Goal: Communication & Community: Answer question/provide support

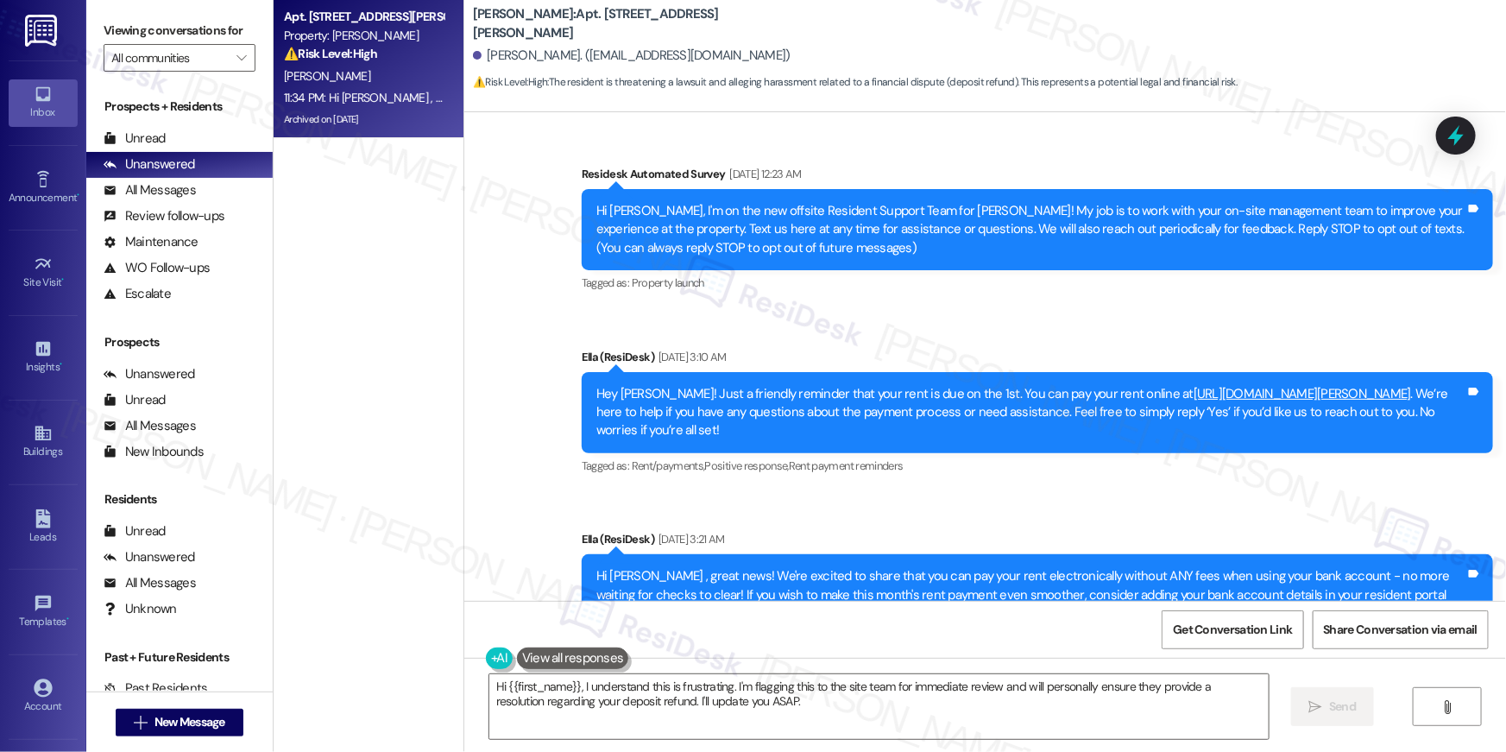
scroll to position [14913, 0]
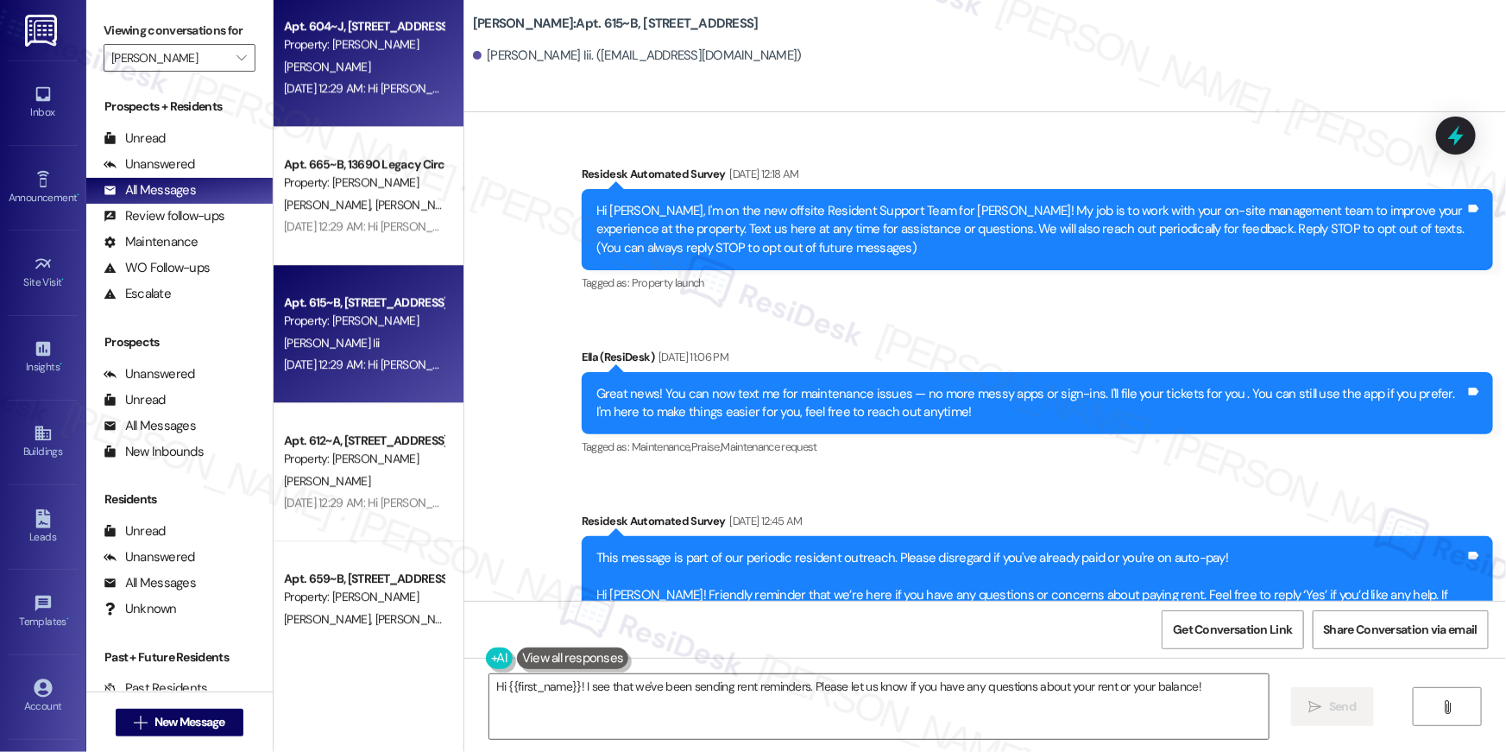
scroll to position [592, 0]
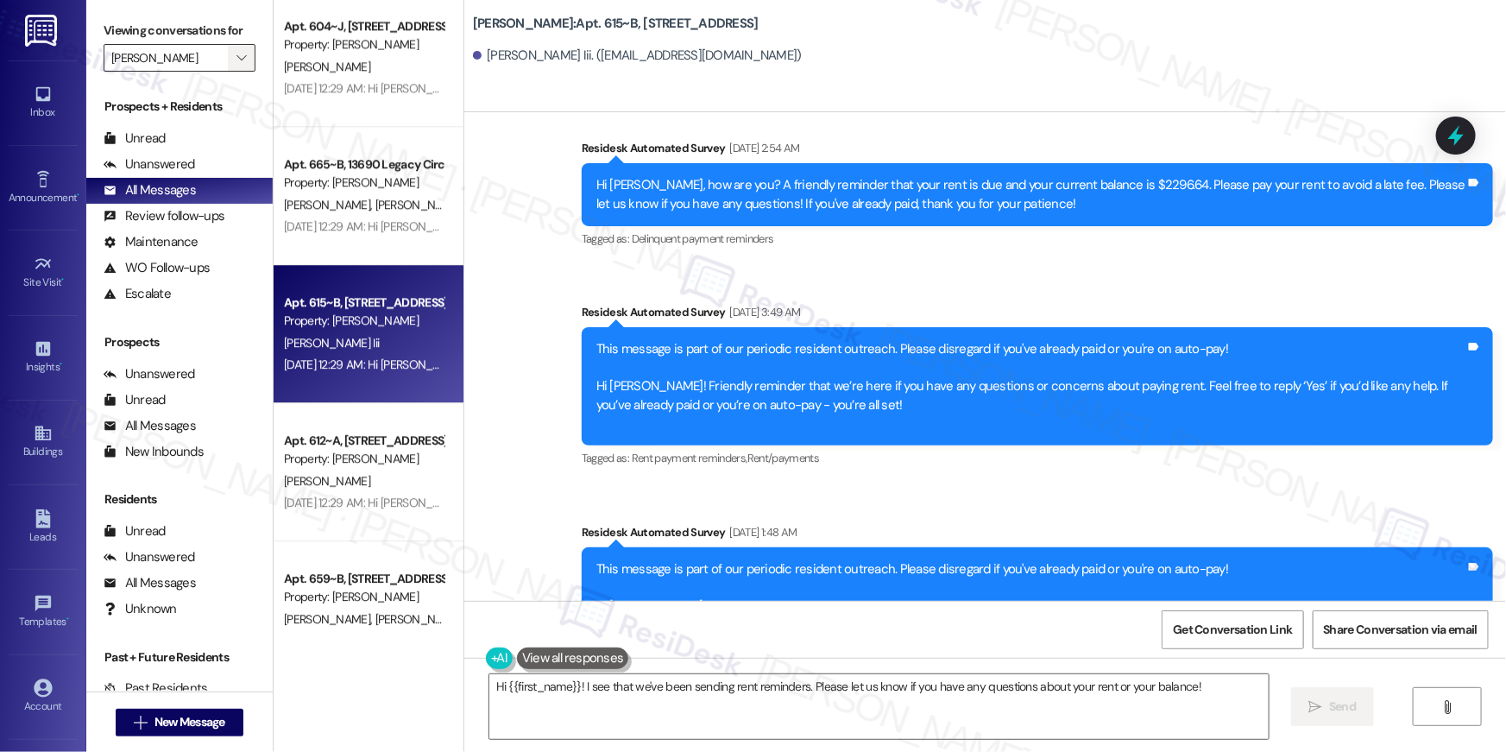
click at [237, 56] on icon "" at bounding box center [241, 58] width 9 height 14
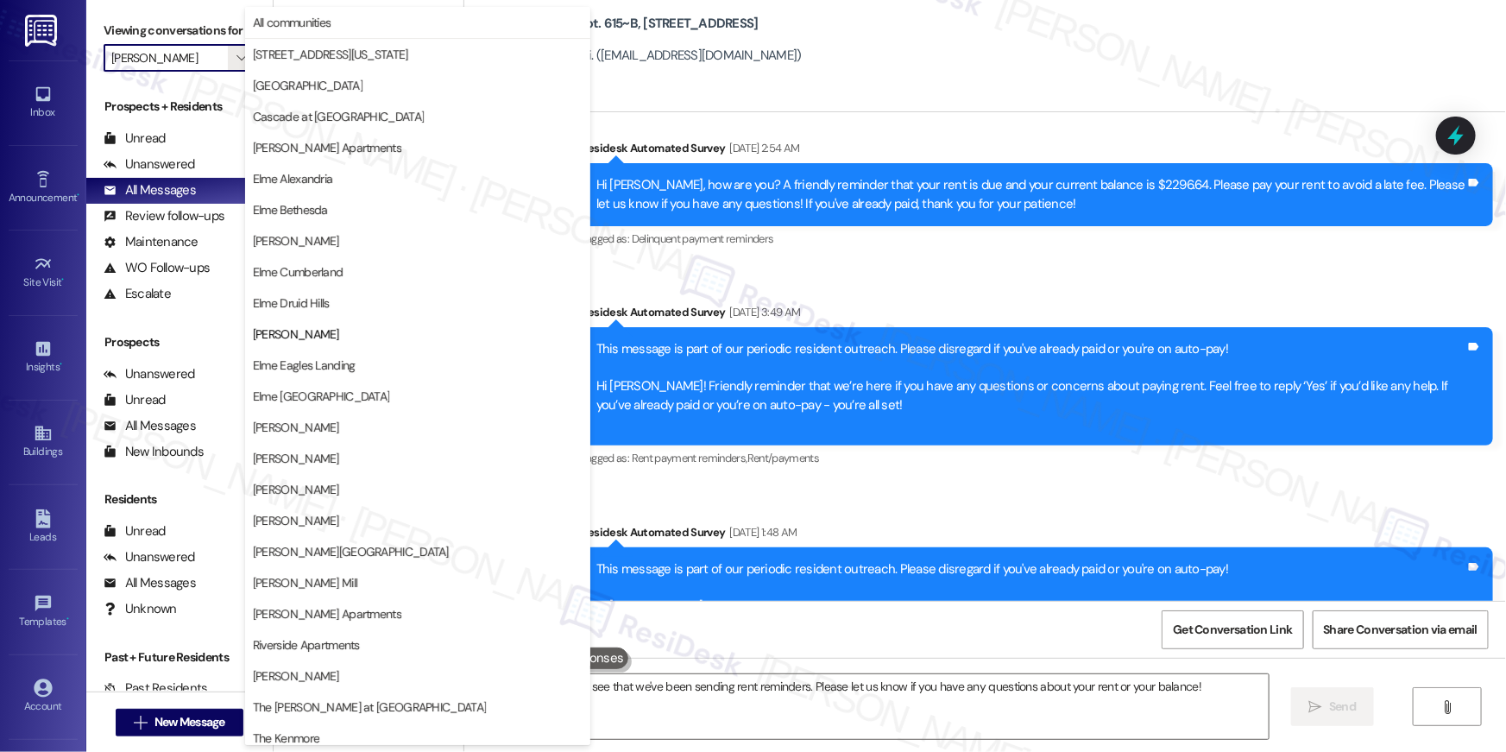
scroll to position [163, 0]
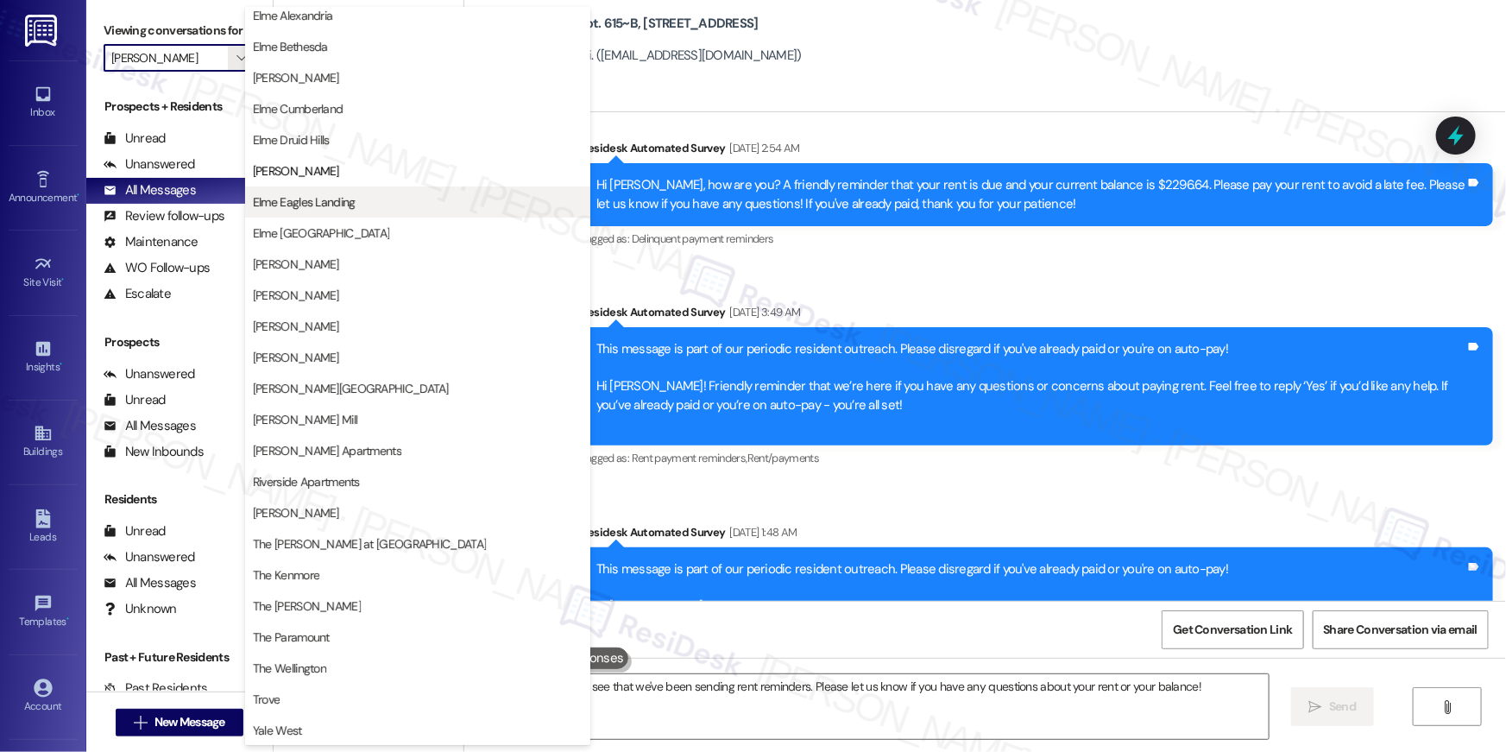
click at [328, 204] on span "Elme Eagles Landing" at bounding box center [304, 201] width 103 height 17
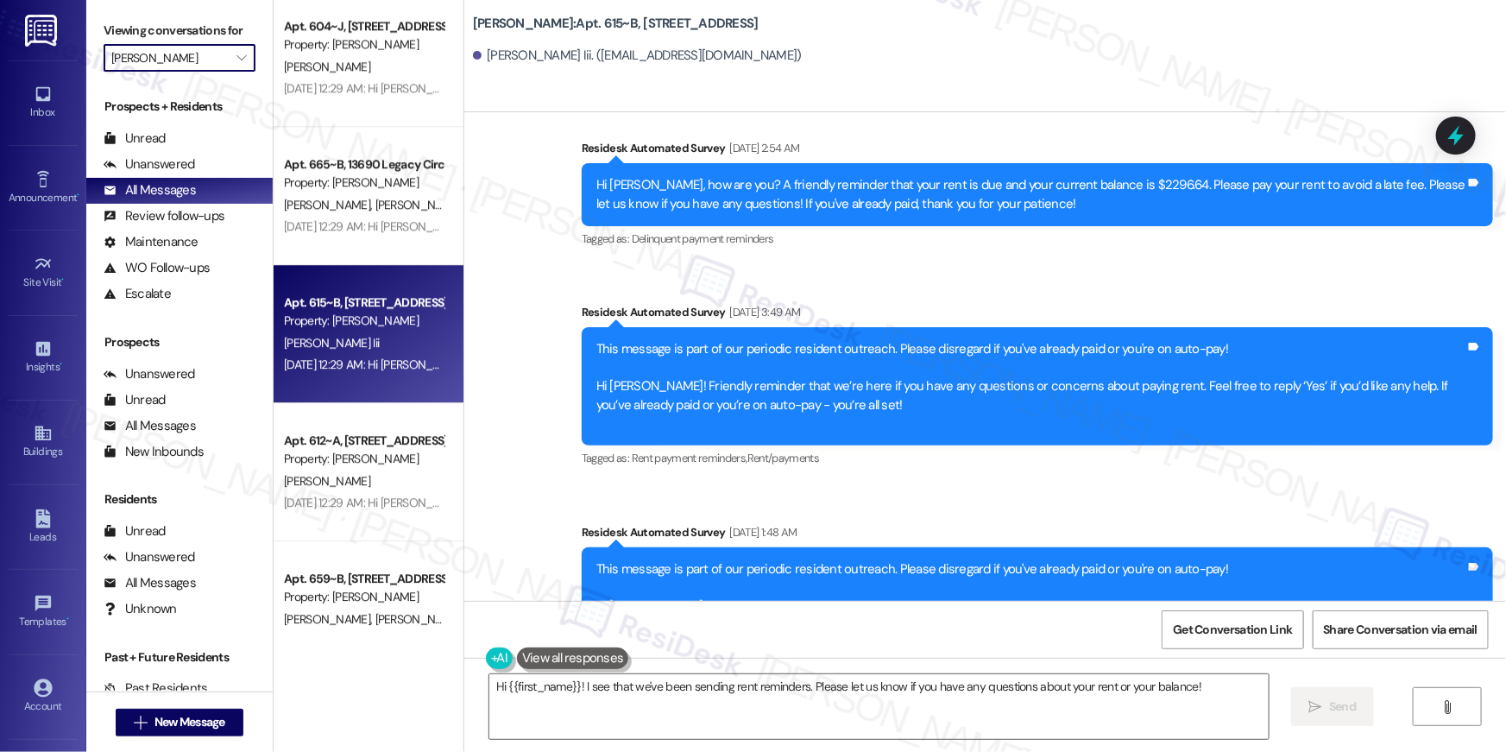
type input "Elme Eagles Landing"
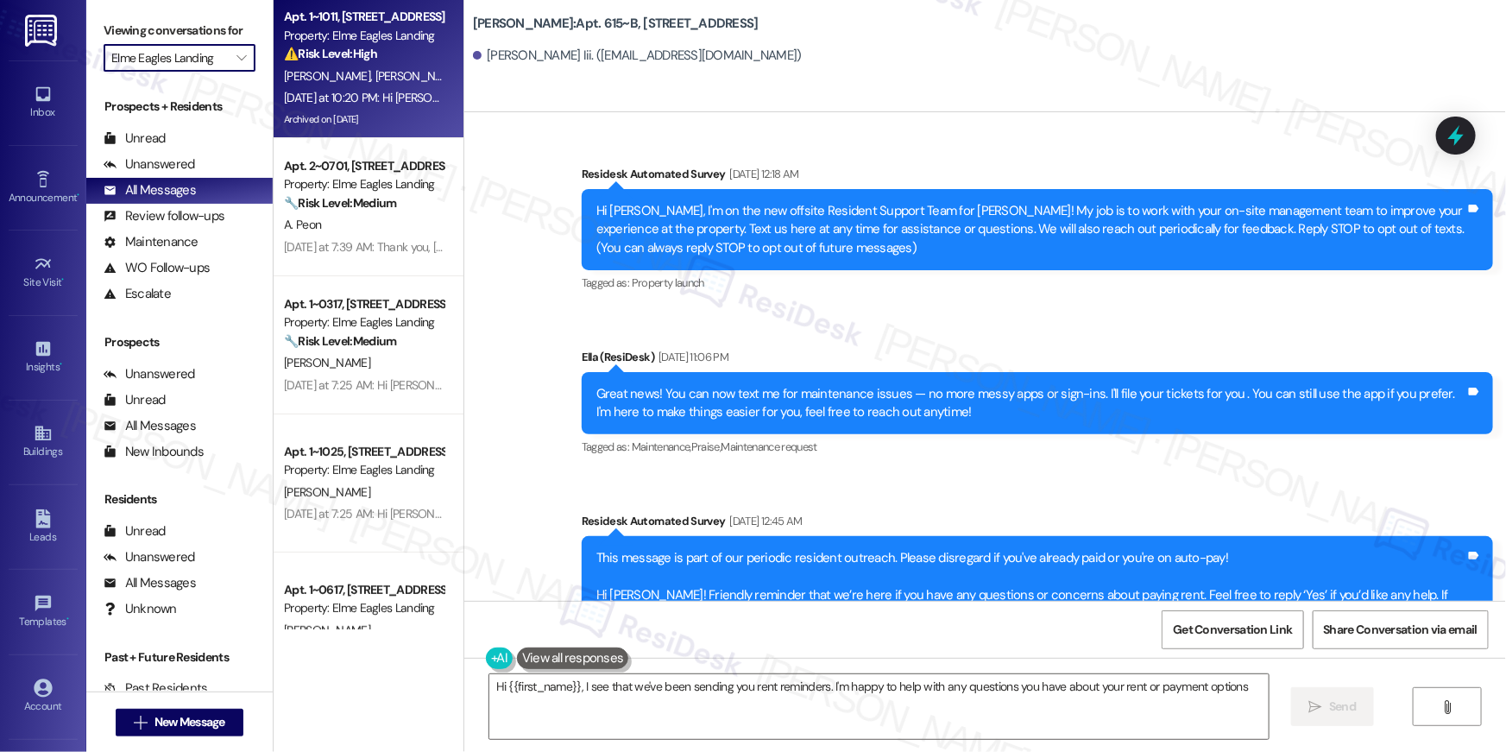
type textarea "Hi {{first_name}}, I see that we've been sending you rent reminders. I'm happy …"
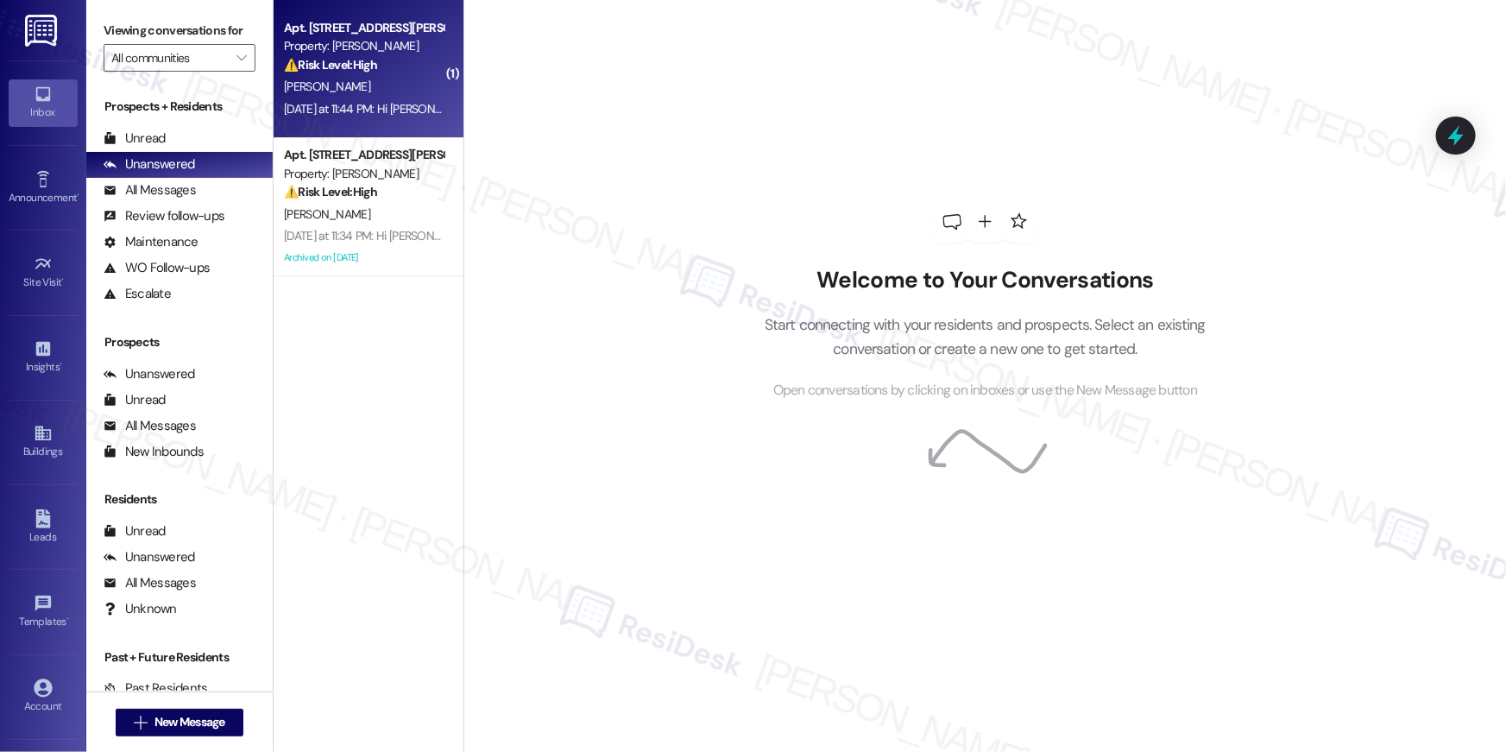
click at [376, 81] on div "K. Harris" at bounding box center [363, 87] width 163 height 22
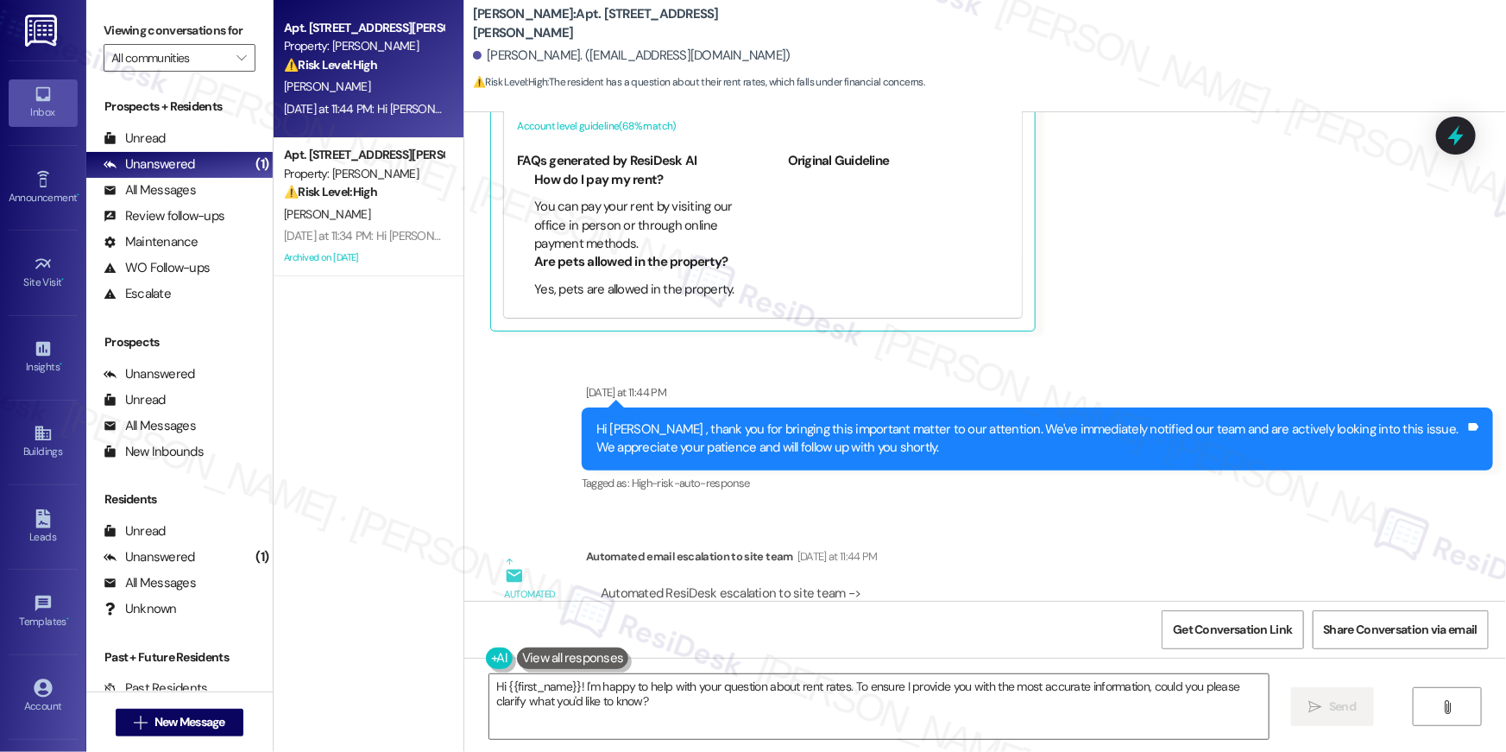
scroll to position [4406, 0]
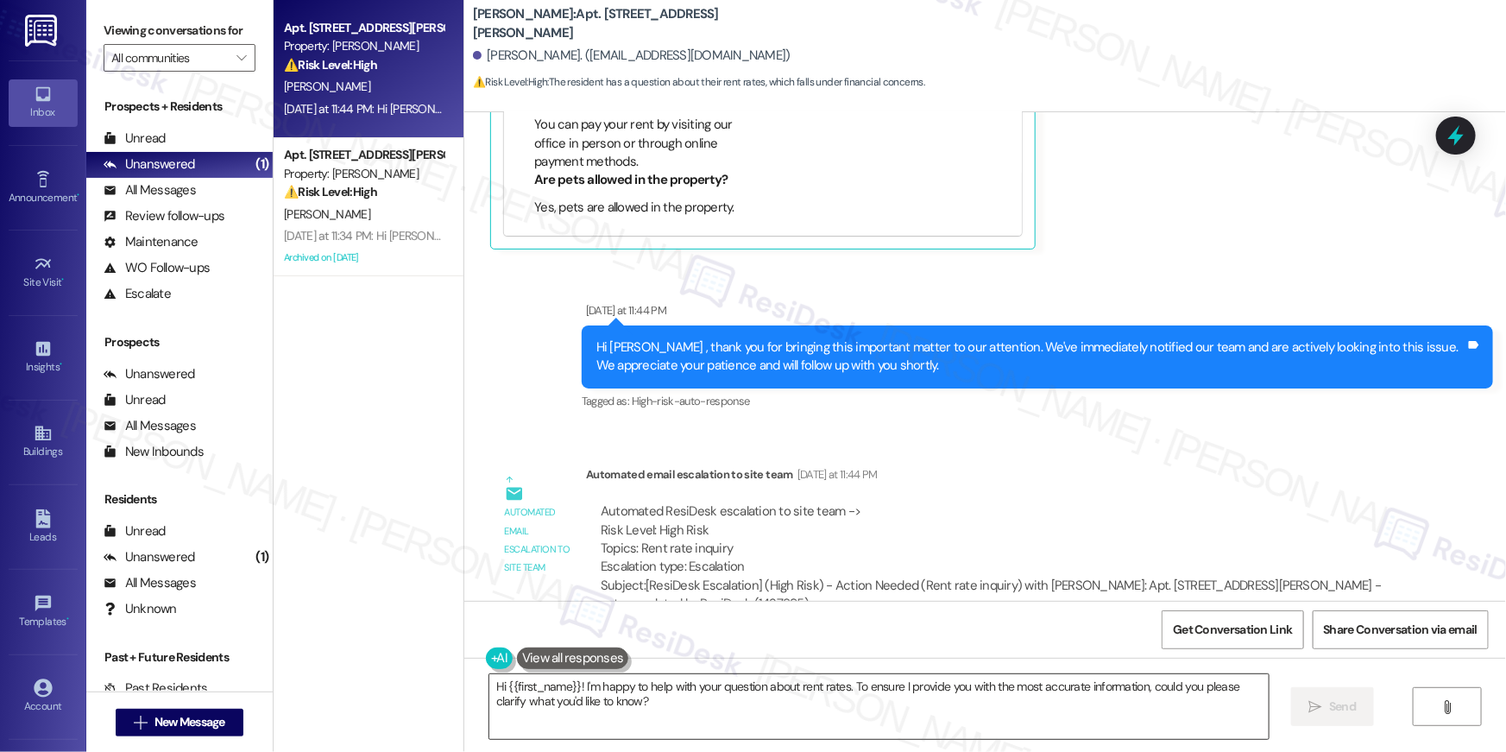
click at [667, 705] on textarea "Hi {{first_name}}! I'm happy to help with your question about rent rates. To en…" at bounding box center [879, 706] width 780 height 65
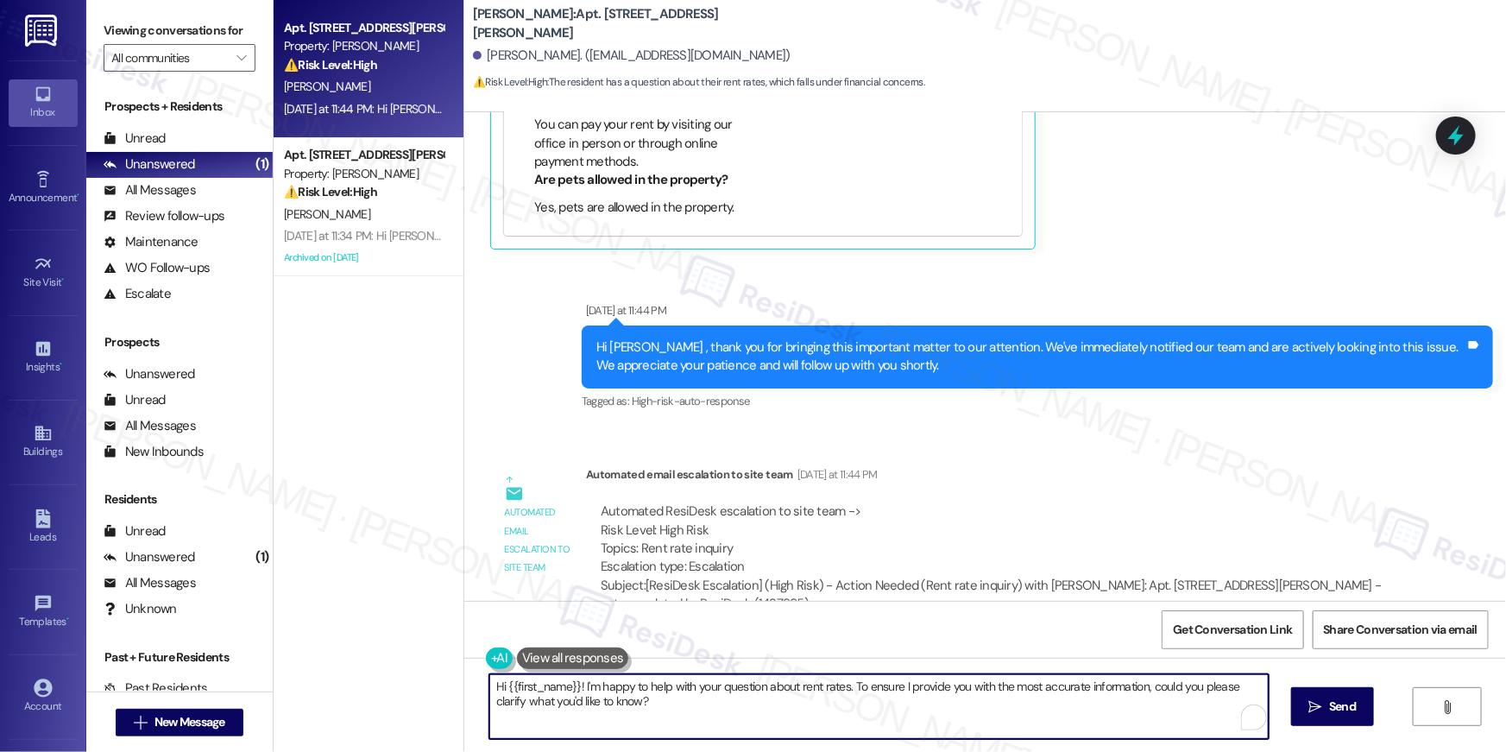
click at [842, 721] on textarea "Hi {{first_name}}! I'm happy to help with your question about rent rates. To en…" at bounding box center [879, 706] width 780 height 65
click at [708, 710] on textarea "Hi {{first_name}}! I'm happy to help with your question about rent rates. To en…" at bounding box center [879, 706] width 780 height 65
drag, startPoint x: 580, startPoint y: 686, endPoint x: 598, endPoint y: 709, distance: 28.9
click at [598, 709] on textarea "Hi {{first_name}}! I'm happy to help with your question about rent rates. To en…" at bounding box center [879, 706] width 780 height 65
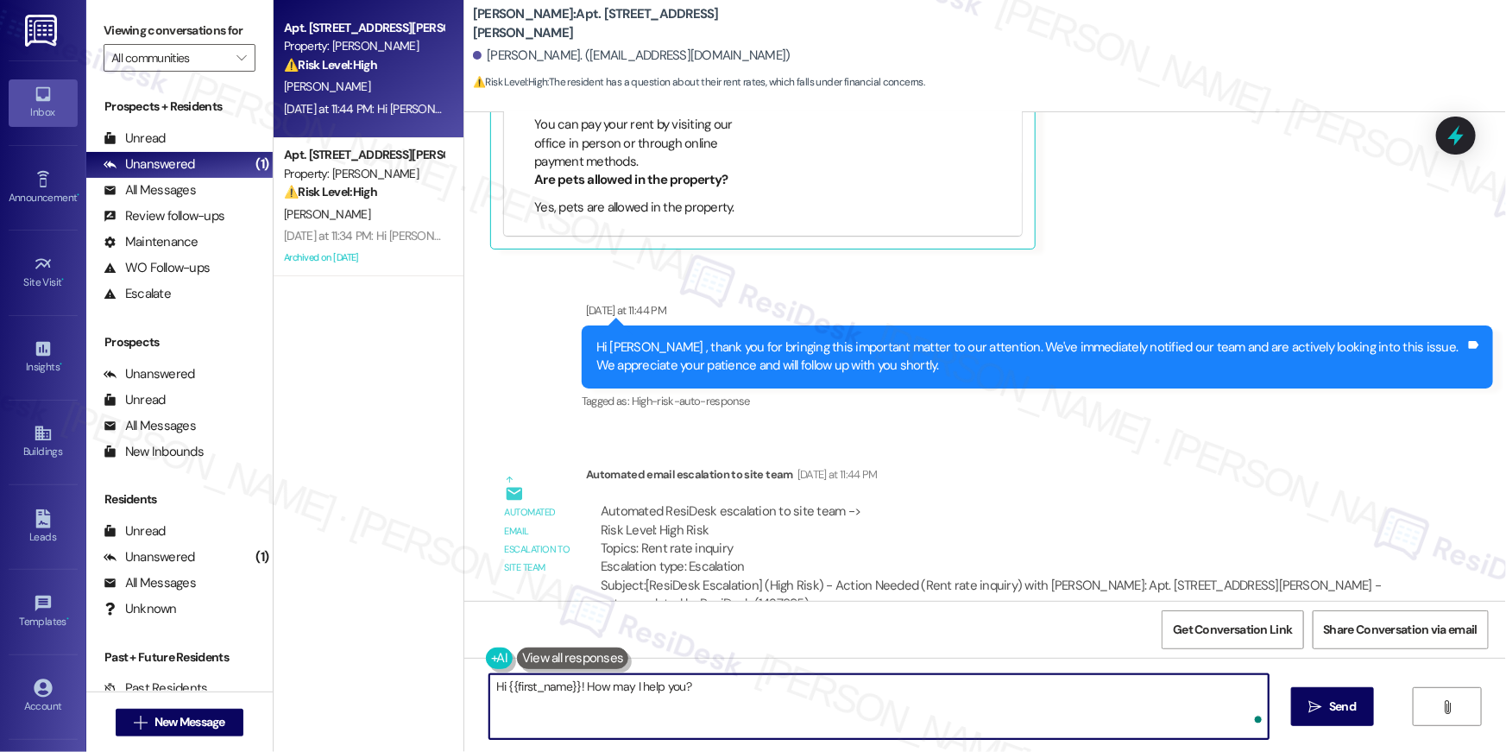
type textarea "Hi {{first_name}}! How may I help you?"
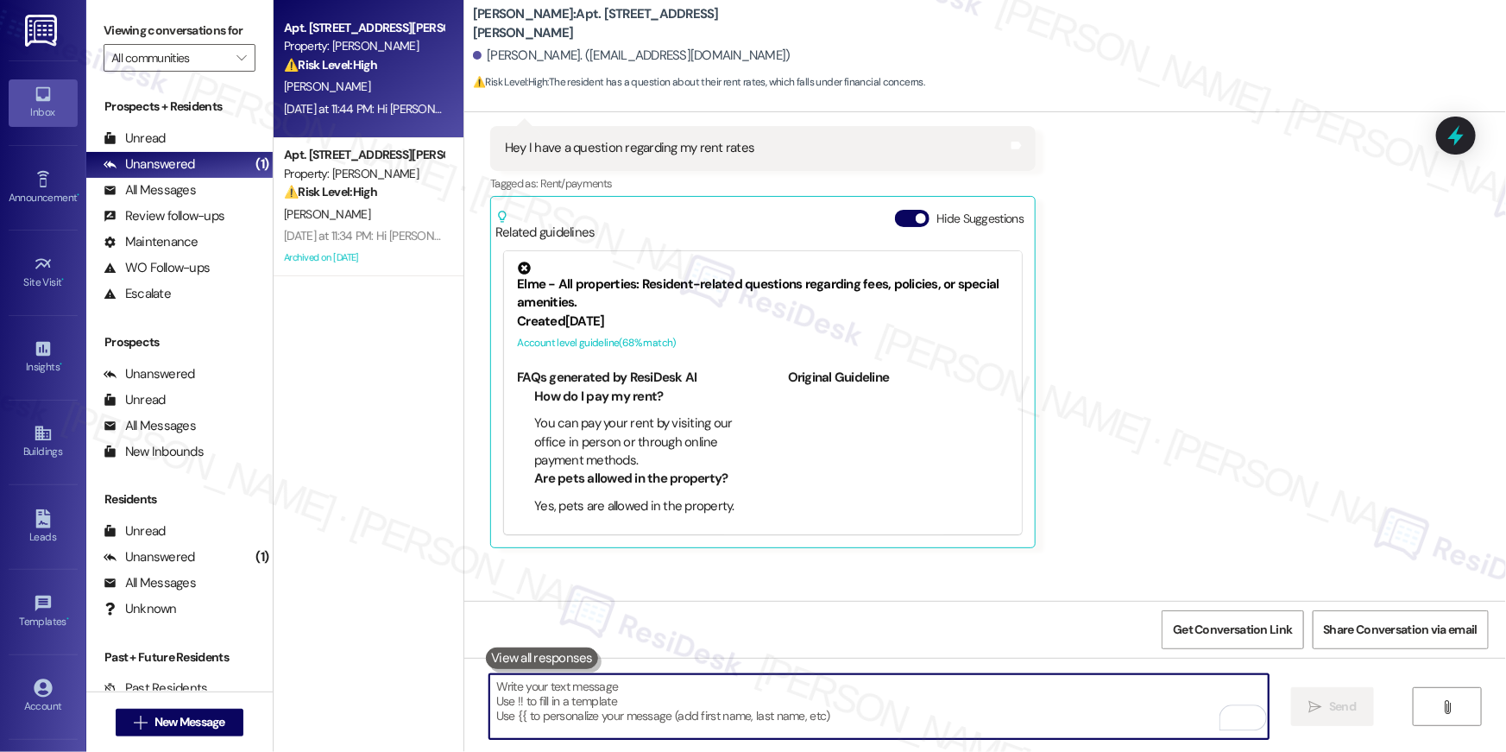
scroll to position [4029, 0]
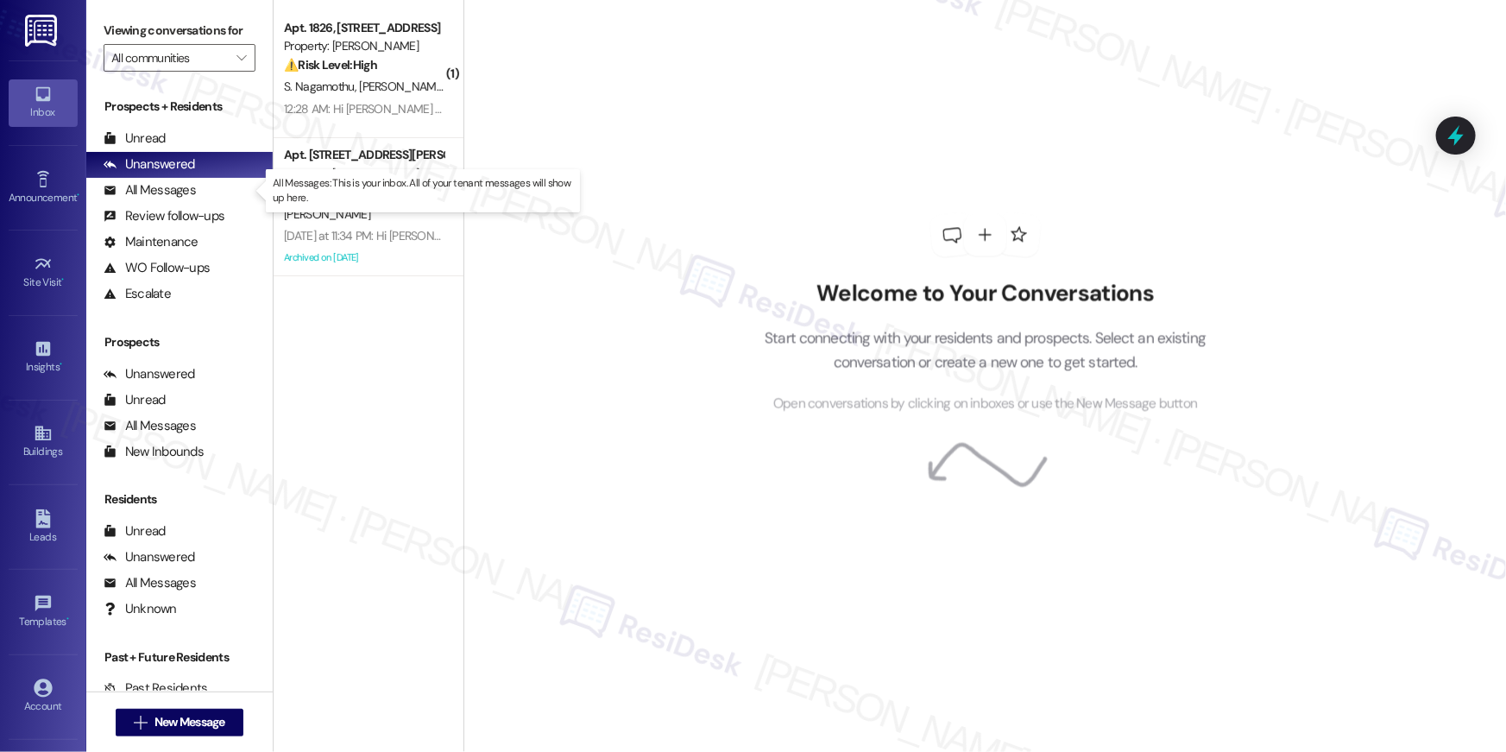
click at [174, 192] on div "All Messages" at bounding box center [150, 190] width 92 height 18
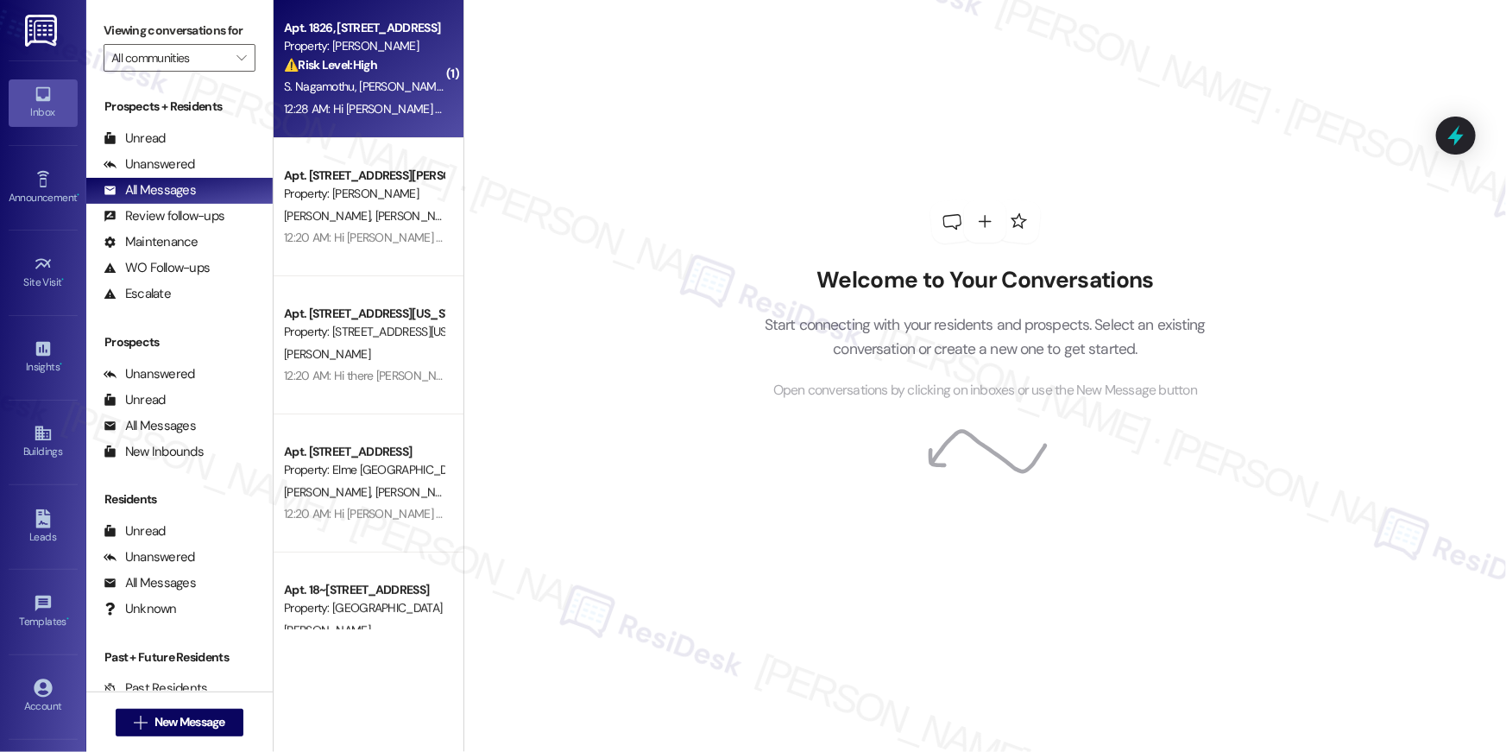
click at [391, 85] on div "S. Nagamothu [PERSON_NAME]" at bounding box center [363, 87] width 163 height 22
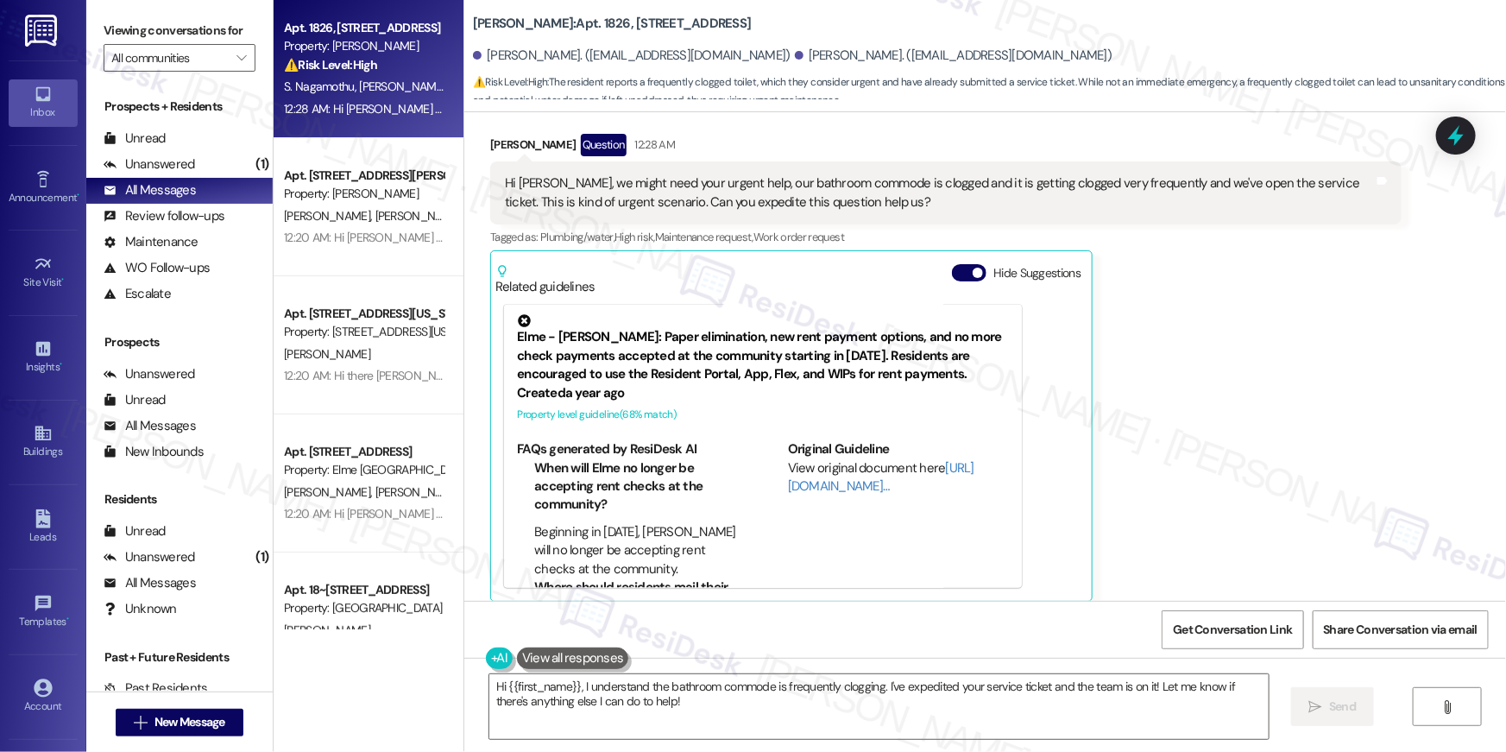
scroll to position [24638, 0]
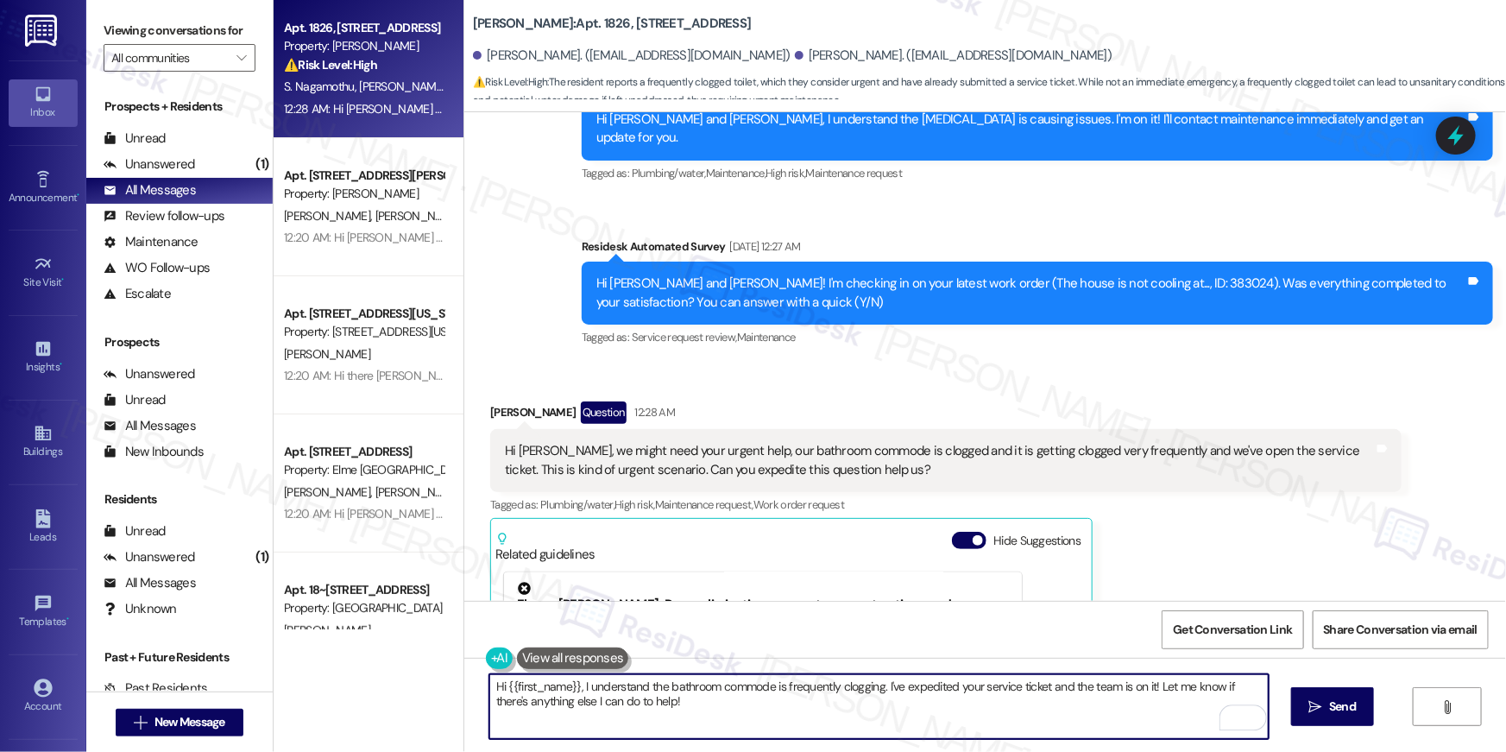
drag, startPoint x: 641, startPoint y: 690, endPoint x: 881, endPoint y: 686, distance: 239.2
click at [881, 686] on textarea "Hi {{first_name}}, I understand the bathroom commode is frequently clogging. I'…" at bounding box center [879, 706] width 780 height 65
type textarea "Hi {{first_name}}, I understand the bathroom commode is frequently clogging. Ha…"
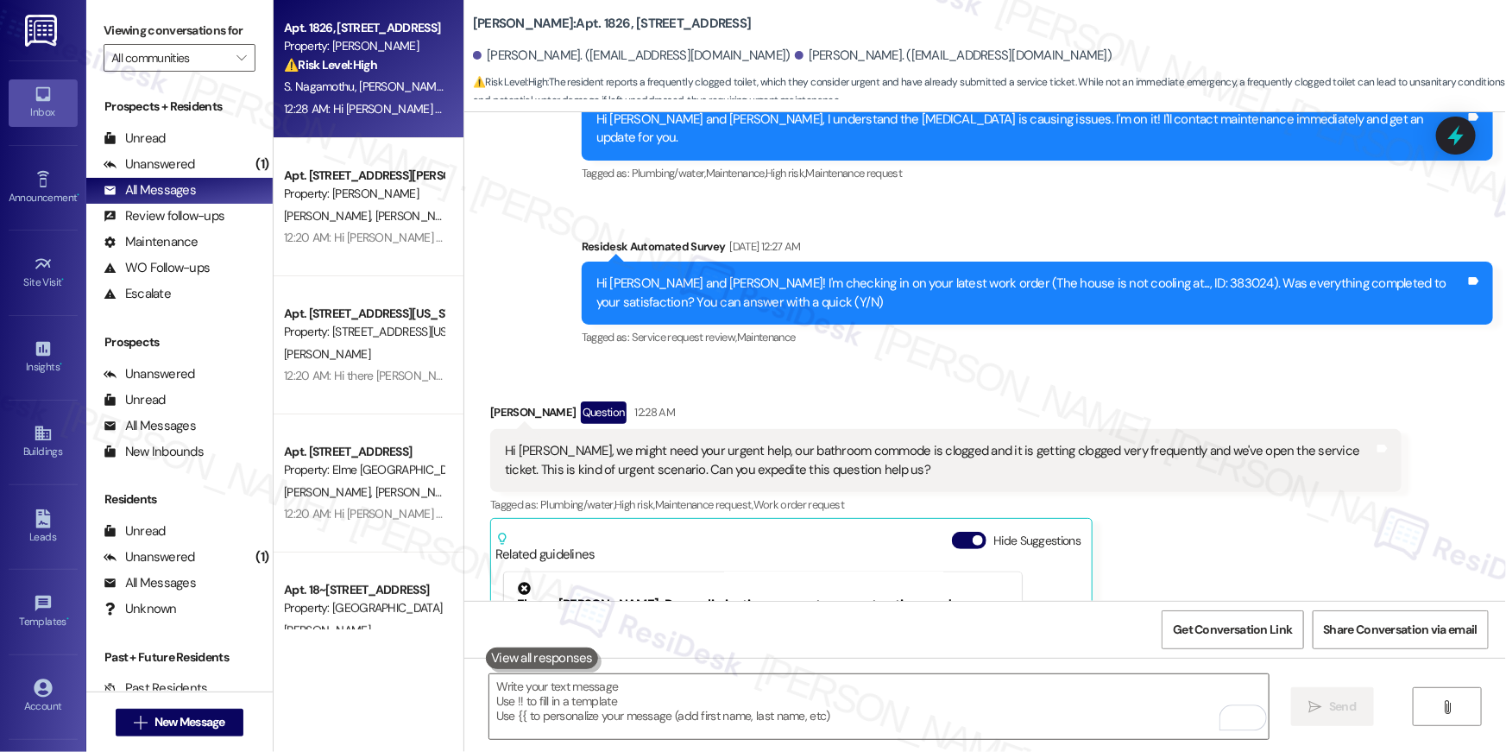
scroll to position [24776, 0]
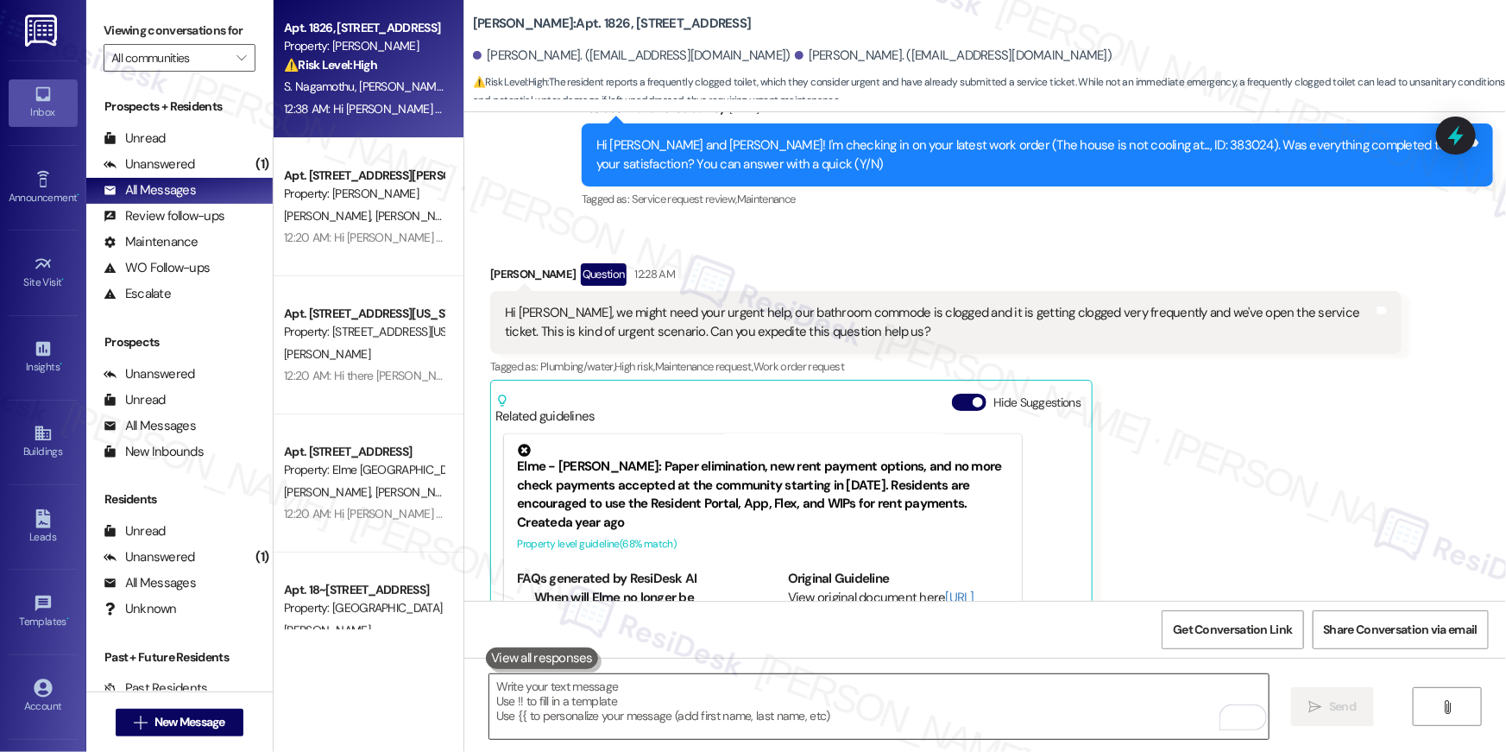
click at [987, 707] on textarea "To enrich screen reader interactions, please activate Accessibility in Grammarl…" at bounding box center [879, 706] width 780 height 65
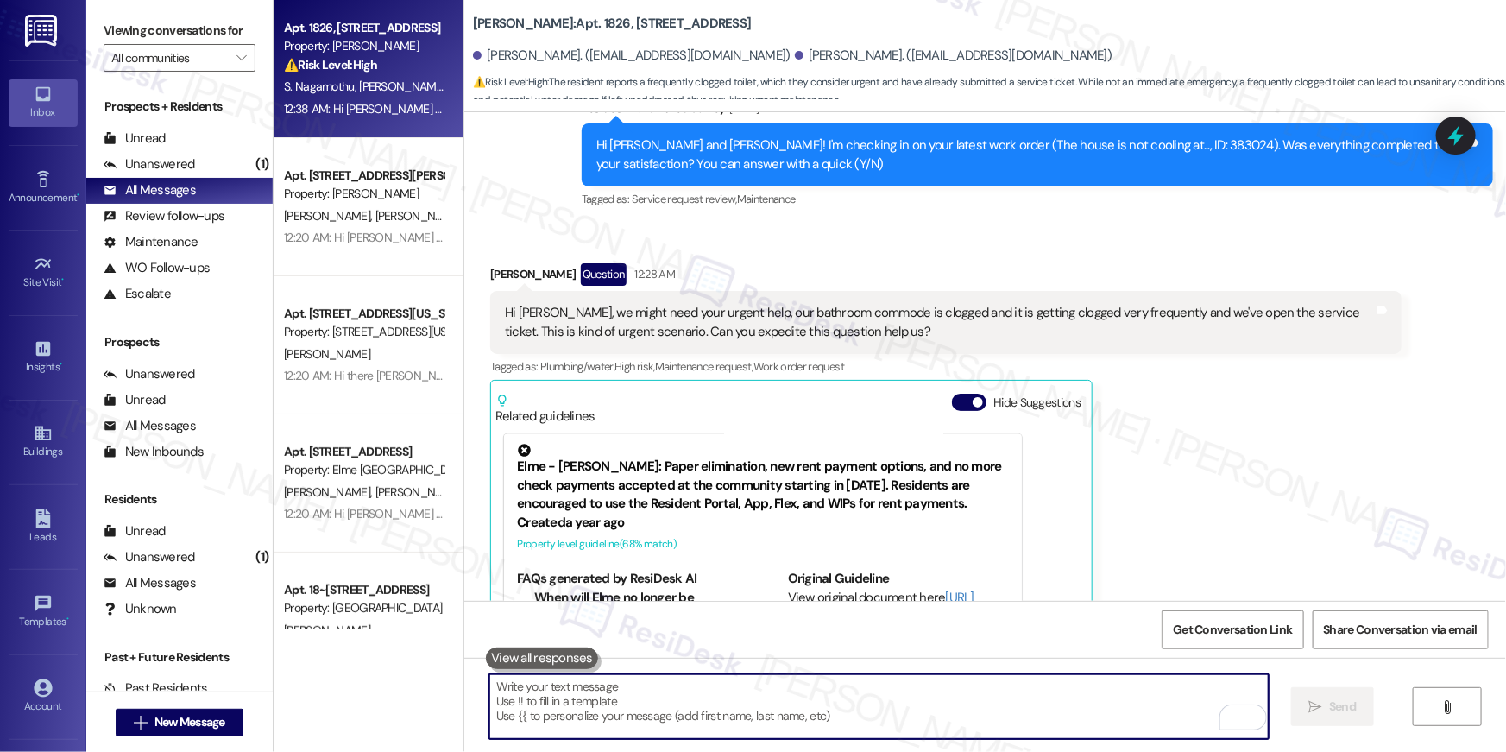
click at [987, 707] on textarea "To enrich screen reader interactions, please activate Accessibility in Grammarl…" at bounding box center [879, 706] width 780 height 65
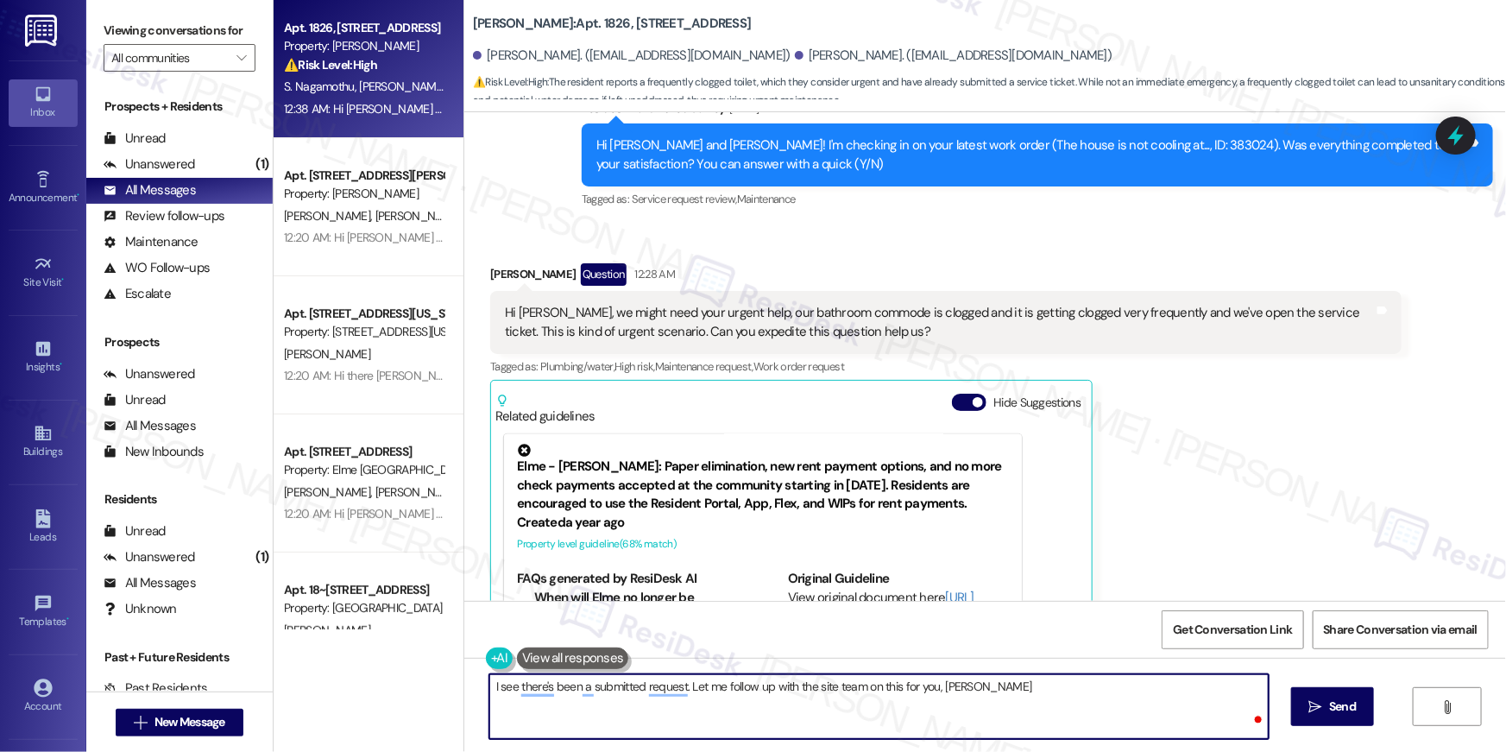
type textarea "I see there's been a submitted request. Let me follow up with the site team on …"
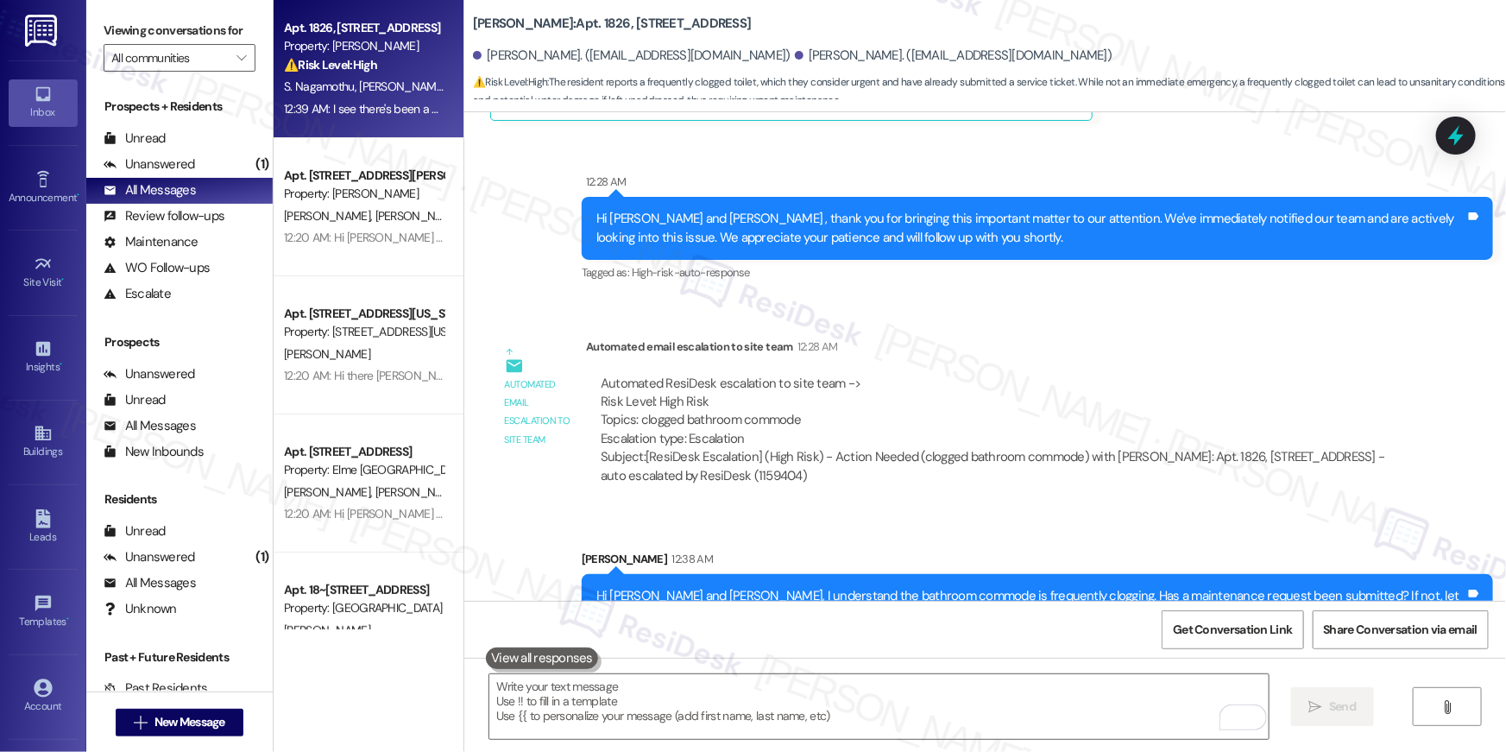
scroll to position [25413, 0]
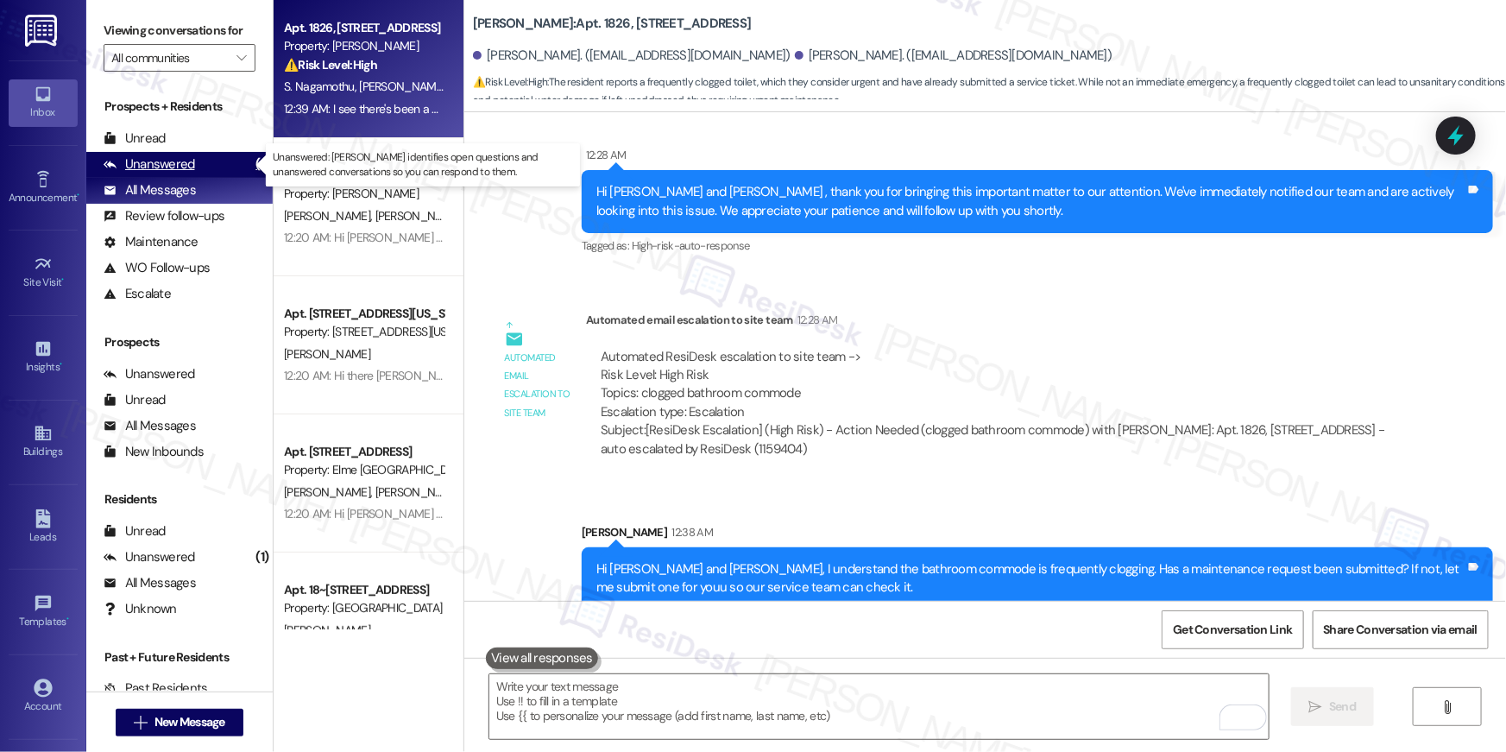
click at [189, 164] on div "Unanswered" at bounding box center [150, 164] width 92 height 18
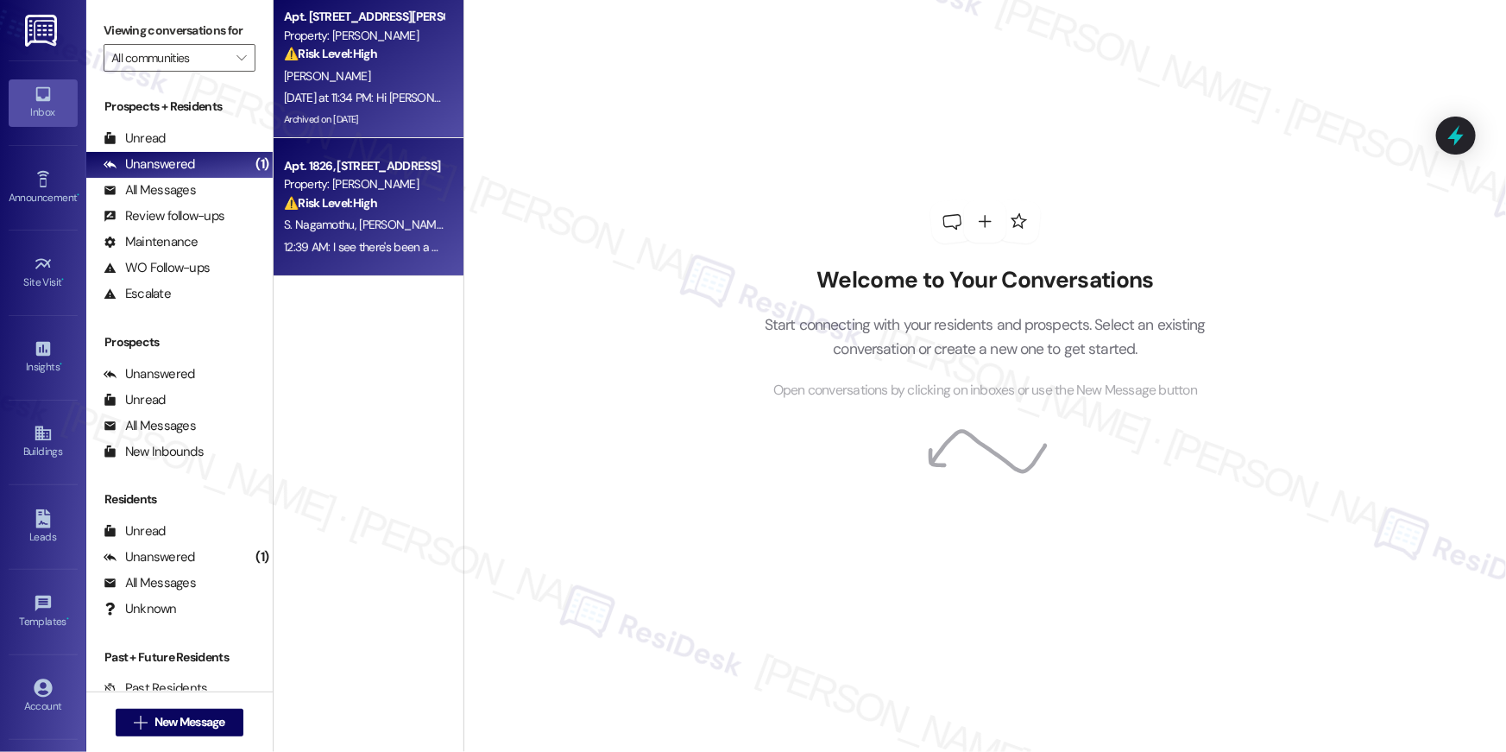
click at [393, 106] on div "Yesterday at 11:34 PM: Hi Edward , thank you for bringing this important matter…" at bounding box center [363, 98] width 163 height 22
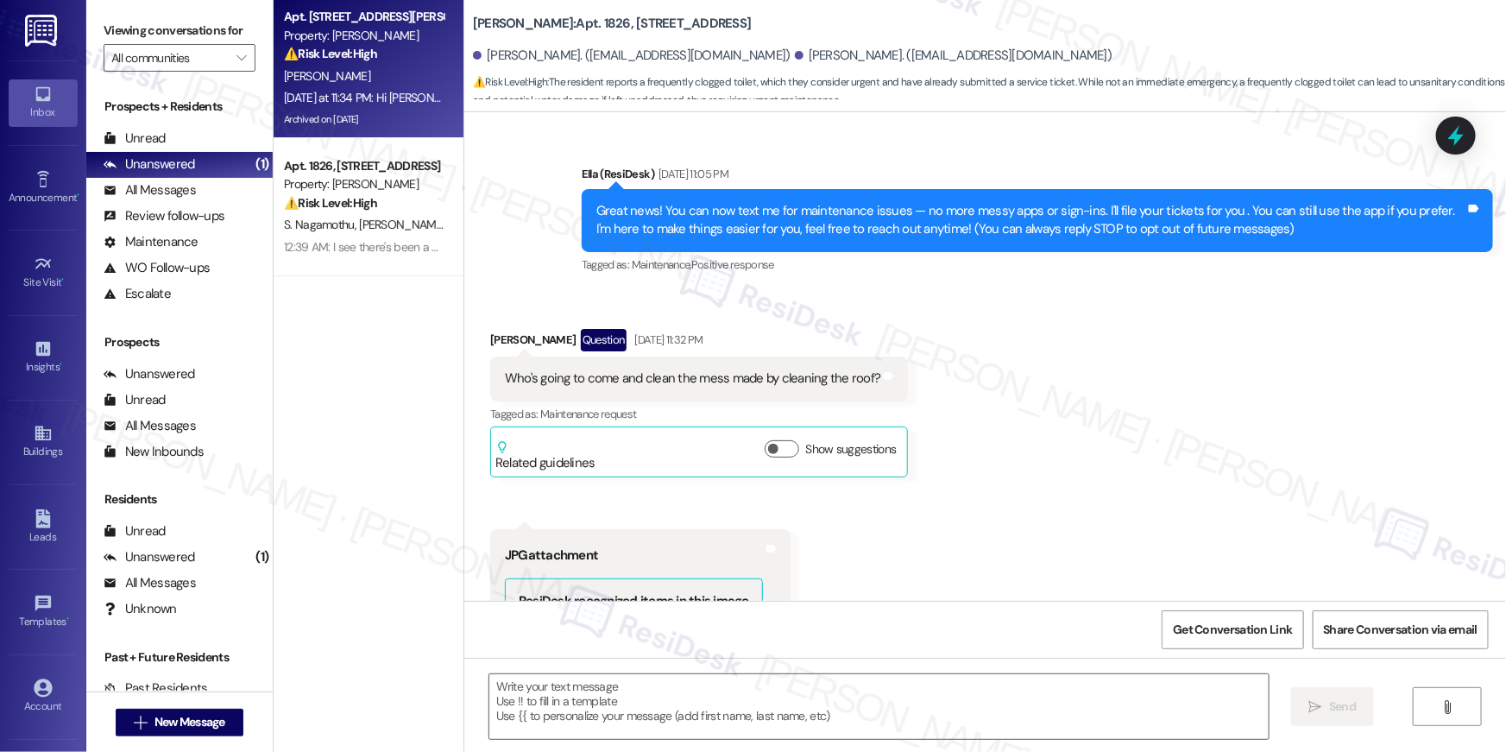
scroll to position [0, 0]
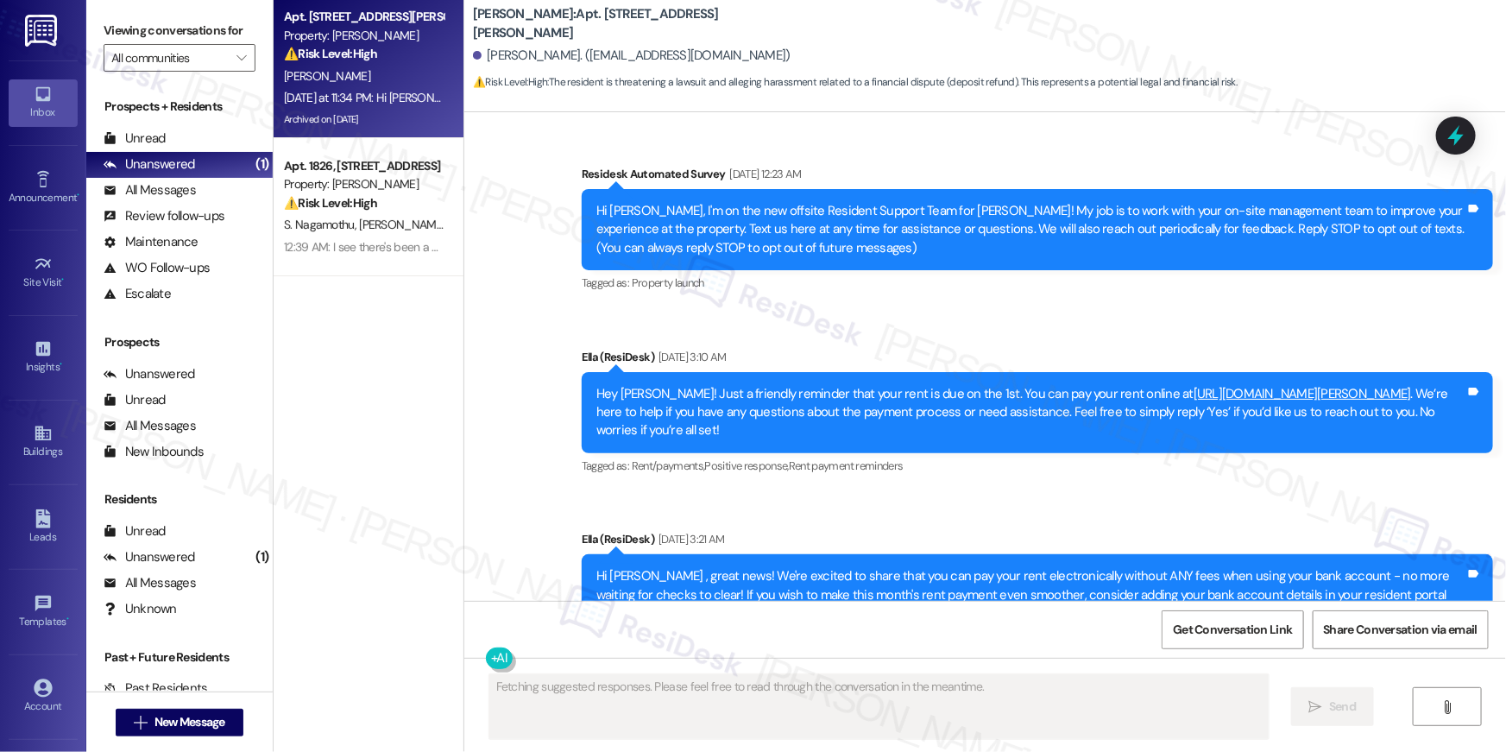
type textarea "Fetching suggested responses. Please feel free to read through the conversation…"
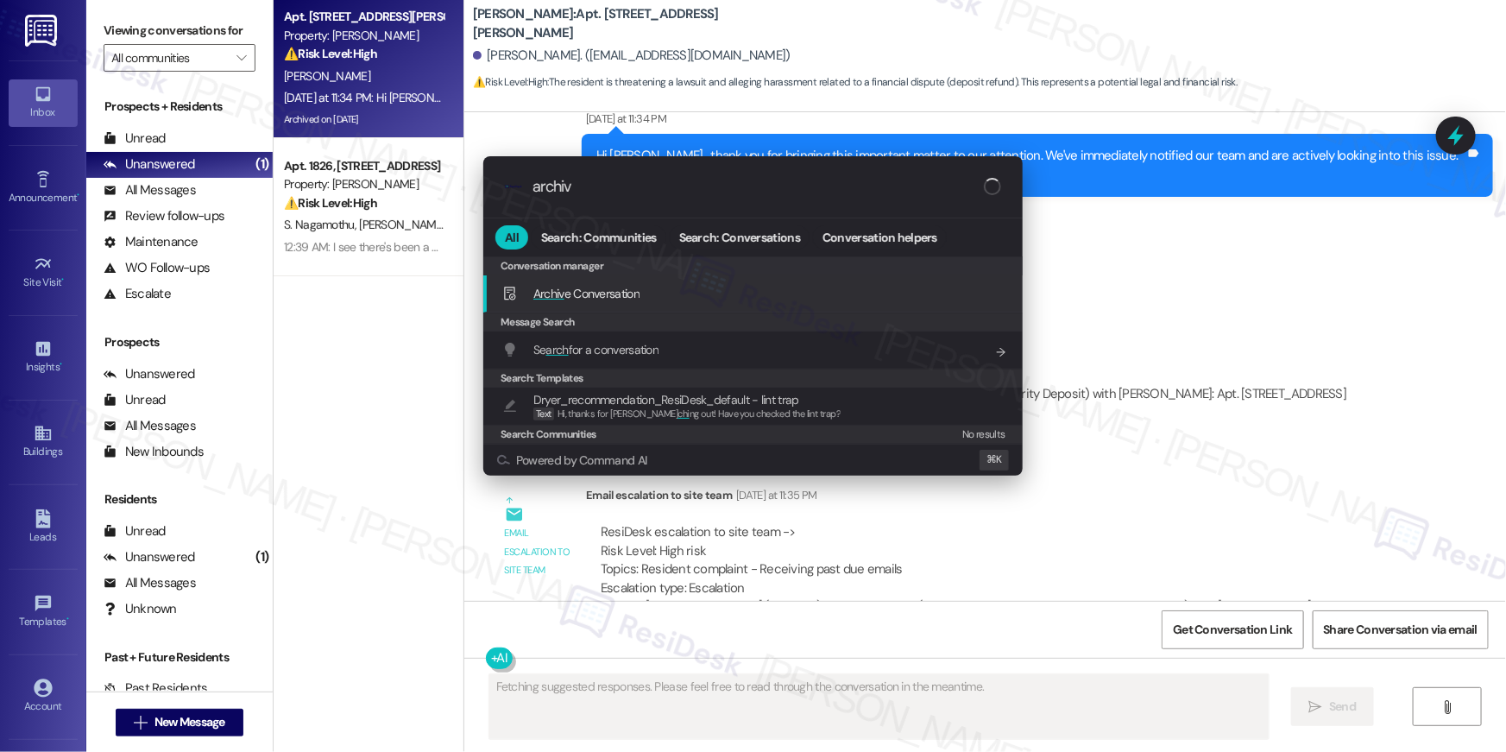
type input "archive"
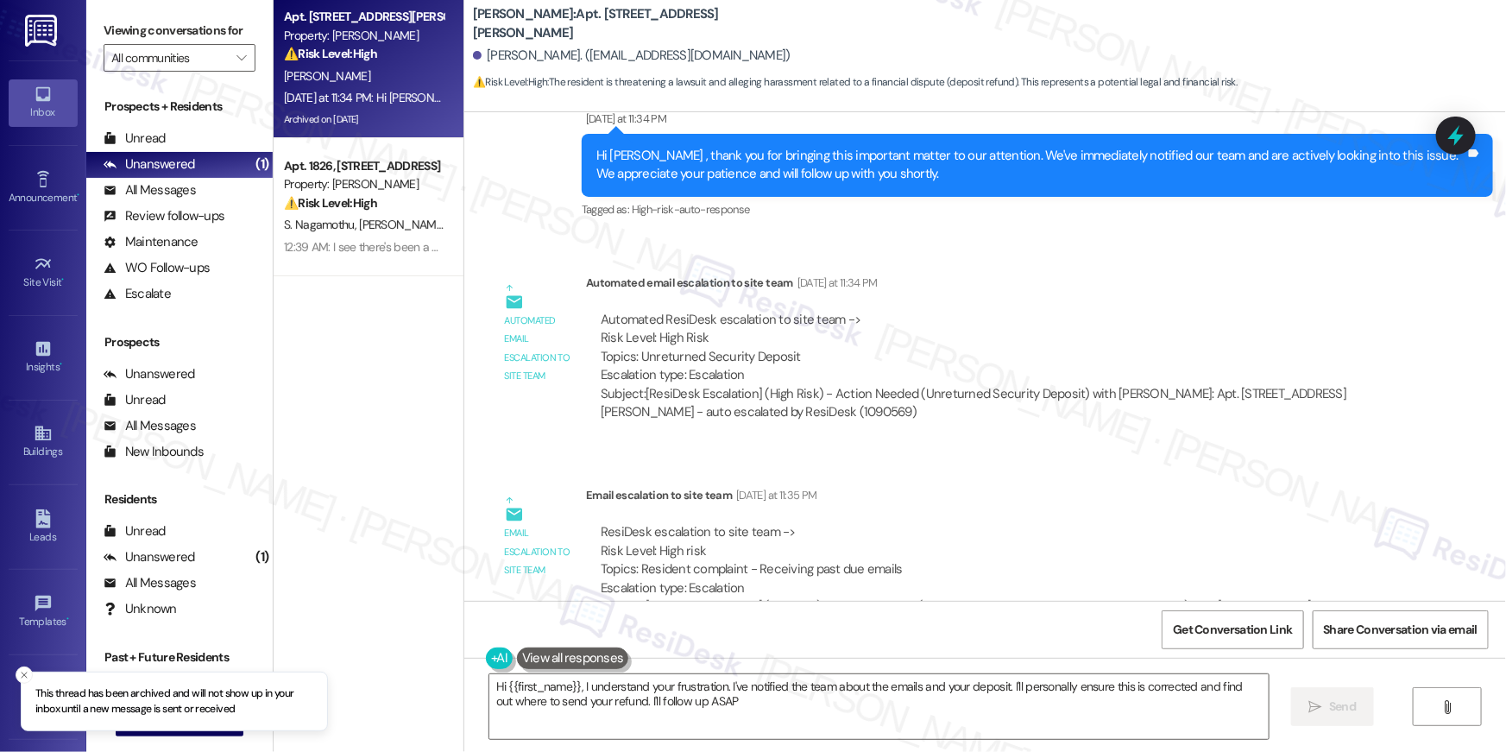
type textarea "Hi {{first_name}}, I understand your frustration. I've notified the team about …"
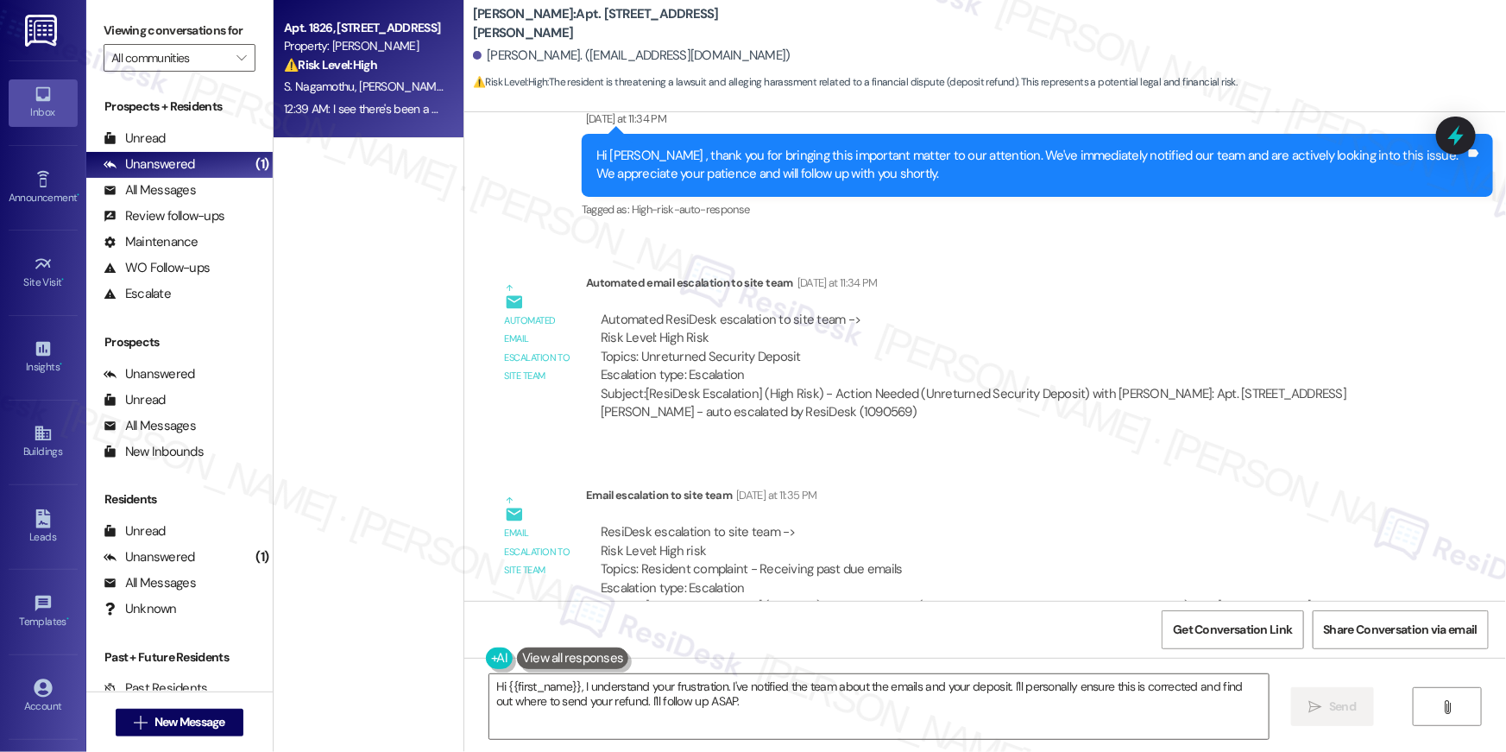
click at [367, 103] on div "12:39 AM: I see there's been a submitted request. Let me follow up with the sit…" at bounding box center [578, 109] width 588 height 16
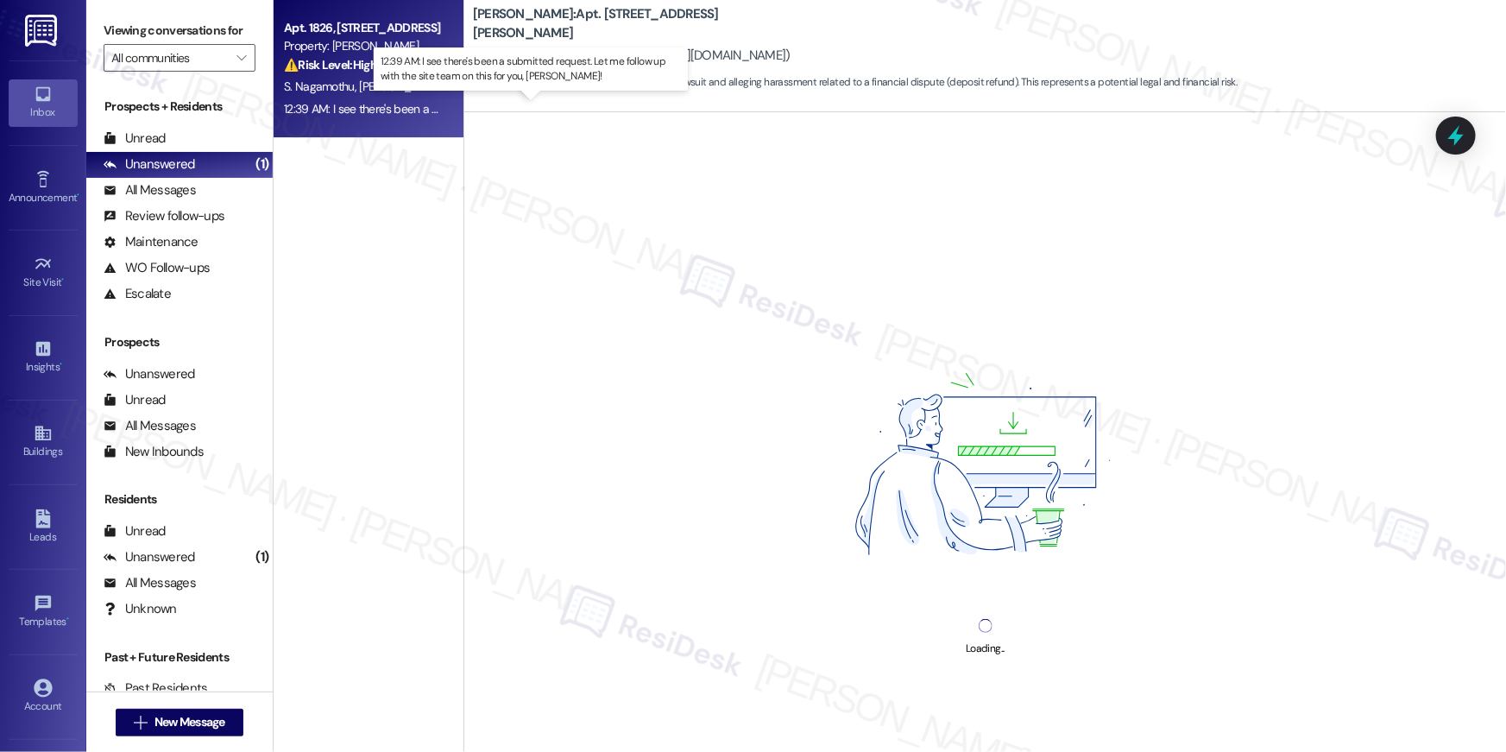
click at [367, 103] on div "12:39 AM: I see there's been a submitted request. Let me follow up with the sit…" at bounding box center [578, 109] width 588 height 16
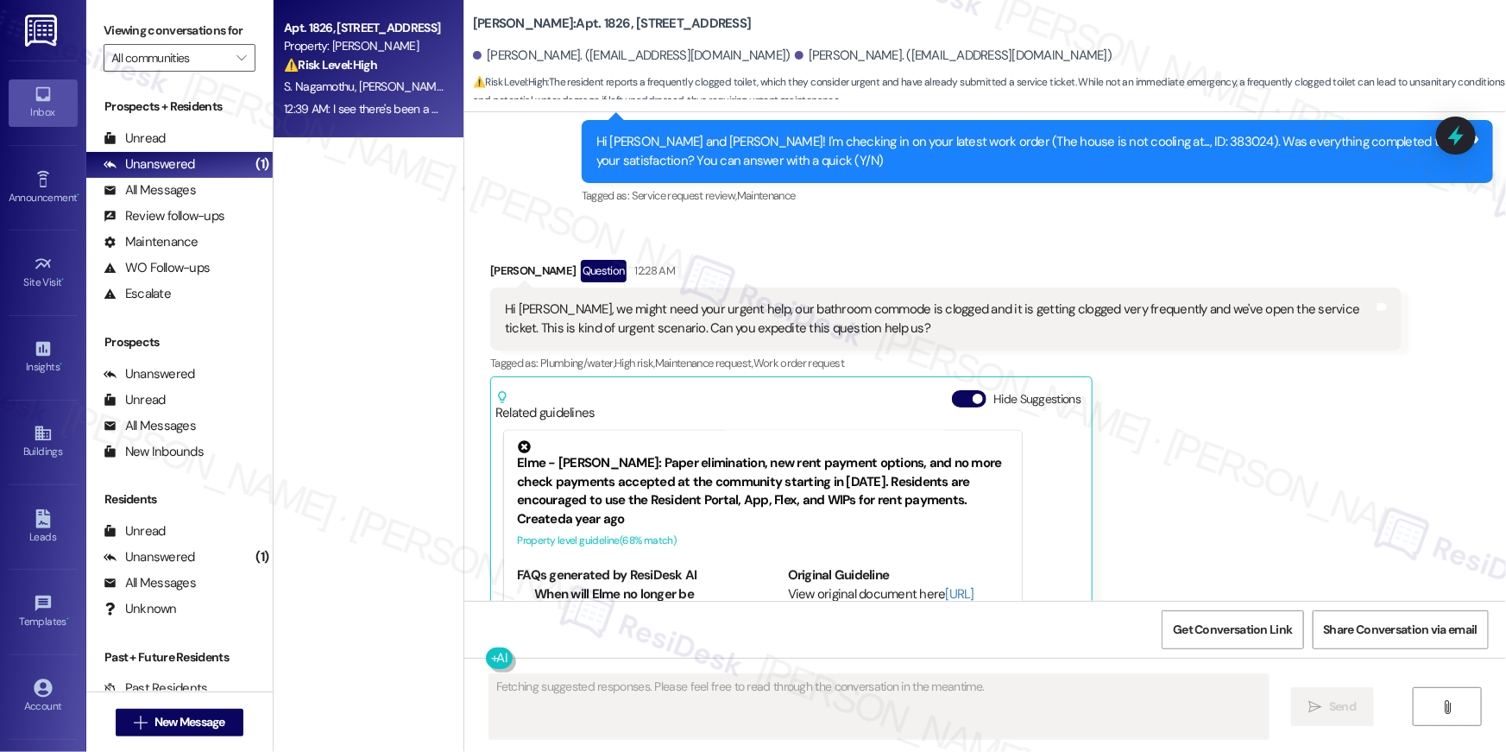
scroll to position [24776, 0]
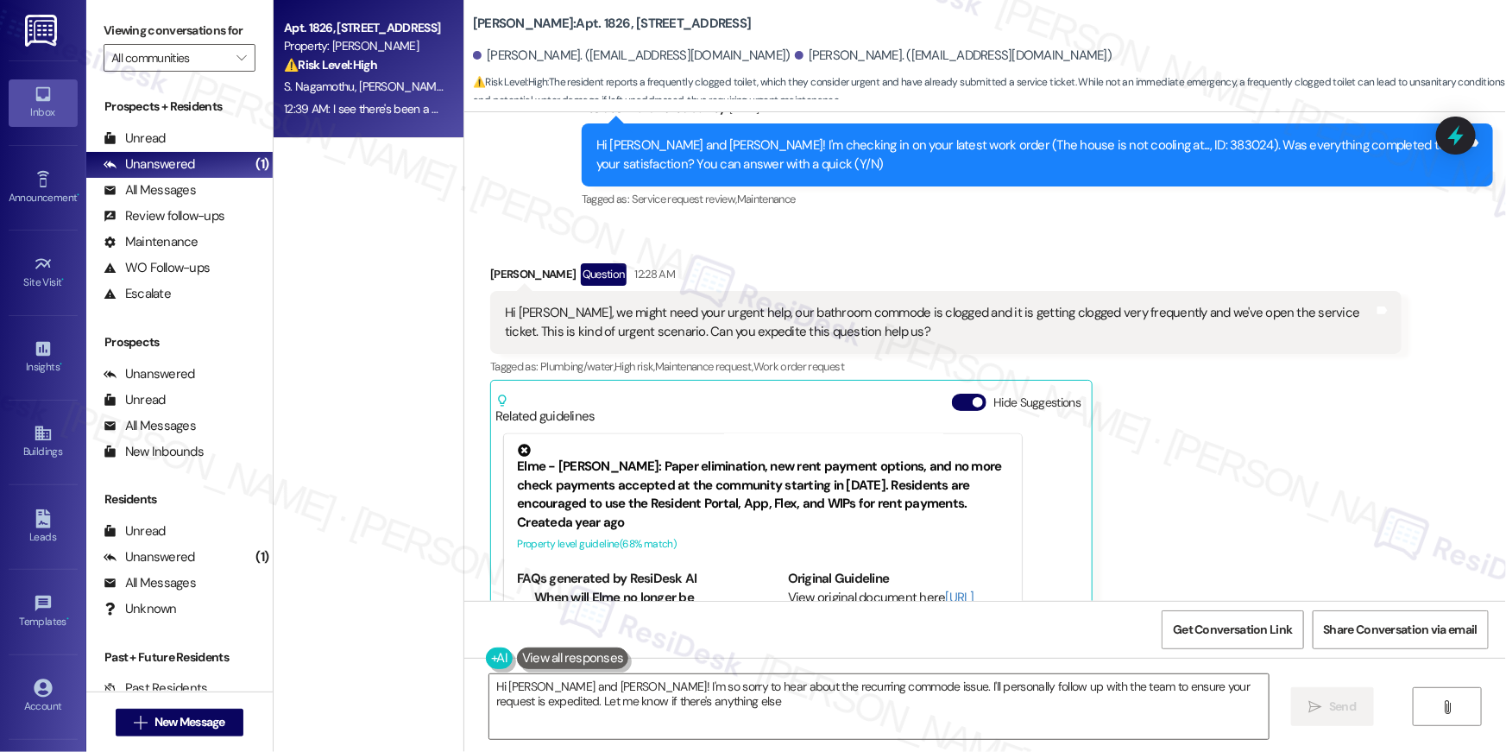
type textarea "Hi Shivya and Sai Teja! I'm so sorry to hear about the recurring commode issue.…"
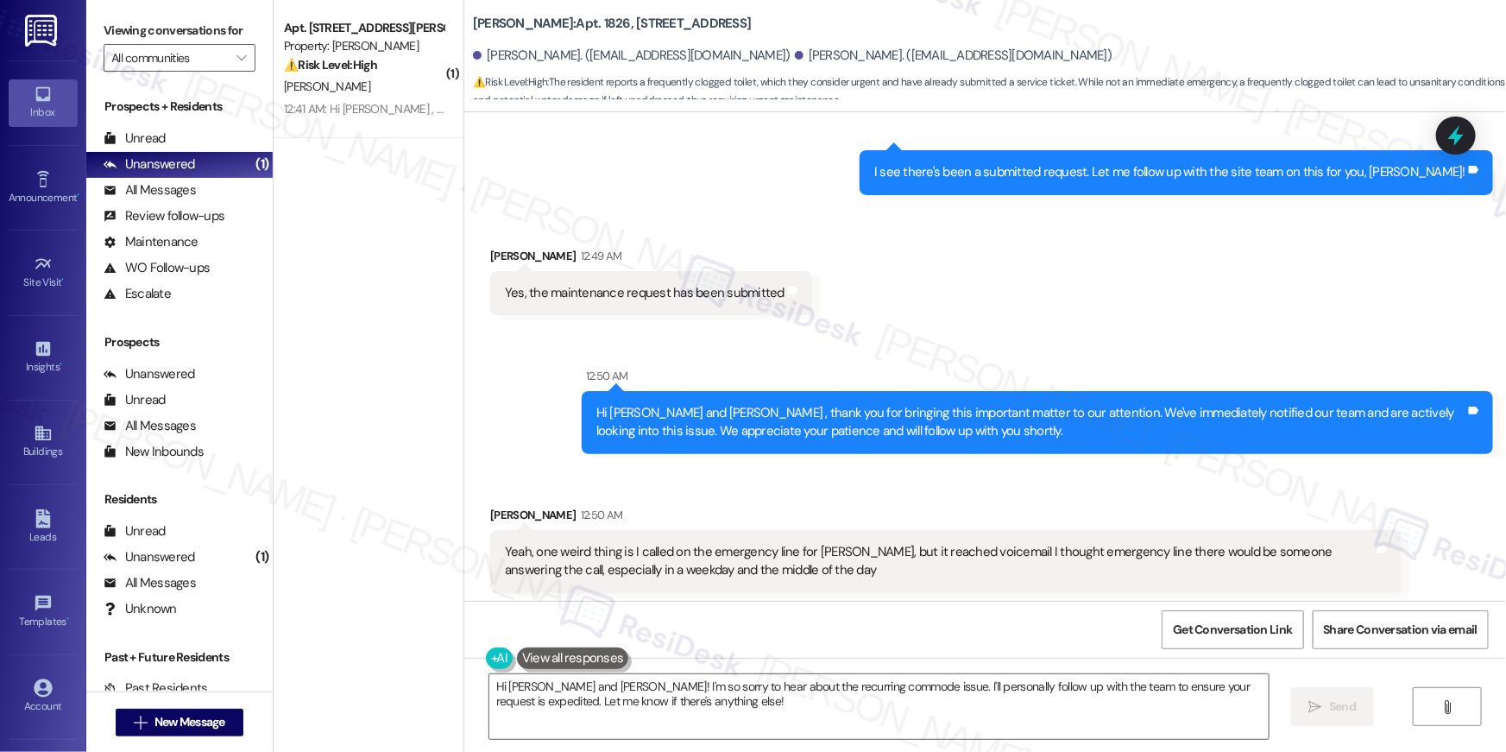
scroll to position [25951, 0]
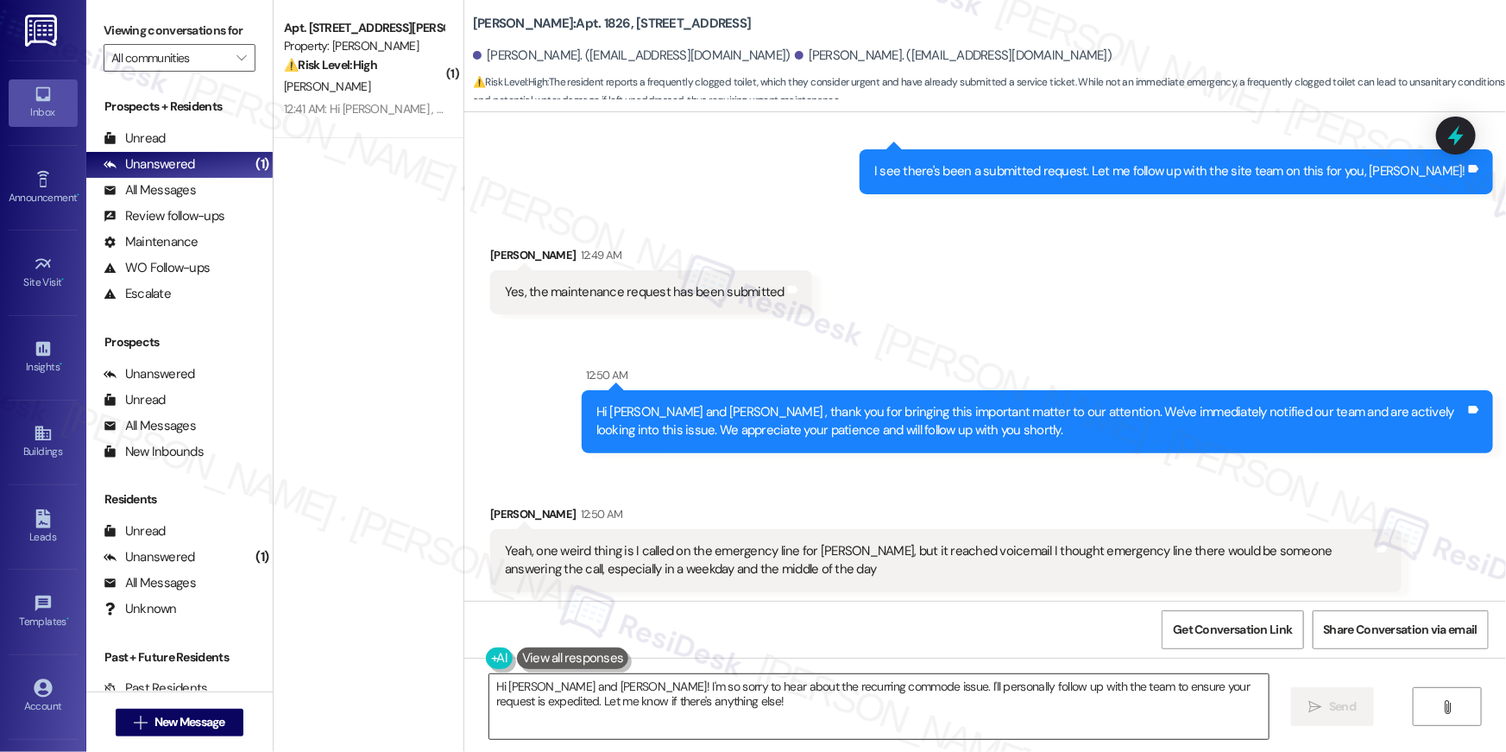
click at [1031, 703] on textarea "Hi Shivya and Sai Teja! I'm so sorry to hear about the recurring commode issue.…" at bounding box center [879, 706] width 780 height 65
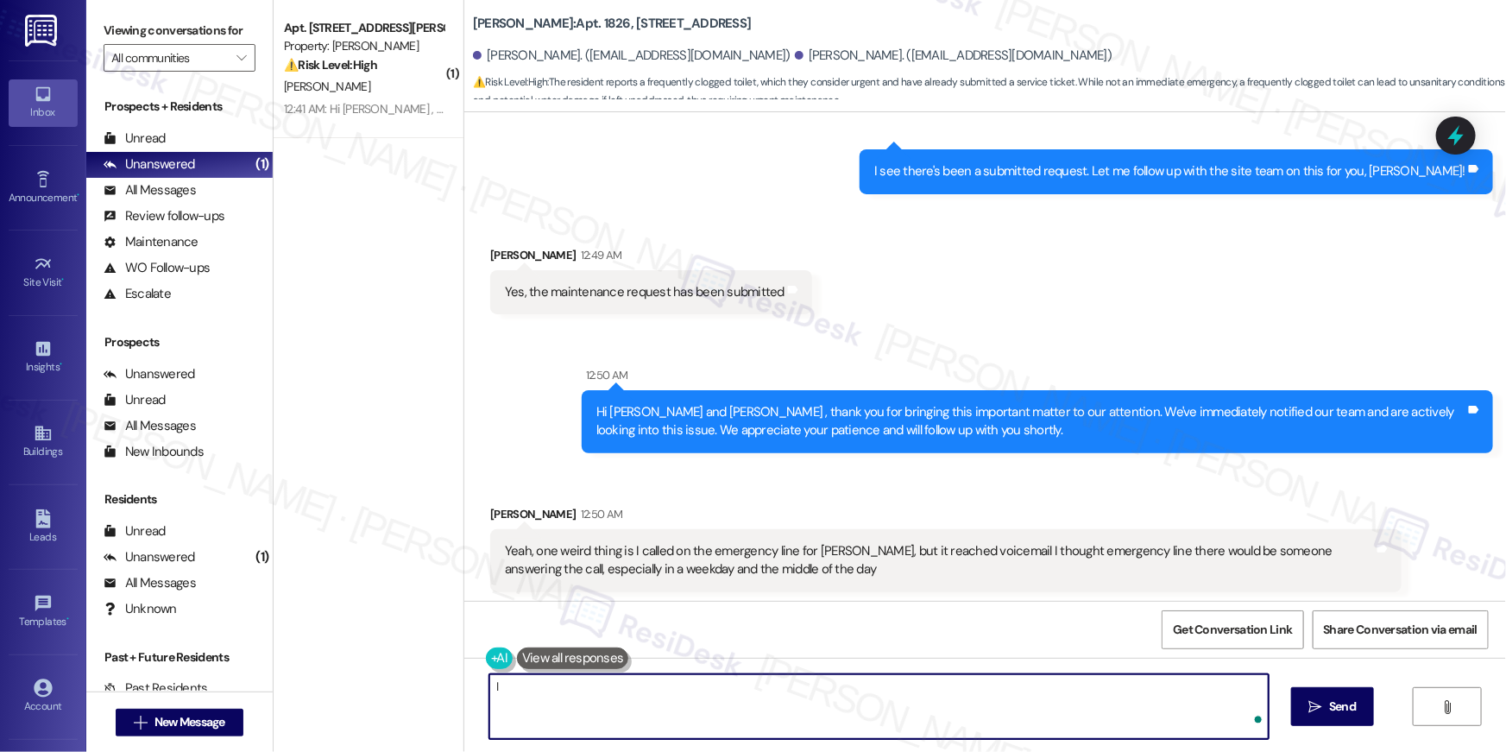
type textarea "I"
type textarea "O"
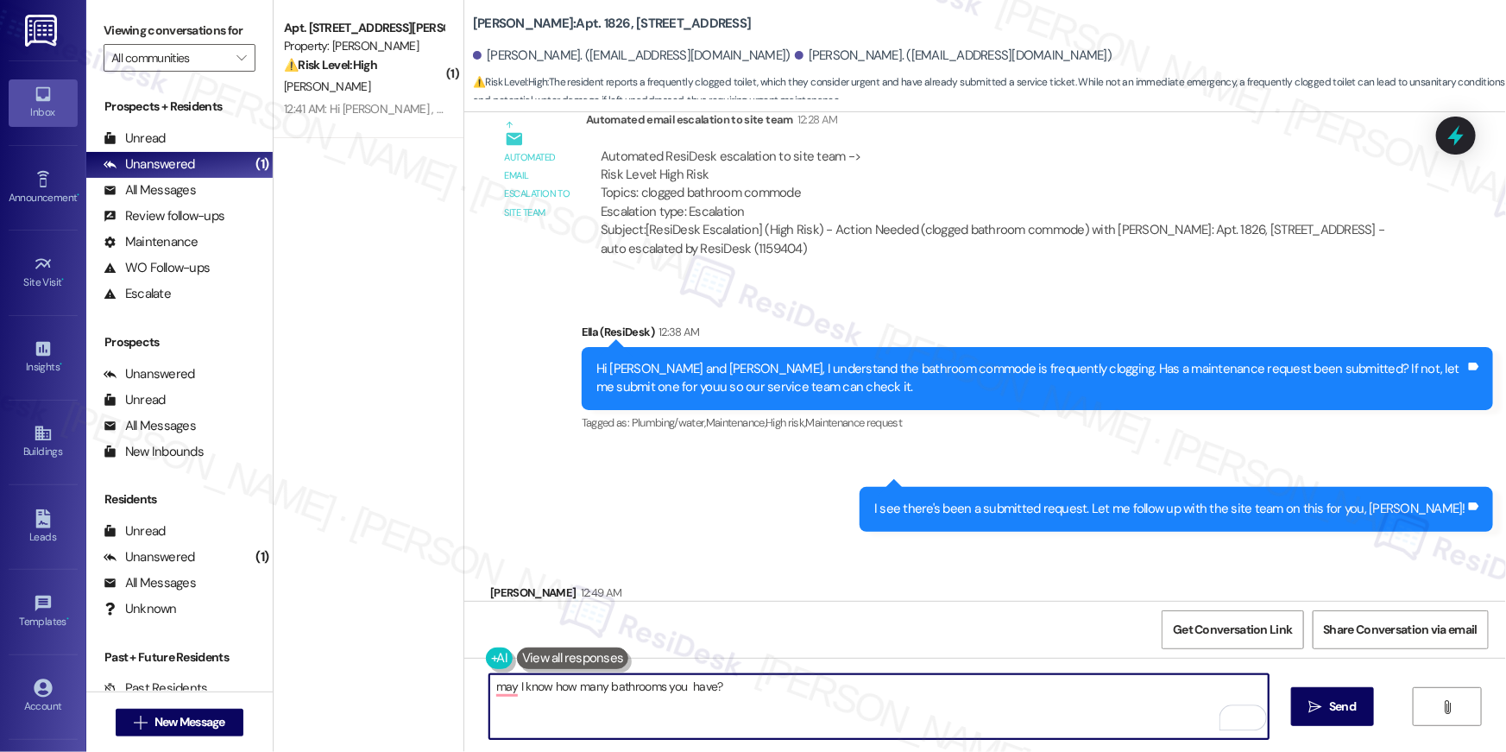
scroll to position [25337, 0]
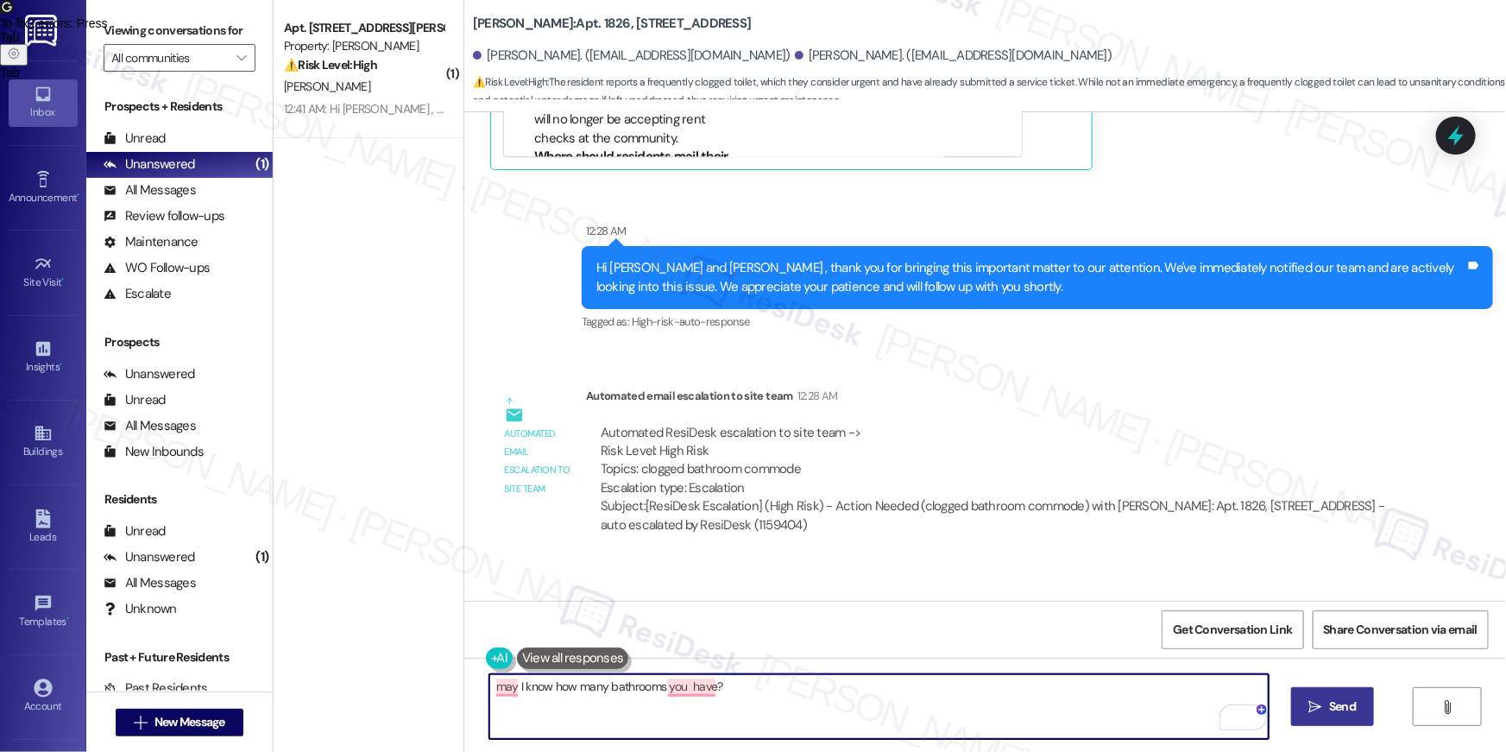
type textarea "may I know how many bathrooms you have?"
click at [1320, 703] on icon "" at bounding box center [1316, 707] width 13 height 14
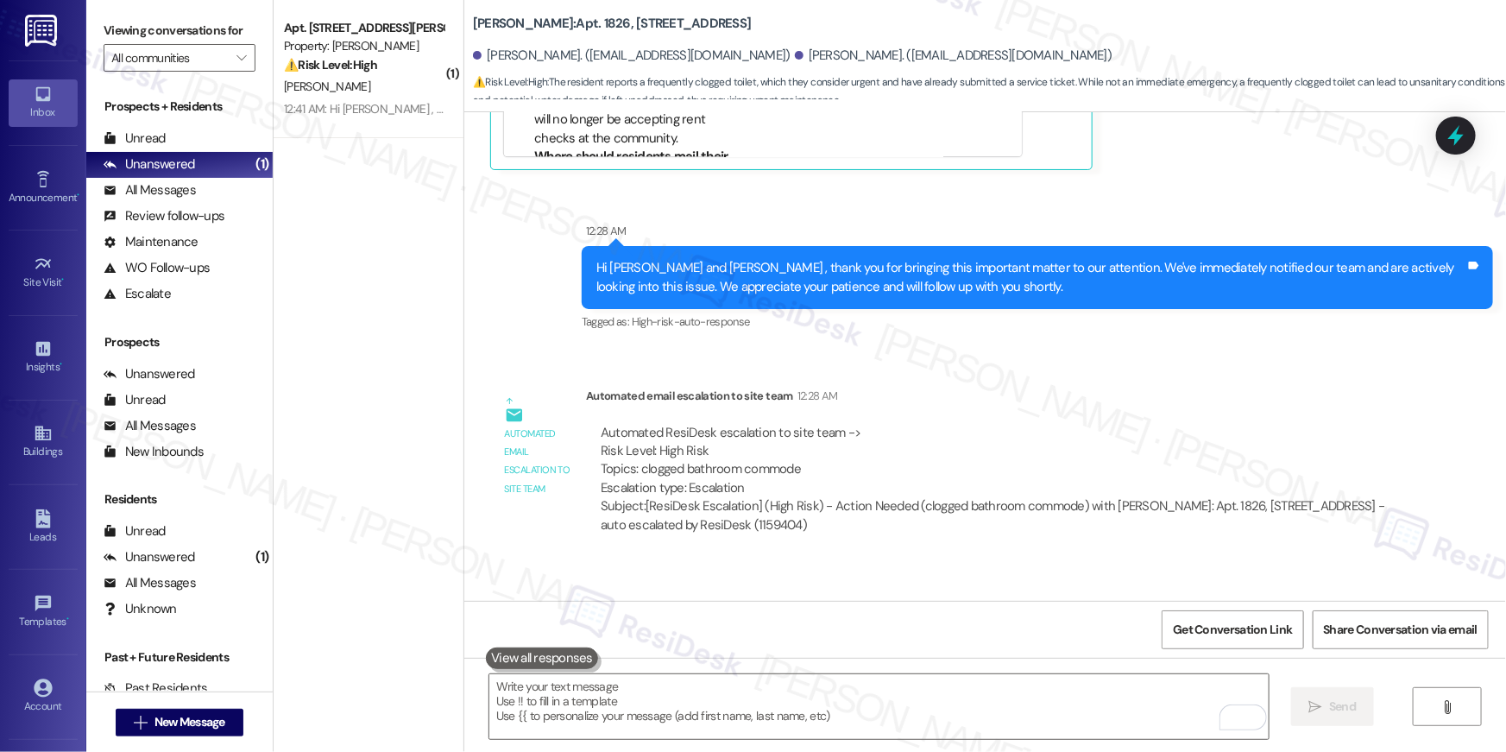
scroll to position [25812, 0]
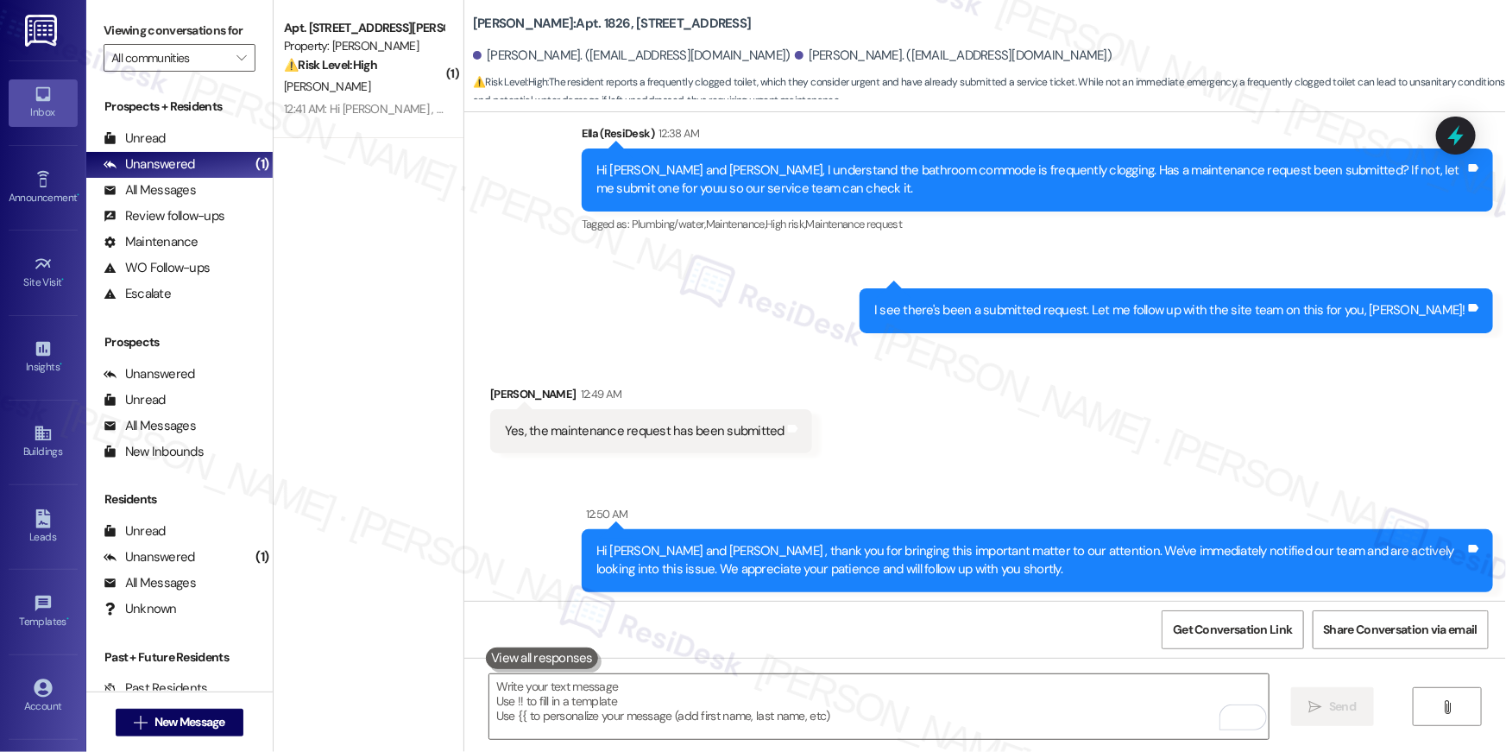
click at [378, 75] on div "Apt. 415, 50 Greenleaf Road Property: Elme Conyers ⚠️ Risk Level: High The resi…" at bounding box center [363, 46] width 163 height 59
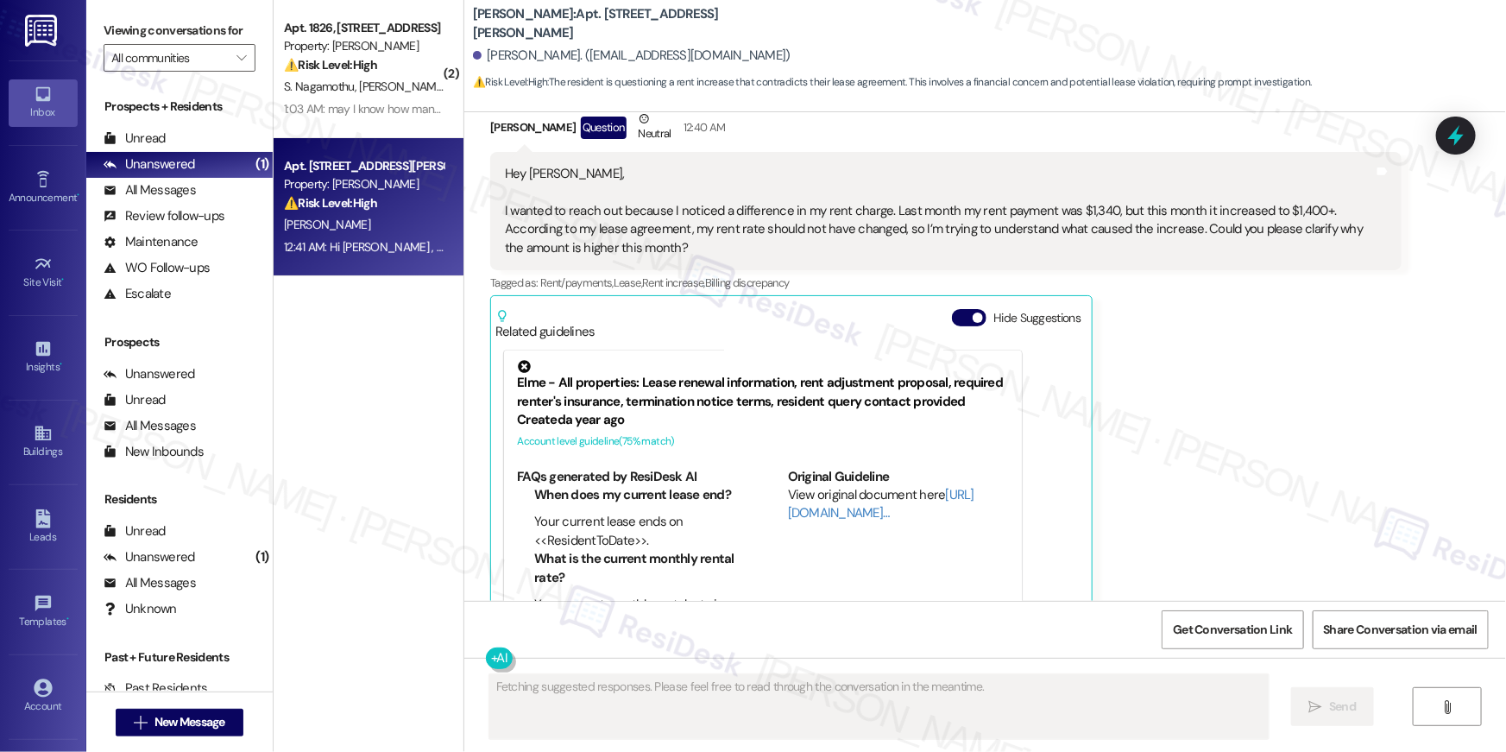
scroll to position [4799, 0]
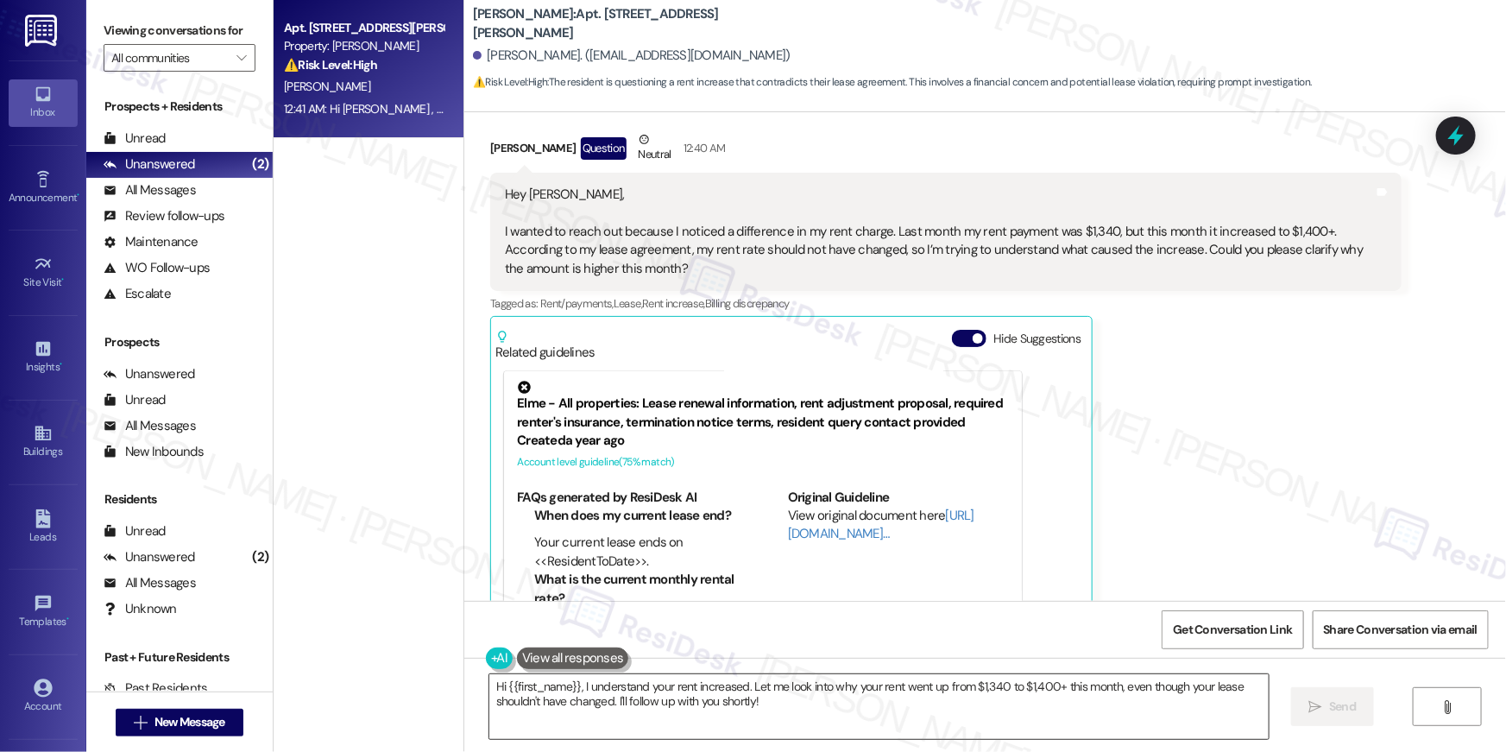
click at [1124, 697] on textarea "Hi {{first_name}}, I understand your rent increased. Let me look into why your …" at bounding box center [879, 706] width 780 height 65
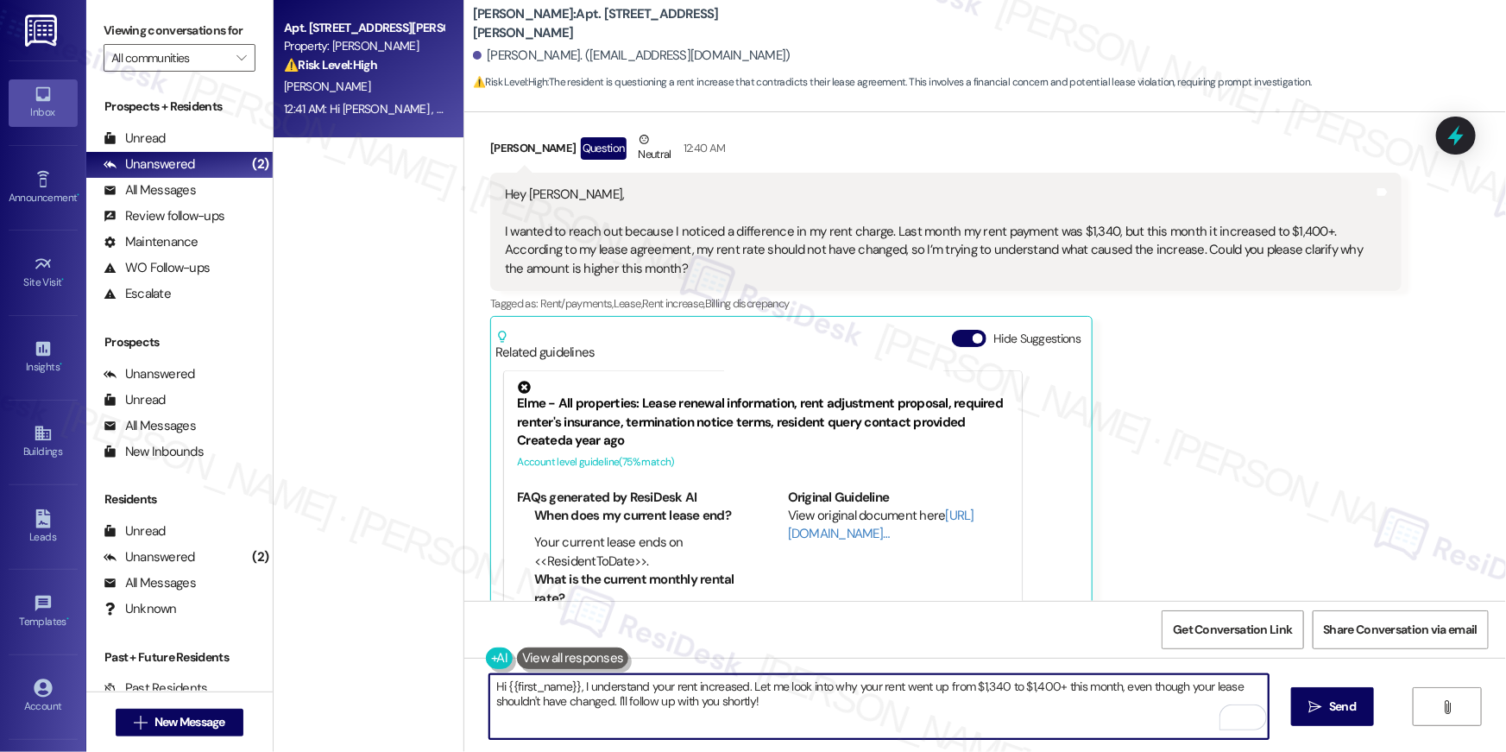
paste textarea "! I’d be happy to look into this for you. You should be able to see a breakdown…"
type textarea "Hi {{first_name}}! I’d be happy to look into this for you. You should be able t…"
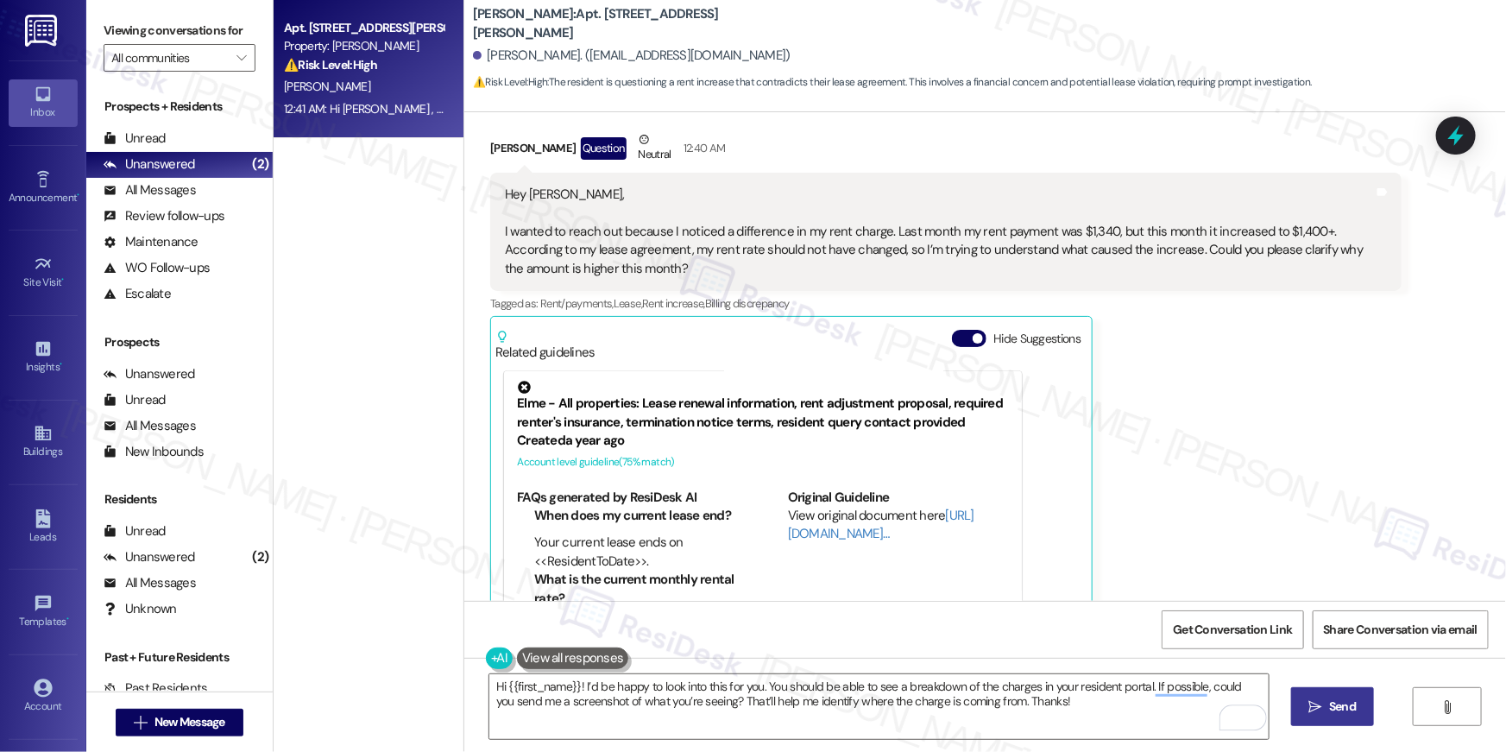
click at [1337, 700] on span "Send" at bounding box center [1342, 707] width 27 height 18
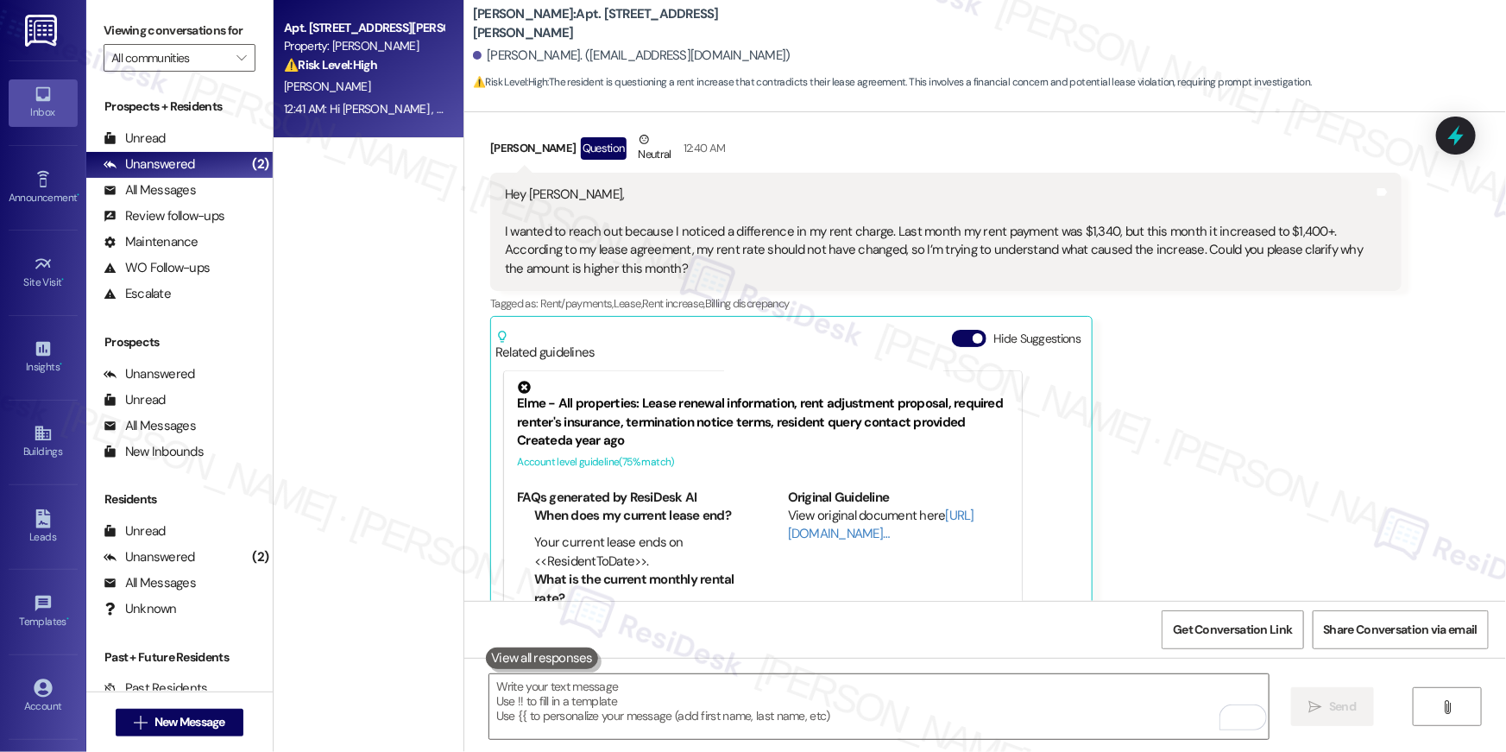
scroll to position [4840, 0]
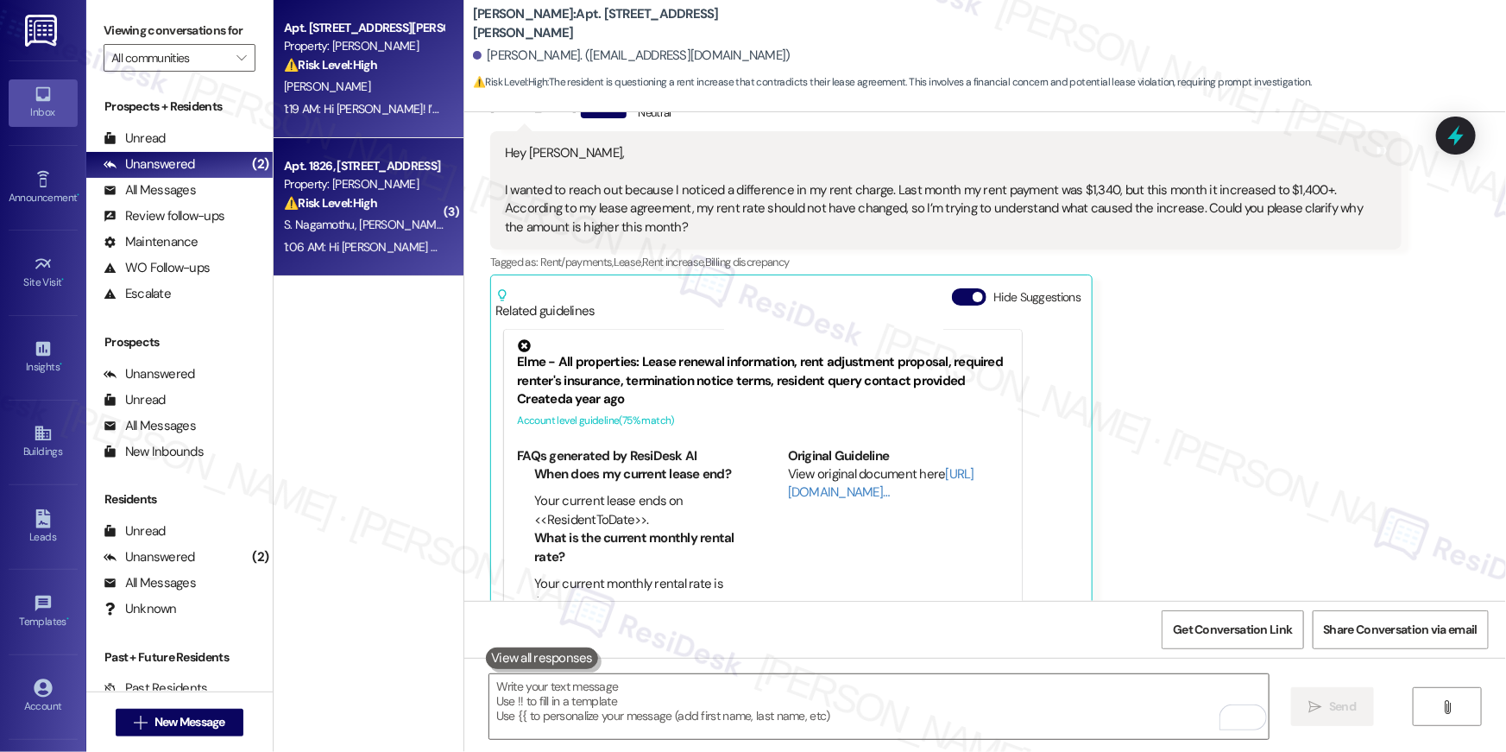
click at [329, 202] on strong "⚠️ Risk Level: High" at bounding box center [330, 203] width 93 height 16
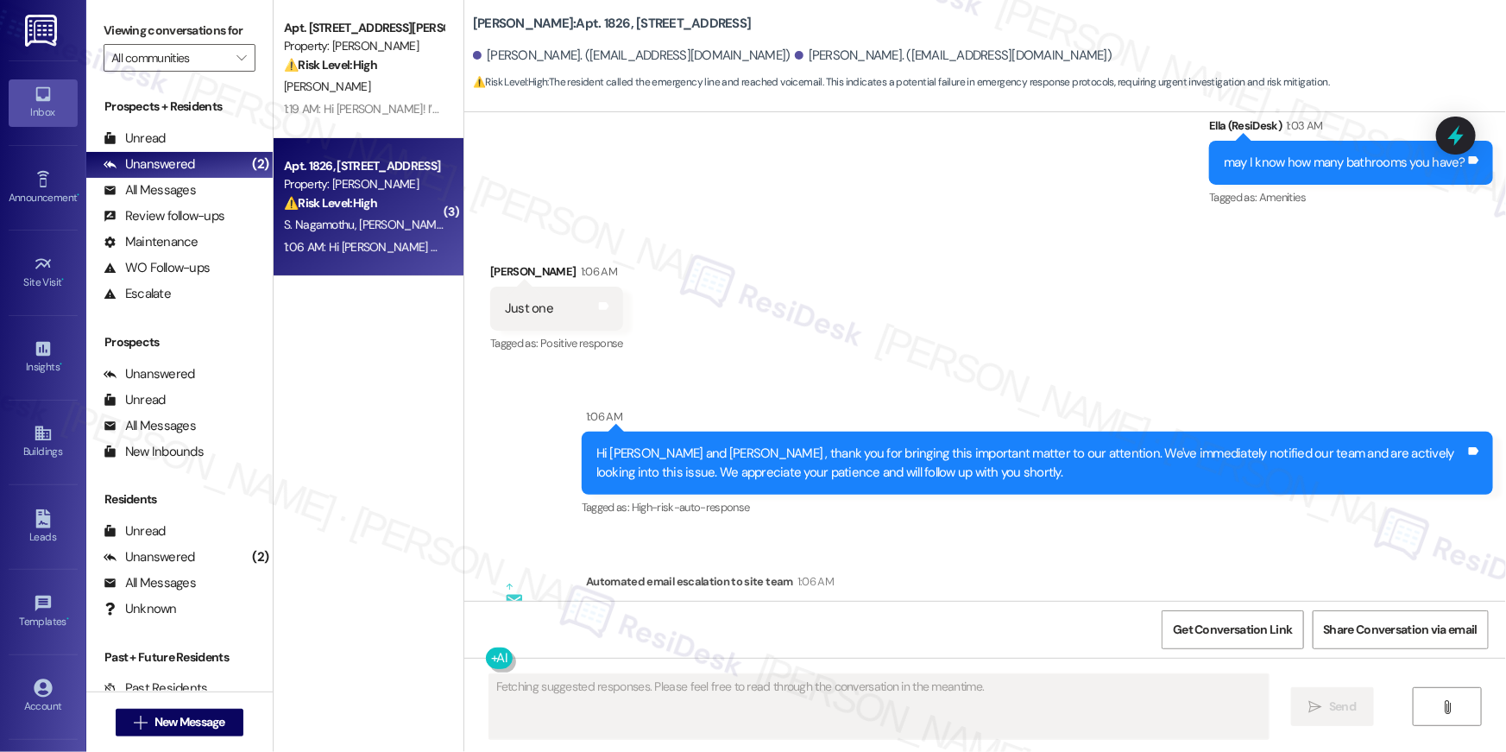
scroll to position [26915, 0]
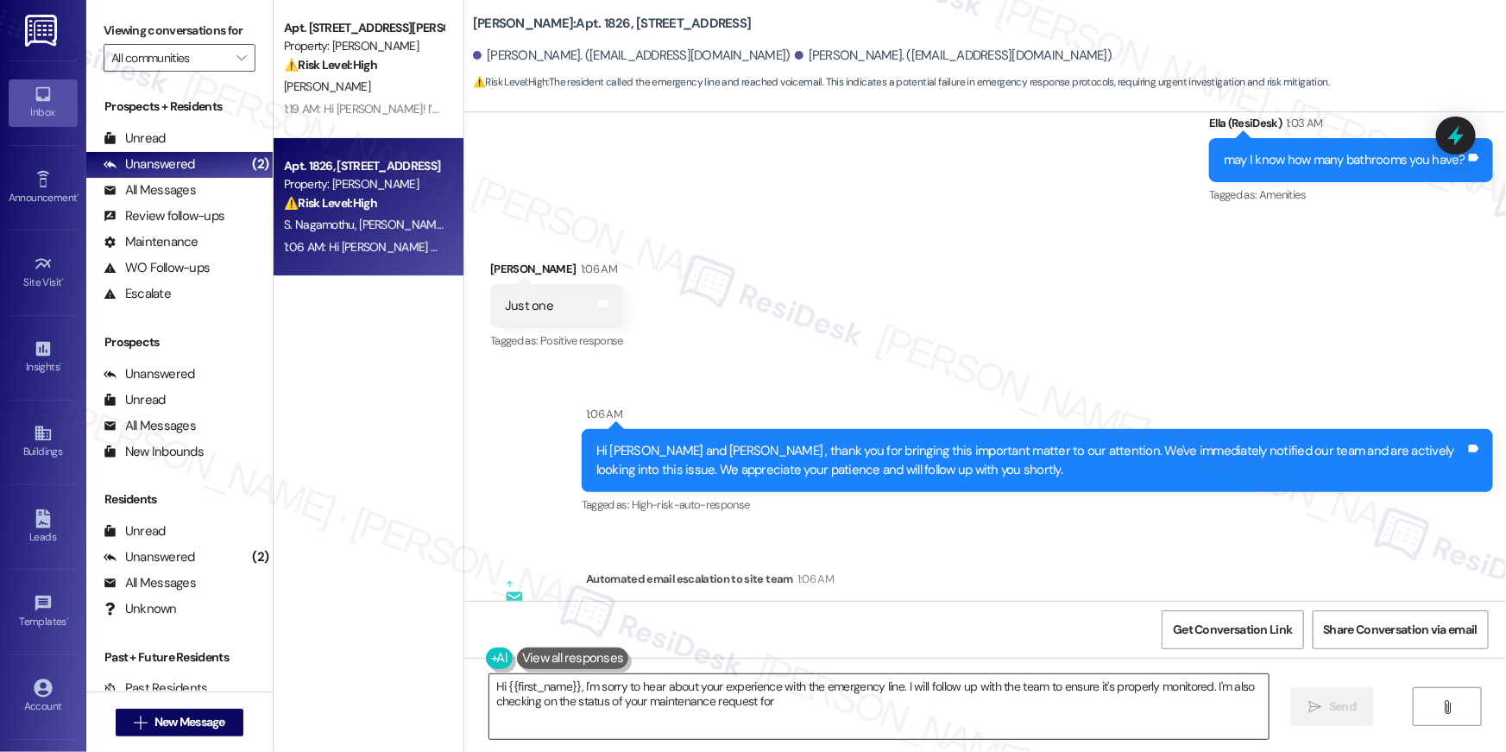
click at [1105, 719] on textarea "Hi {{first_name}}, I'm sorry to hear about your experience with the emergency l…" at bounding box center [879, 706] width 780 height 65
click at [849, 708] on textarea "Hi {{first_name}}, I'm sorry to hear about your experience with the emergency l…" at bounding box center [879, 706] width 780 height 65
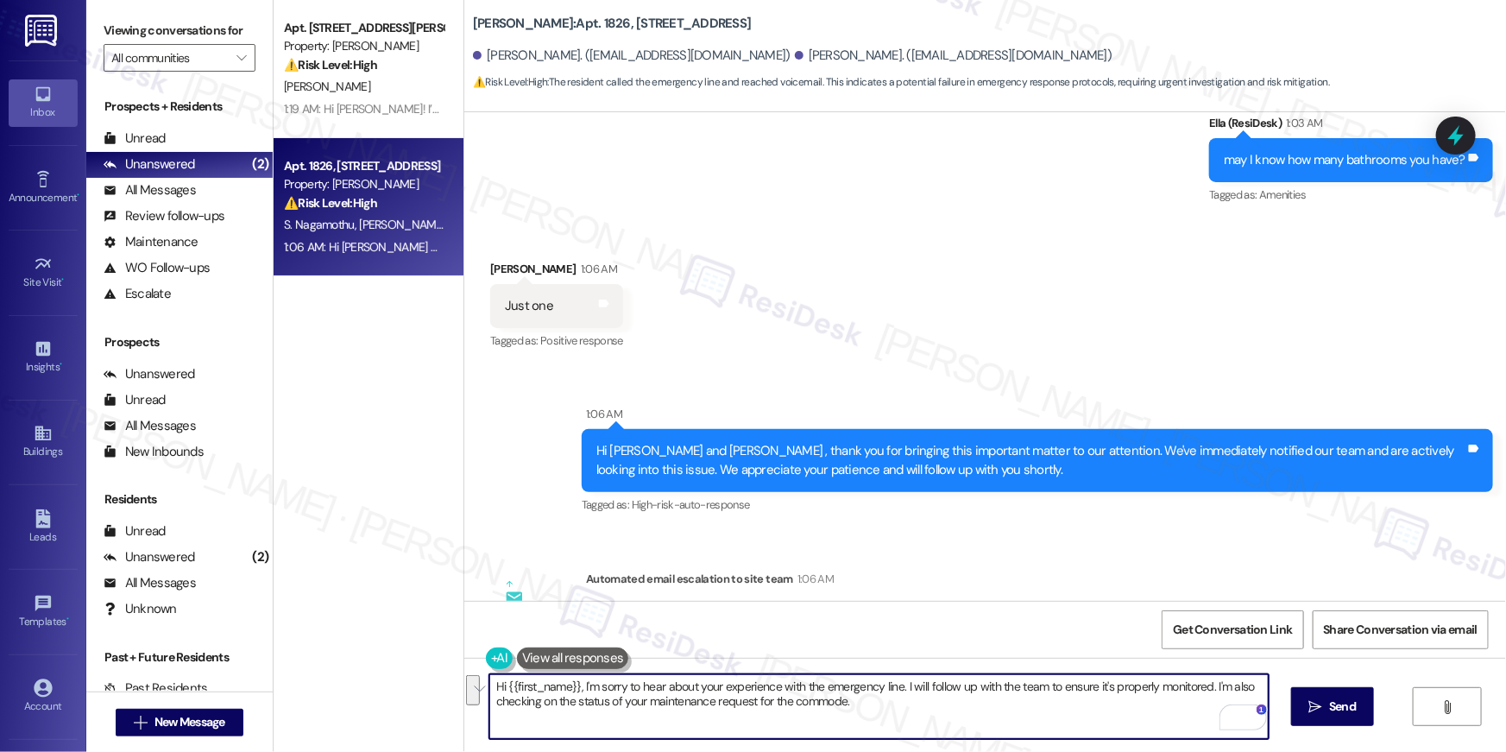
click at [849, 708] on textarea "Hi {{first_name}}, I'm sorry to hear about your experience with the emergency l…" at bounding box center [879, 706] width 780 height 65
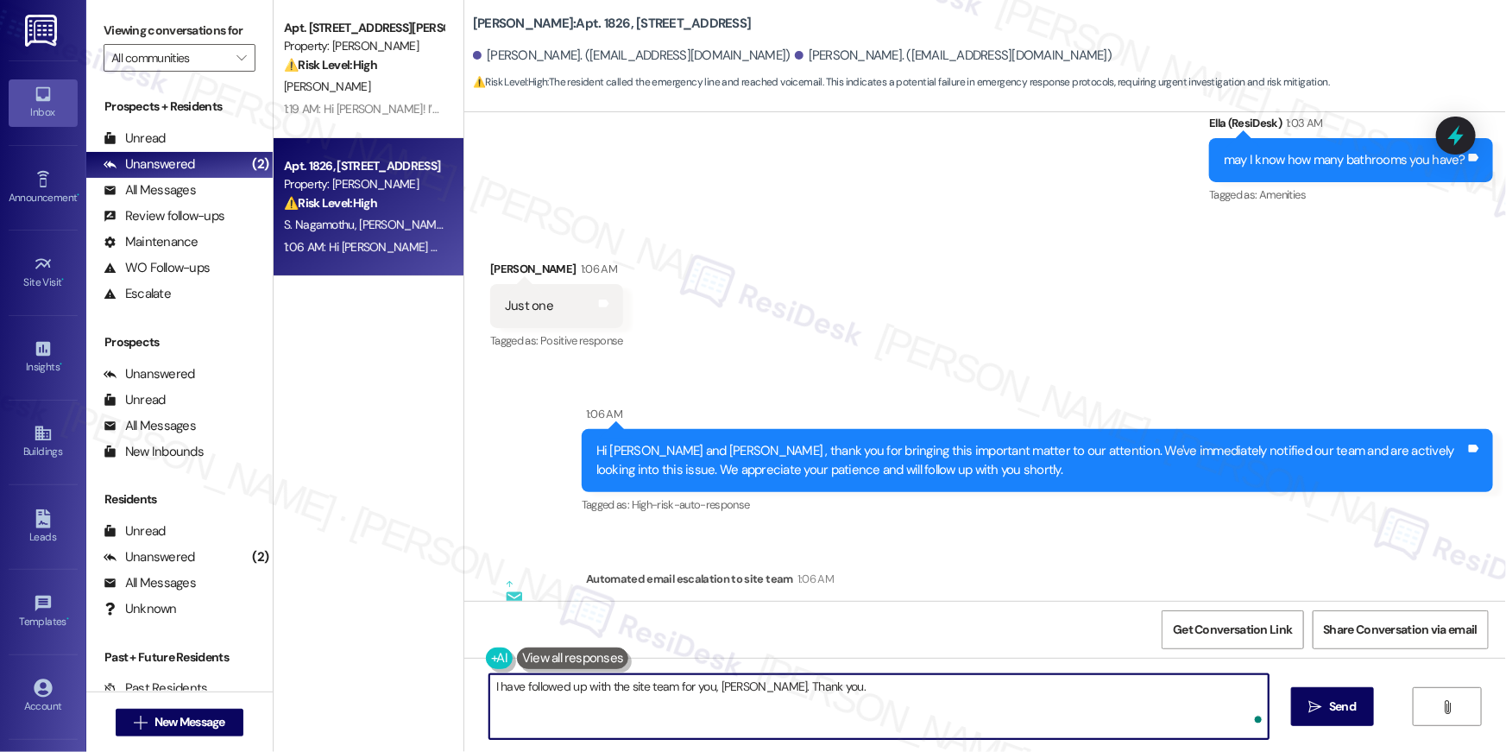
type textarea "I have followed up with the site team for you, Shivya. Thank you."
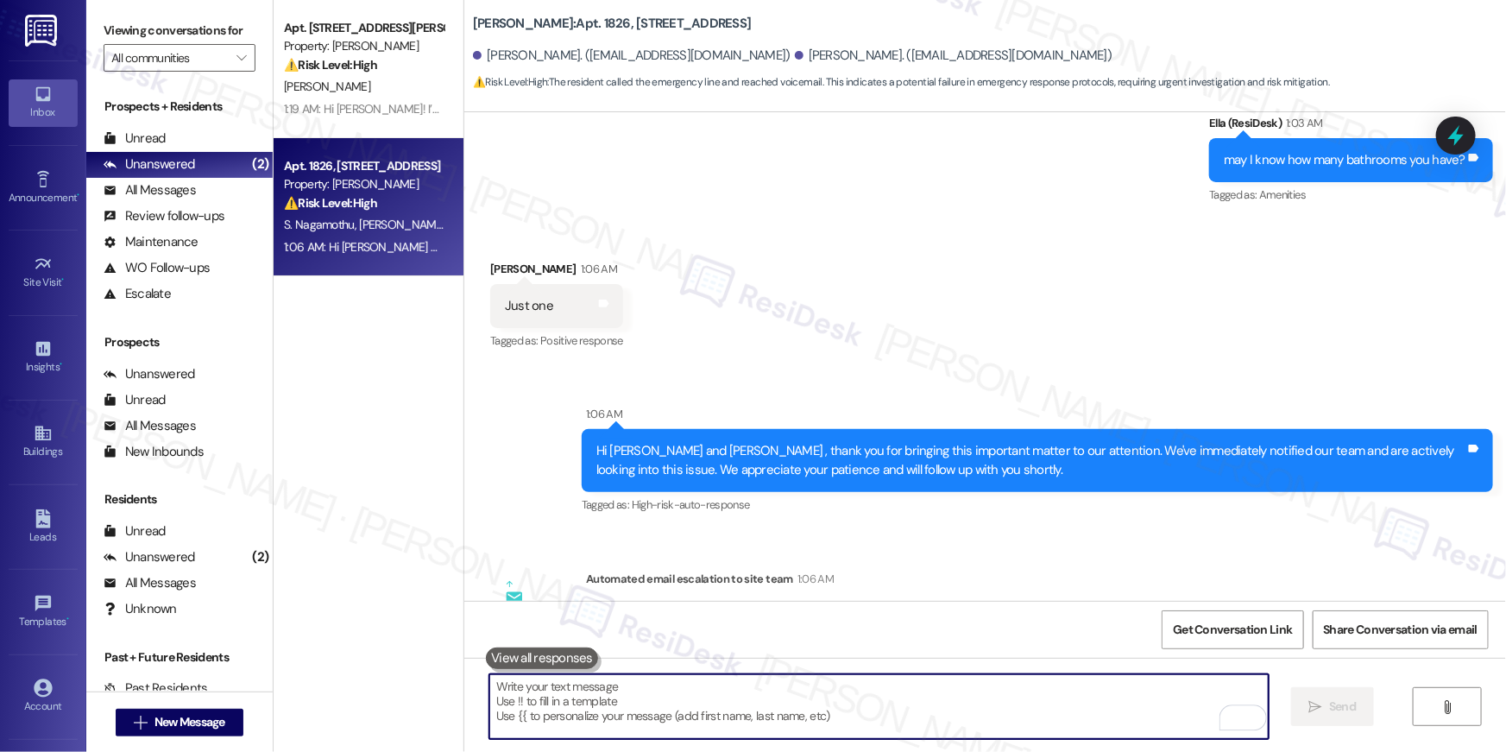
scroll to position [26537, 0]
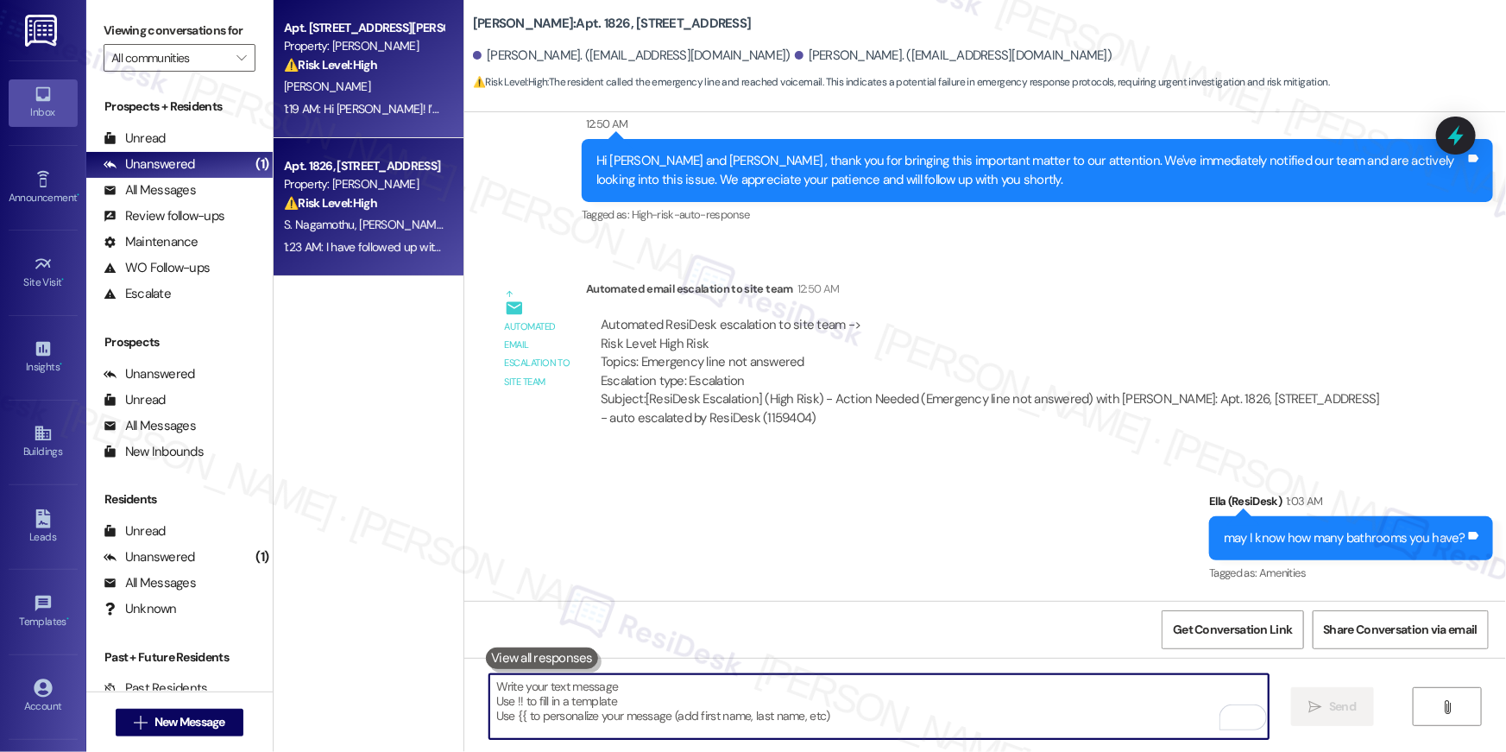
click at [444, 97] on div "Apt. 415, 50 Greenleaf Road Property: Elme Conyers ⚠️ Risk Level: High The resi…" at bounding box center [369, 69] width 190 height 138
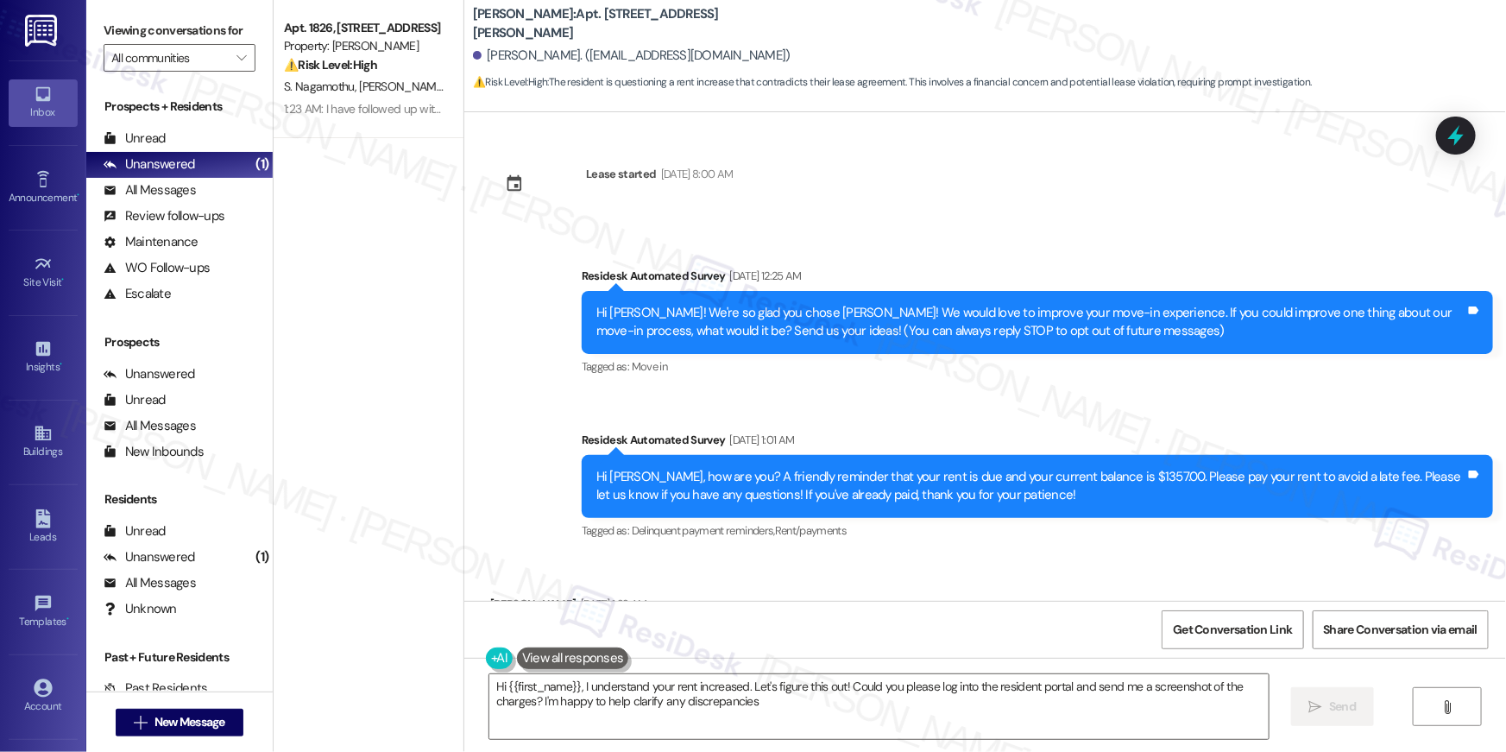
type textarea "Hi {{first_name}}, I understand your rent increased. Let's figure this out! Cou…"
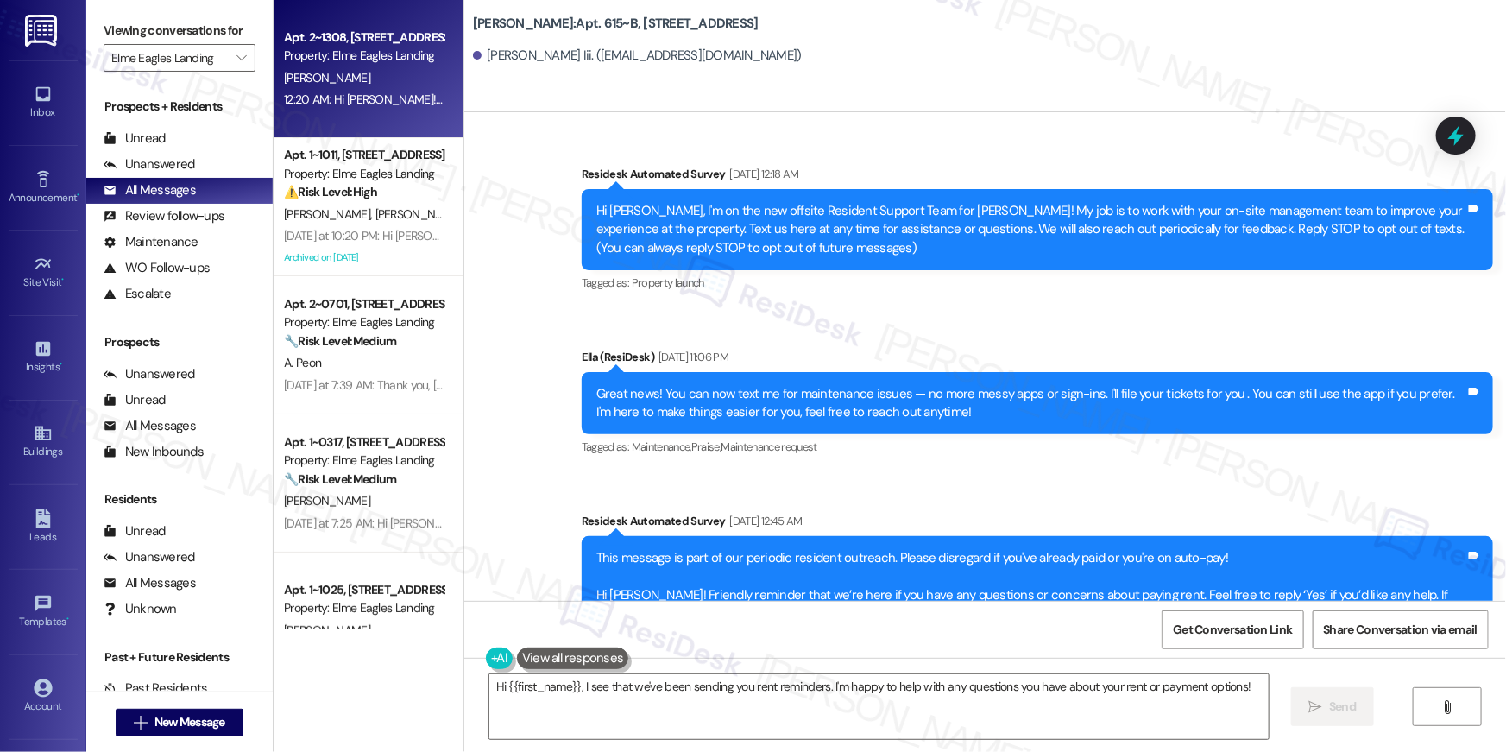
click at [385, 106] on div "12:20 AM: Hi [PERSON_NAME]! We're so glad you chose Elme Eagles Landing! We wou…" at bounding box center [1001, 100] width 1434 height 16
type textarea "Fetching suggested responses. Please feel free to read through the conversation…"
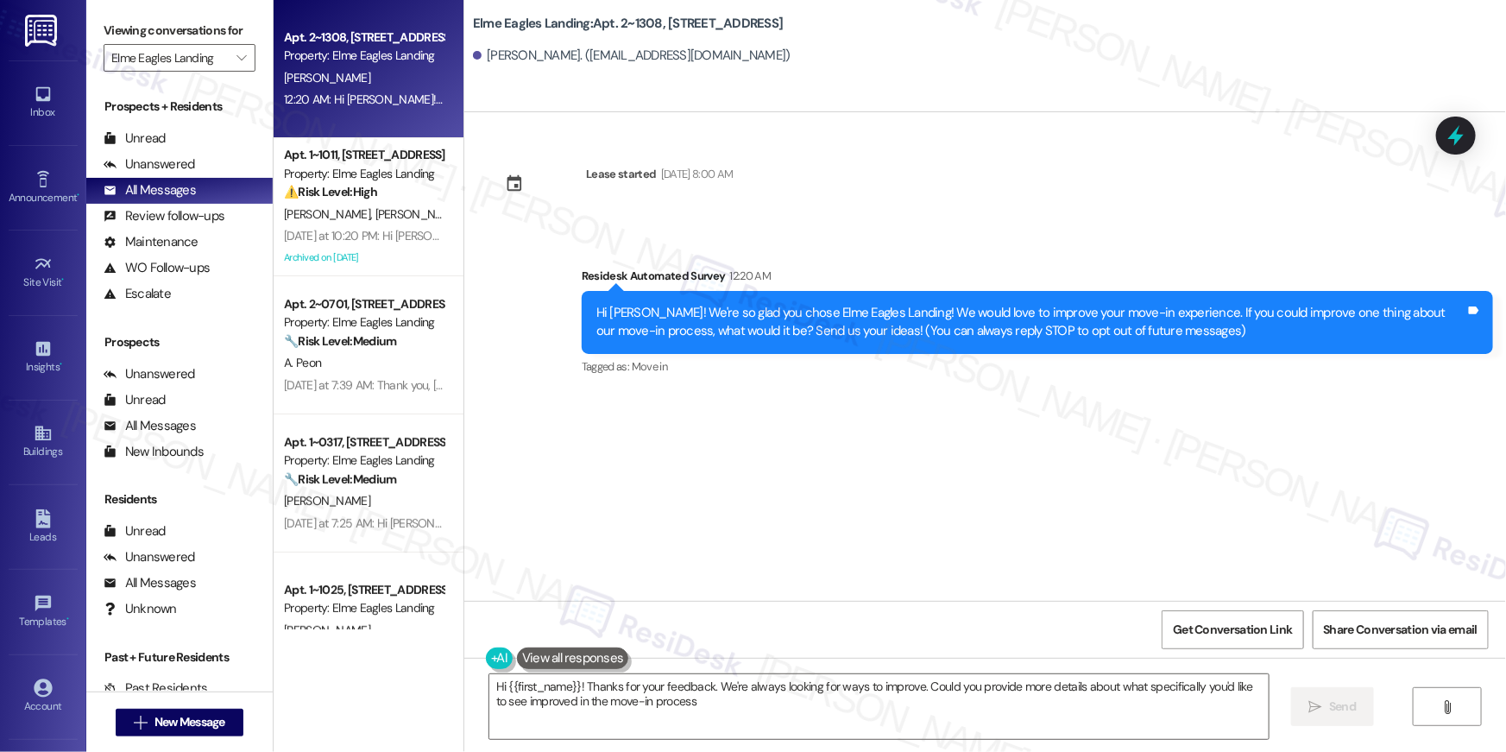
type textarea "Hi {{first_name}}! Thanks for your feedback. We're always looking for ways to i…"
click at [238, 63] on span "" at bounding box center [241, 58] width 16 height 28
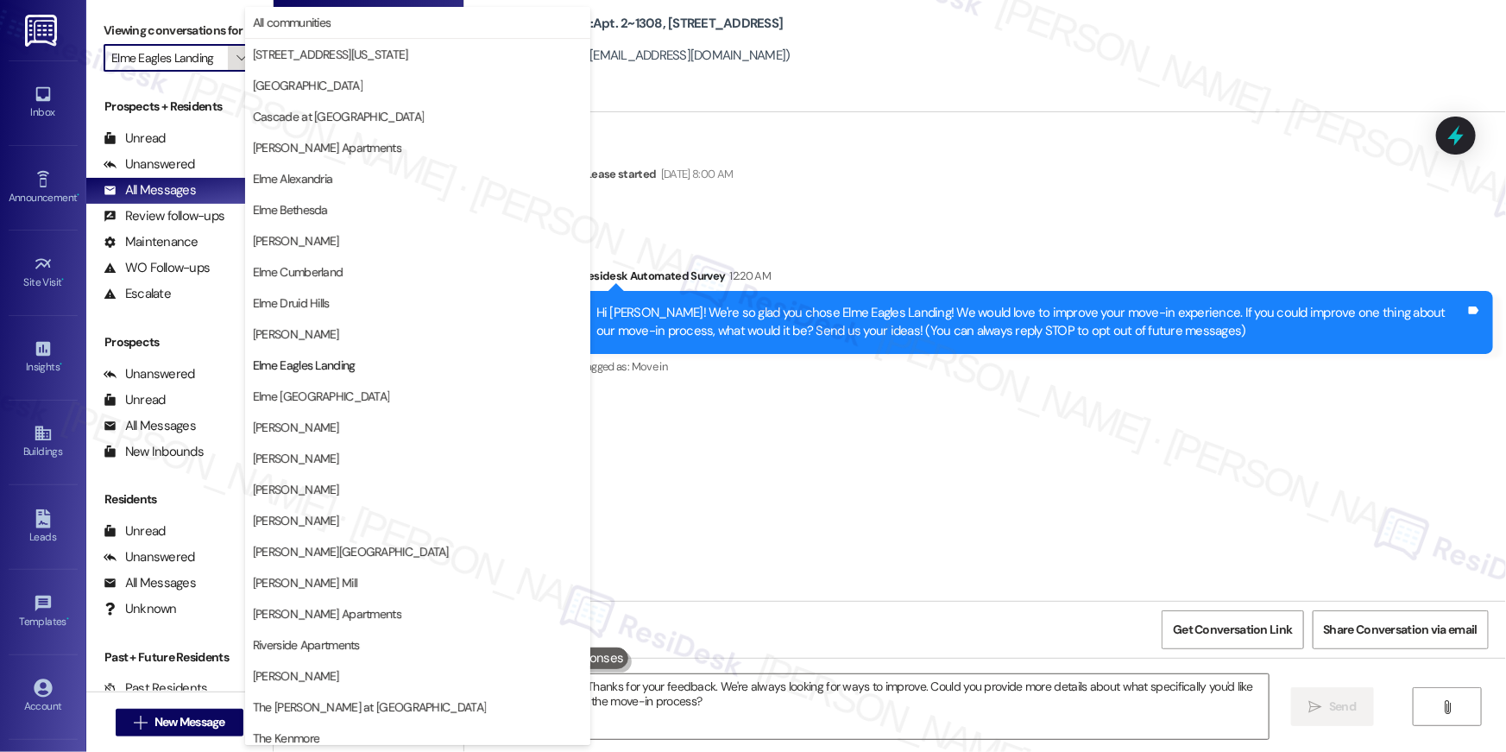
scroll to position [163, 0]
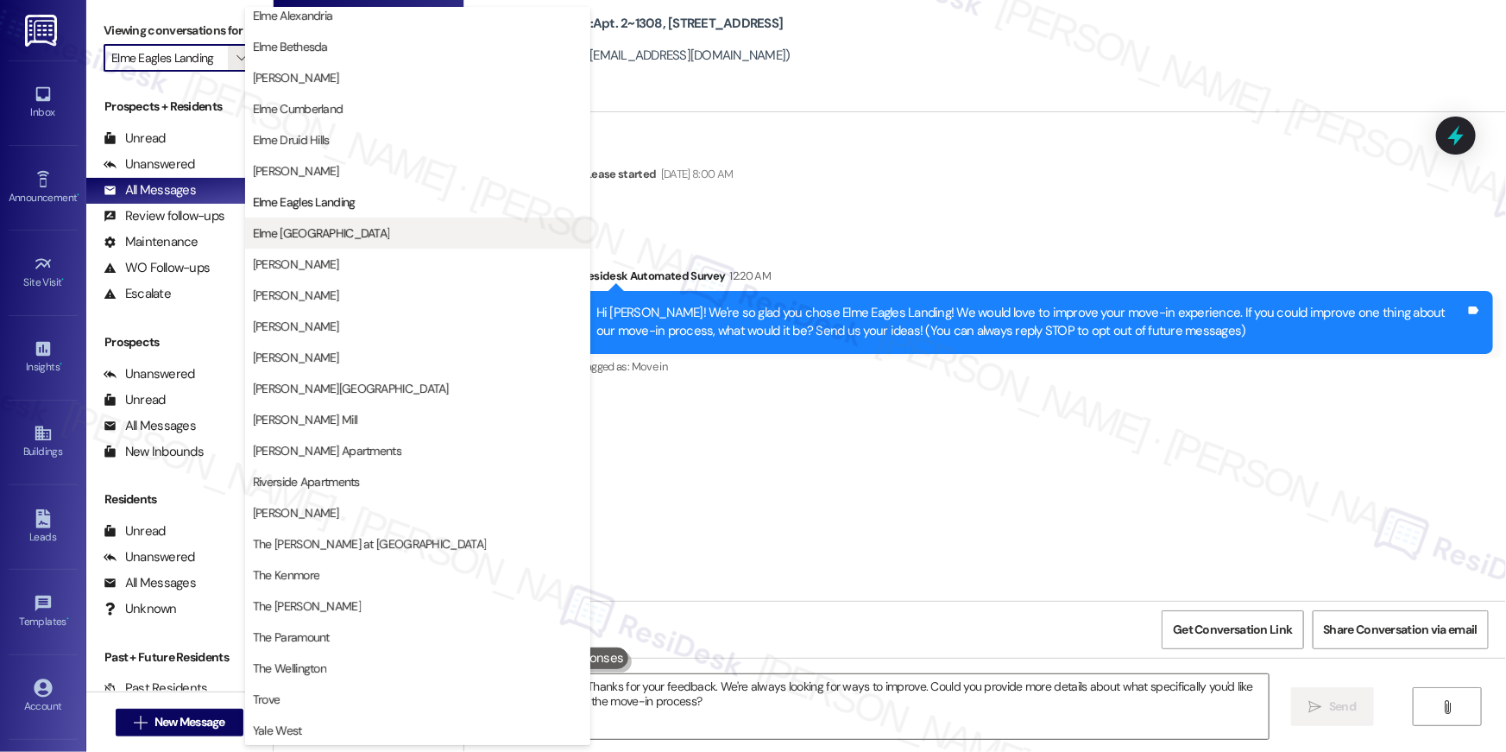
click at [380, 244] on button "Elme [GEOGRAPHIC_DATA]" at bounding box center [417, 233] width 345 height 31
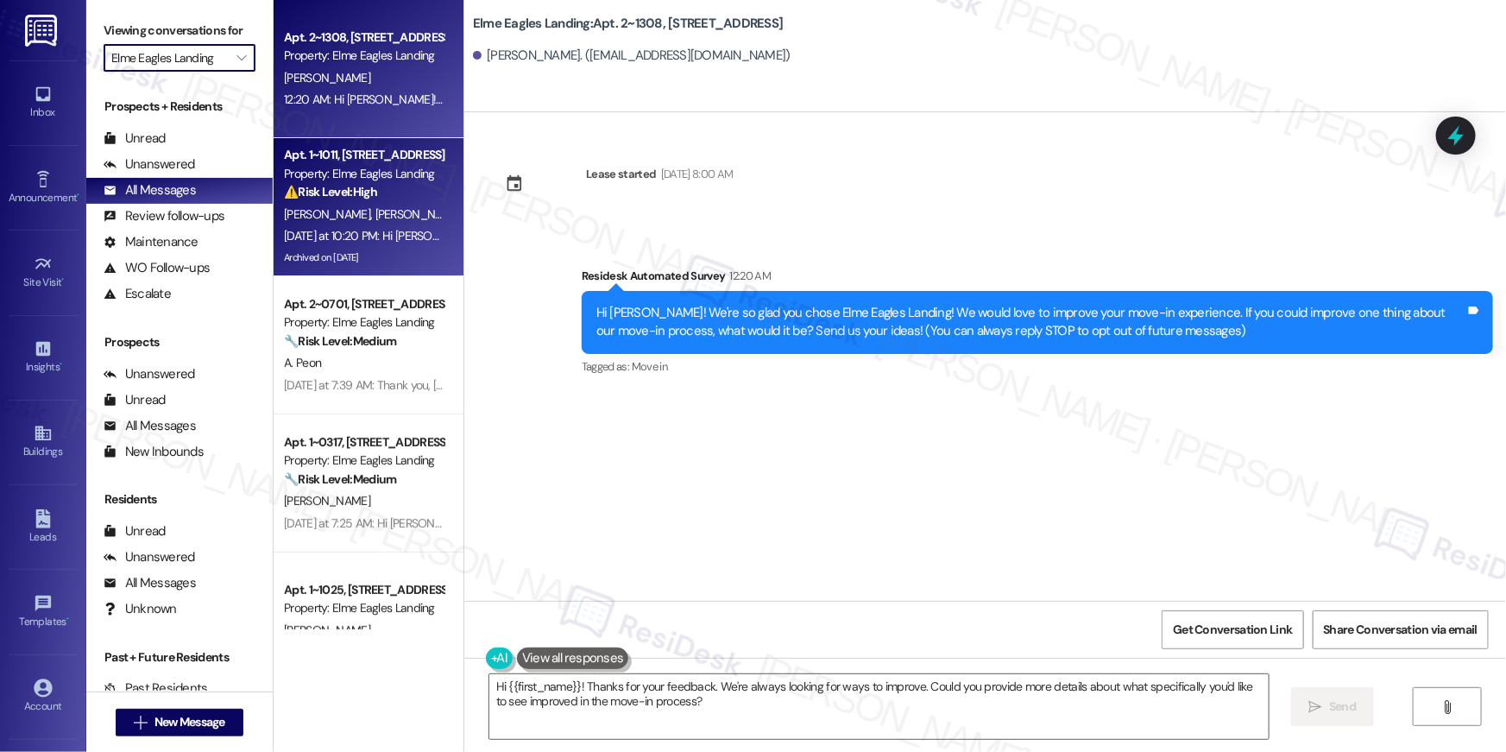
type input "Elme [GEOGRAPHIC_DATA]"
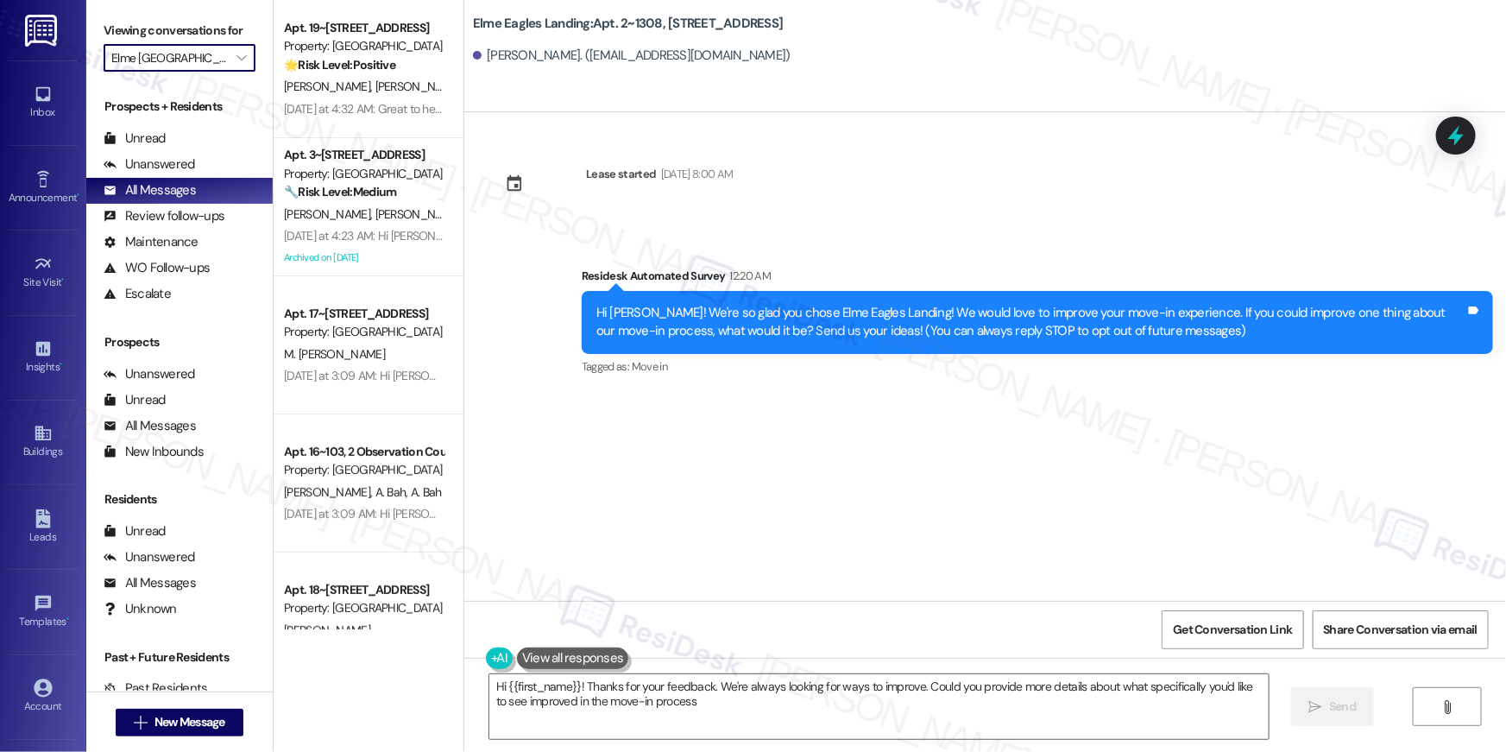
type textarea "Hi {{first_name}}! Thanks for your feedback. We're always looking for ways to i…"
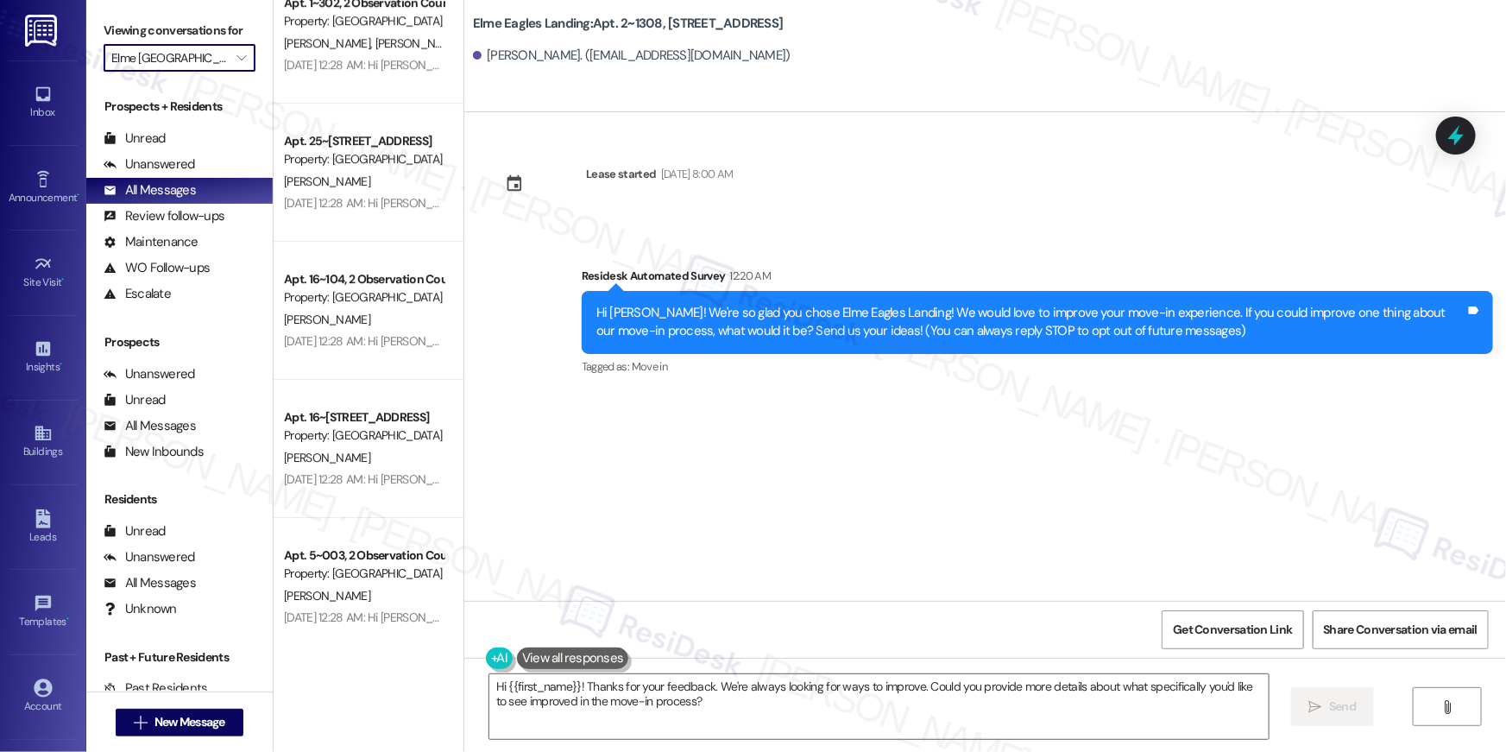
scroll to position [6276, 0]
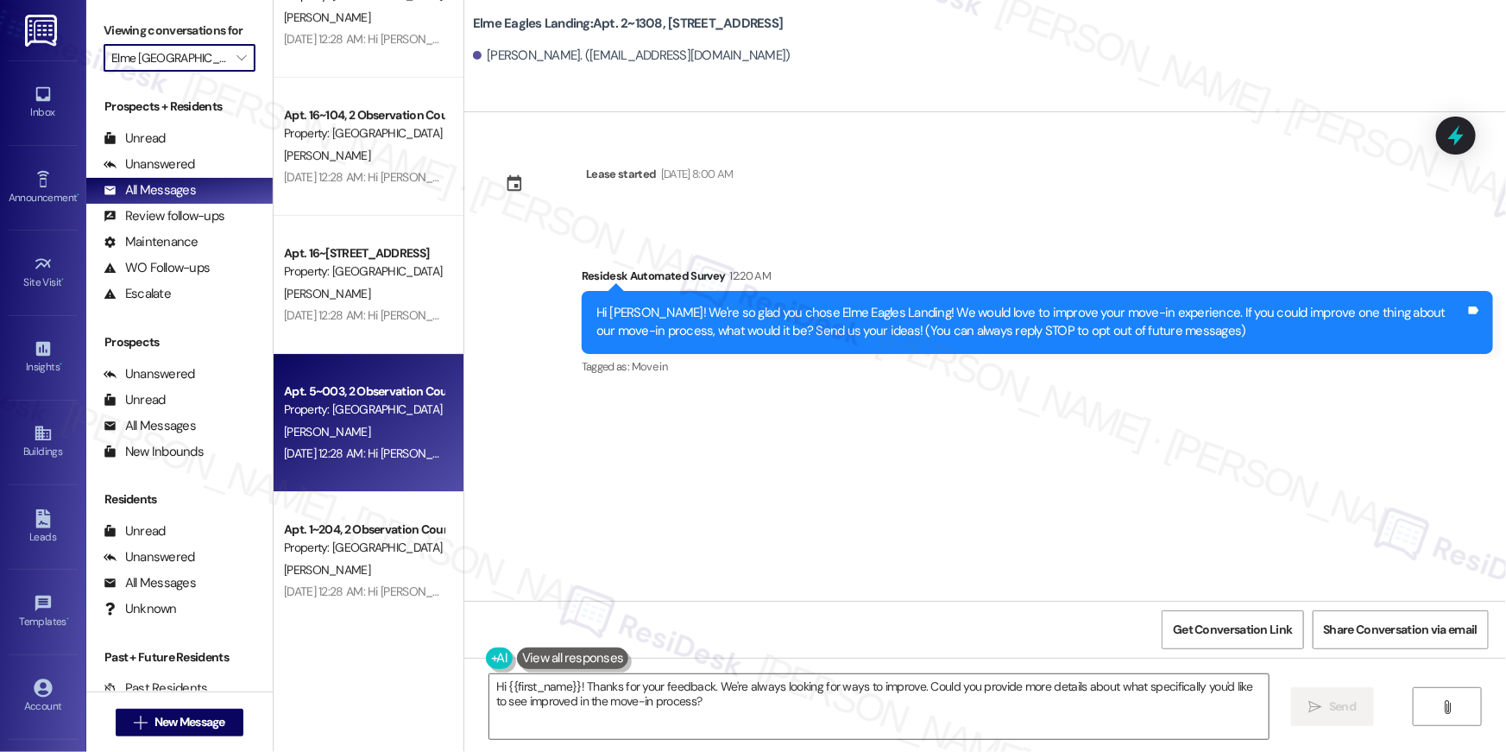
click at [367, 431] on div "[PERSON_NAME]" at bounding box center [363, 432] width 163 height 22
type textarea "Hi {{first_name}}! Thanks for your feedback. We're always looking for ways to i…"
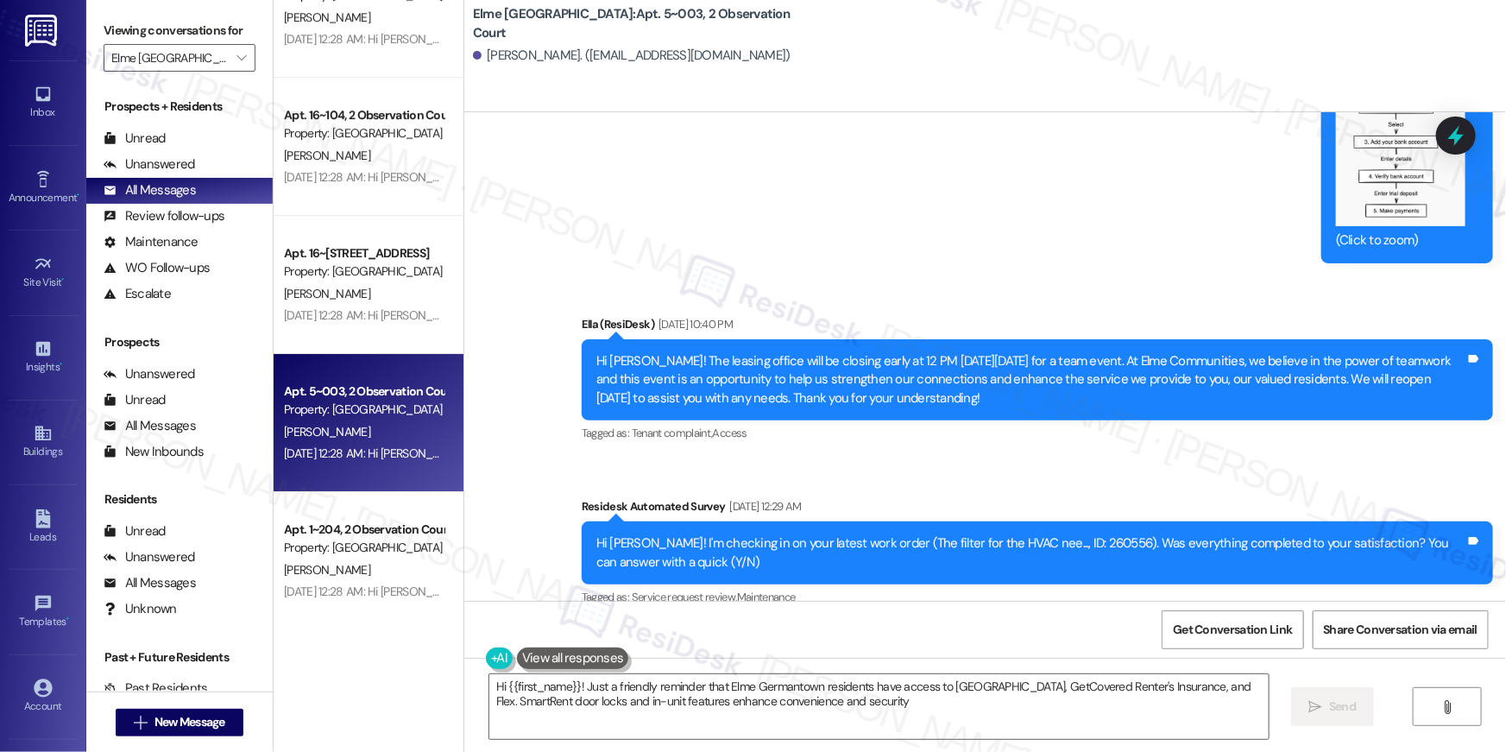
type textarea "Hi {{first_name}}! Just a friendly reminder that Elme Germantown residents have…"
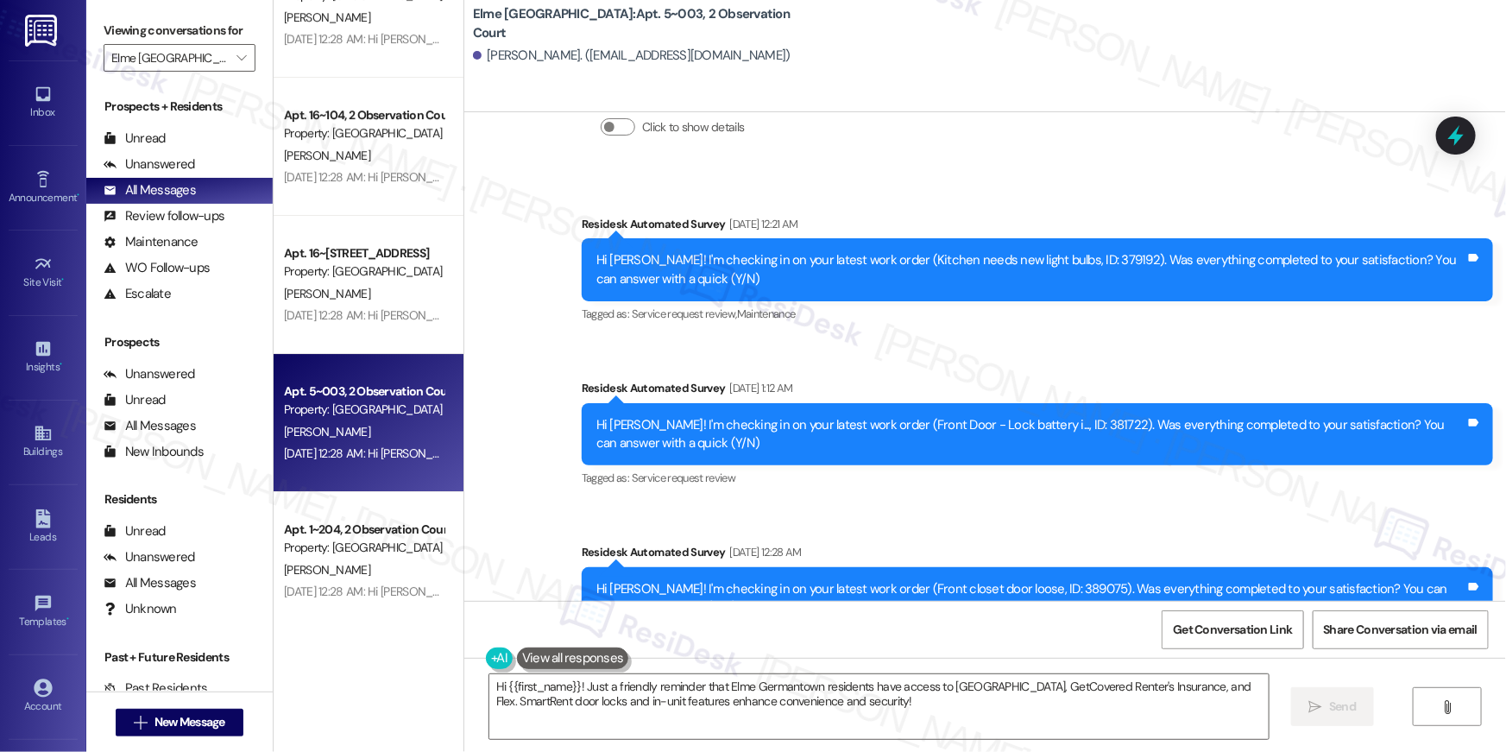
scroll to position [6375, 0]
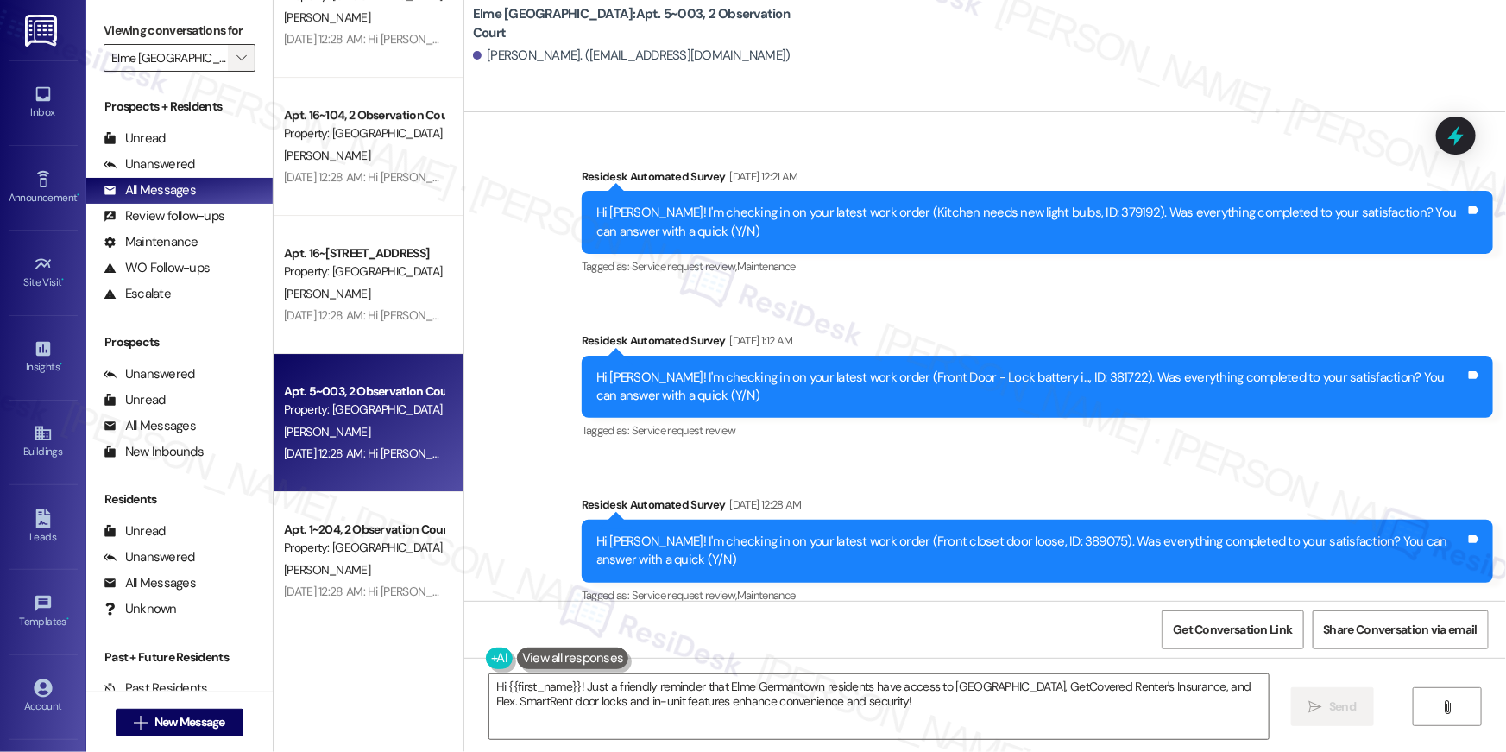
click at [237, 60] on icon "" at bounding box center [241, 58] width 9 height 14
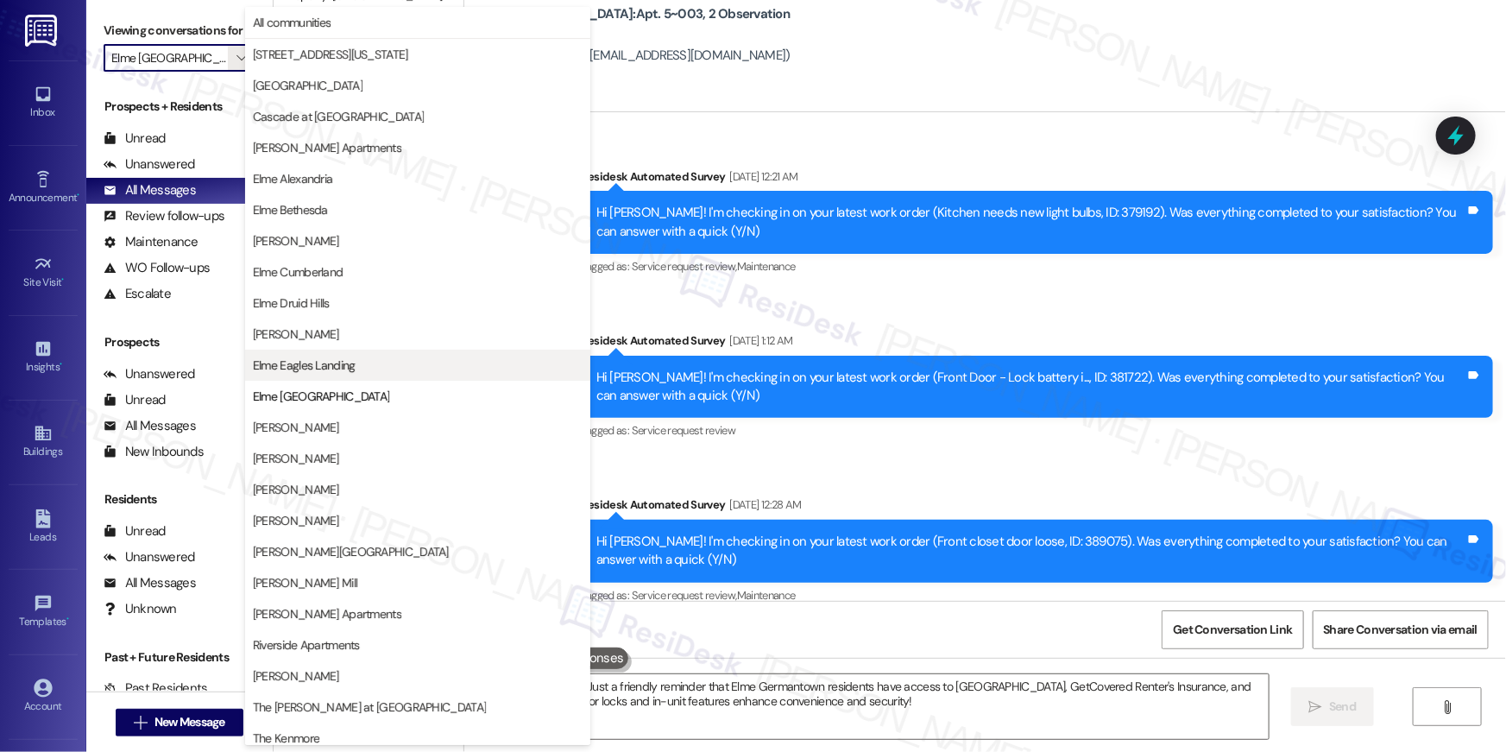
scroll to position [163, 0]
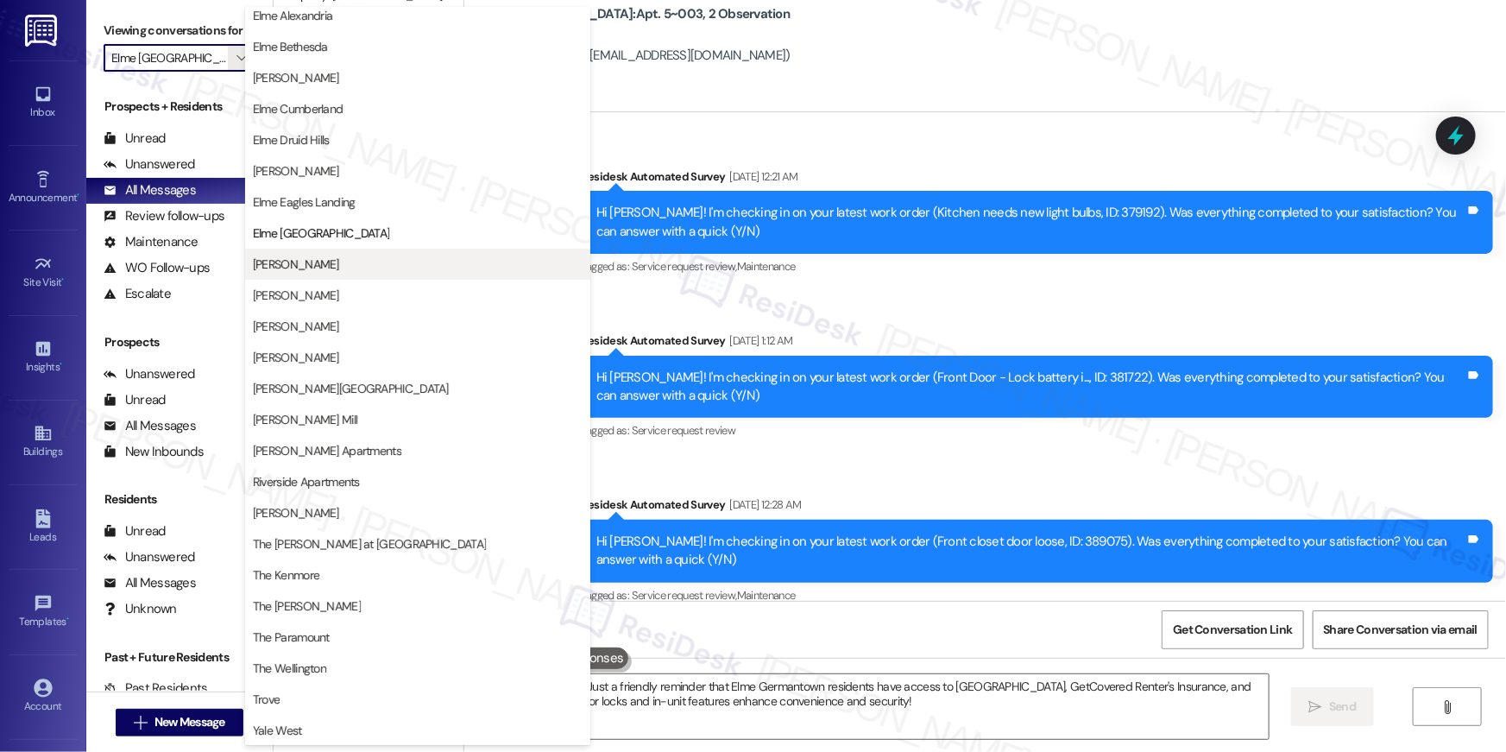
click at [311, 259] on span "Elme Herndon" at bounding box center [296, 264] width 86 height 17
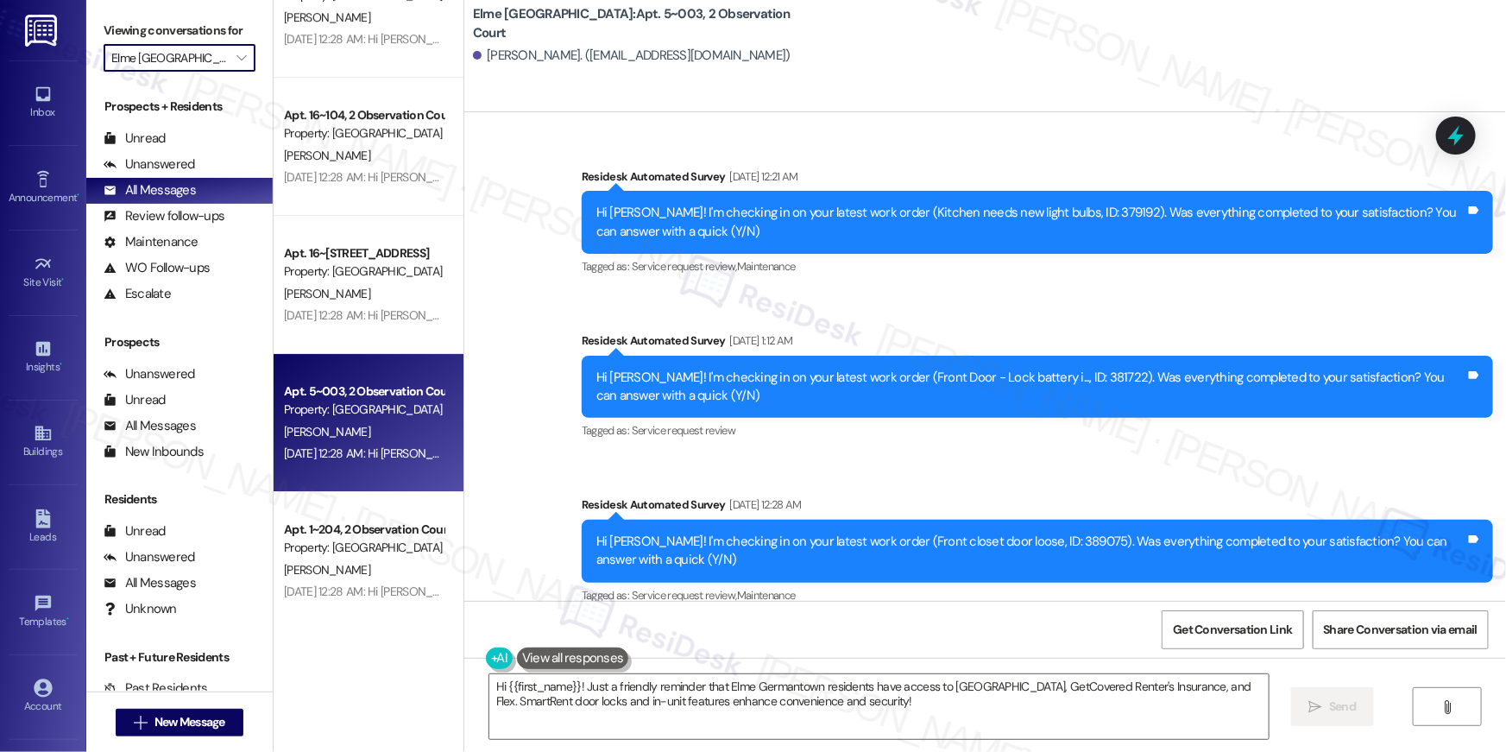
type input "Elme Herndon"
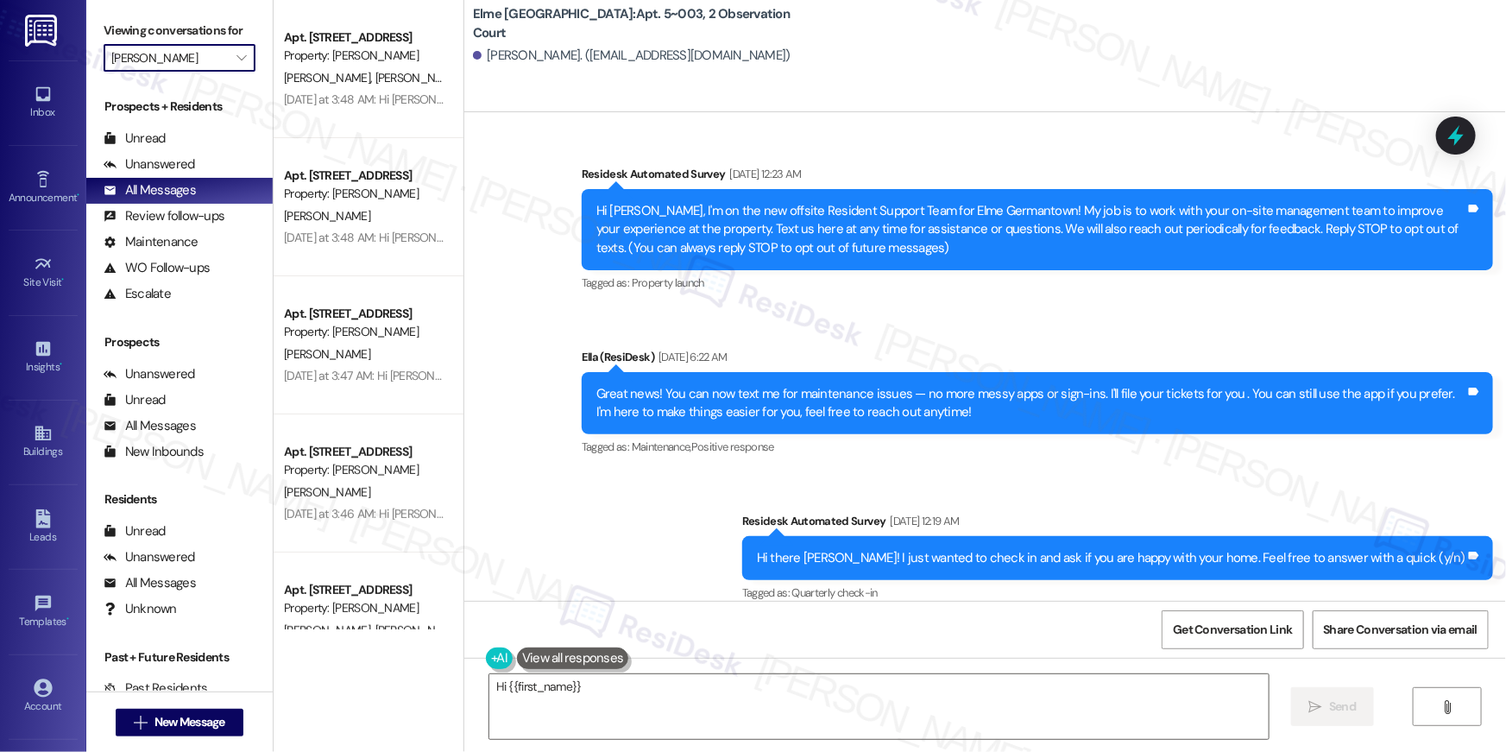
scroll to position [6375, 0]
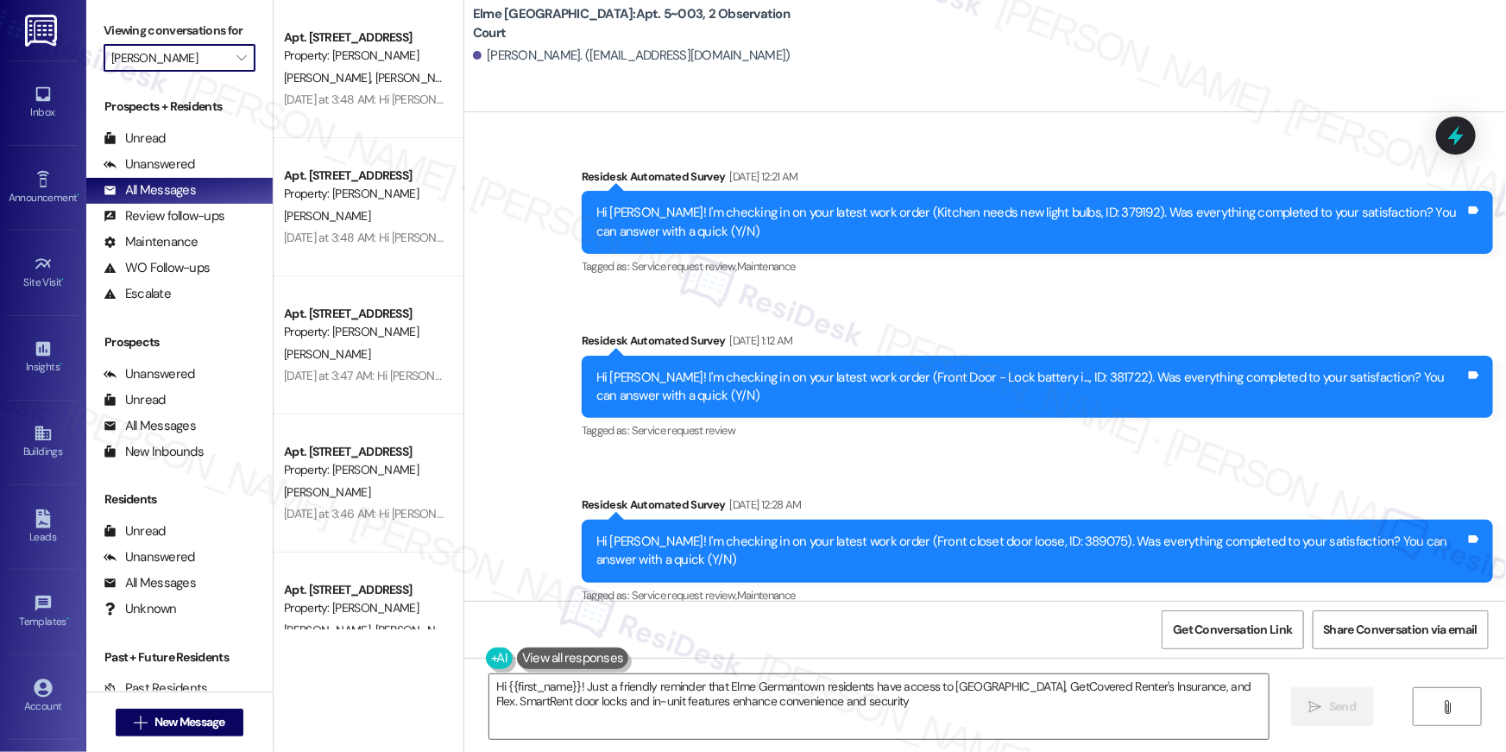
type textarea "Hi {{first_name}}! Just a friendly reminder that Elme Germantown residents have…"
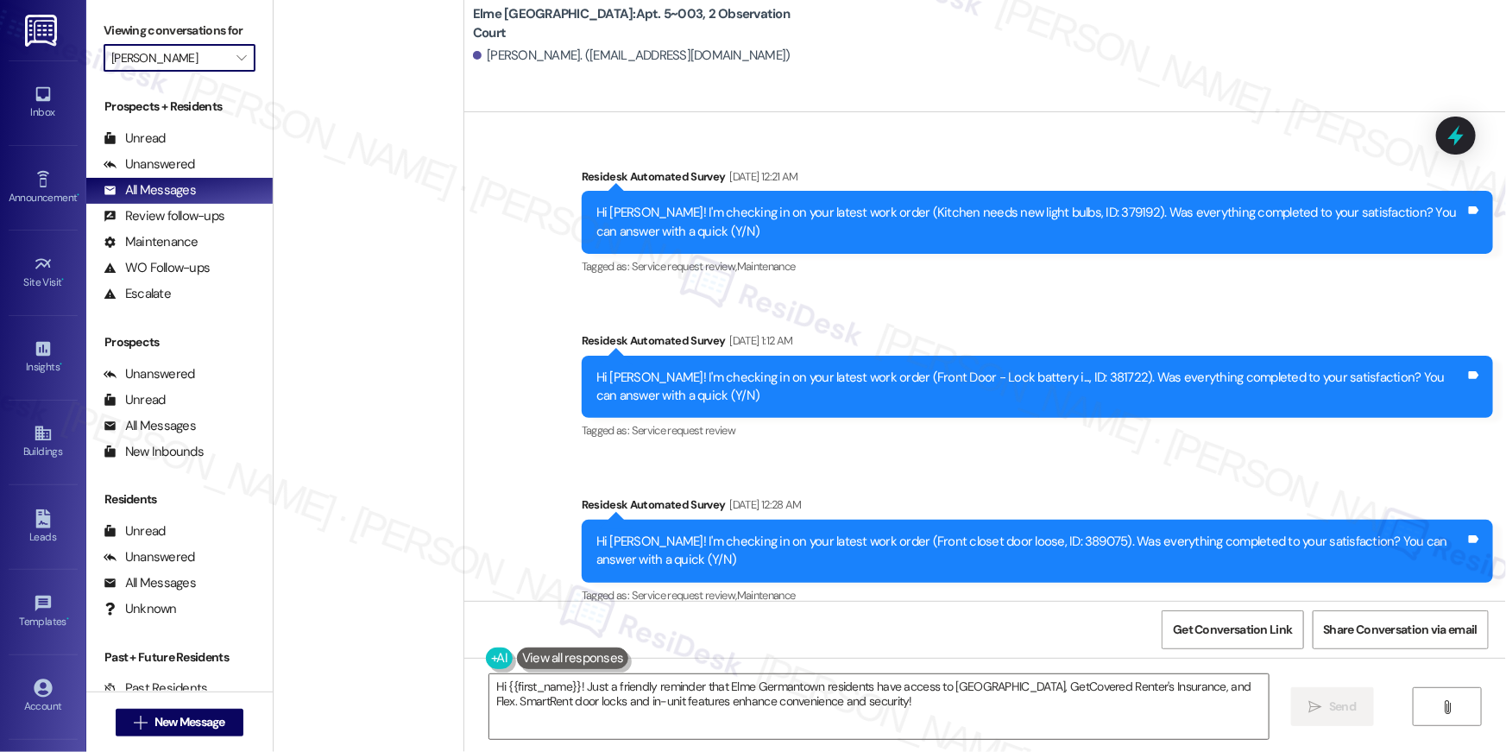
scroll to position [6138, 0]
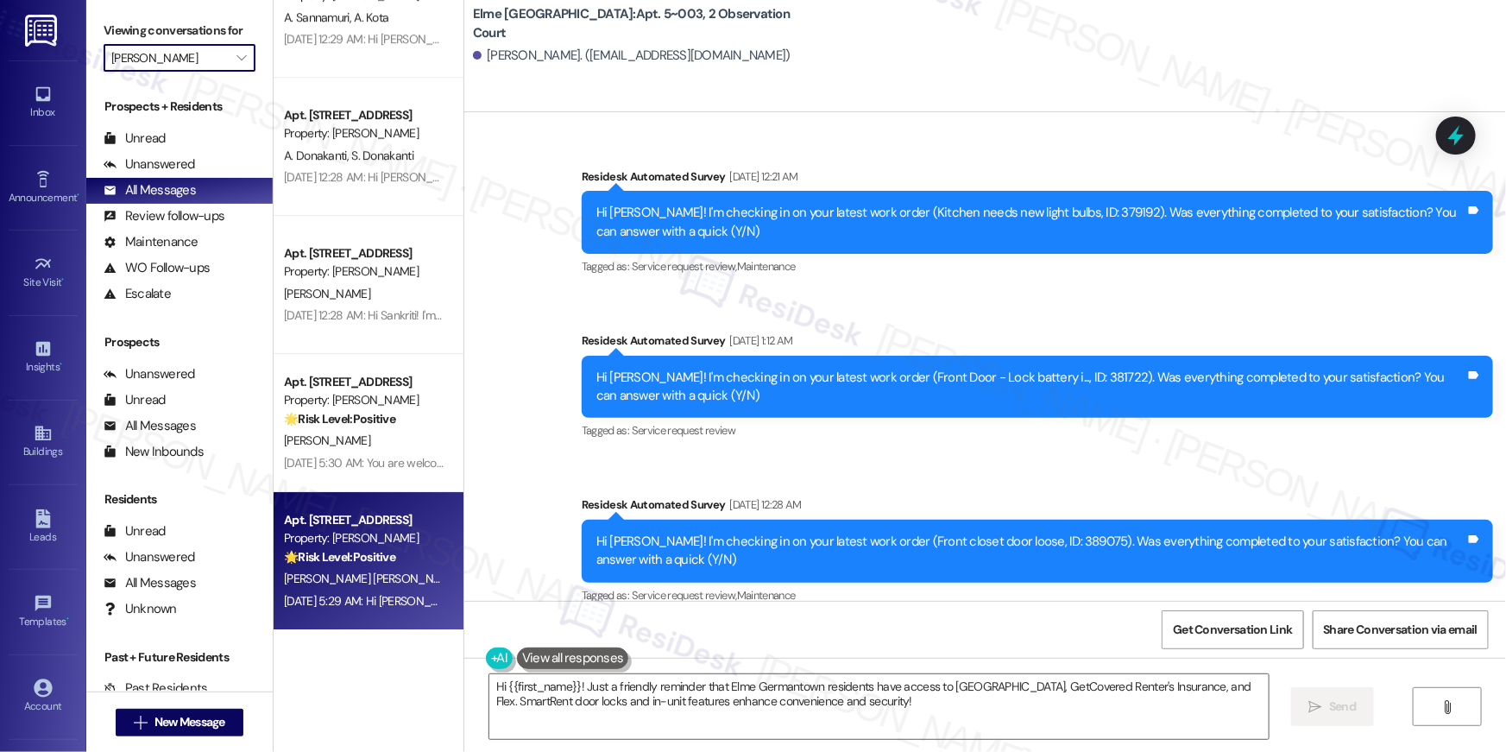
click at [356, 540] on div "Property: Elme Herndon" at bounding box center [364, 538] width 160 height 18
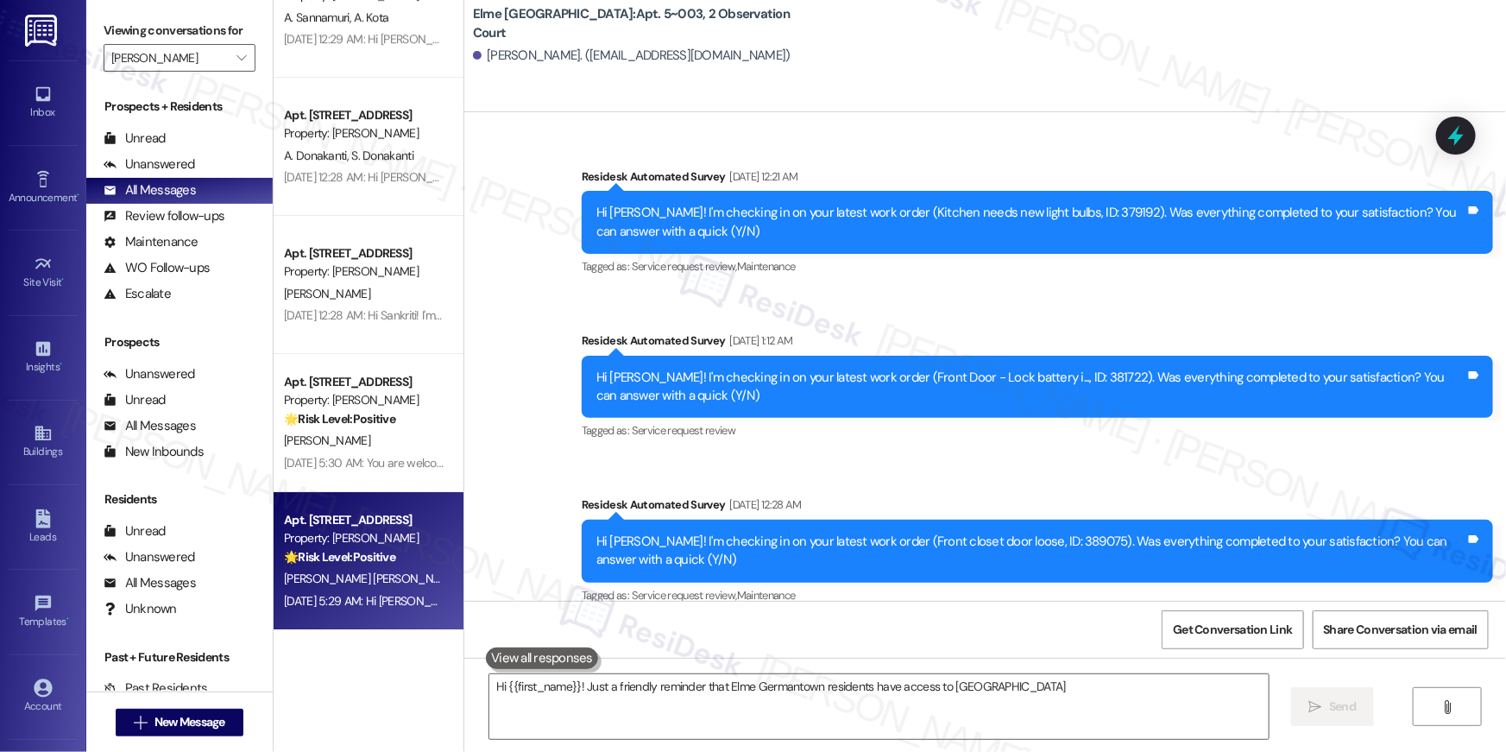
type textarea "Hi {{first_name}}! Just a friendly reminder that Elme Germantown residents have…"
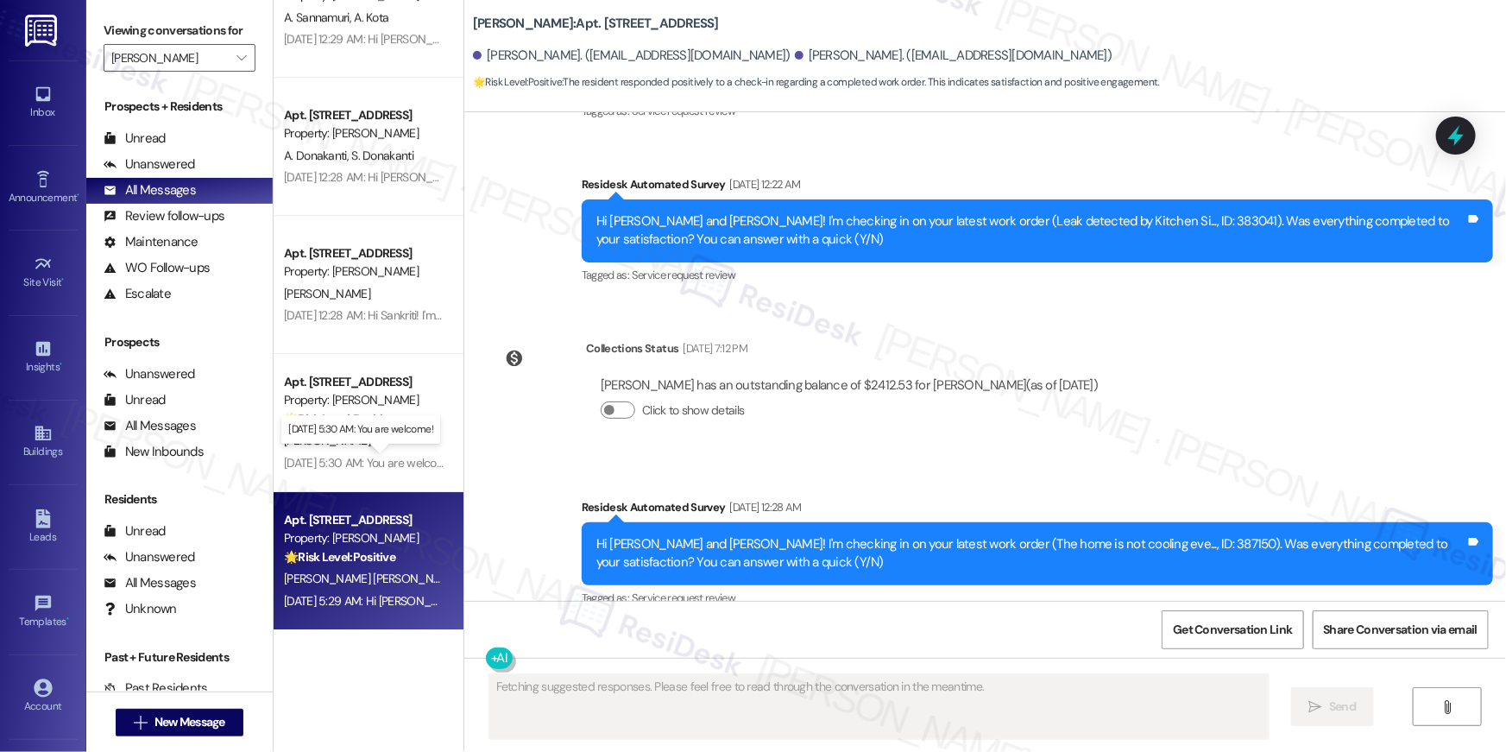
scroll to position [2638, 0]
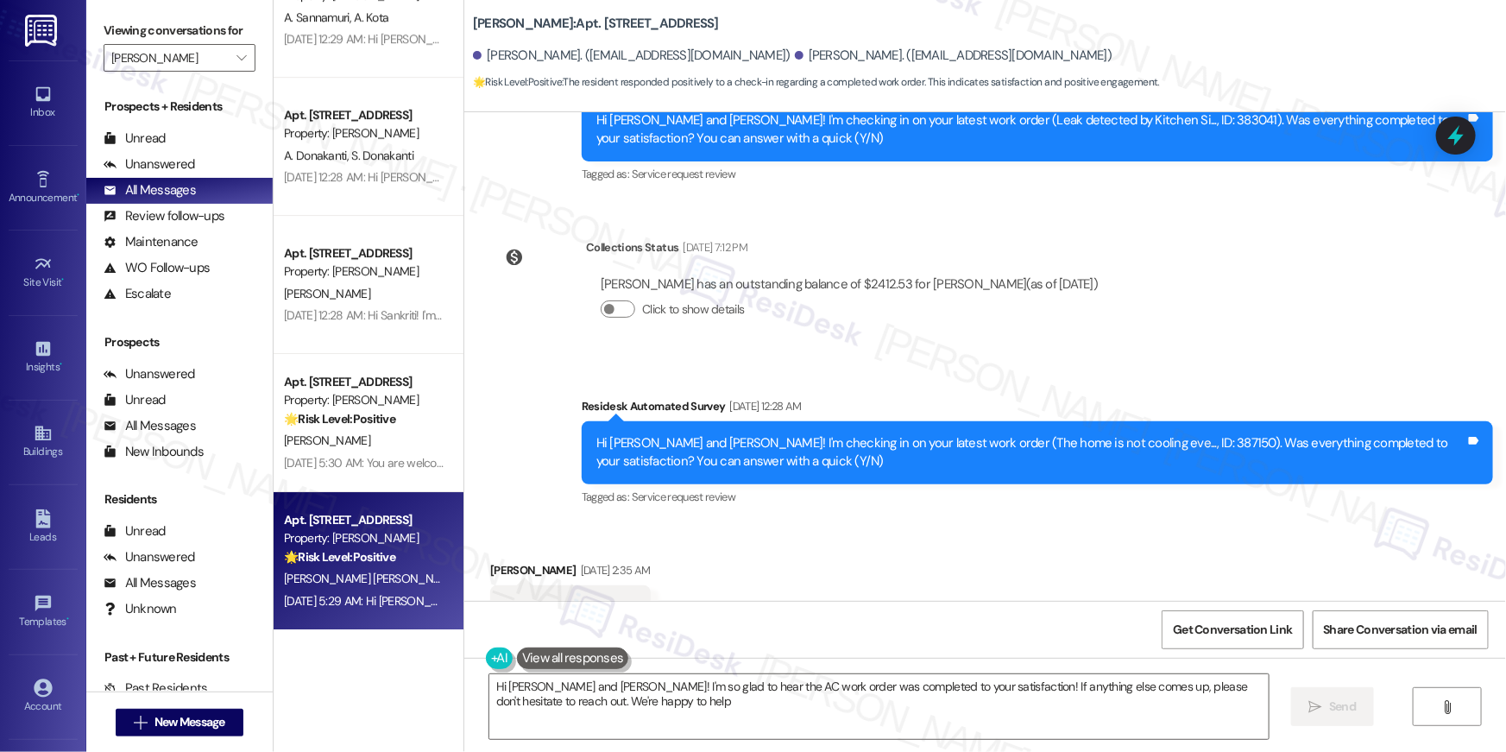
type textarea "Hi Brian and Ana! I'm so glad to hear the AC work order was completed to your s…"
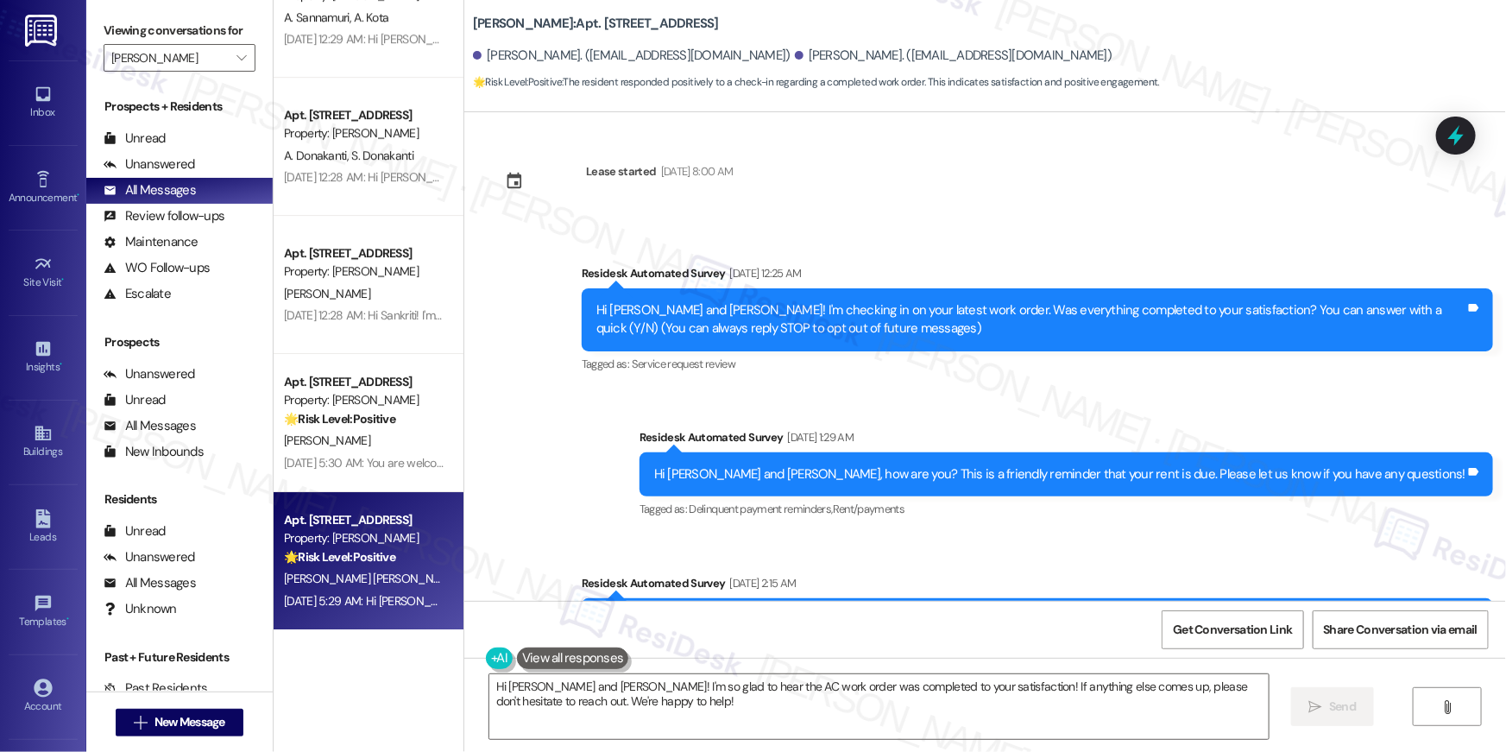
scroll to position [0, 0]
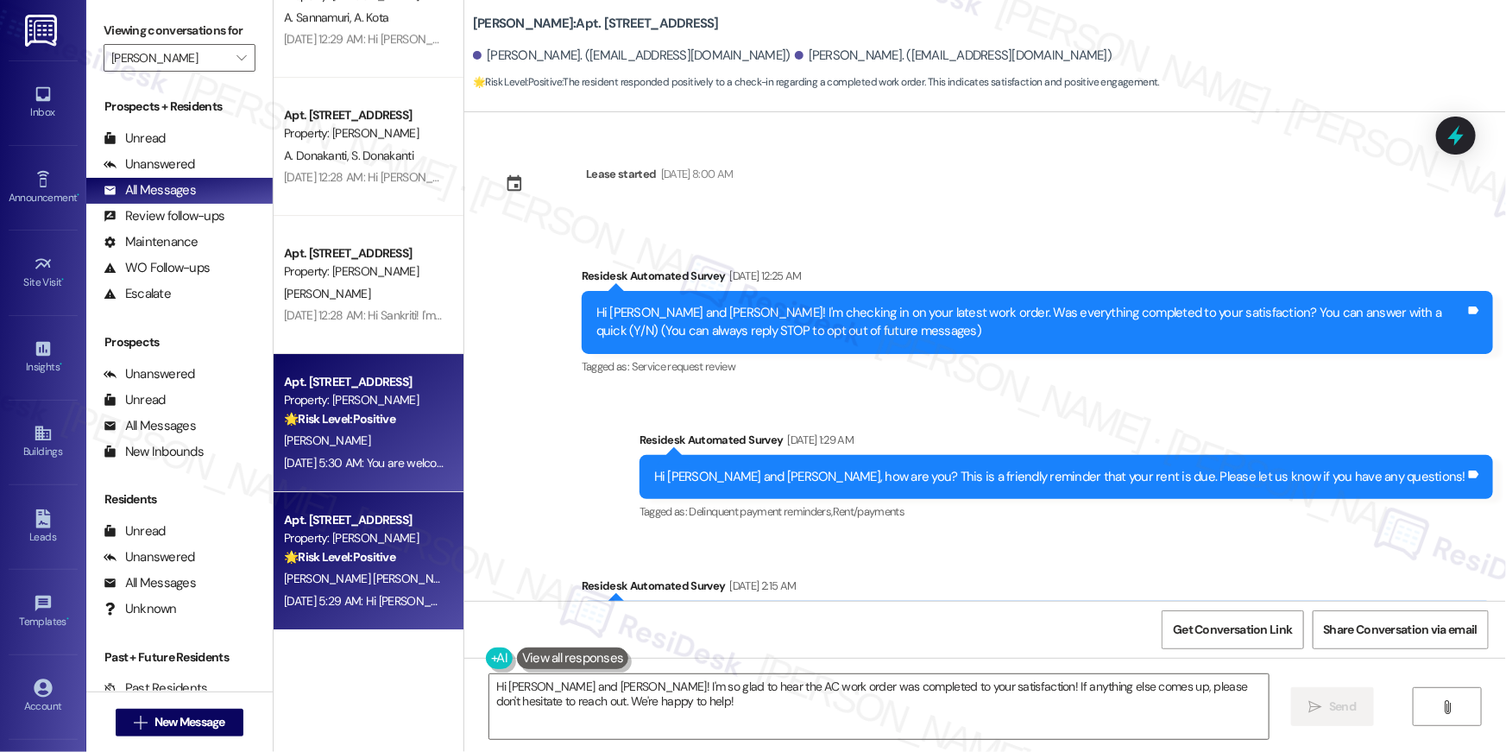
click at [407, 418] on div "🌟 Risk Level: Positive The resident responded positively to a follow-up regardi…" at bounding box center [364, 419] width 160 height 18
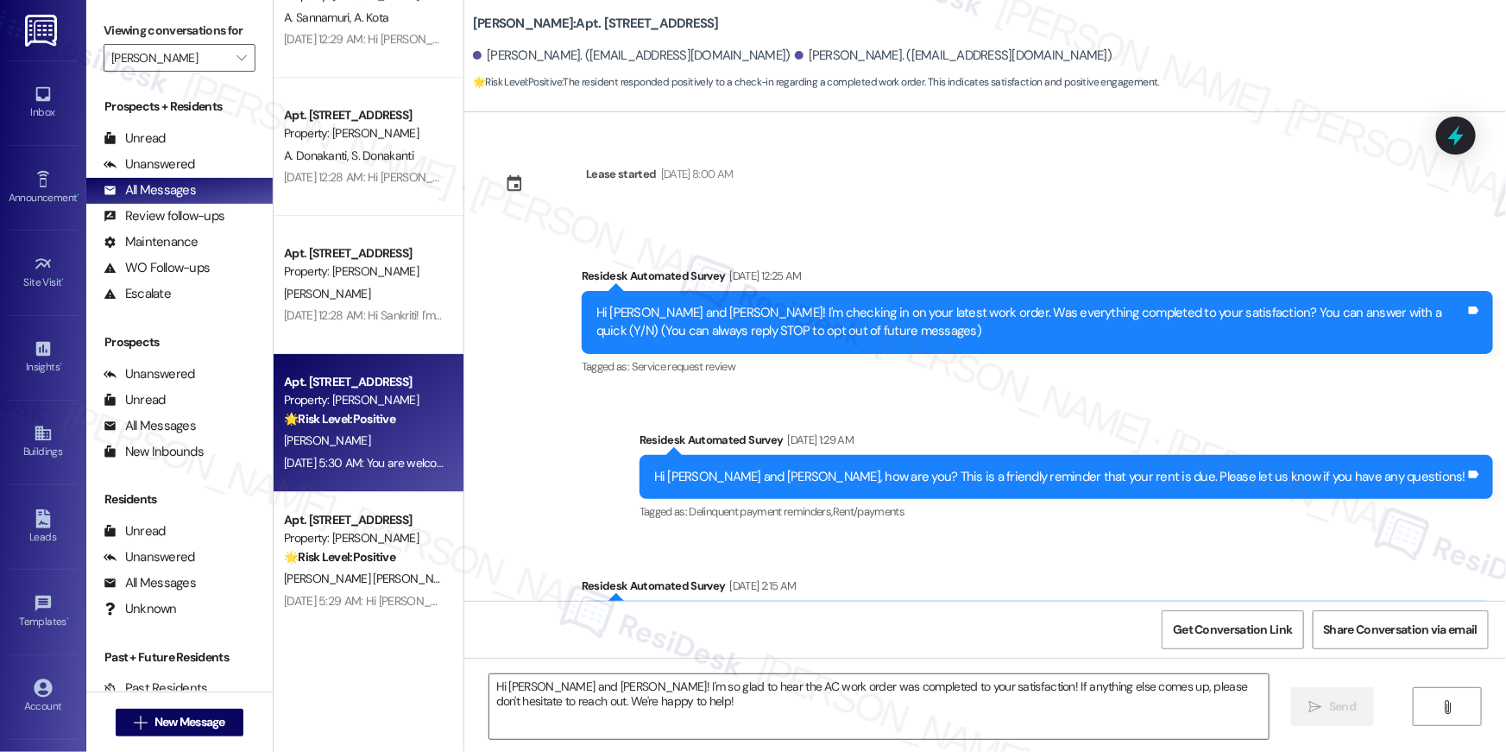
type textarea "Fetching suggested responses. Please feel free to read through the conversation…"
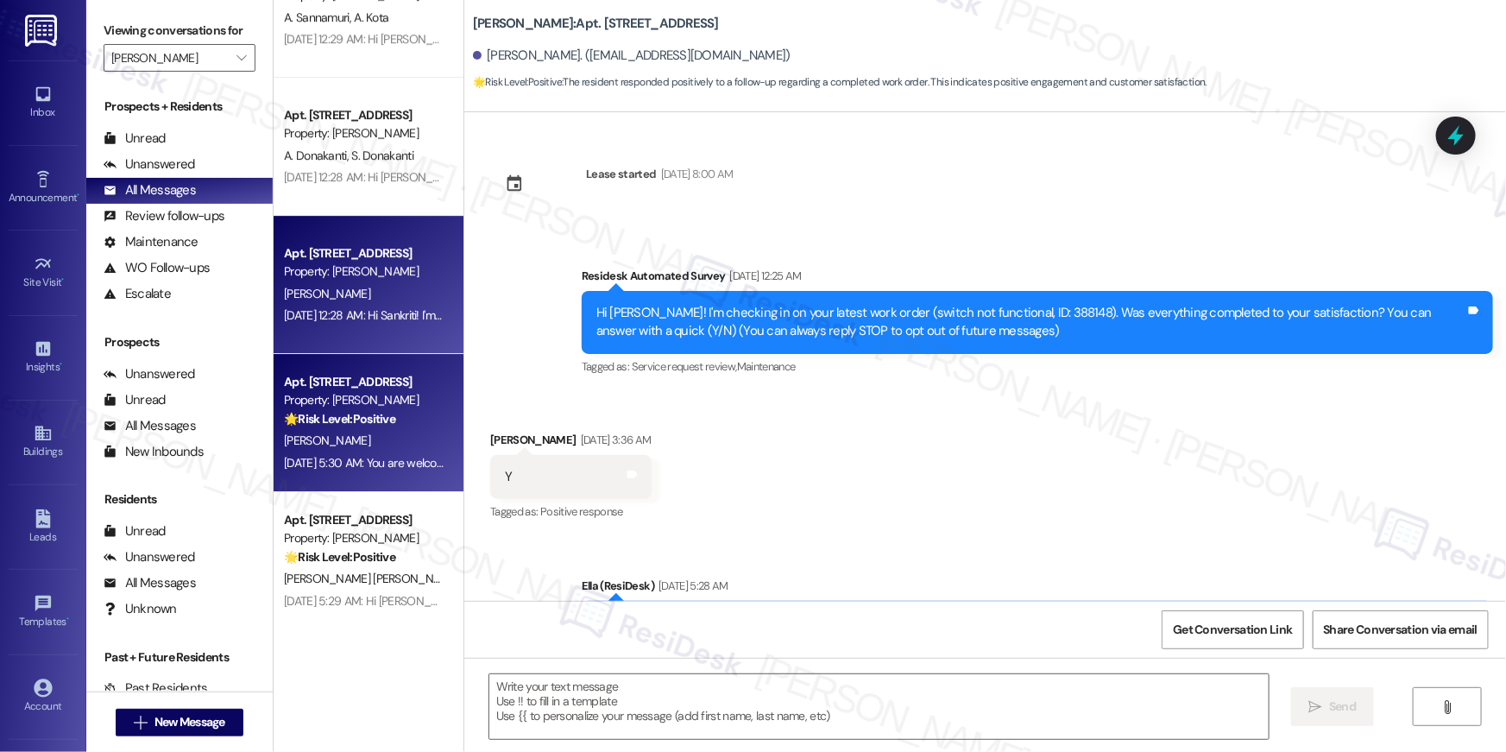
click at [359, 327] on div "Apt. 102, 2511 Farmcrest Drive Property: Elme Herndon S. Vuyyuru Aug 14, 2025 a…" at bounding box center [369, 285] width 190 height 138
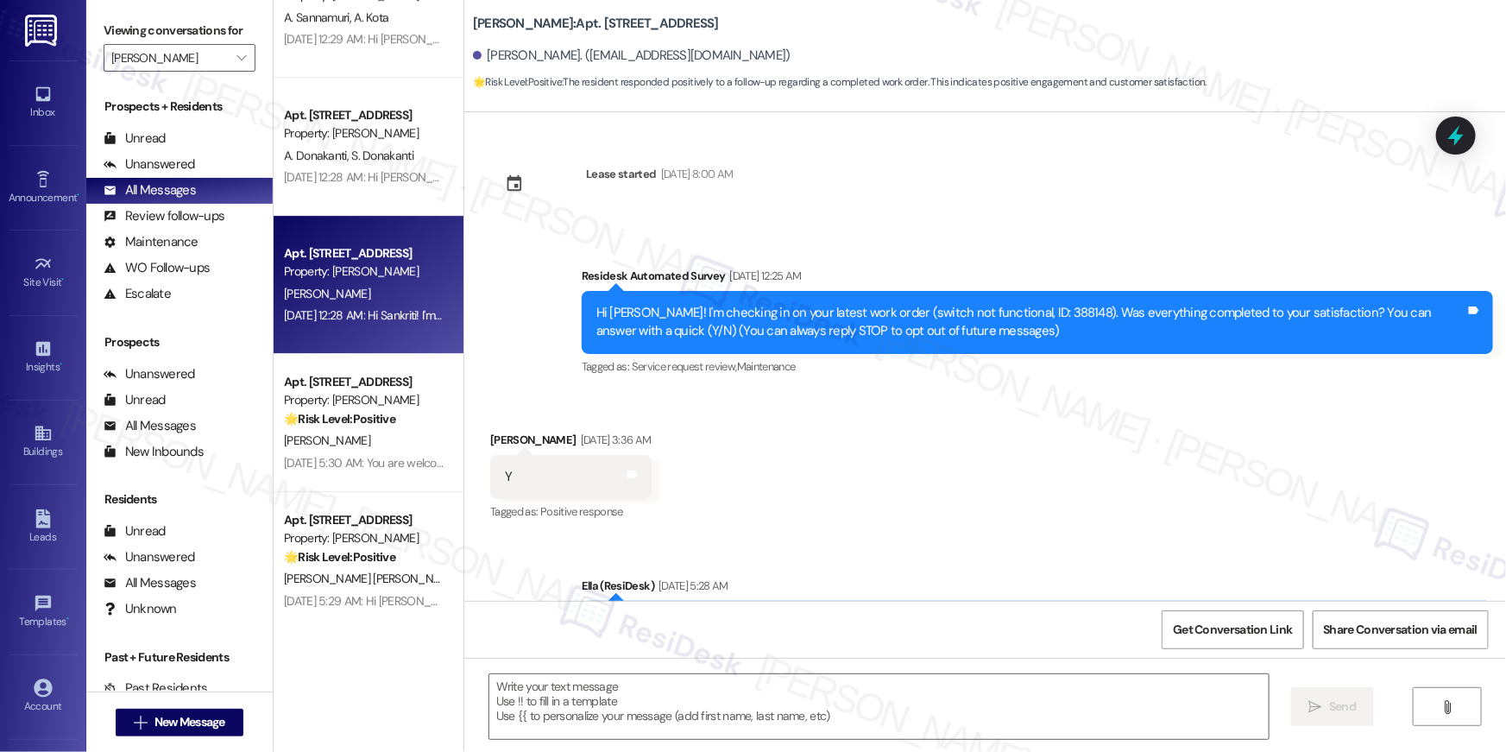
type textarea "Fetching suggested responses. Please feel free to read through the conversation…"
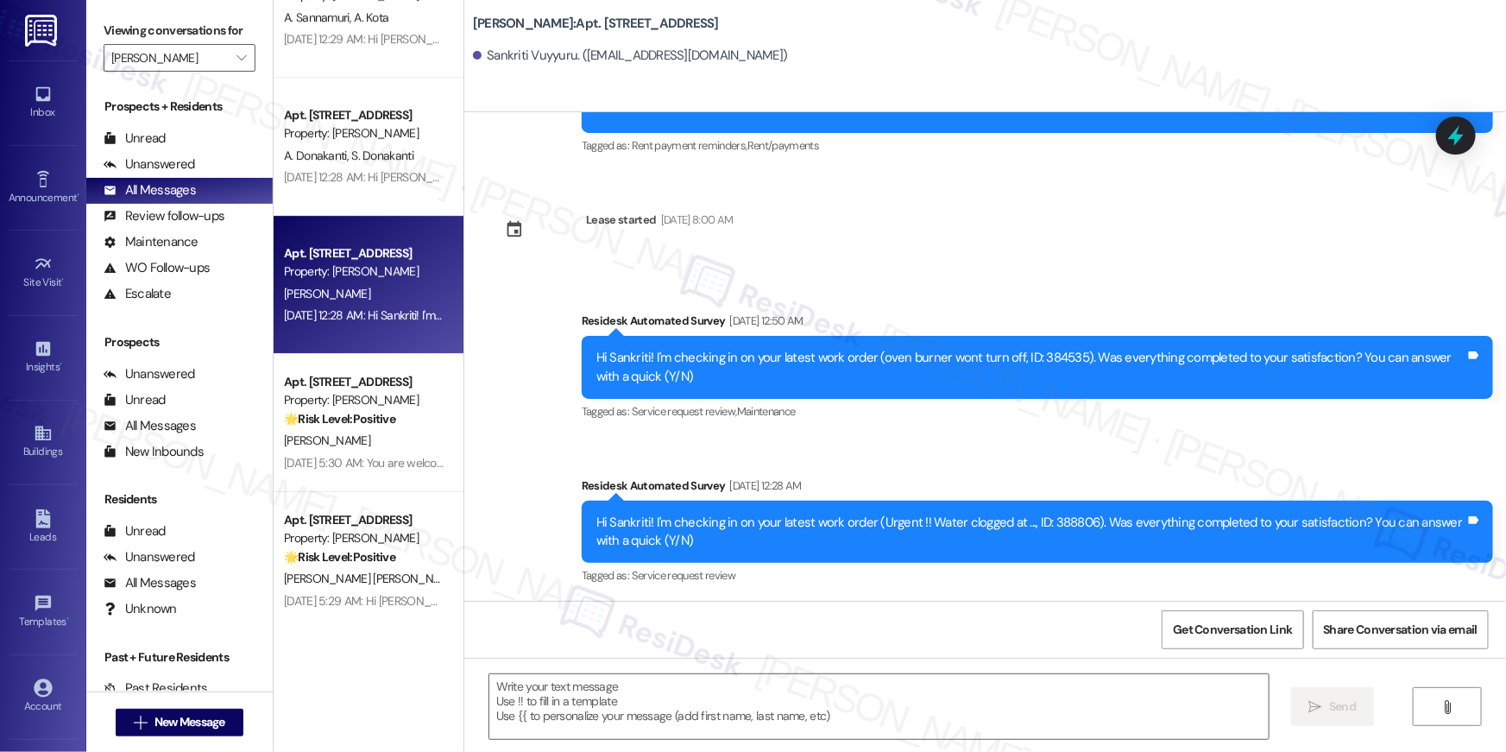
type textarea "Fetching suggested responses. Please feel free to read through the conversation…"
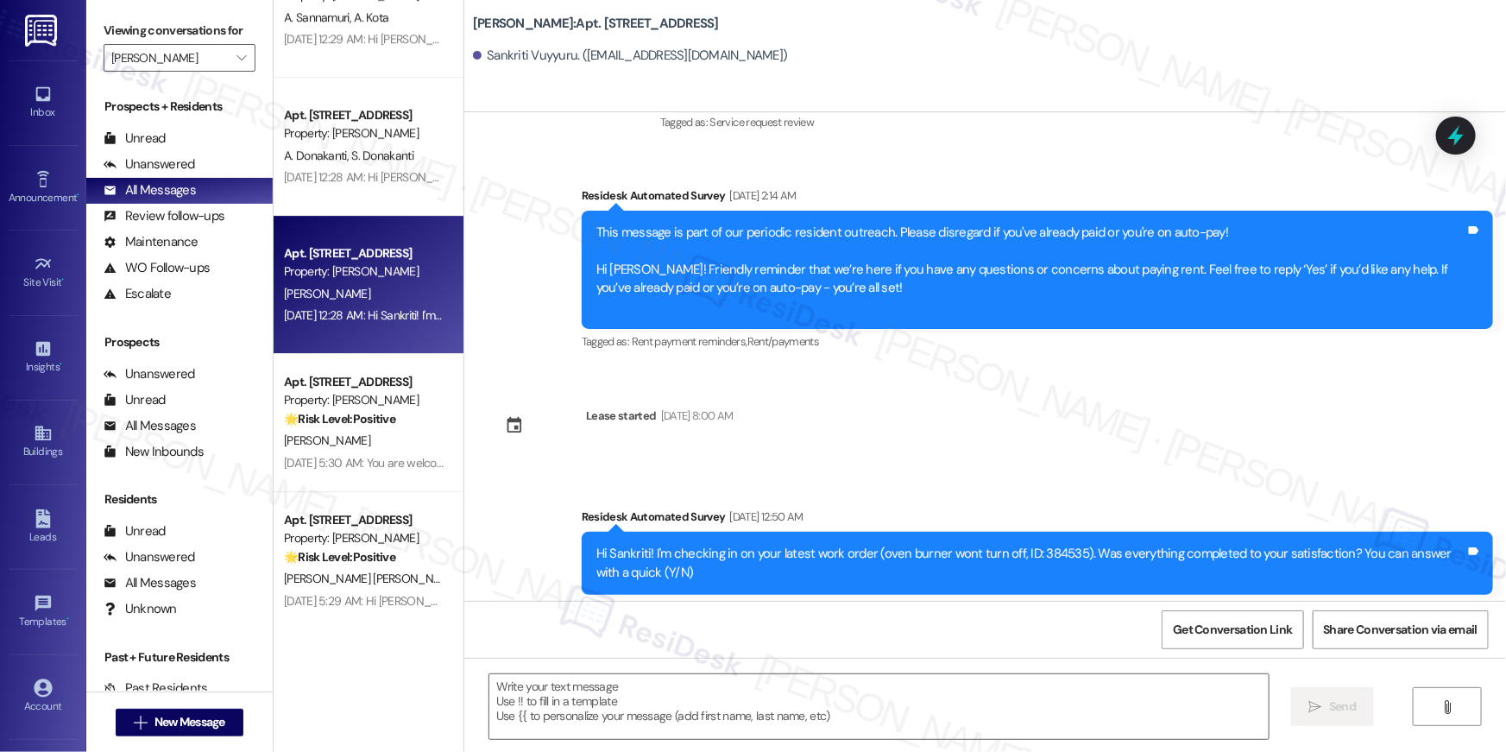
scroll to position [3352, 0]
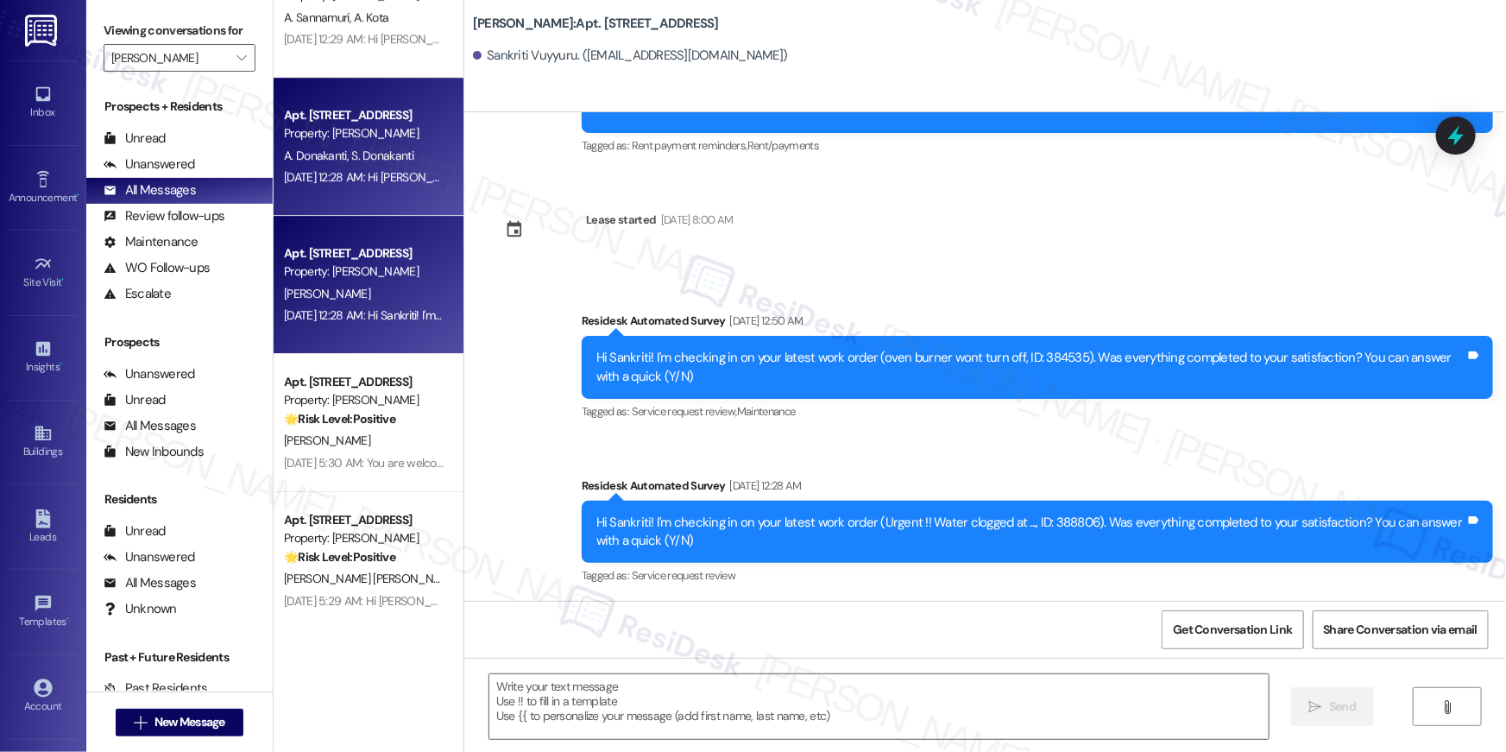
click at [286, 169] on div "Aug 14, 2025 at 12:28 AM: Hi Sai Krishna and Alekhya! I'm checking in on your l…" at bounding box center [855, 177] width 1142 height 16
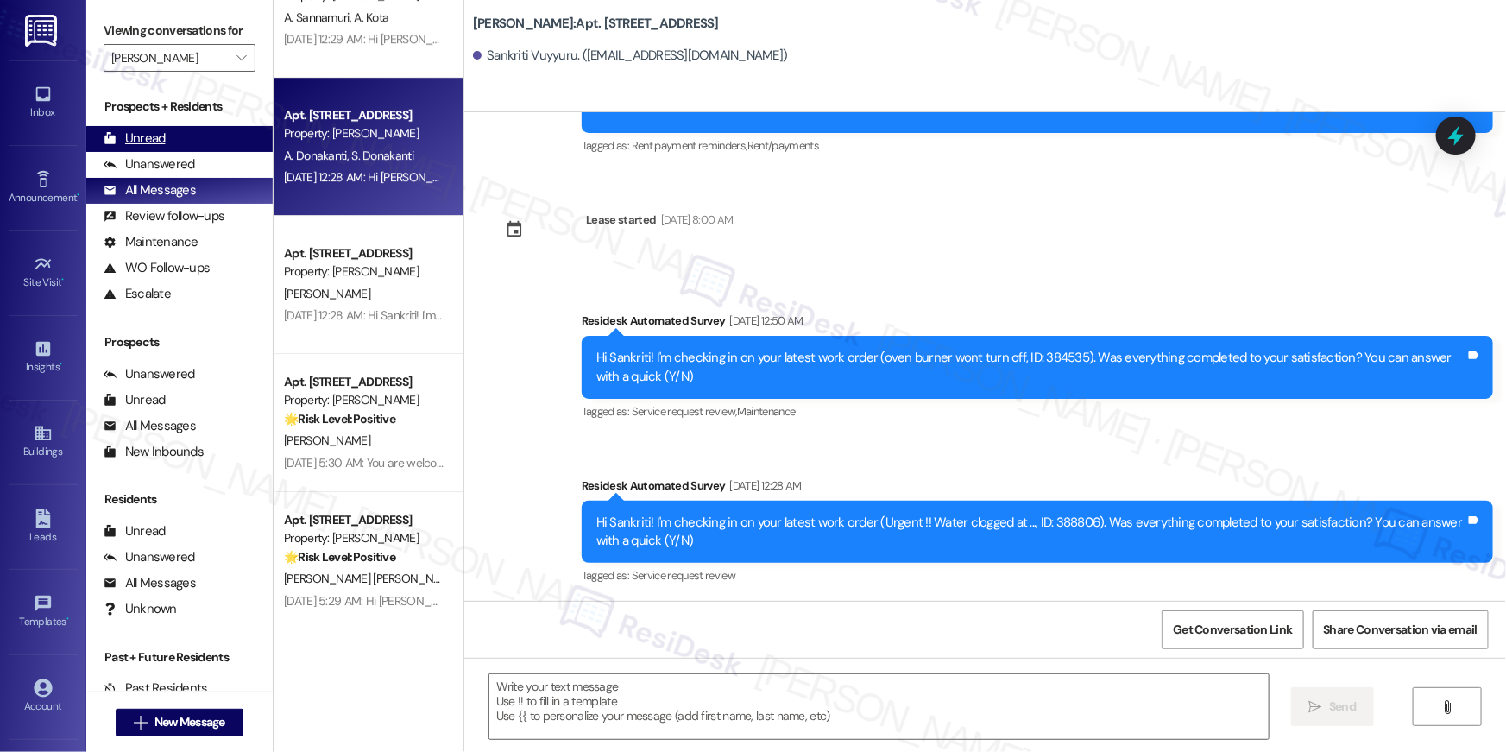
type textarea "Fetching suggested responses. Please feel free to read through the conversation…"
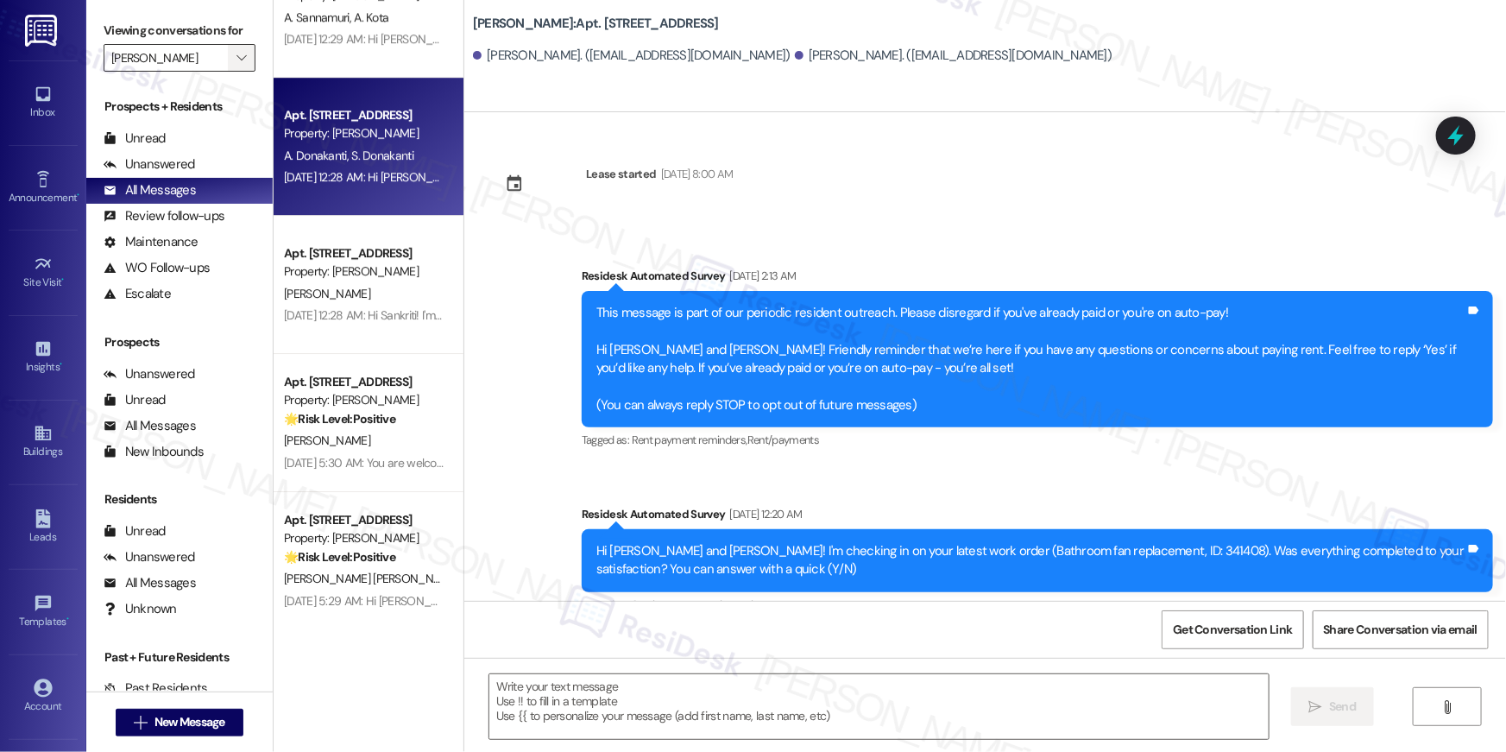
click at [237, 58] on icon "" at bounding box center [241, 58] width 9 height 14
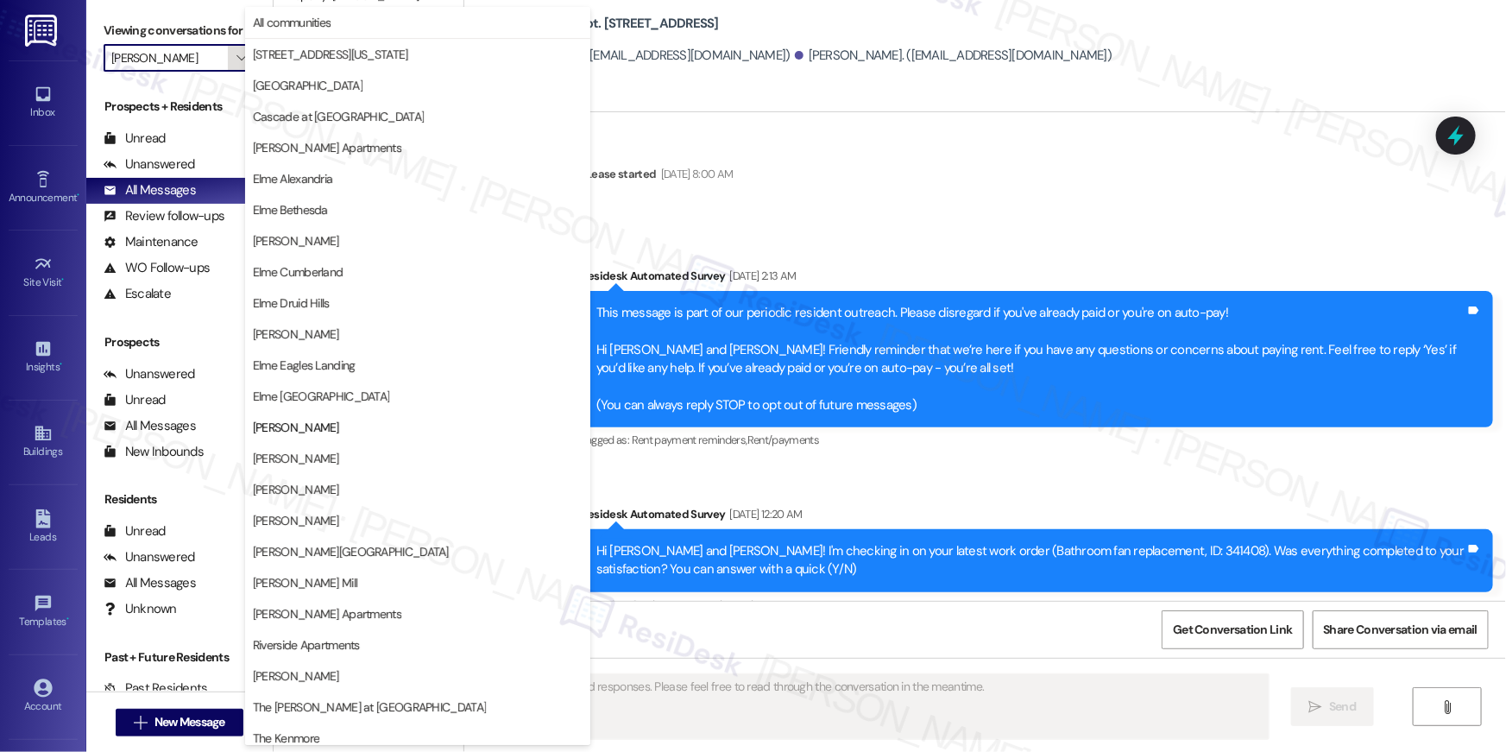
scroll to position [163, 0]
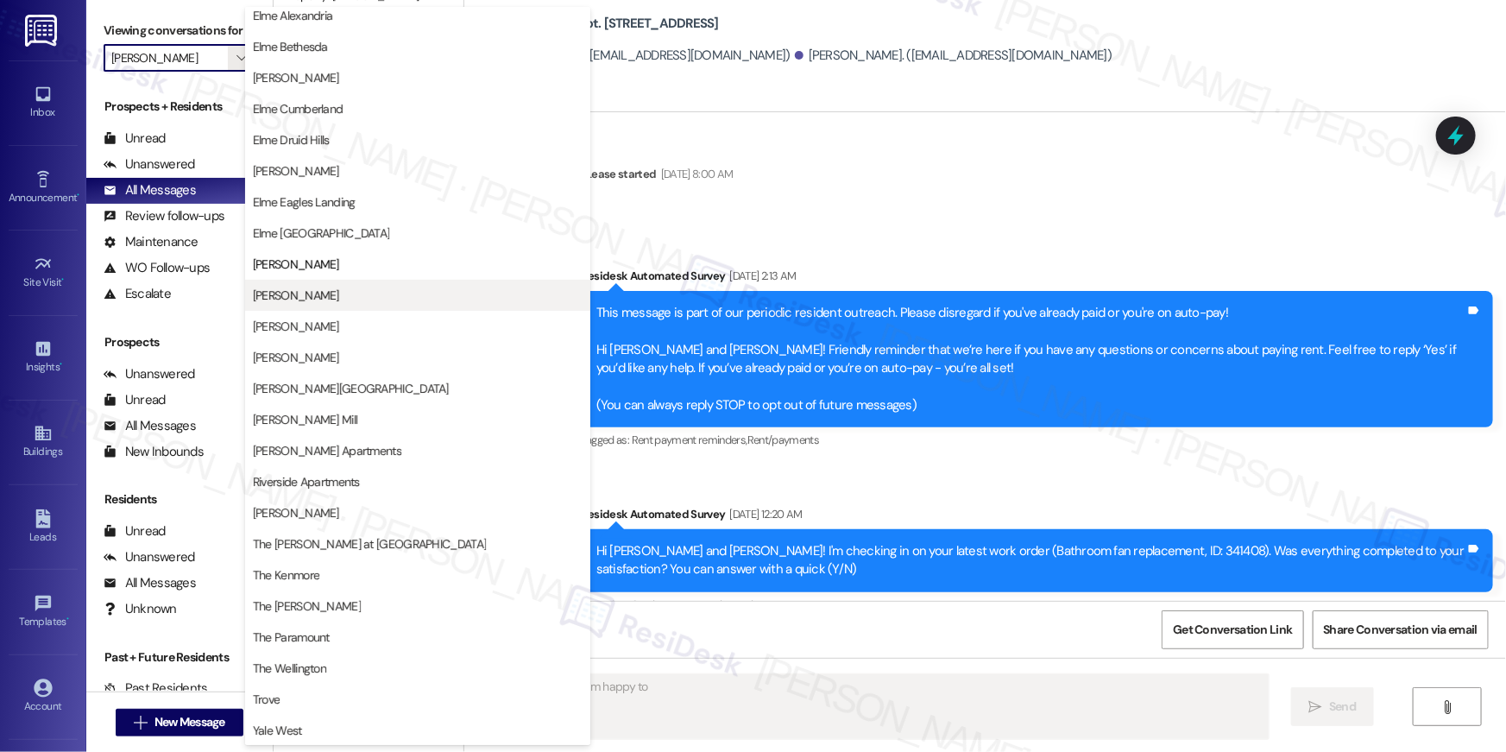
click at [325, 303] on span "Elme Leesburg" at bounding box center [296, 295] width 86 height 17
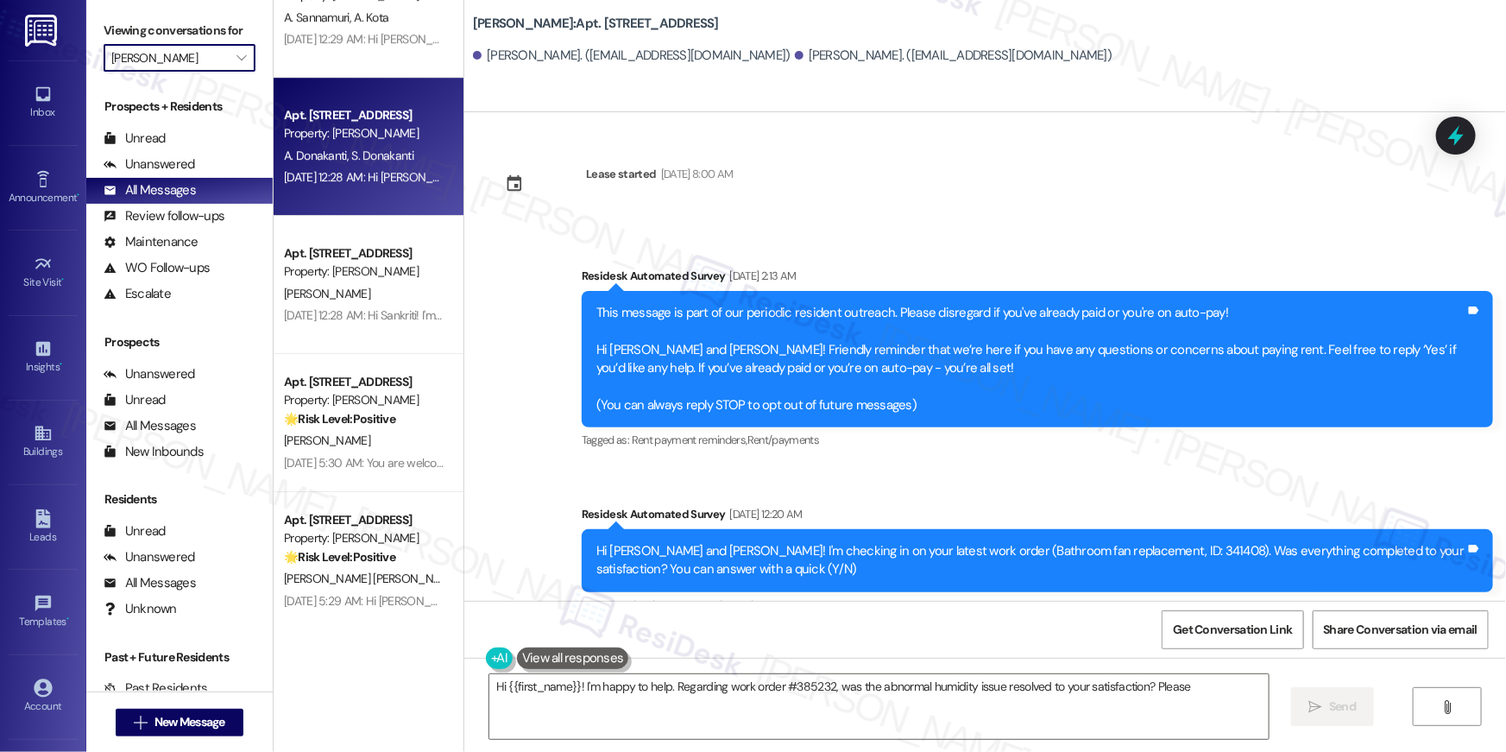
type textarea "Hi {{first_name}}! I'm happy to help. Regarding work order #385232, was the abn…"
type input "Elme Leesburg"
type textarea "Hi {{first_name}}! I'm happy to help. Regarding work order #385232, was the abn…"
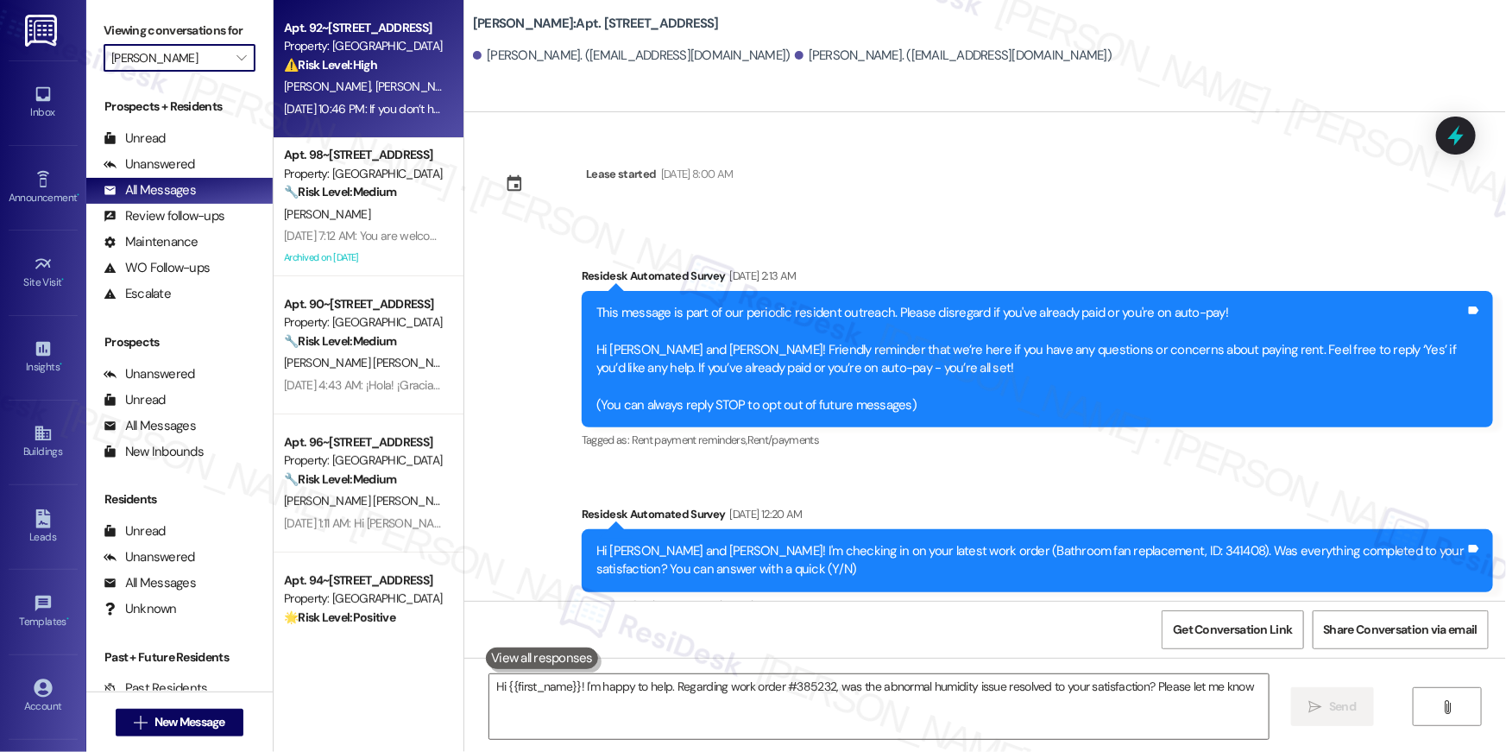
type textarea "Hi {{first_name}}! I'm happy to help. Regarding work order #385232, was the abn…"
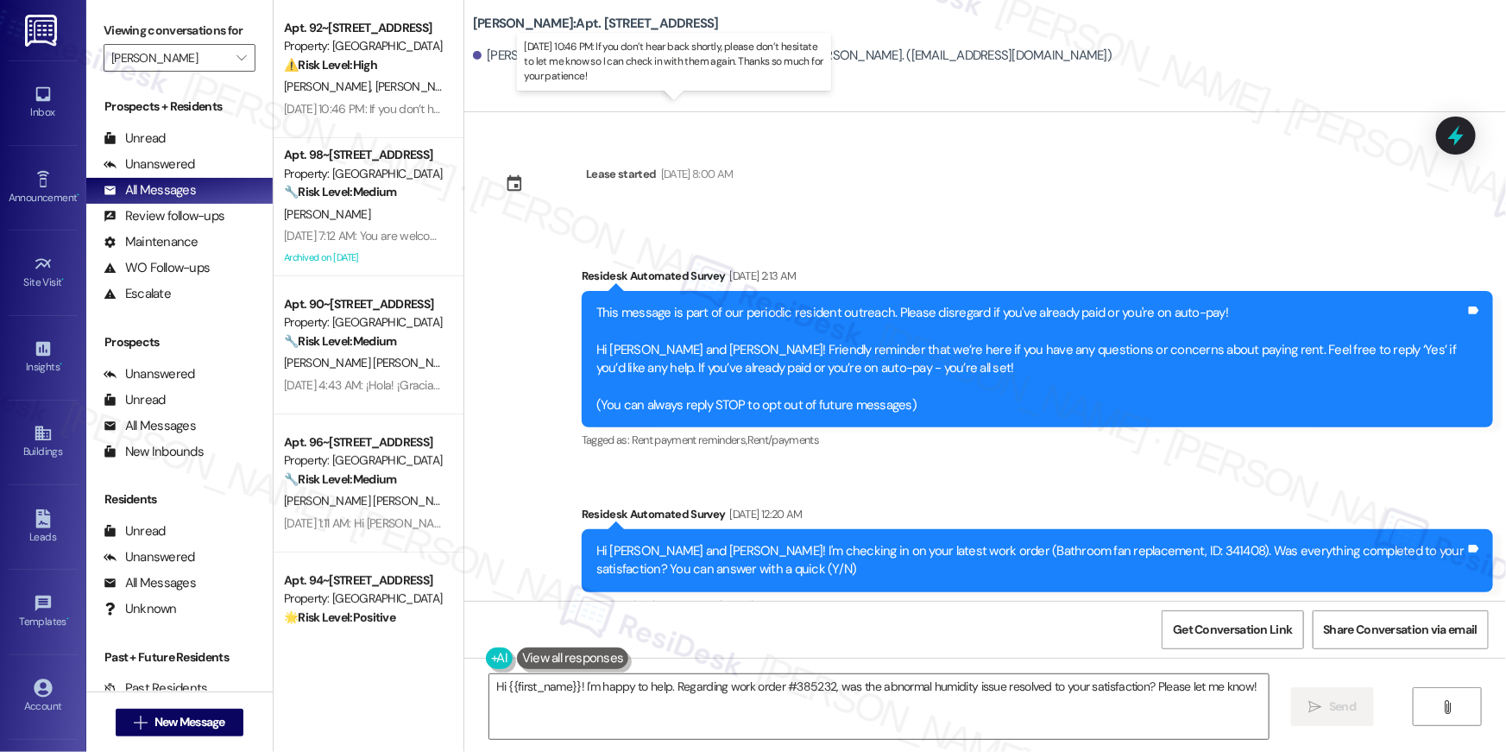
click at [387, 109] on div "Aug 18, 2025 at 10:46 PM: If you don’t hear back shortly, please don’t hesitate…" at bounding box center [665, 109] width 762 height 16
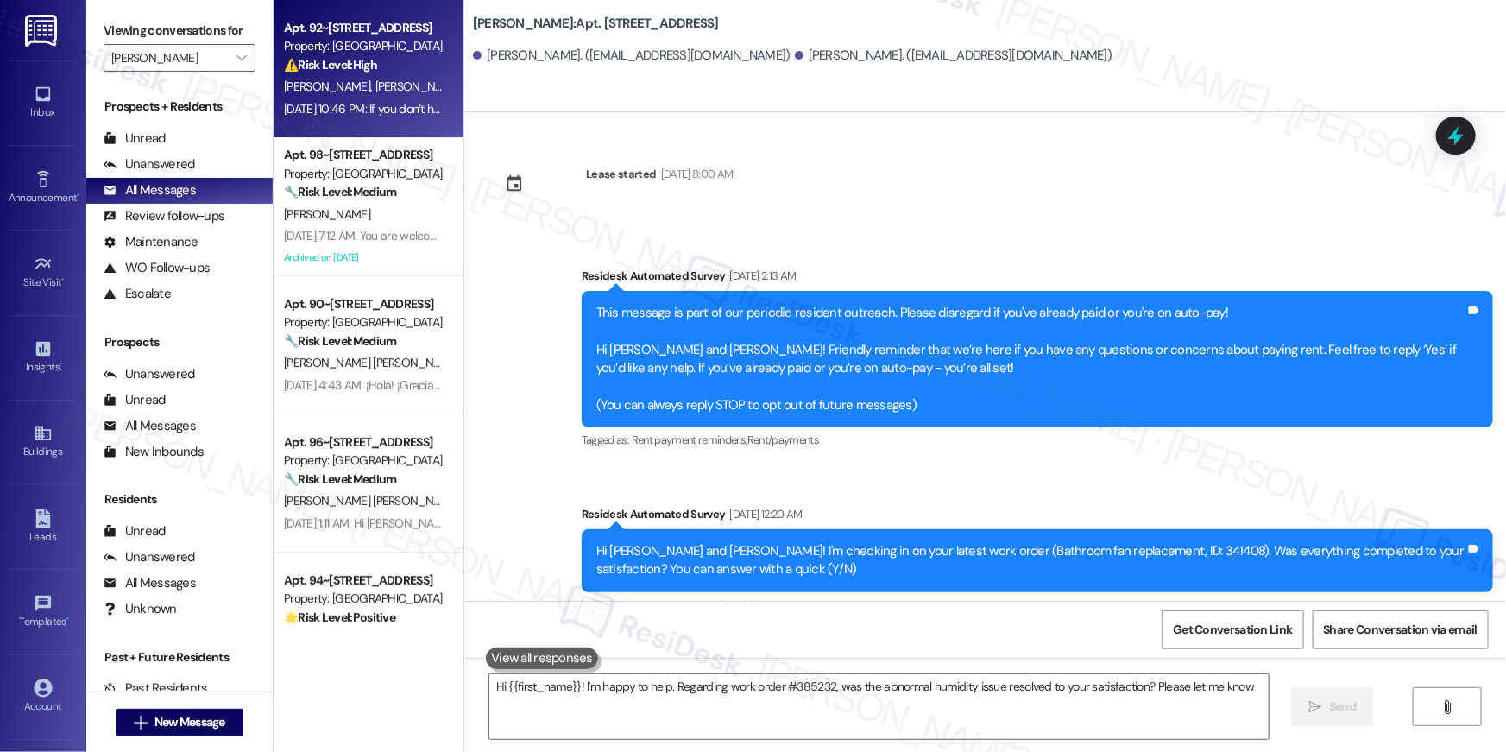
type textarea "Hi {{first_name}}! I'm happy to help. Regarding work order #385232, was the abn…"
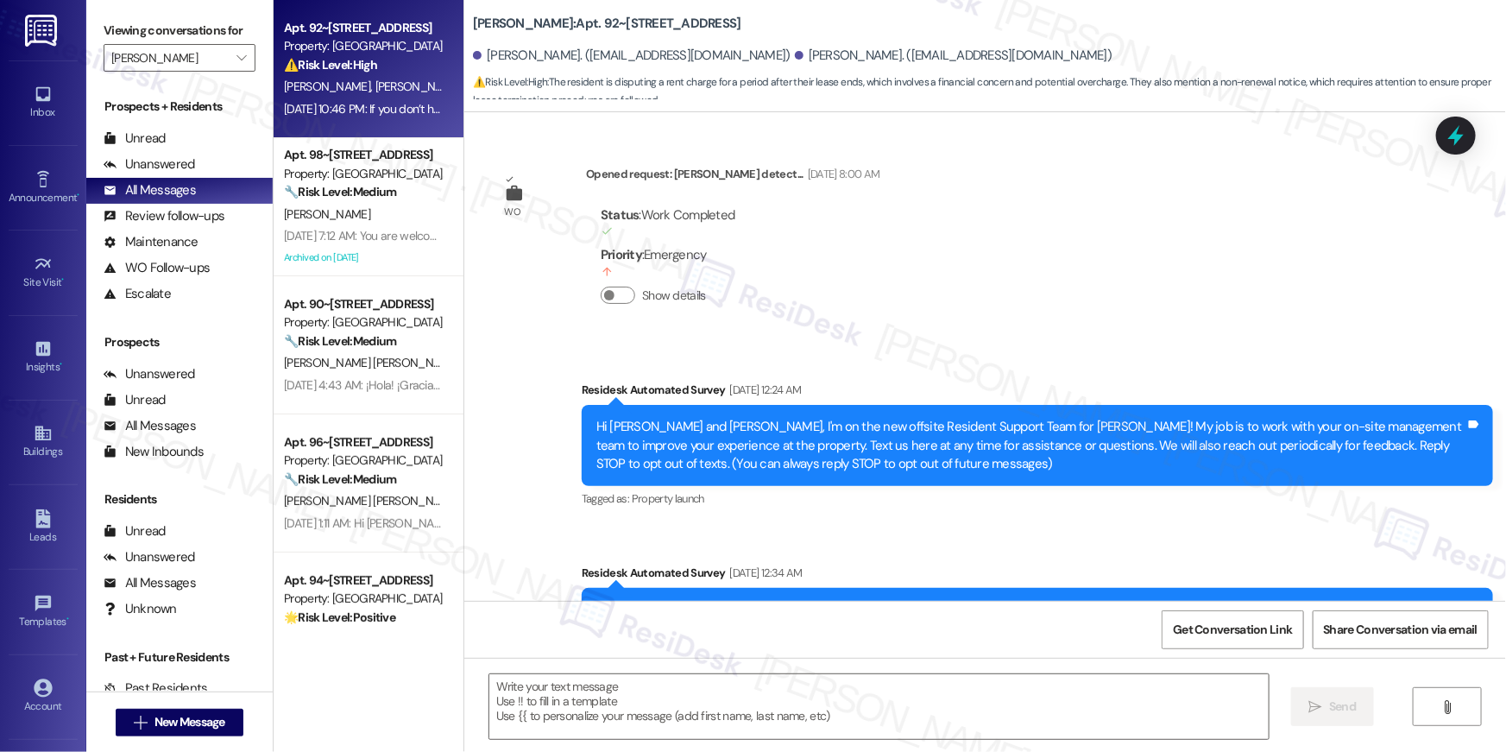
scroll to position [8571, 0]
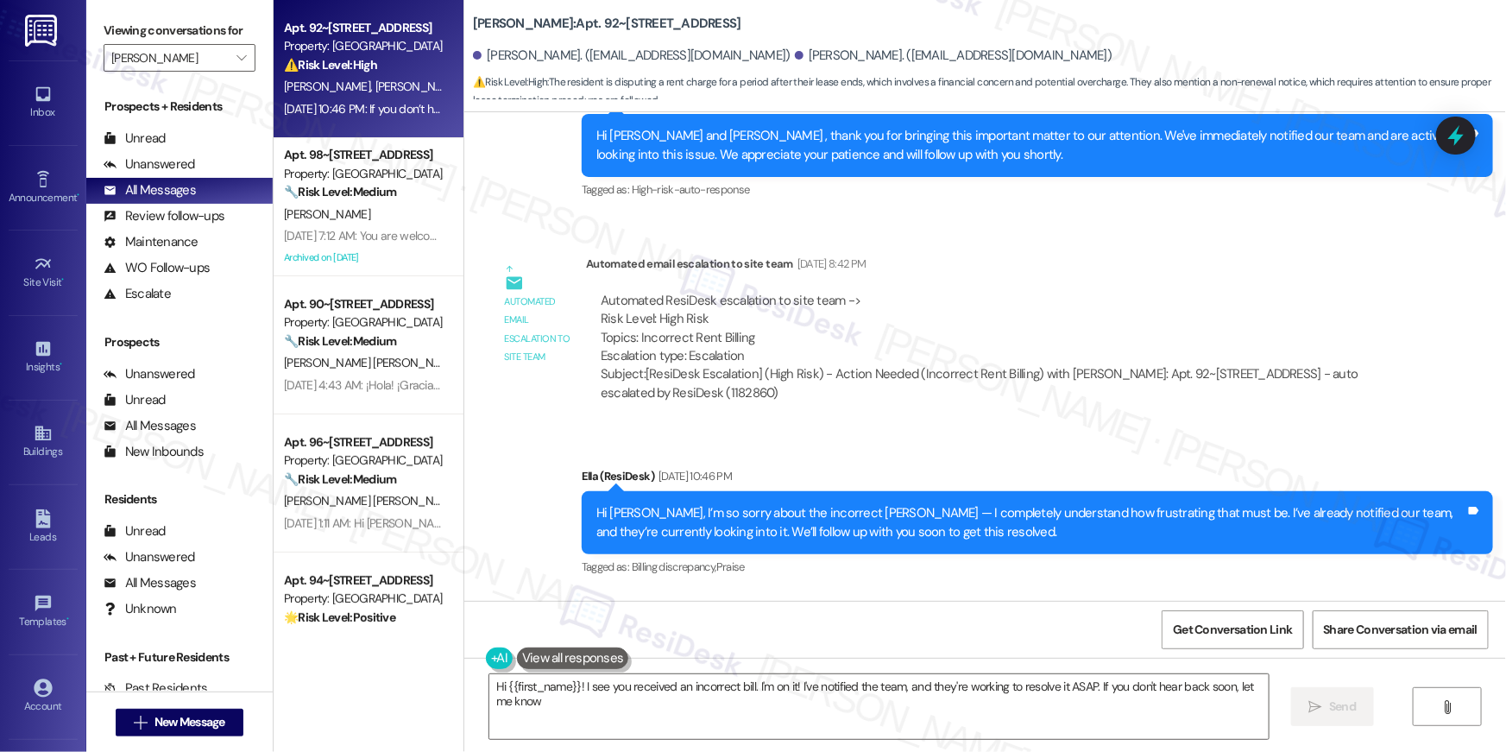
type textarea "Hi {{first_name}}! I see you received an incorrect bill. I'm on it! I've notifi…"
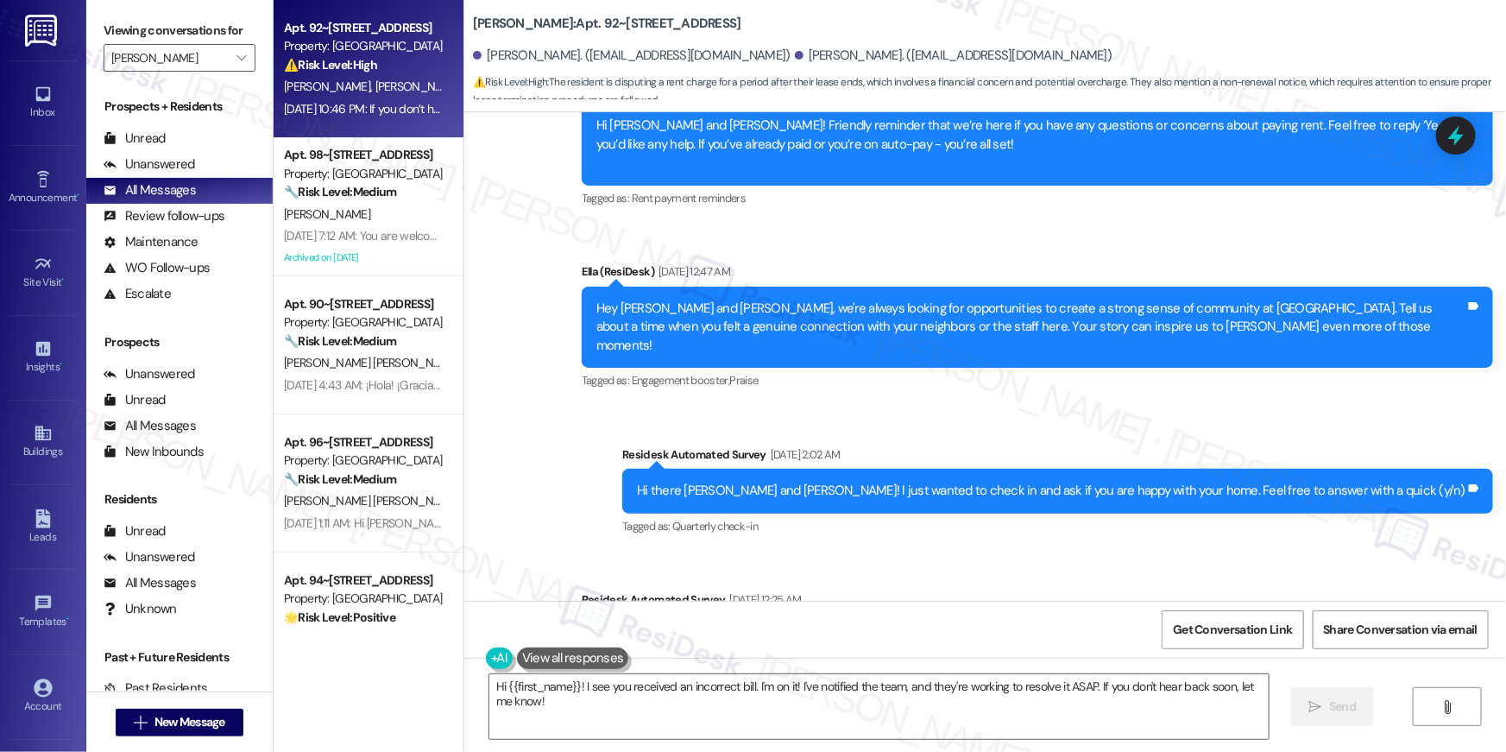
scroll to position [3729, 0]
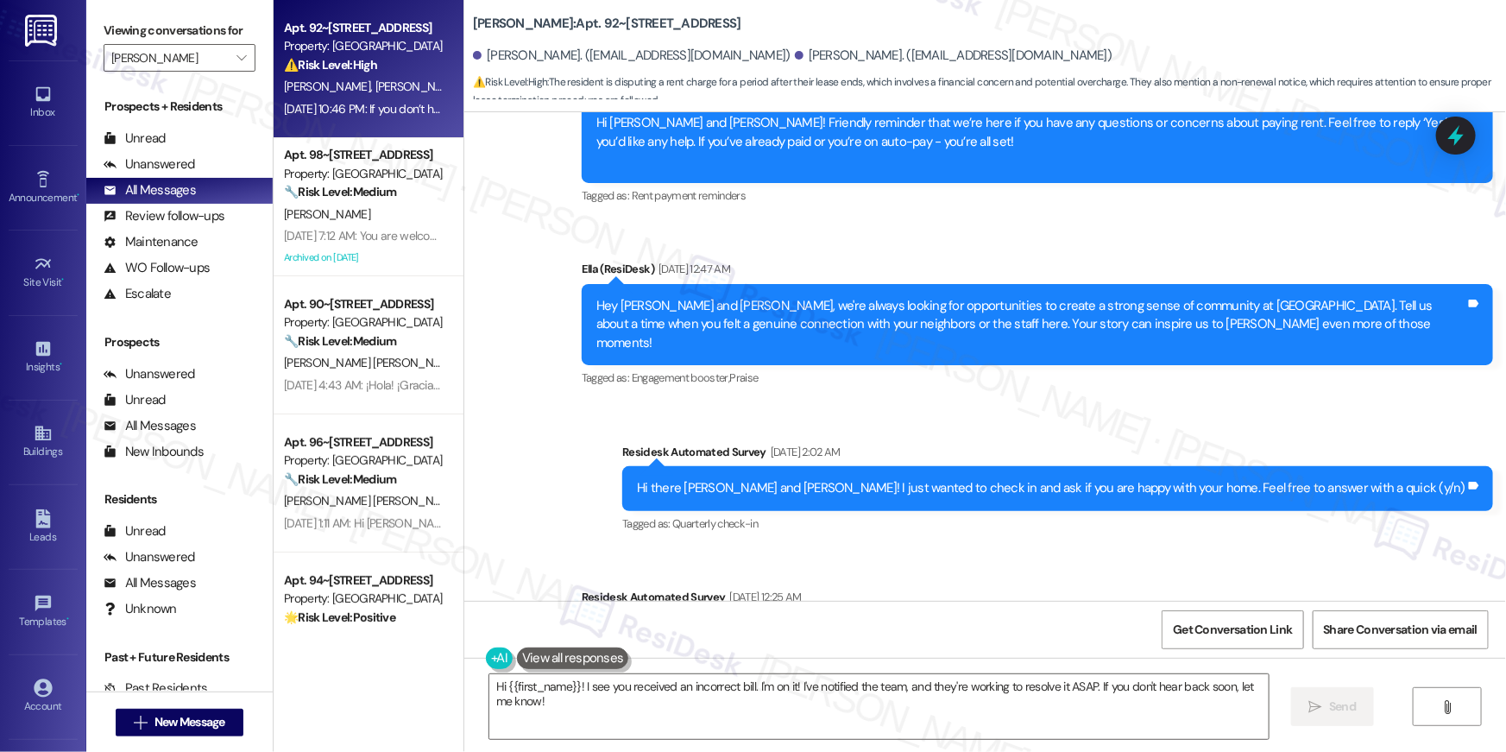
click at [927, 323] on div "Hey Brenda and Nestor, we're always looking for opportunities to create a stron…" at bounding box center [1031, 324] width 869 height 55
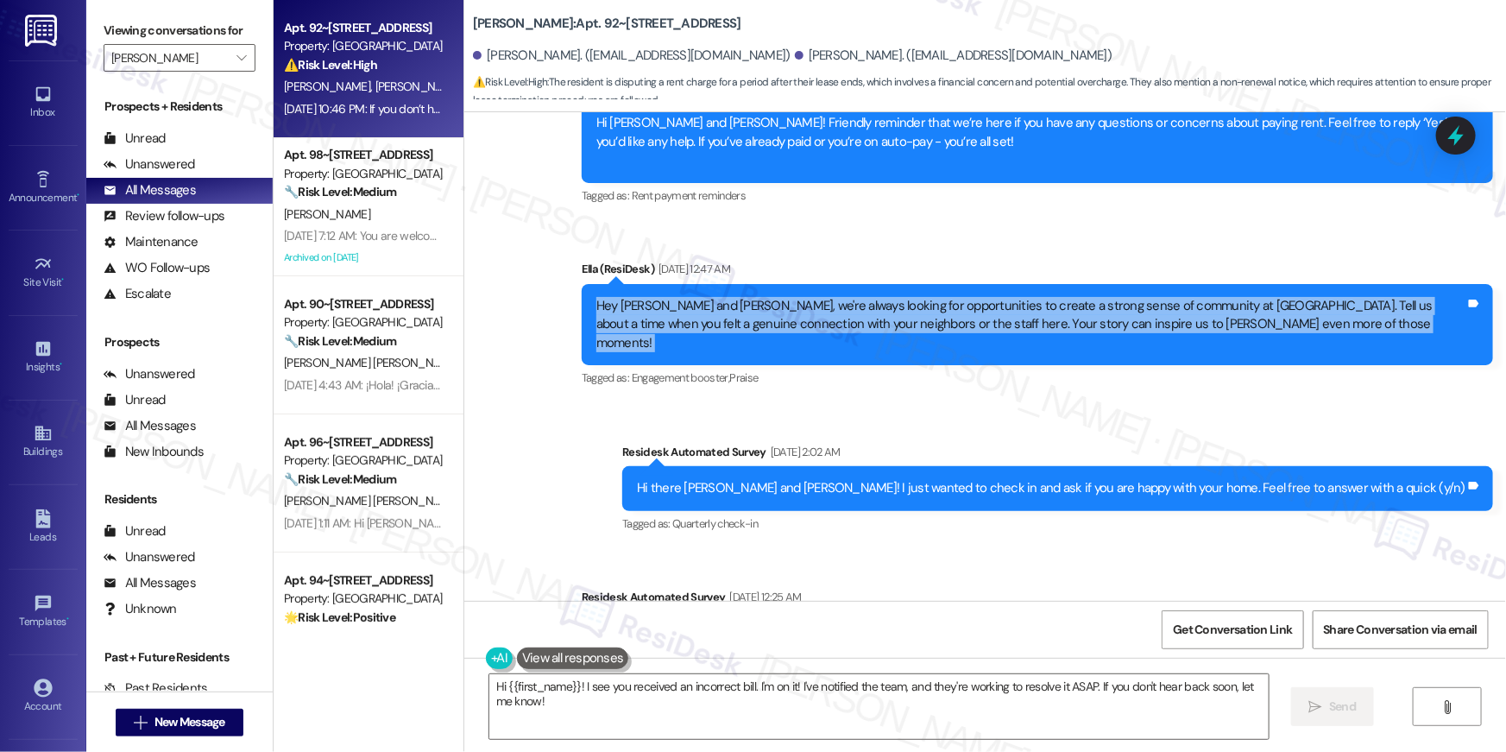
click at [927, 323] on div "Hey Brenda and Nestor, we're always looking for opportunities to create a stron…" at bounding box center [1031, 324] width 869 height 55
copy div "Hey Brenda and Nestor, we're always looking for opportunities to create a stron…"
click at [237, 65] on icon "" at bounding box center [241, 58] width 9 height 14
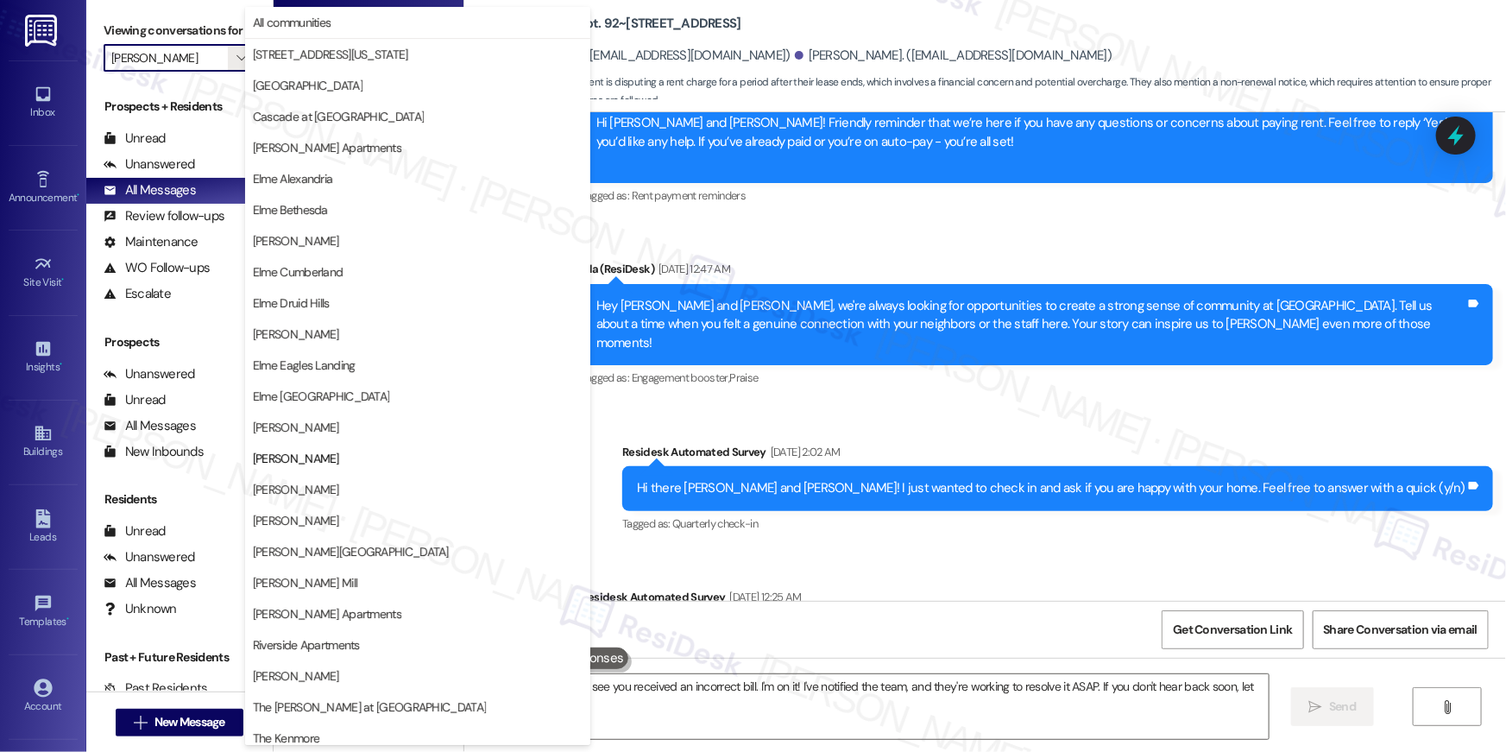
scroll to position [163, 0]
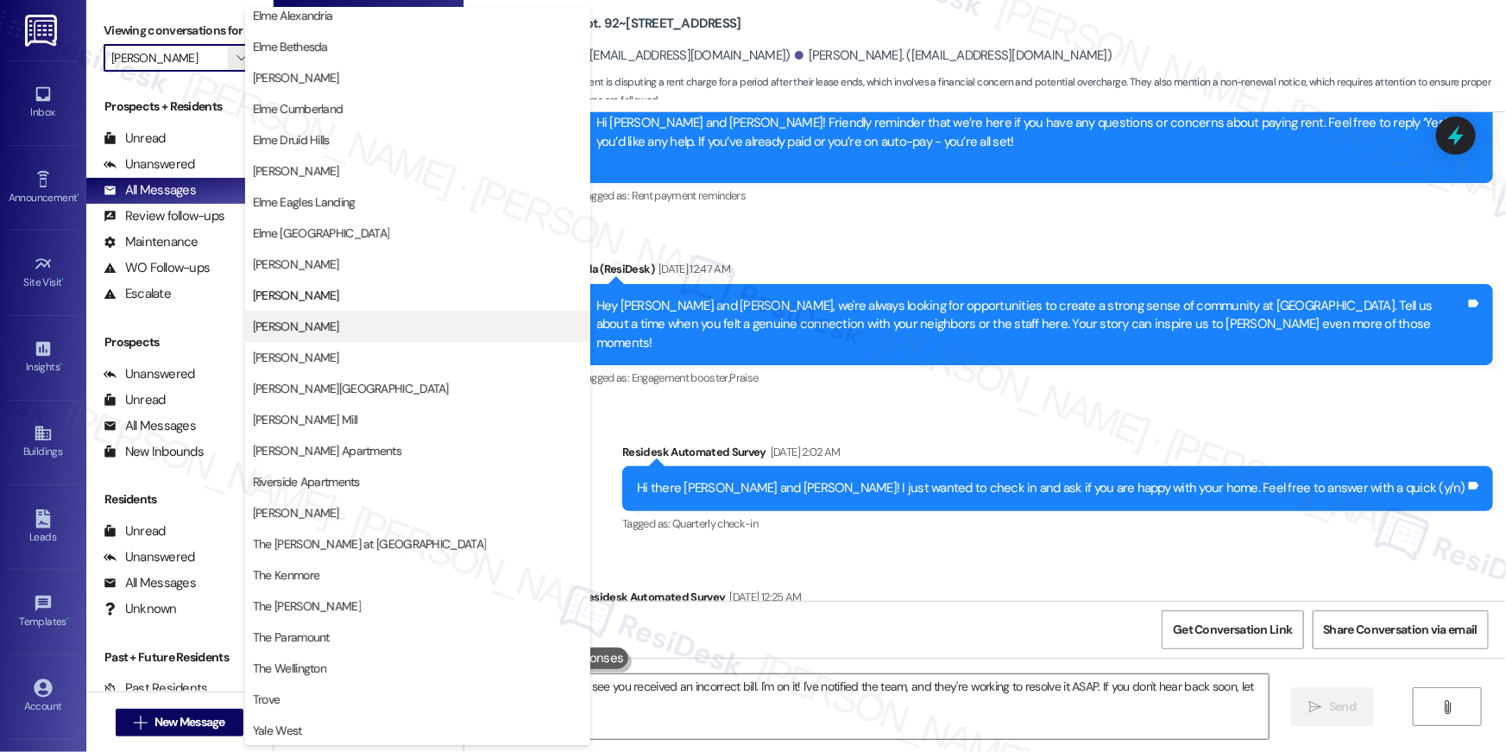
click at [331, 328] on span "Elme Manassas" at bounding box center [418, 326] width 330 height 17
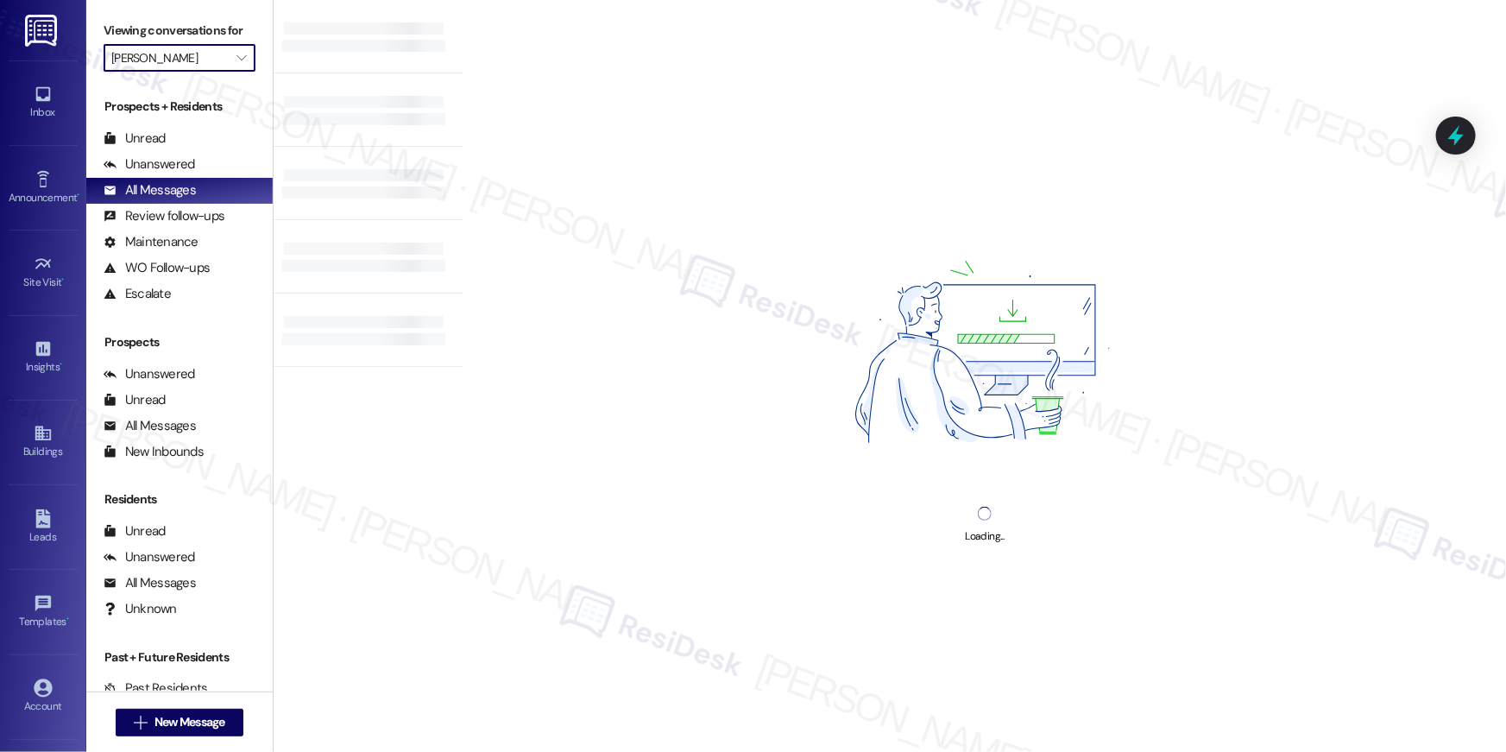
type input "Elme Manassas"
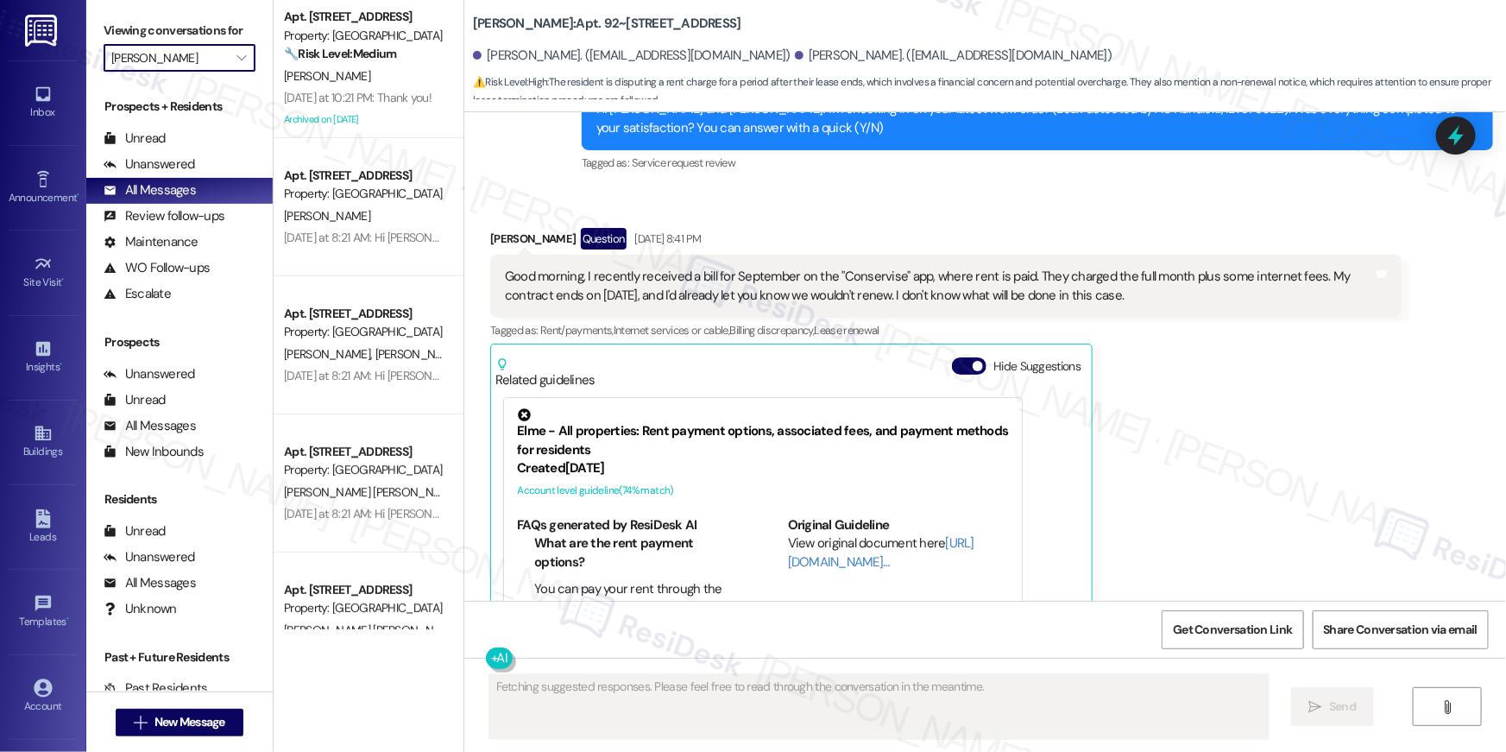
scroll to position [7908, 0]
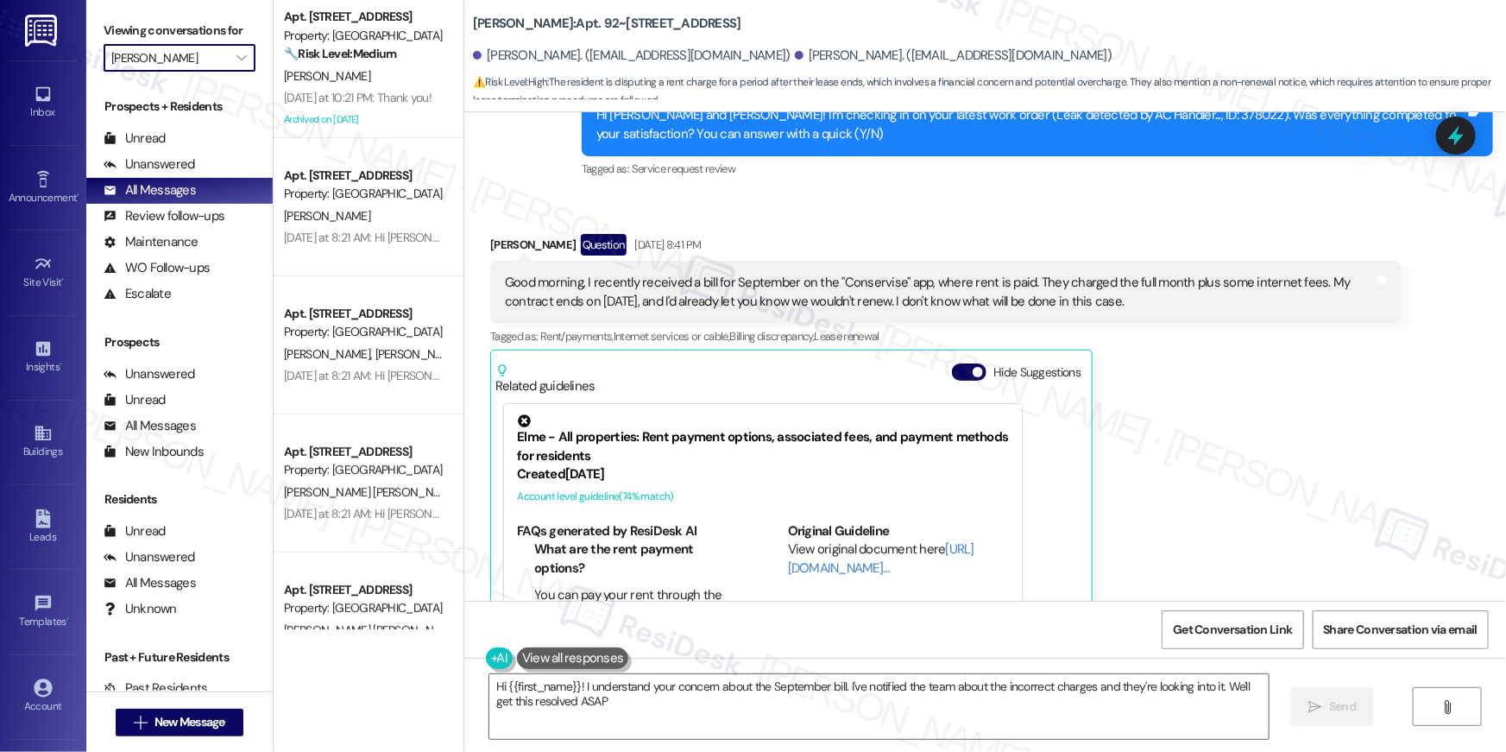
type textarea "Hi {{first_name}}! I understand your concern about the September bill. I've not…"
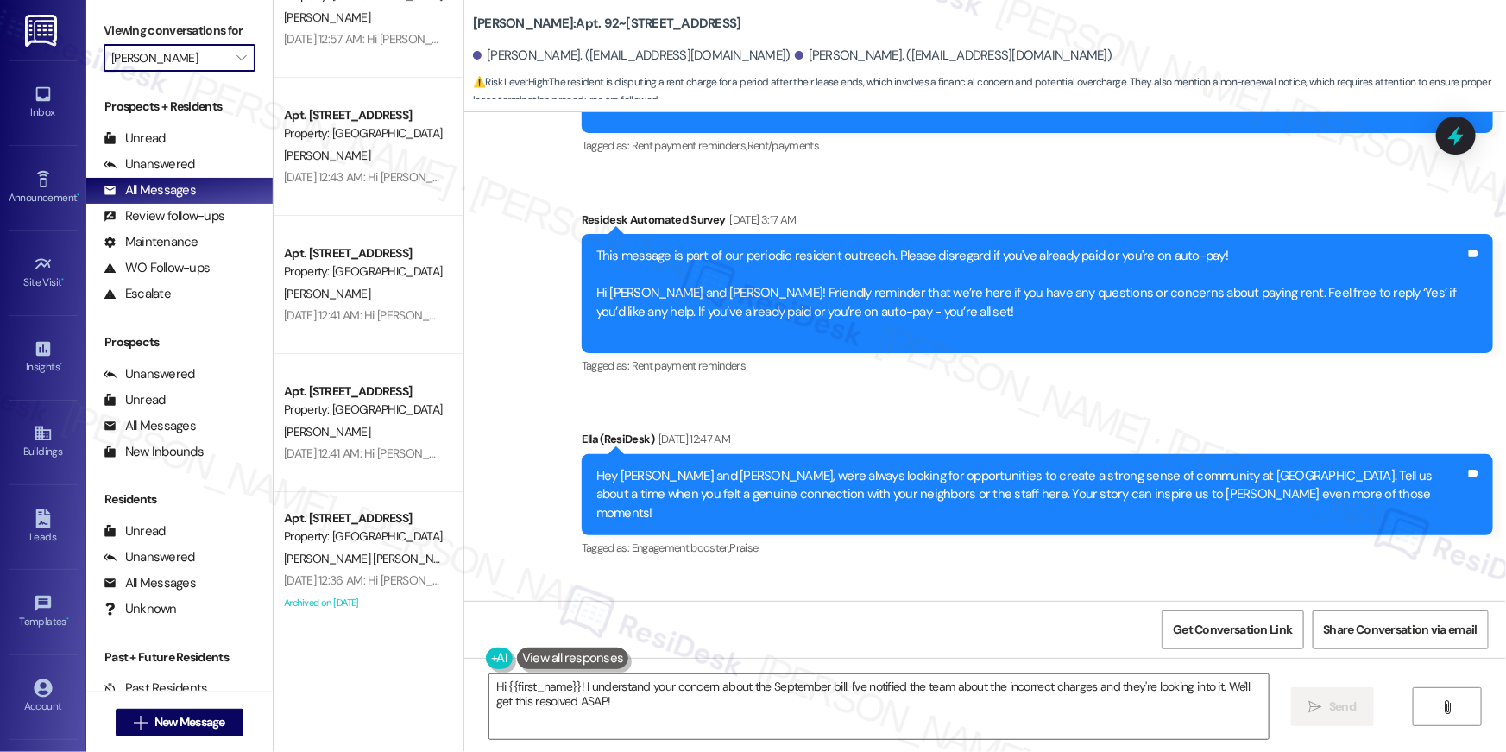
scroll to position [3592, 0]
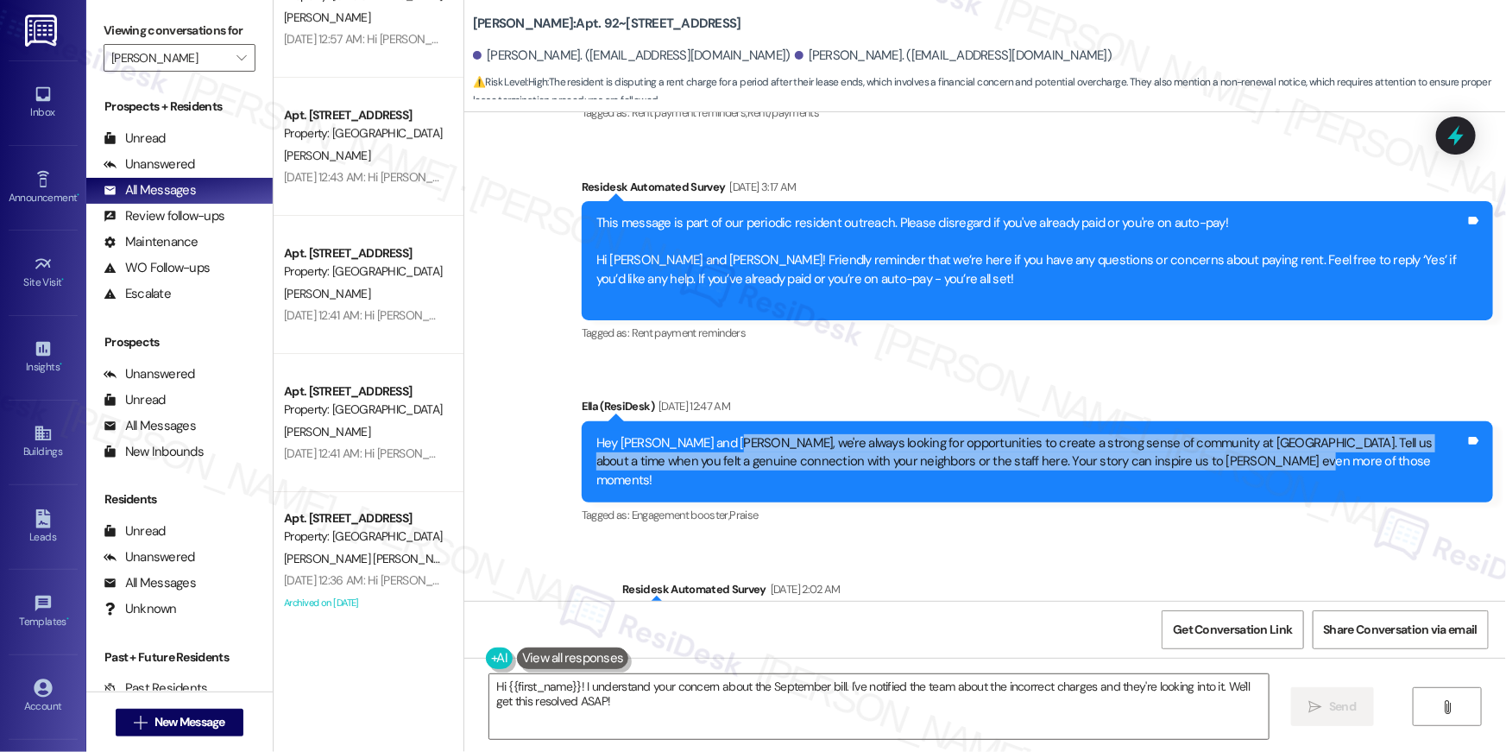
drag, startPoint x: 1210, startPoint y: 456, endPoint x: 718, endPoint y: 442, distance: 492.3
click at [718, 442] on div "Hey Brenda and Nestor, we're always looking for opportunities to create a stron…" at bounding box center [1031, 461] width 869 height 55
copy div "we're always looking for opportunities to create a strong sense of community at…"
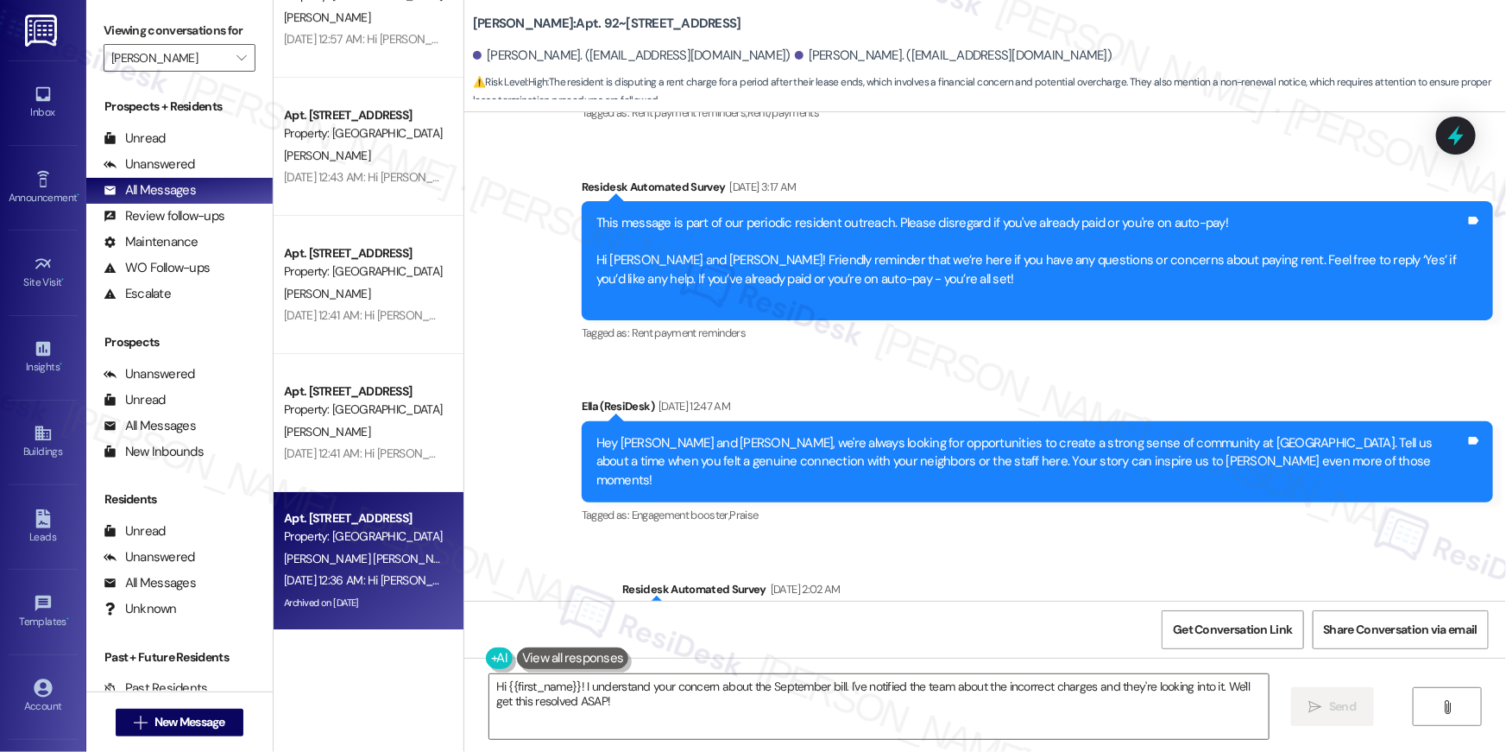
click at [395, 534] on div "Property: Elme Manassas" at bounding box center [364, 536] width 160 height 18
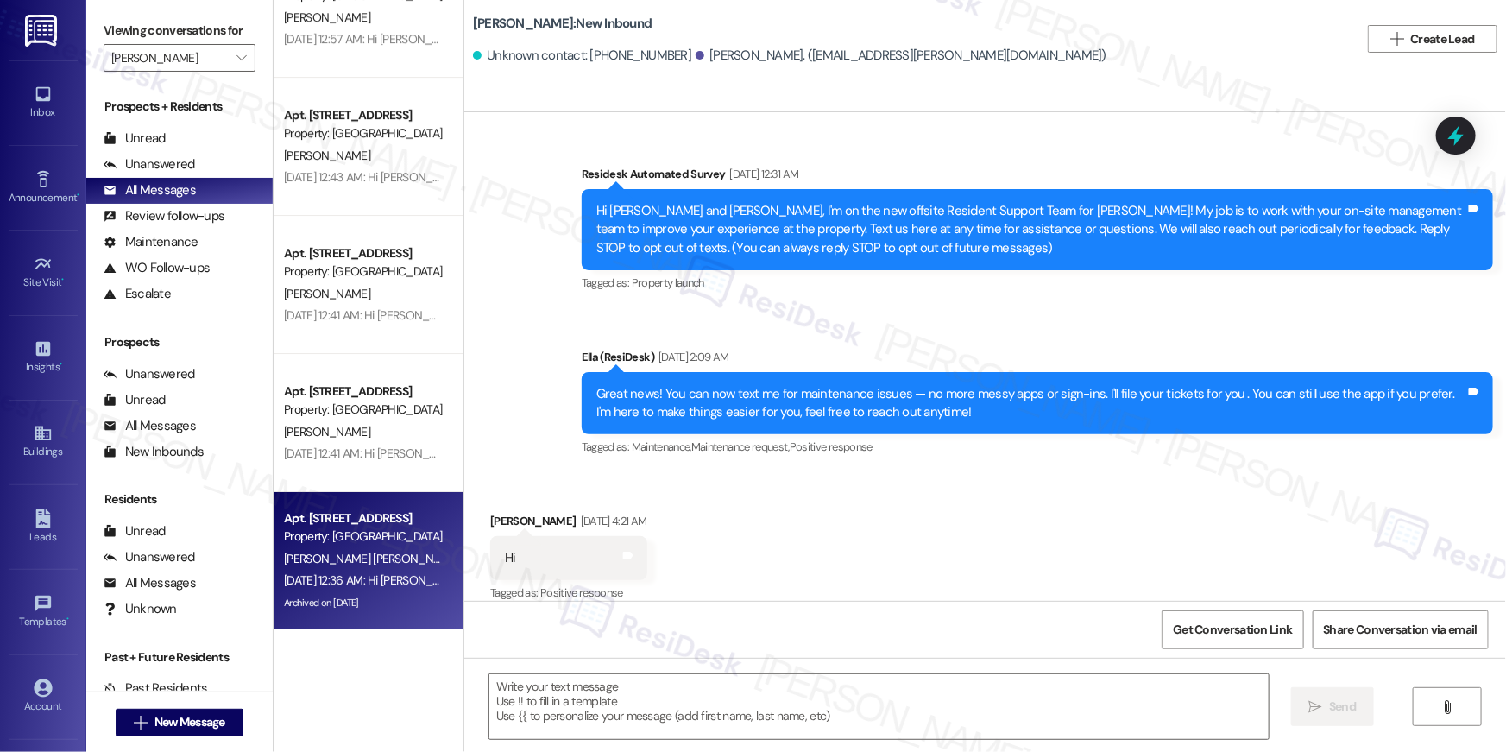
scroll to position [19599, 0]
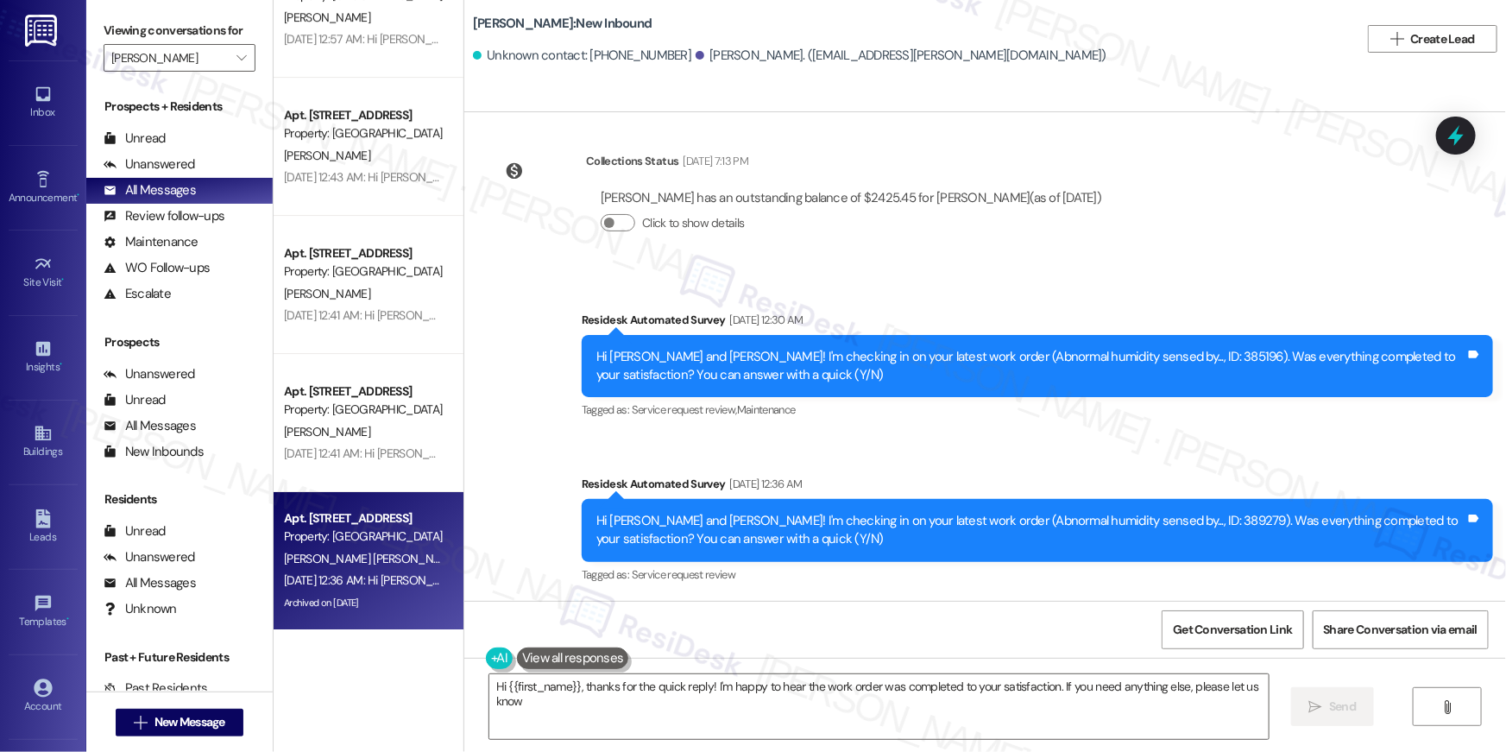
type textarea "Hi {{first_name}}, thanks for the quick reply! I'm happy to hear the work order…"
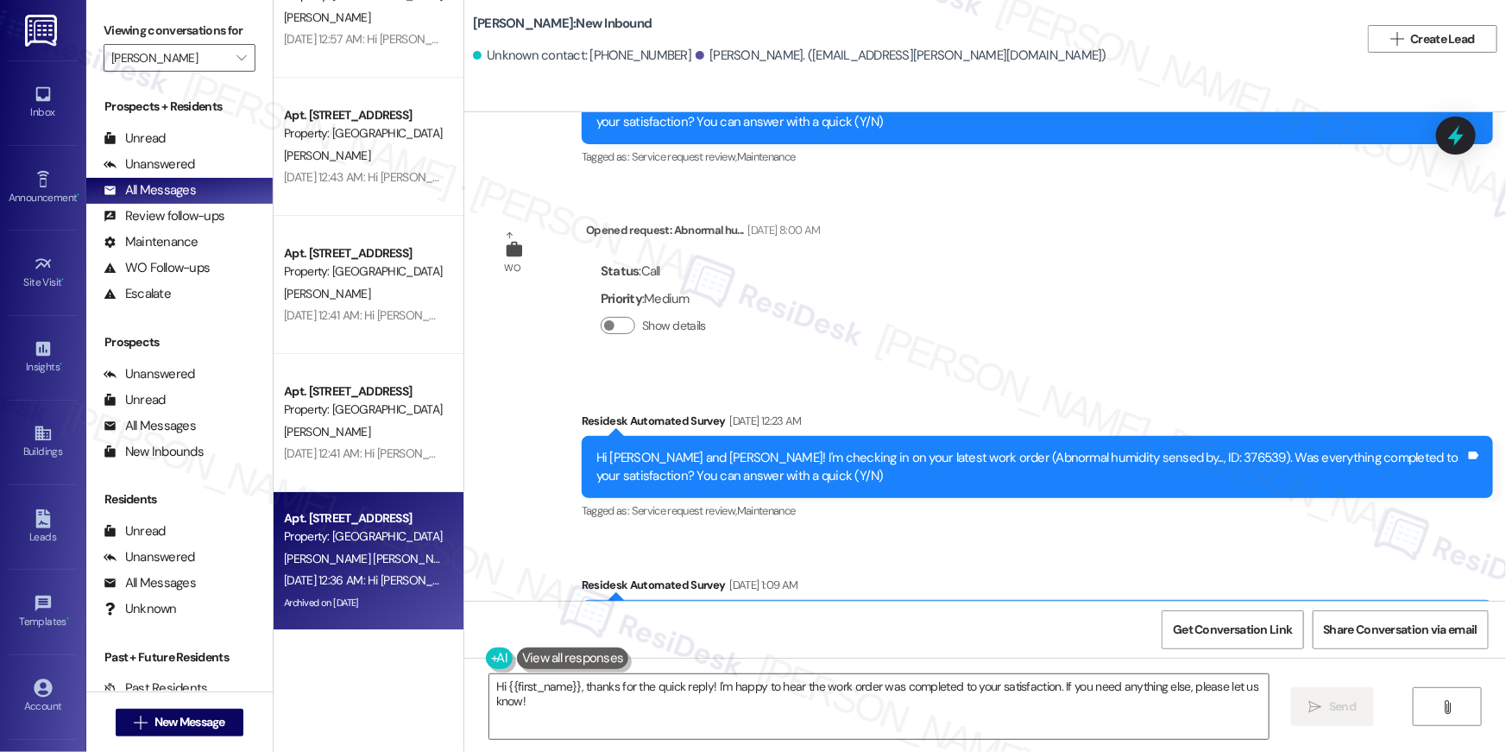
scroll to position [18964, 0]
click at [233, 59] on span "" at bounding box center [241, 58] width 16 height 28
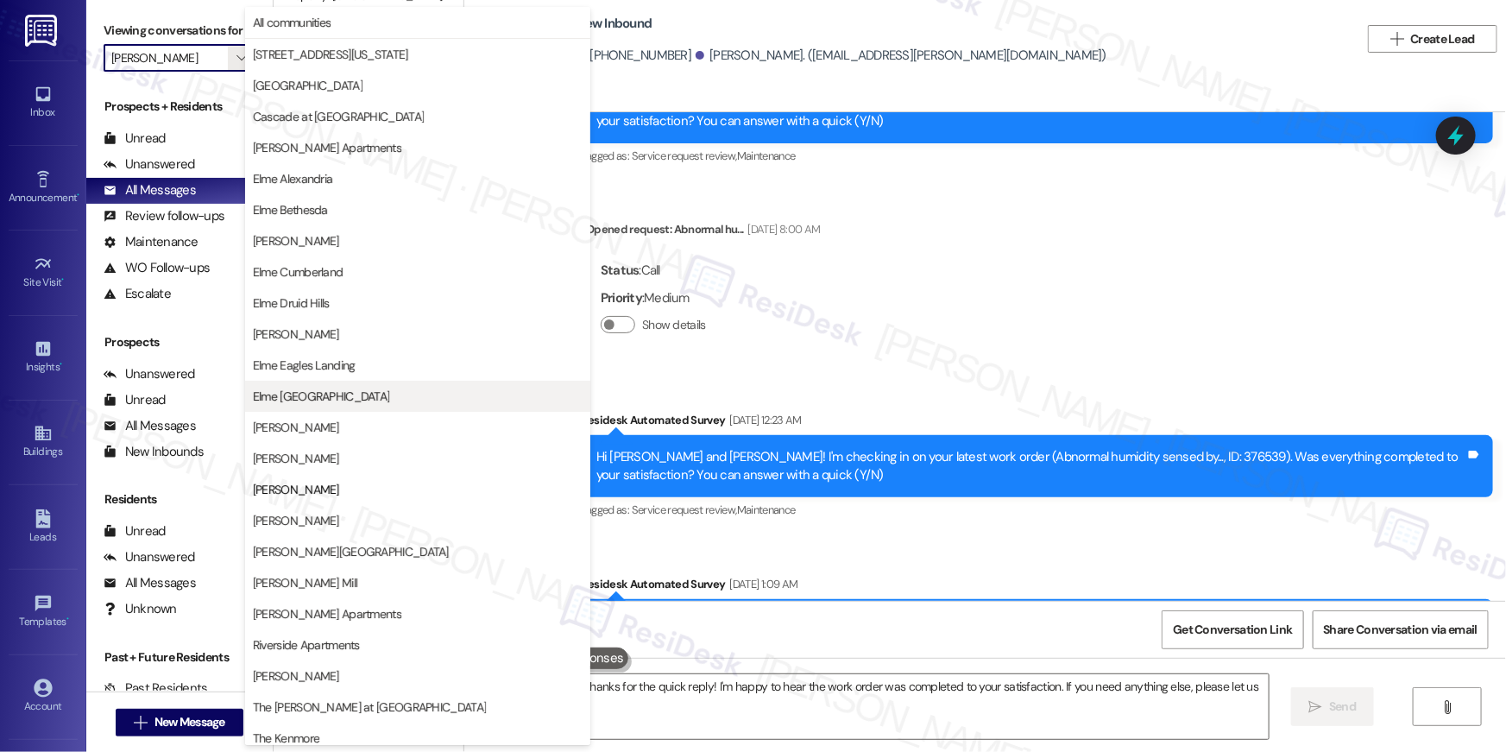
scroll to position [163, 0]
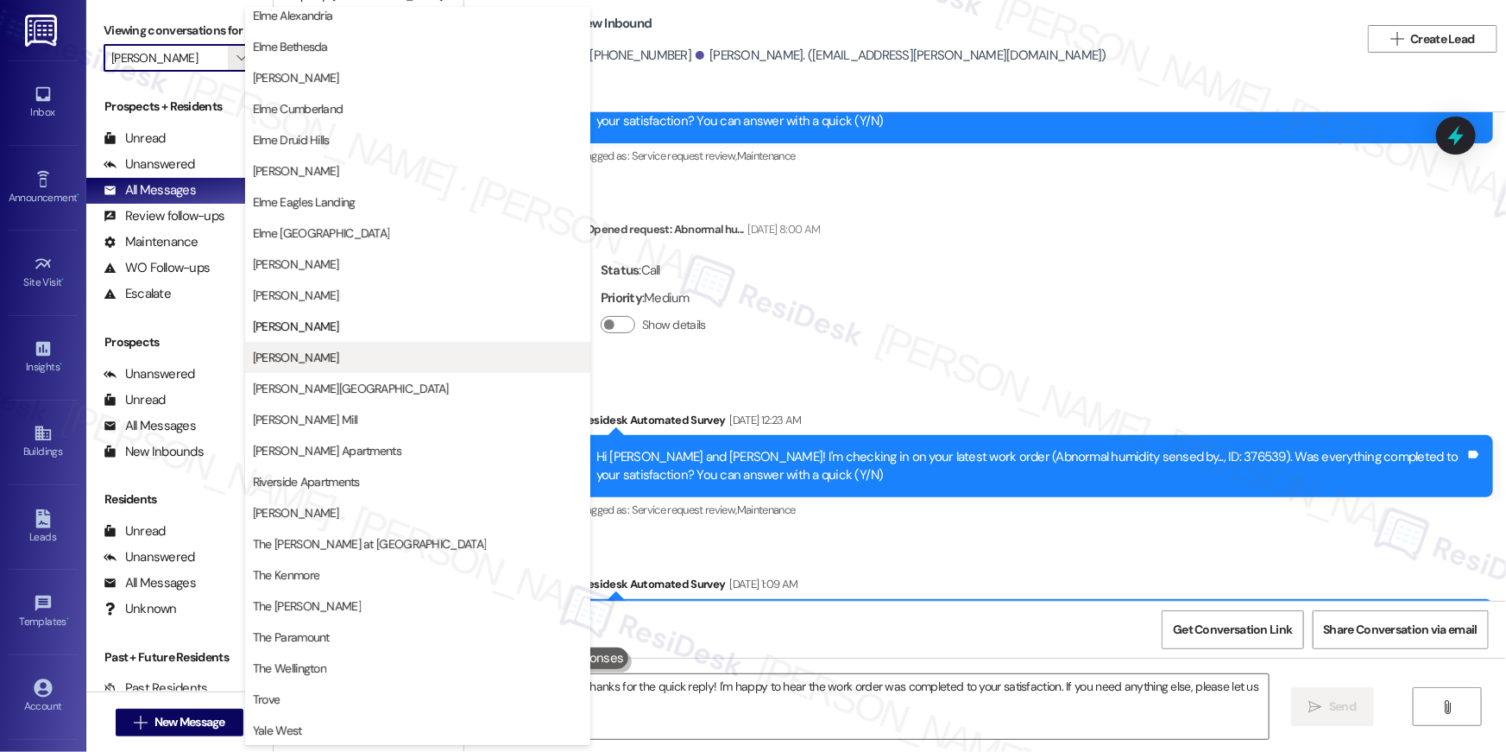
click at [313, 344] on button "Elme Marietta" at bounding box center [417, 357] width 345 height 31
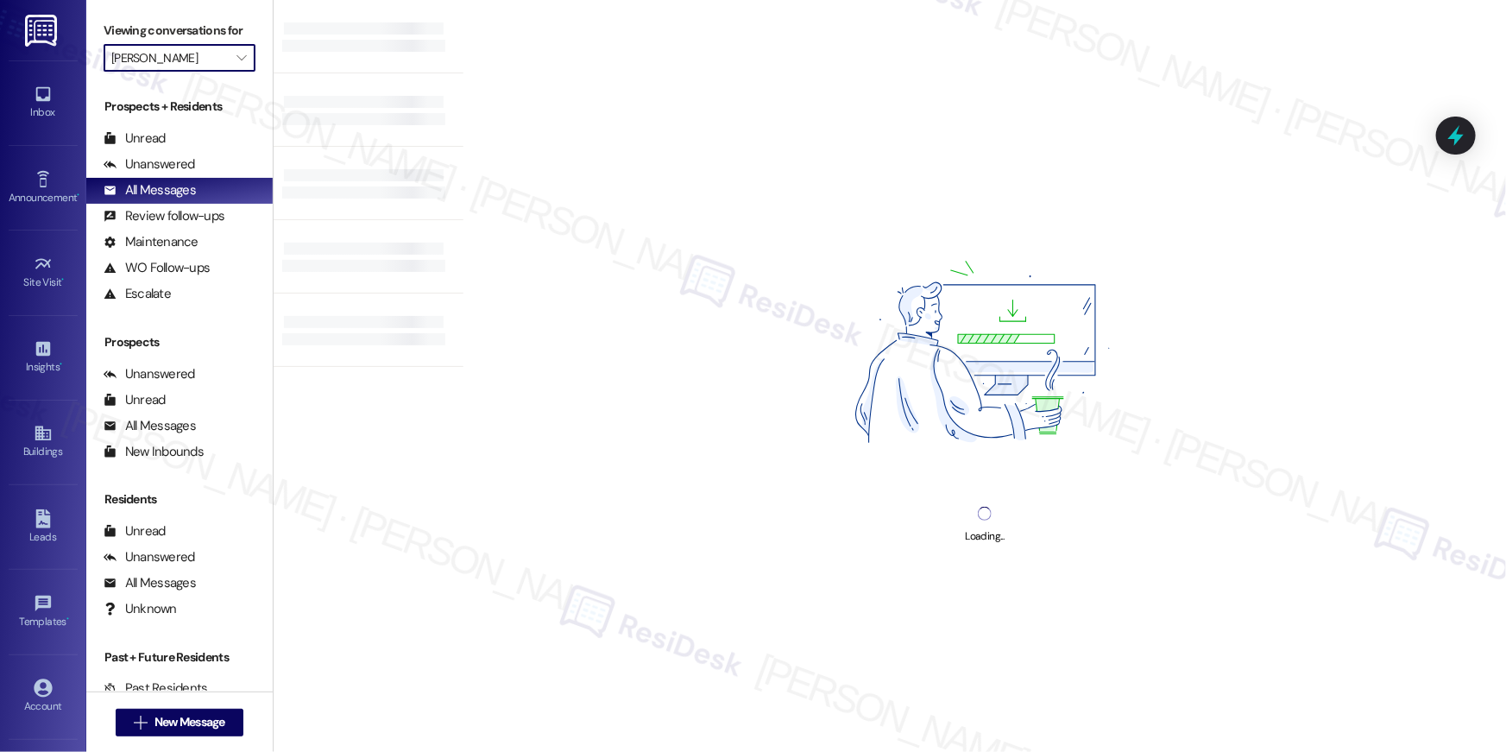
type input "Elme Marietta"
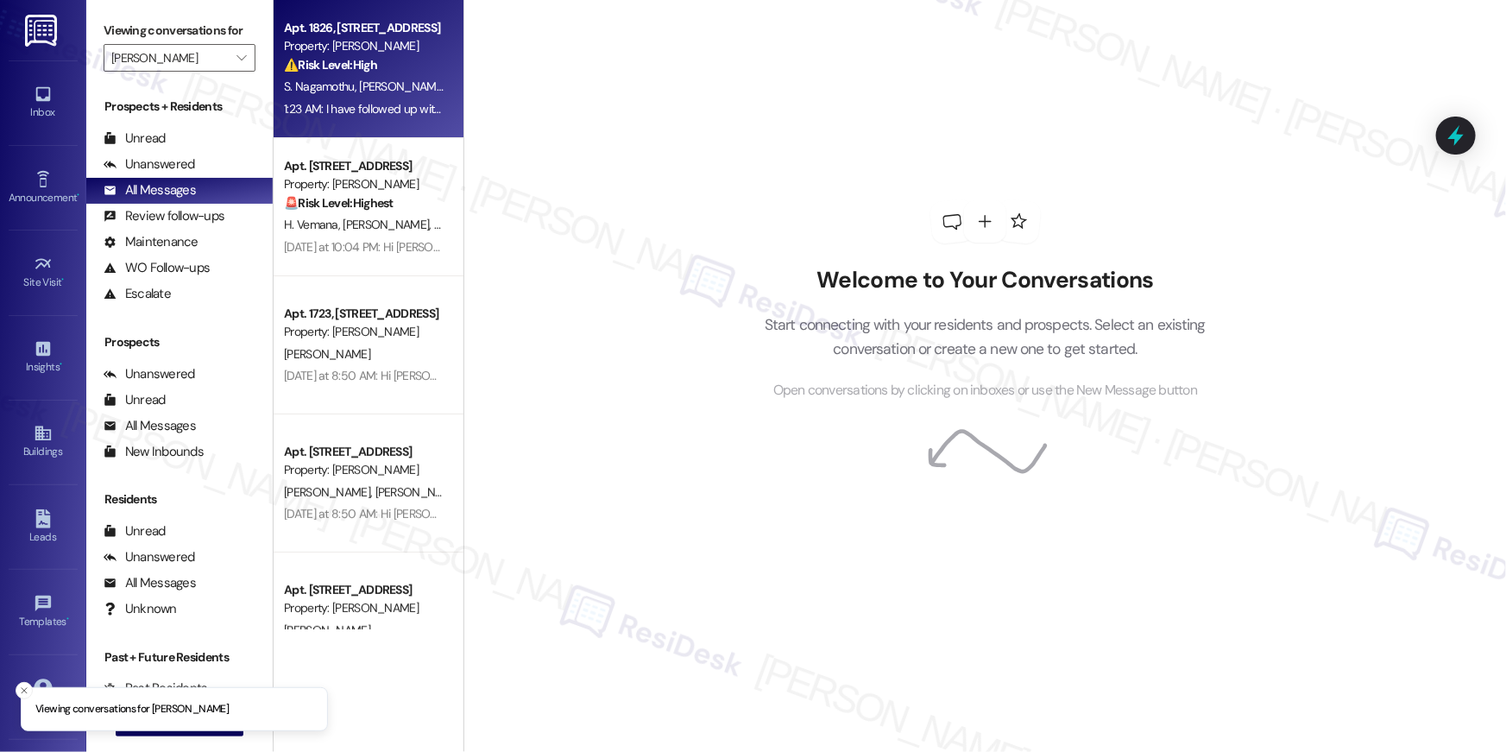
click at [380, 101] on div "1:23 AM: I have followed up with the site team for you, Shivya. Thank you. 1:23…" at bounding box center [490, 109] width 412 height 16
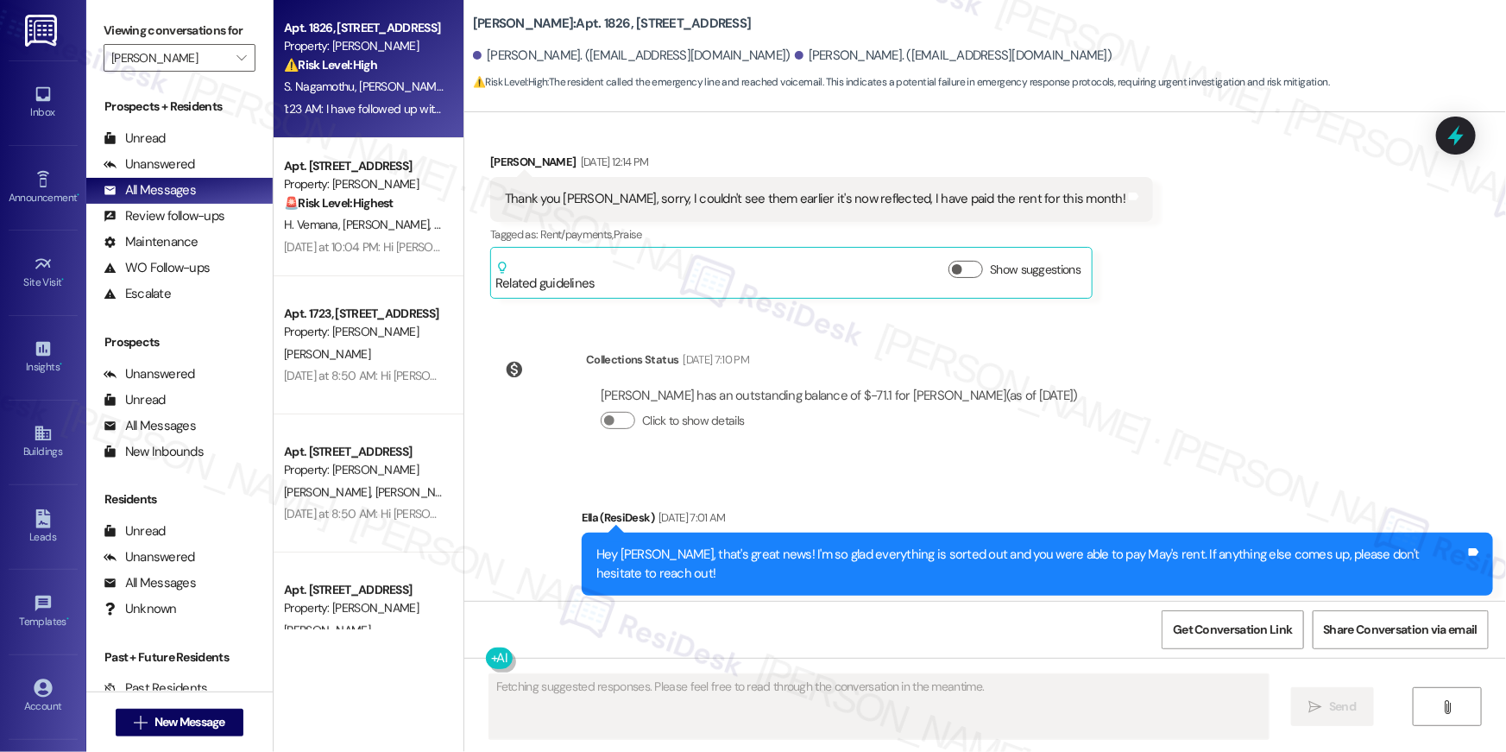
scroll to position [27060, 0]
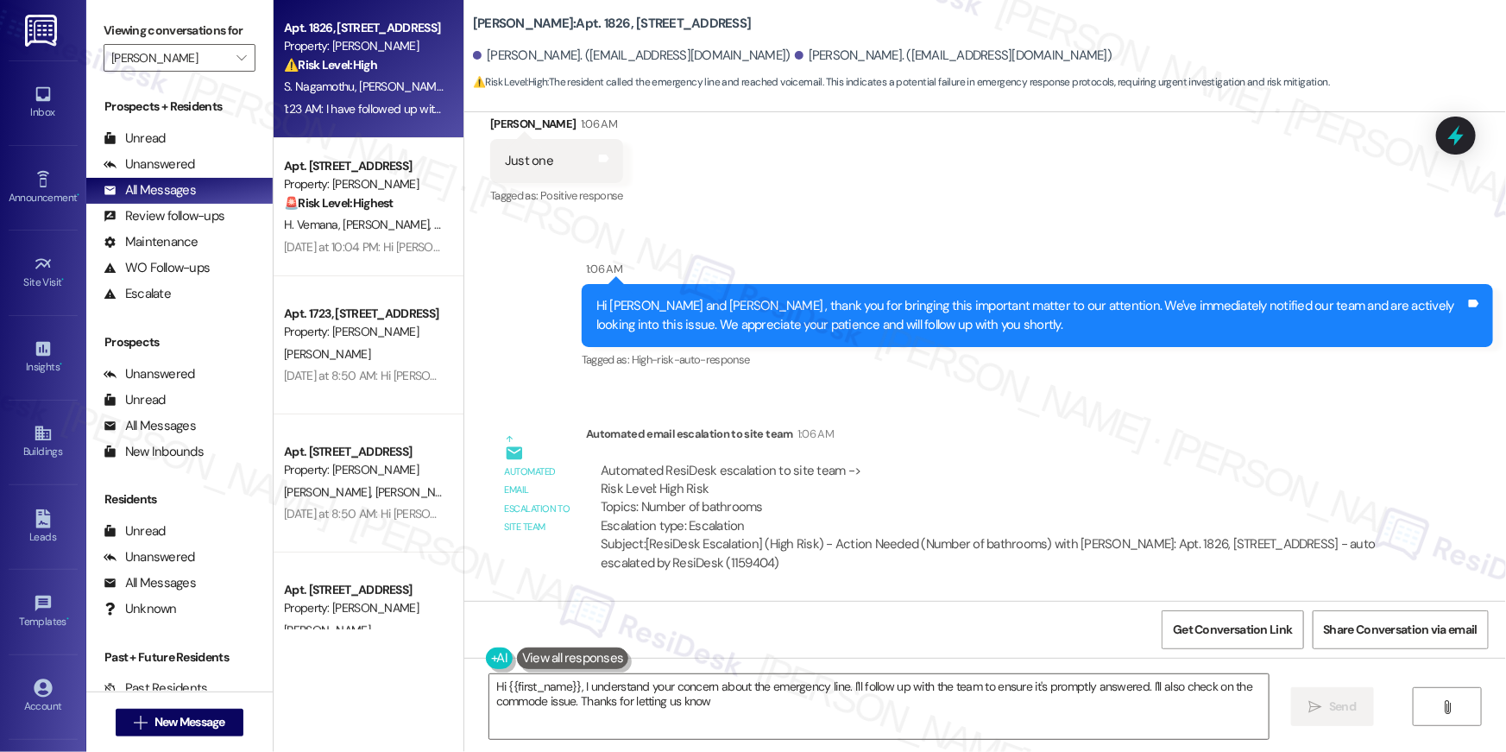
type textarea "Hi {{first_name}}, I understand your concern about the emergency line. I'll fol…"
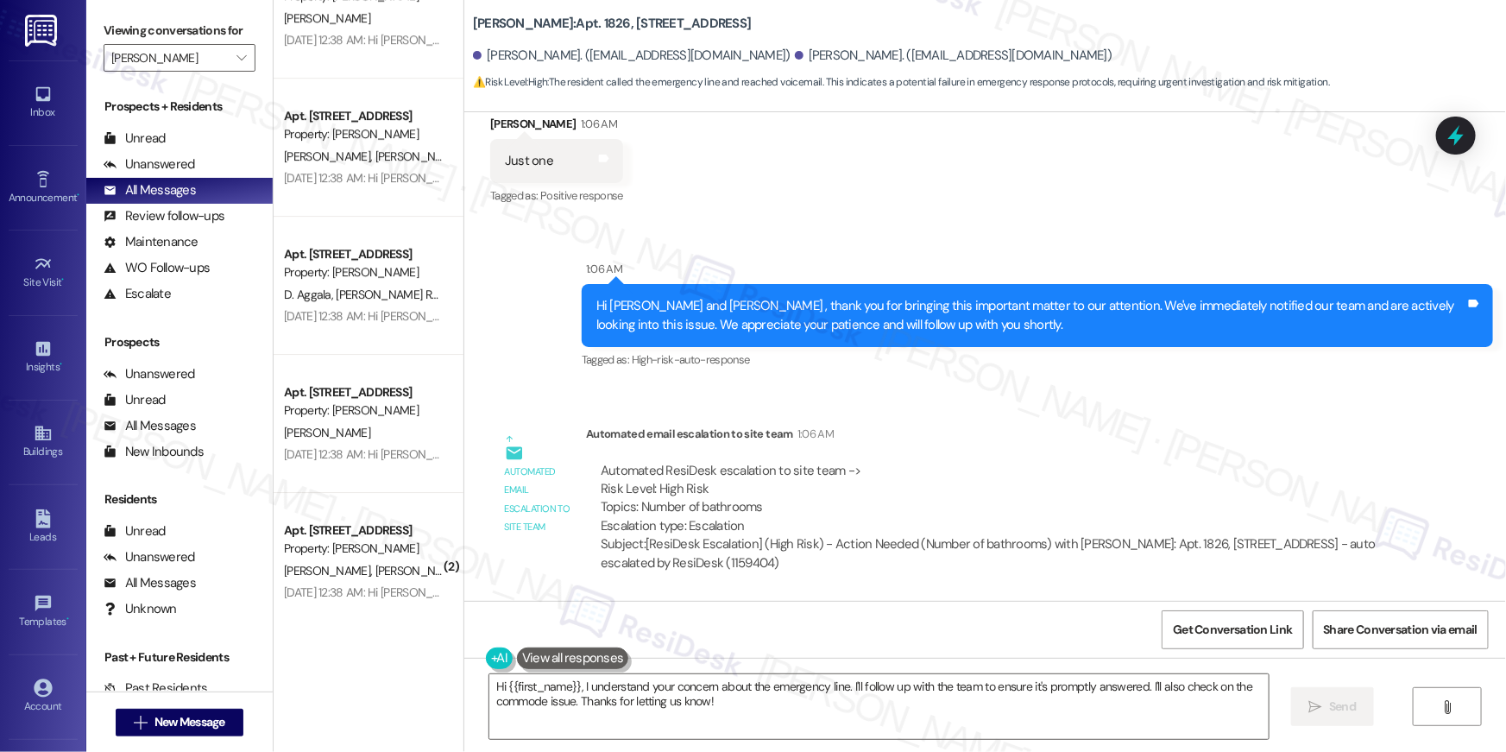
scroll to position [6138, 0]
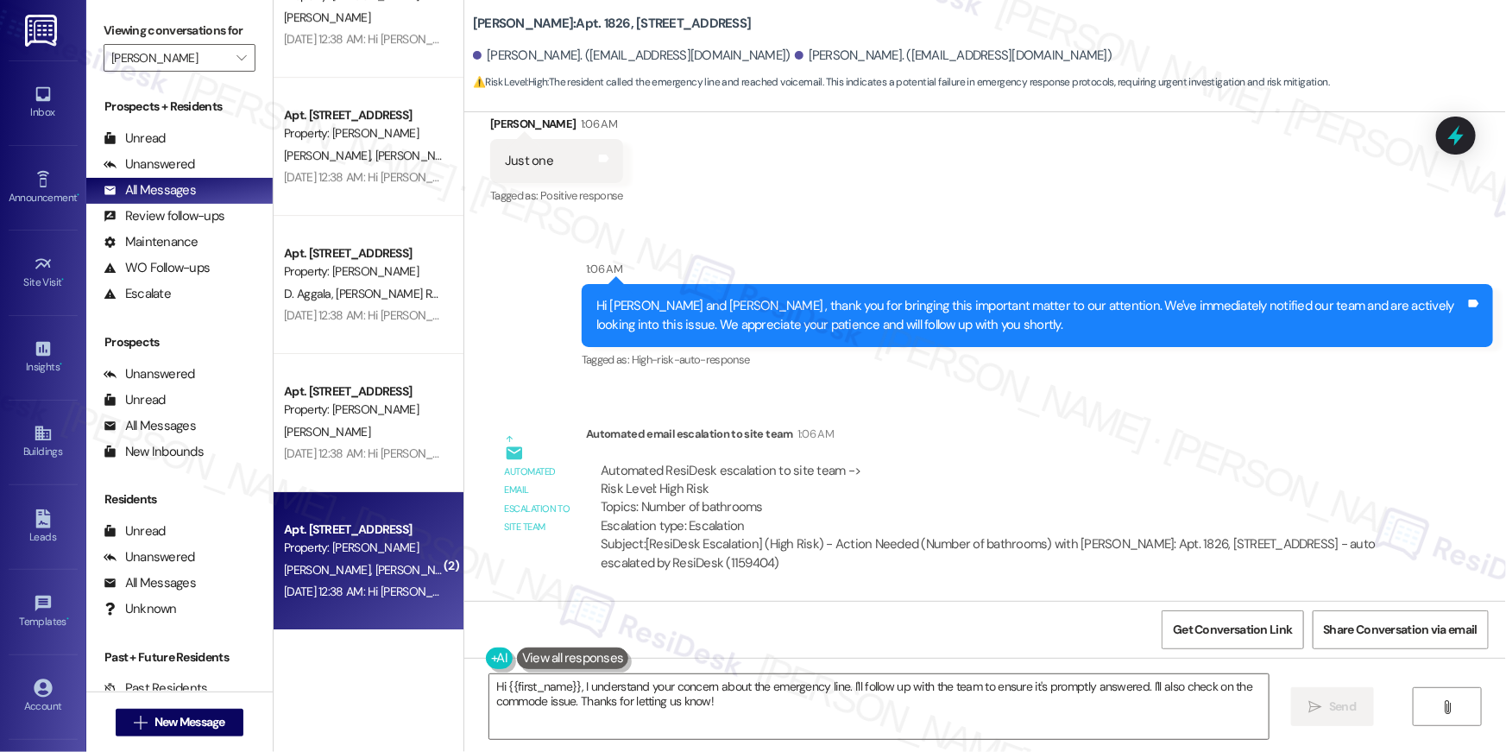
click at [381, 521] on div "Apt. 4013, 1113 Powers Ferry Place SE" at bounding box center [364, 530] width 160 height 18
click at [382, 524] on div "Apt. 4013, 1113 Powers Ferry Place SE" at bounding box center [364, 530] width 160 height 18
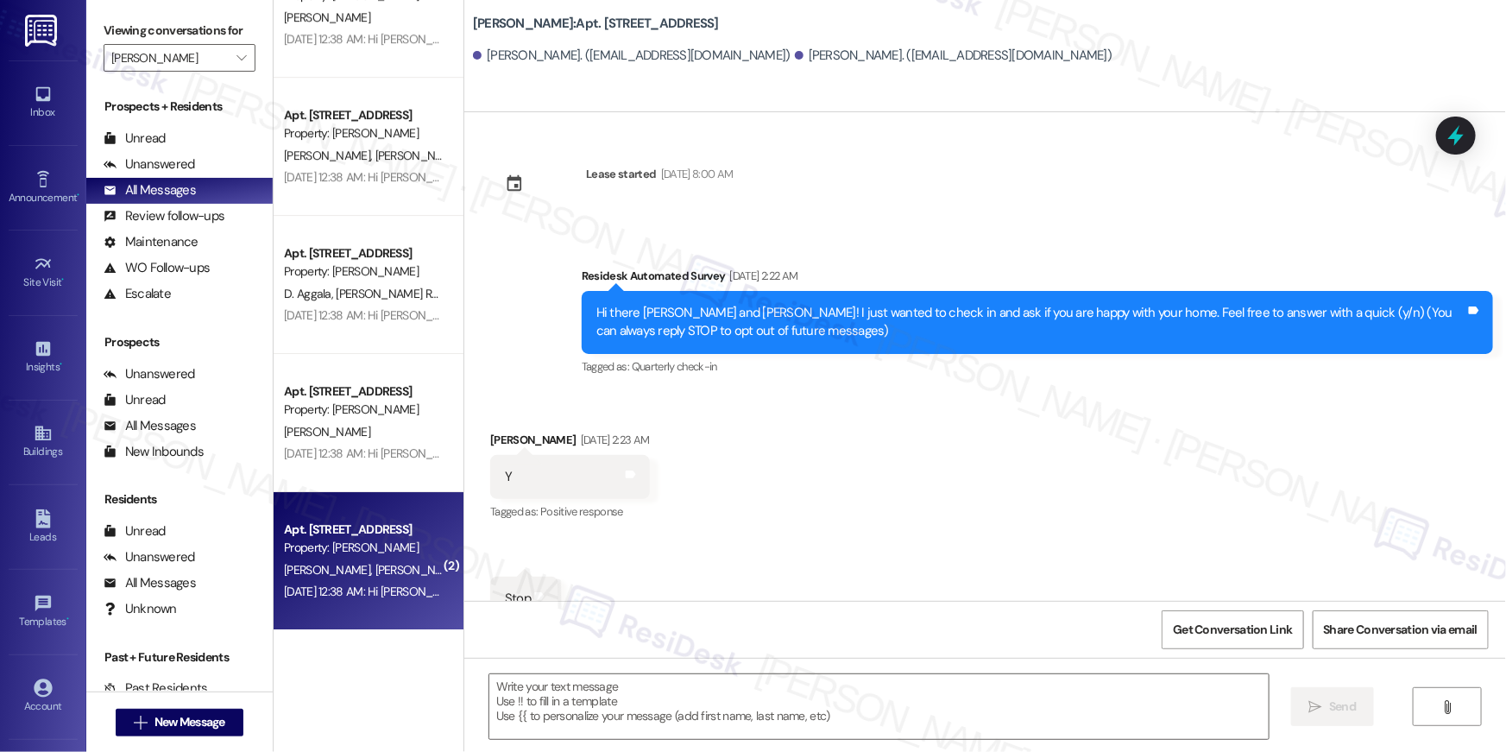
scroll to position [33, 0]
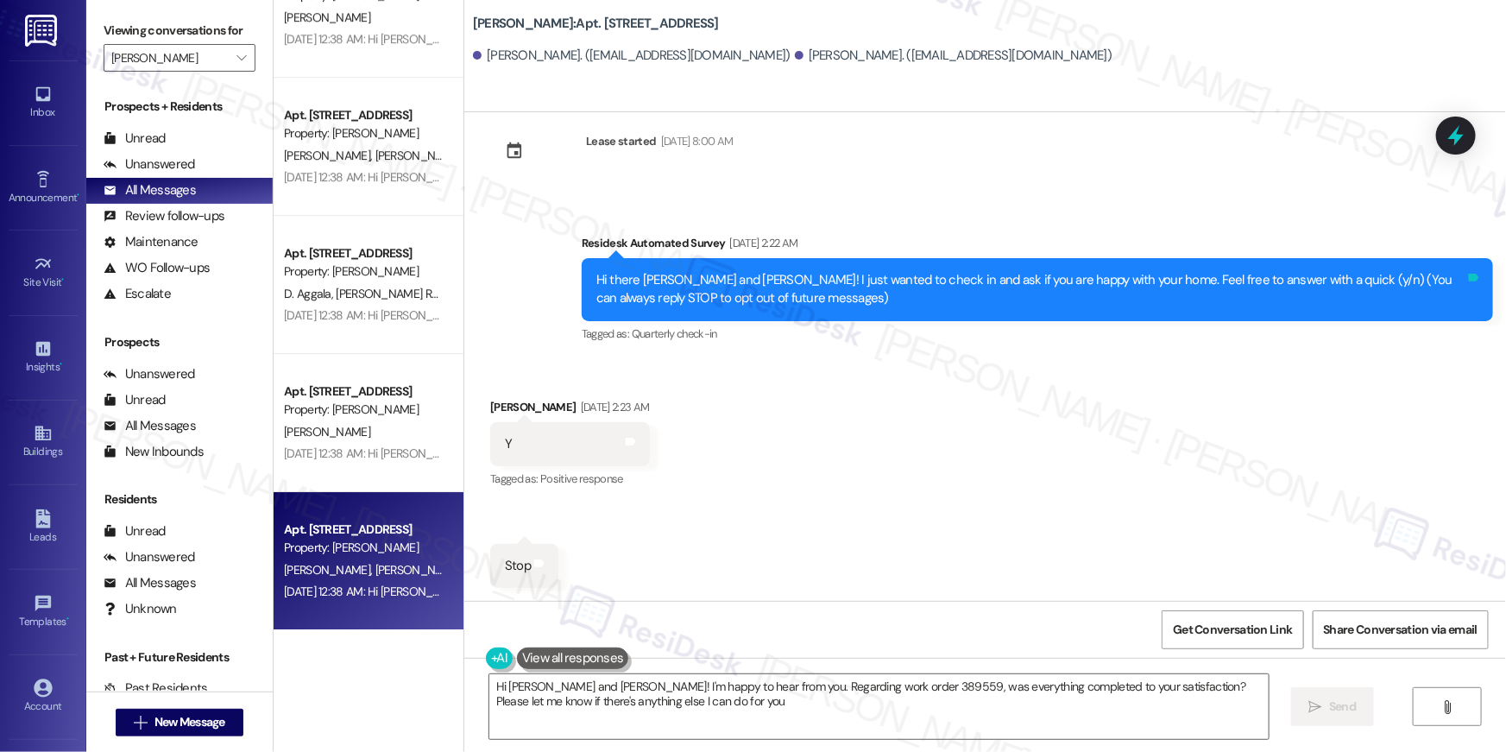
type textarea "Hi Saketh and Kesava! I'm happy to hear from you. Regarding work order 389559, …"
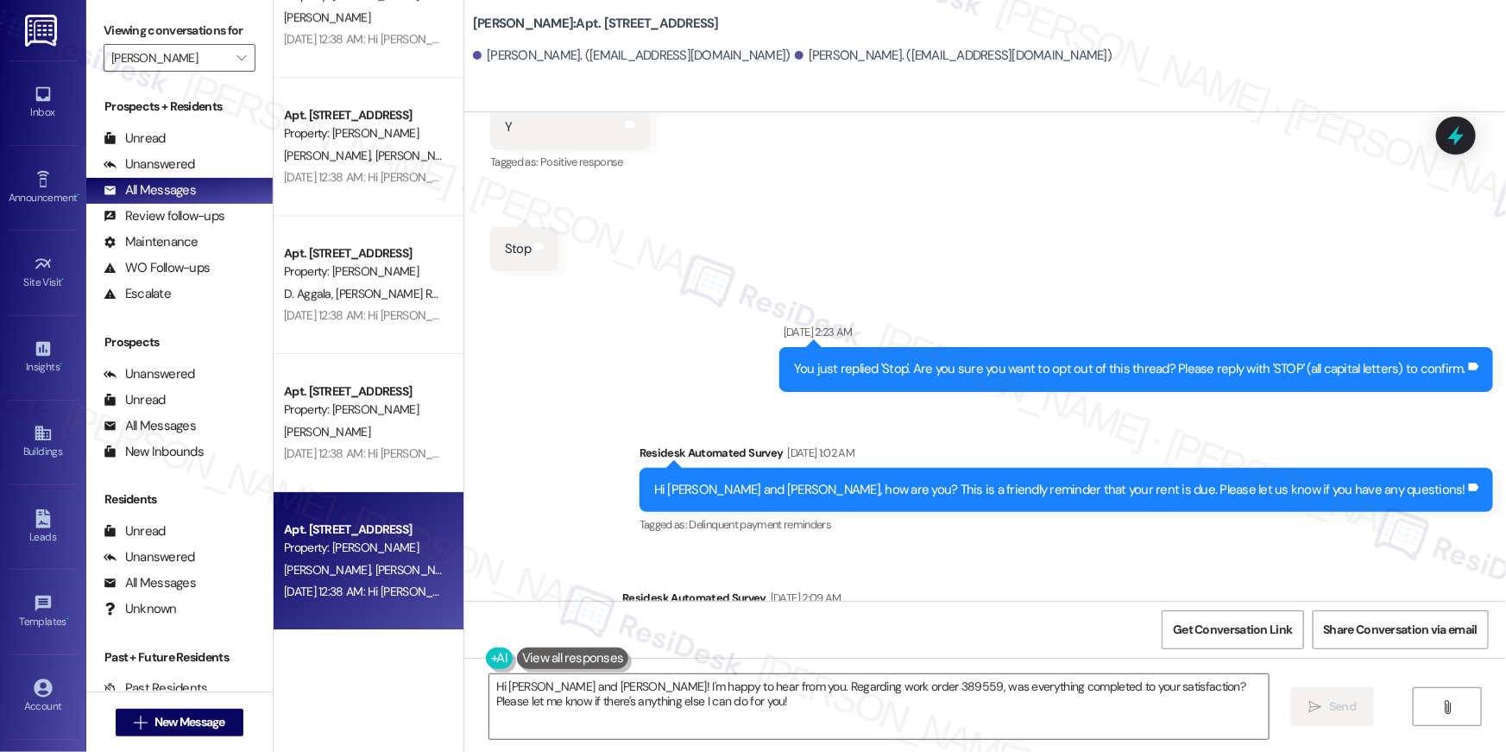
scroll to position [353, 0]
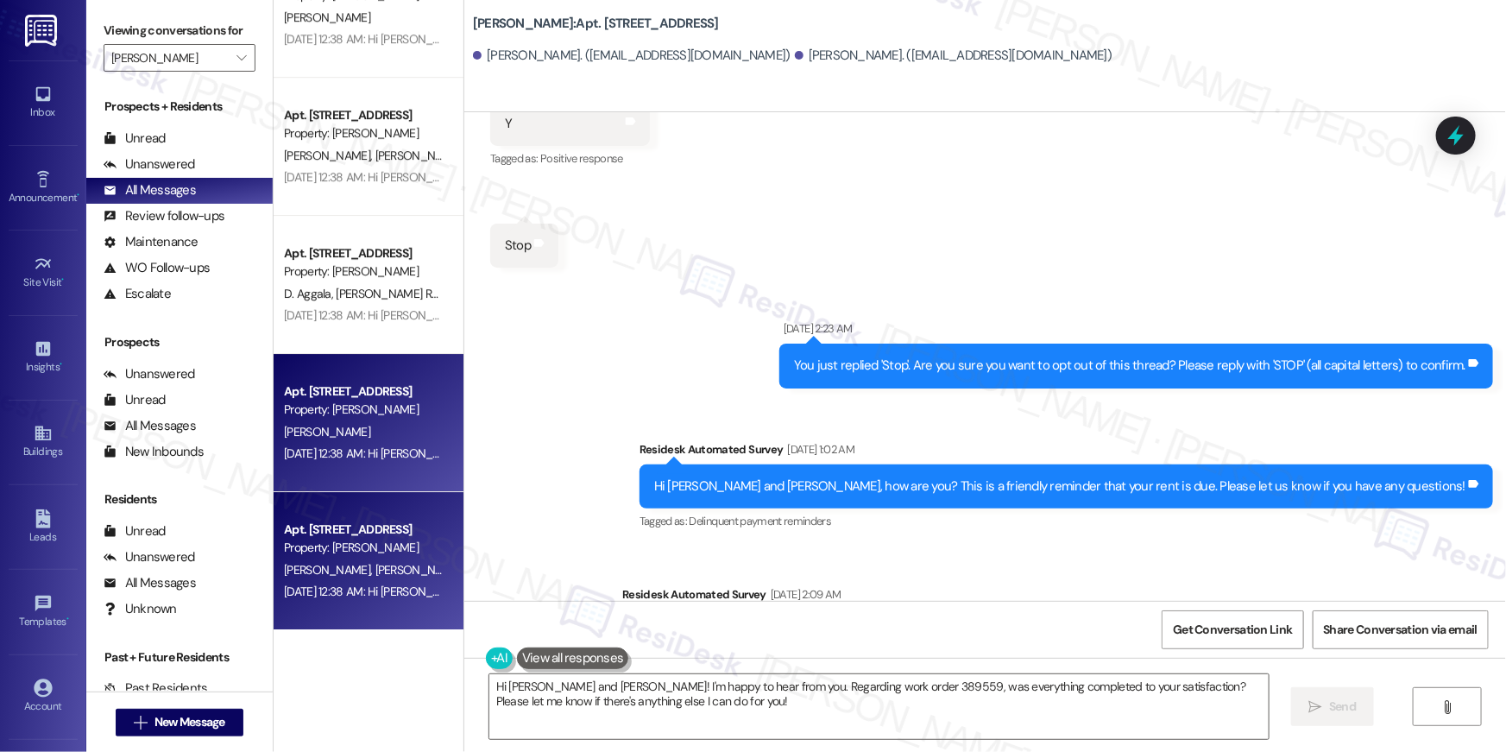
click at [359, 419] on div "Apt. 3924, 1113 Powers Ferry Place SE Property: Elme Marietta" at bounding box center [363, 401] width 163 height 41
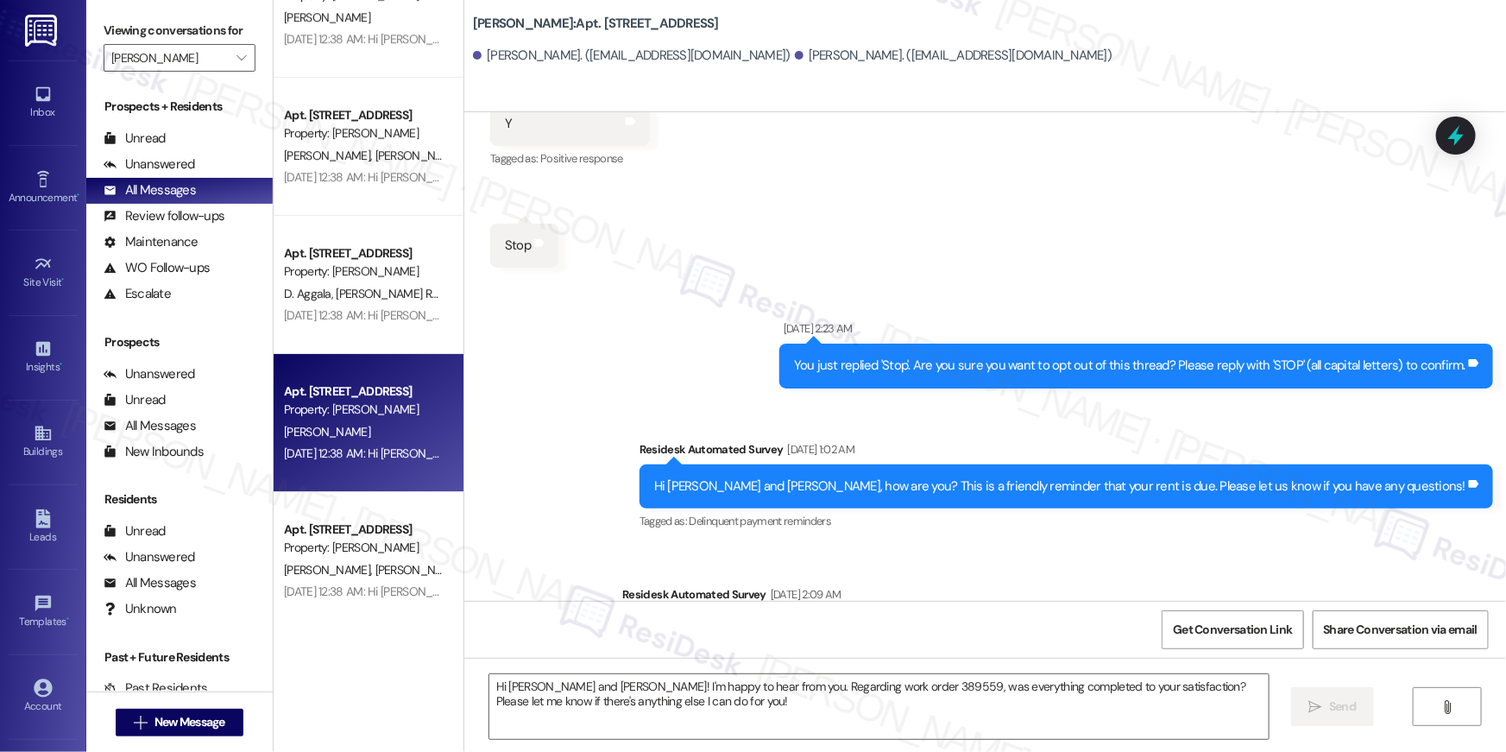
click at [359, 419] on div "Apt. 3924, 1113 Powers Ferry Place SE Property: Elme Marietta" at bounding box center [363, 401] width 163 height 41
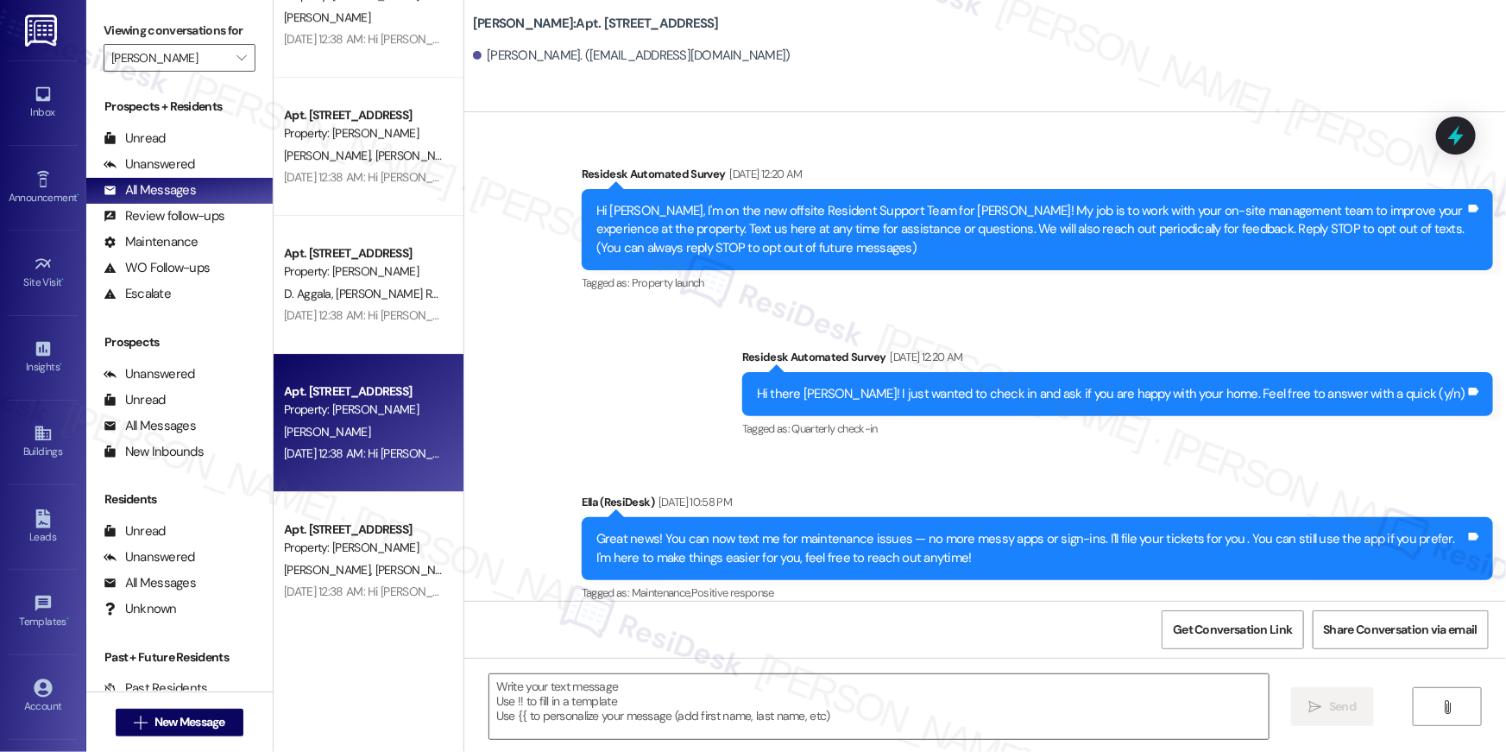
scroll to position [5240, 0]
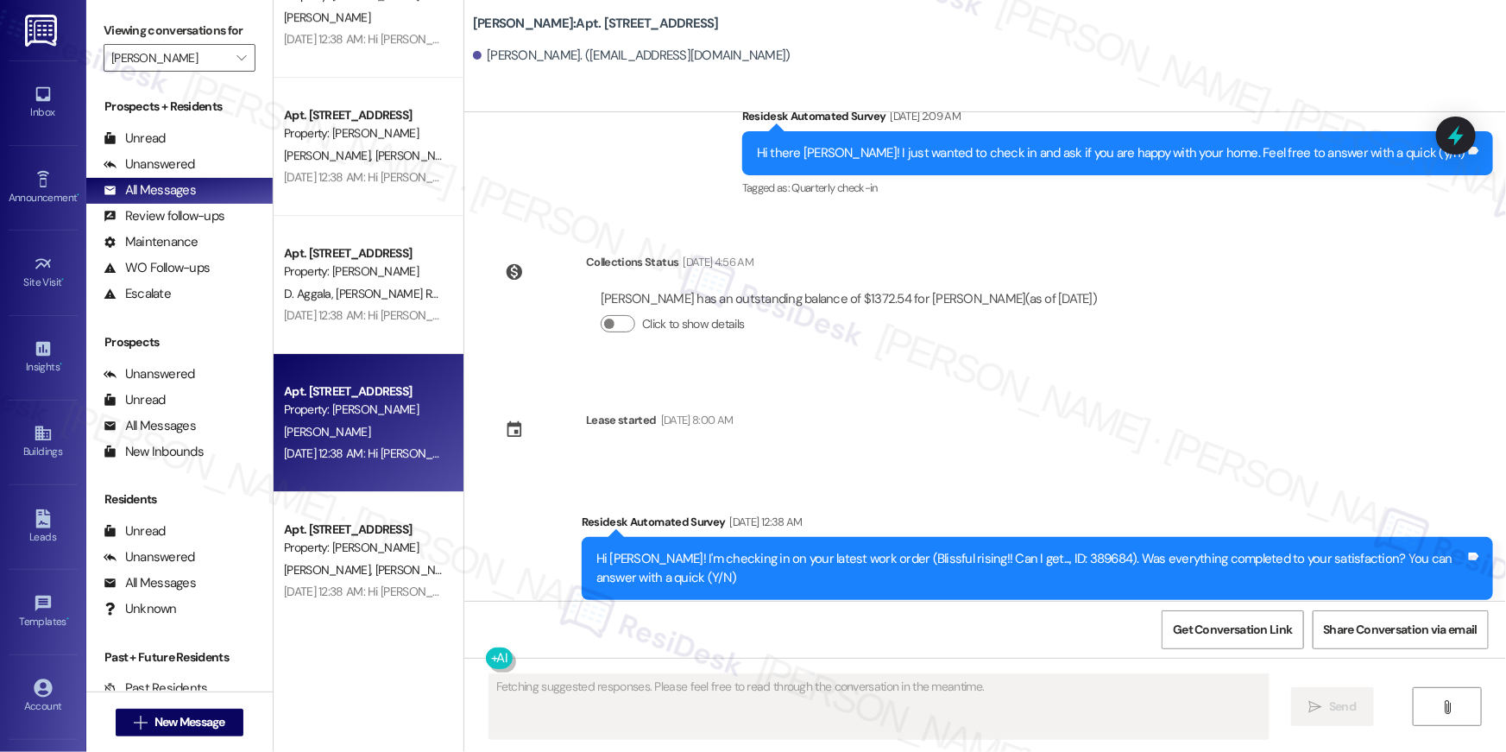
type textarea "Fetching suggested responses. Please feel free to read through the conversation…"
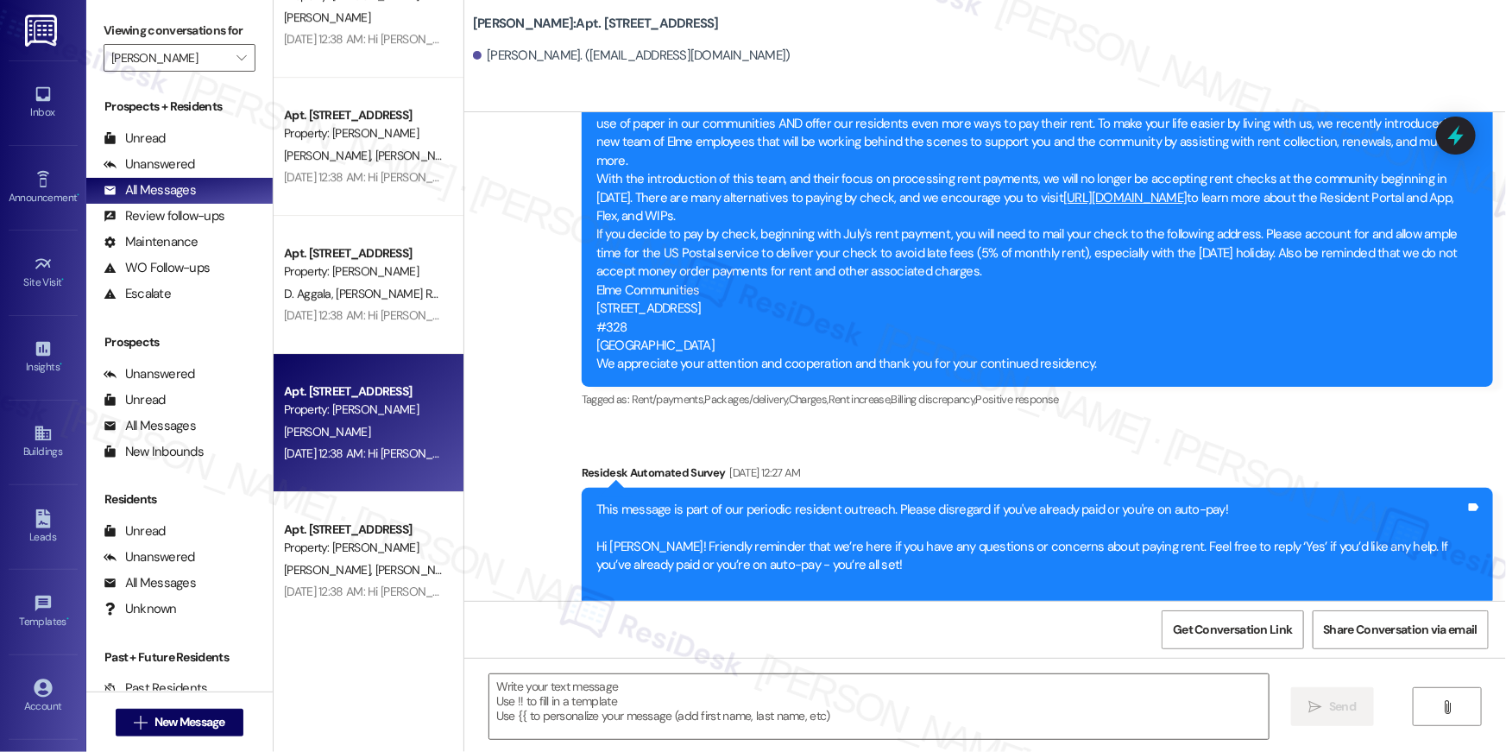
scroll to position [768, 0]
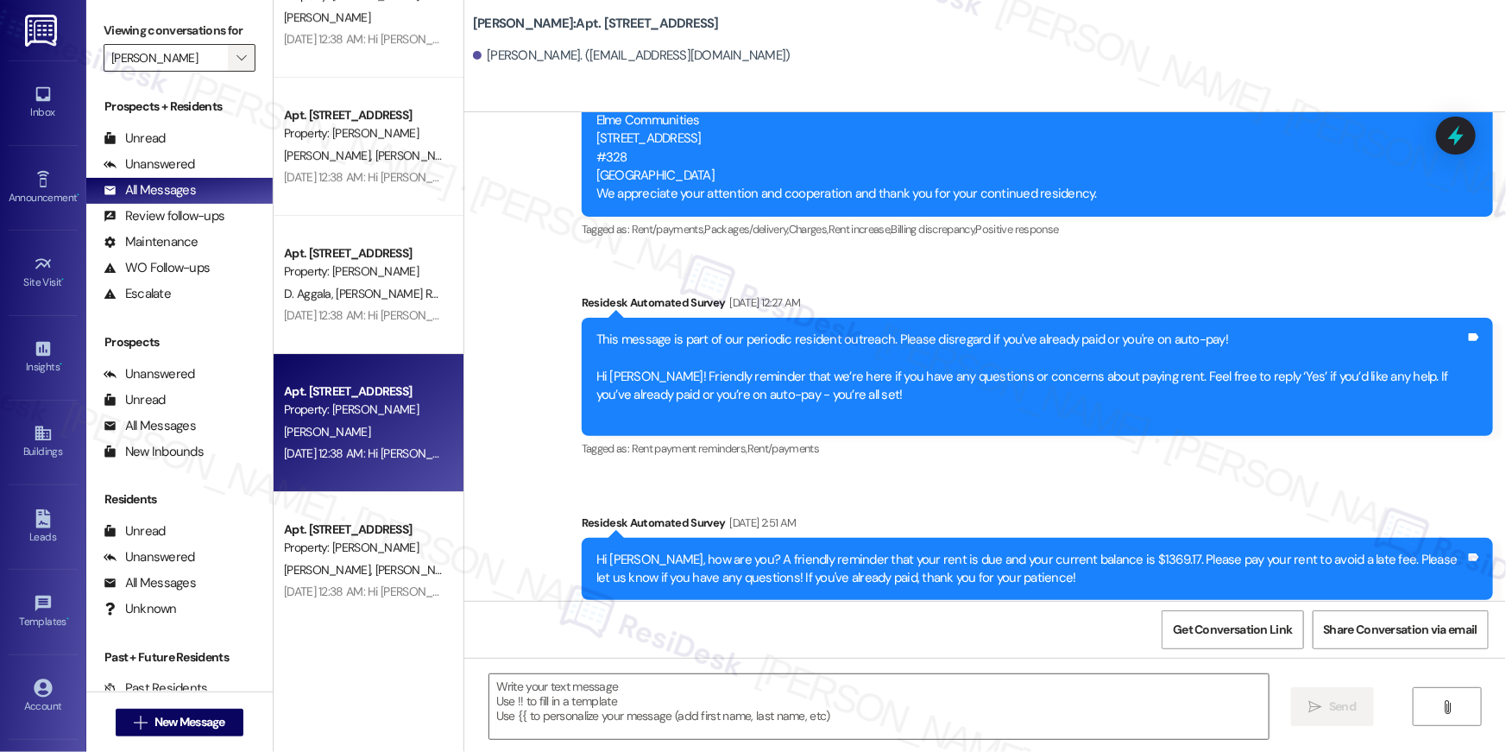
click at [239, 60] on button "" at bounding box center [242, 58] width 28 height 28
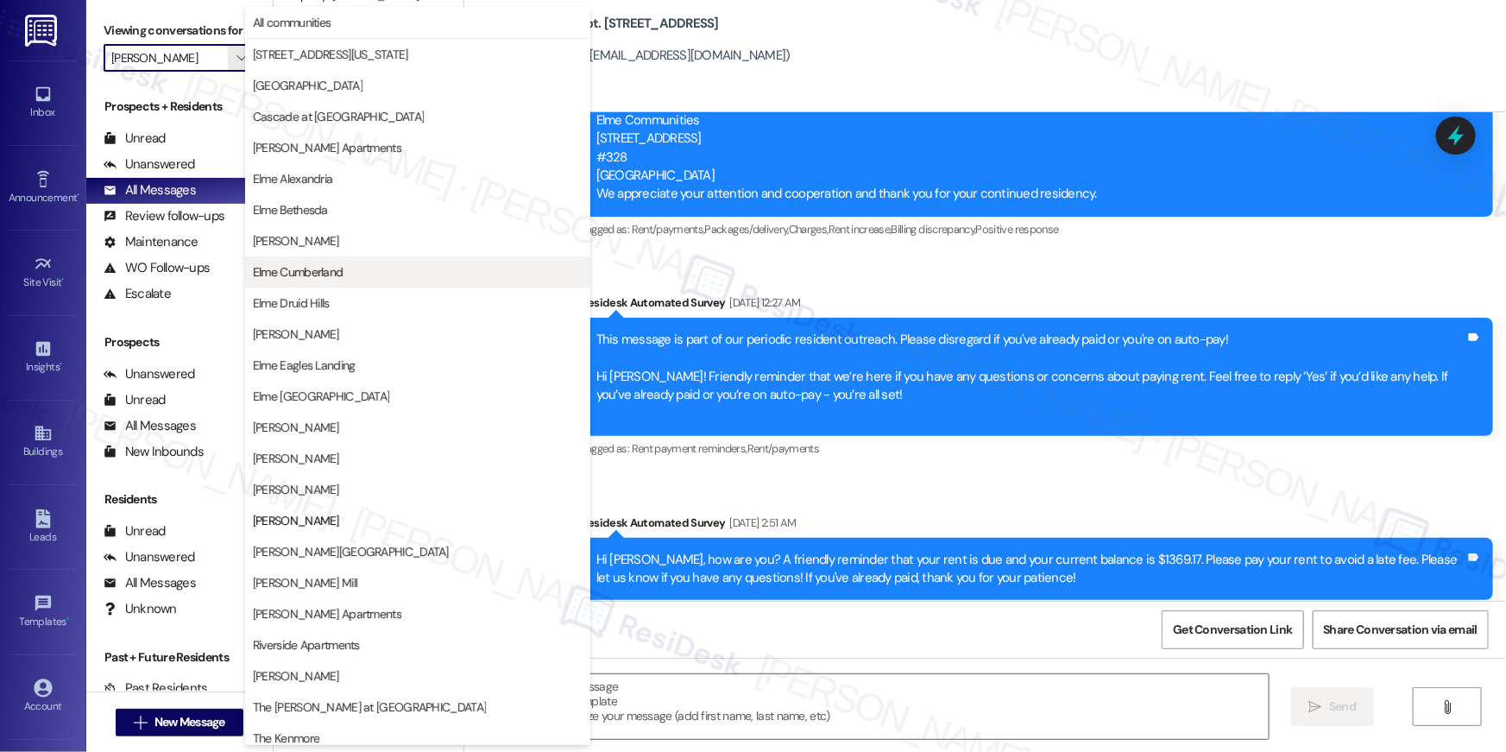
scroll to position [163, 0]
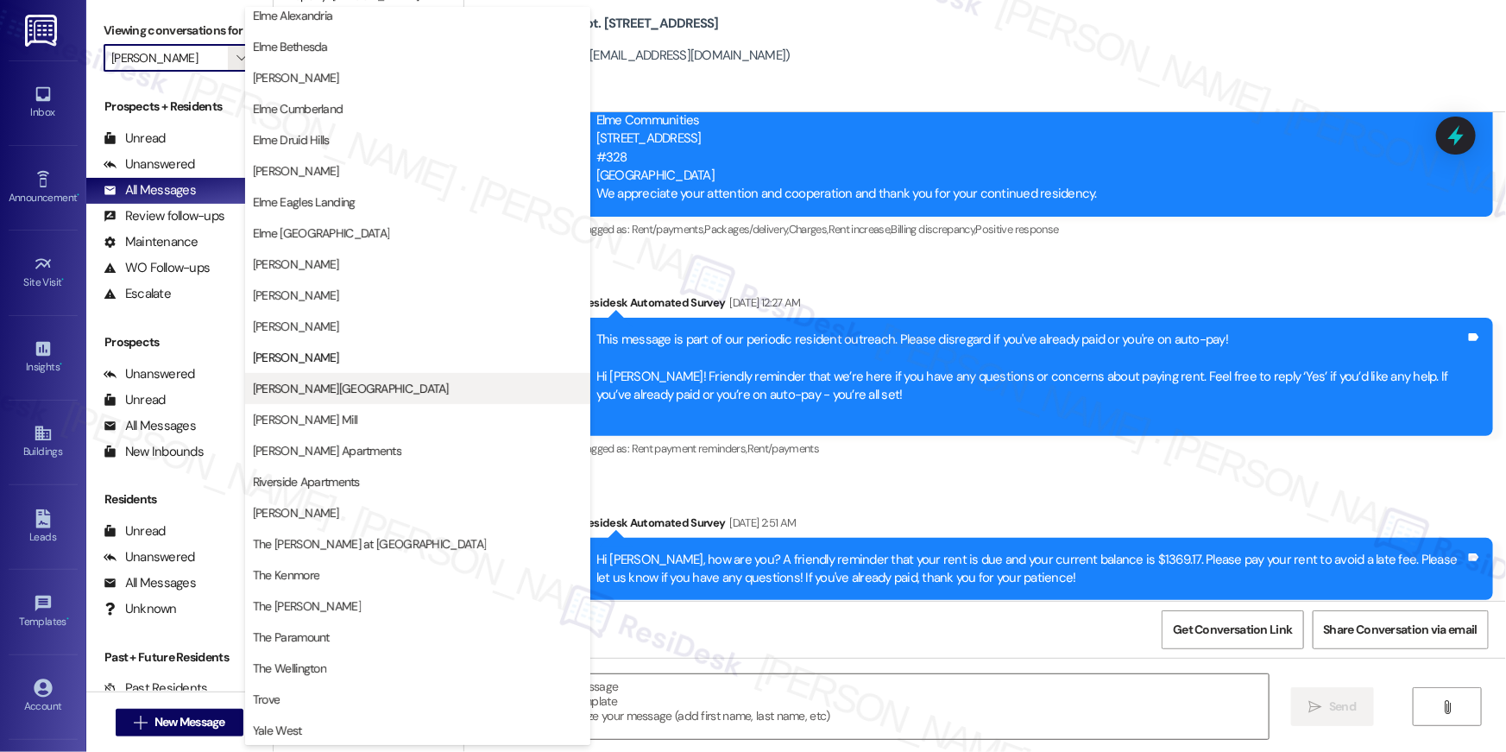
click at [331, 395] on span "Elme Sandy Springs" at bounding box center [351, 388] width 196 height 17
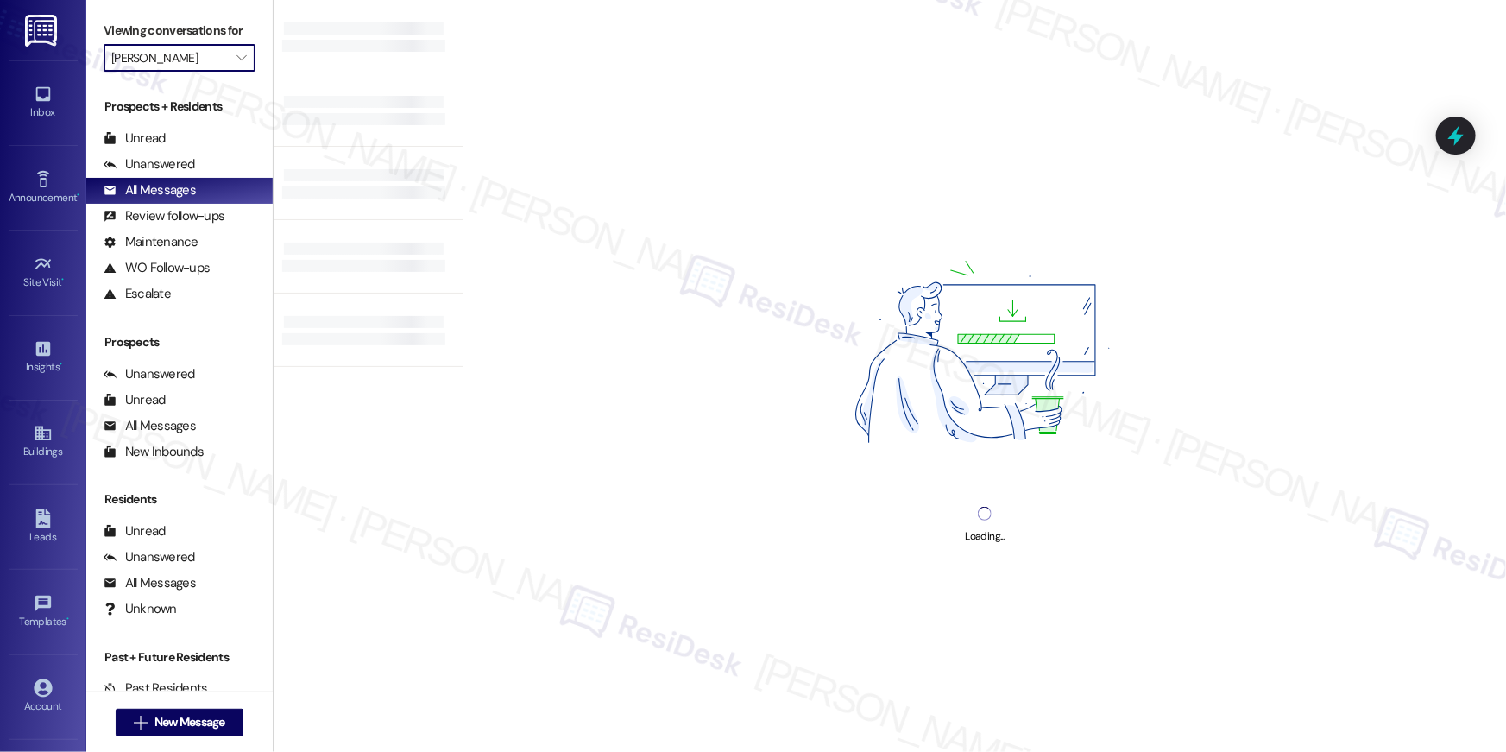
type input "Elme Sandy Springs"
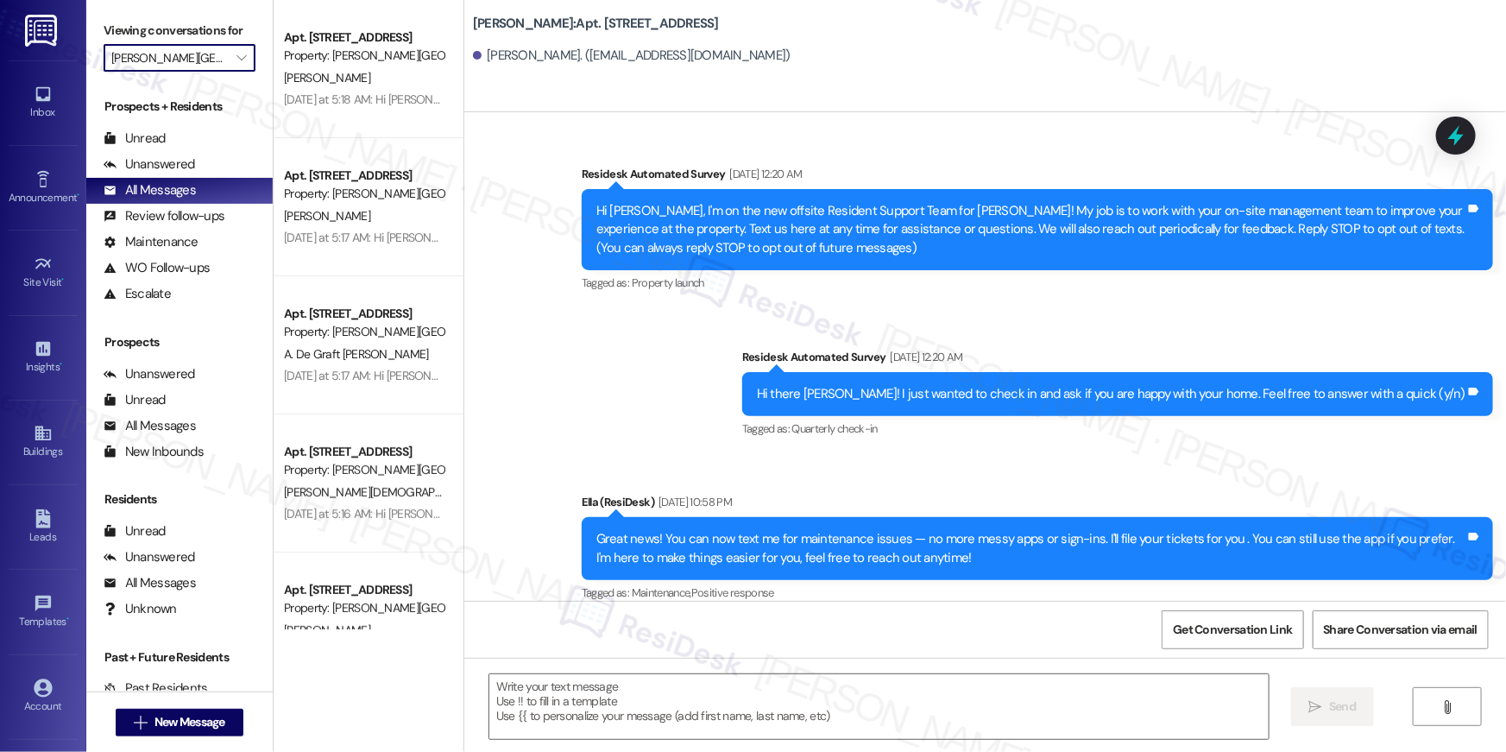
scroll to position [5240, 0]
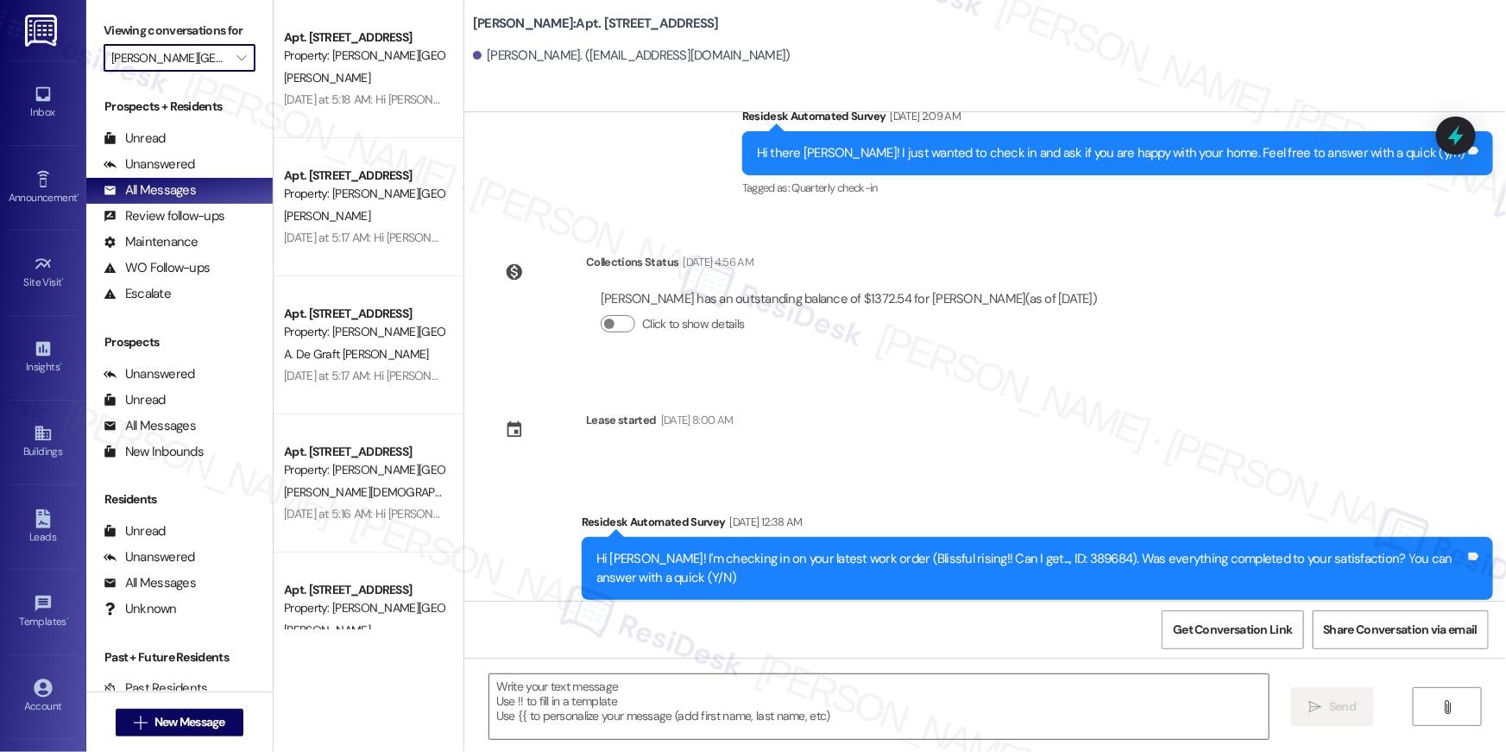
type textarea "Fetching suggested responses. Please feel free to read through the conversation…"
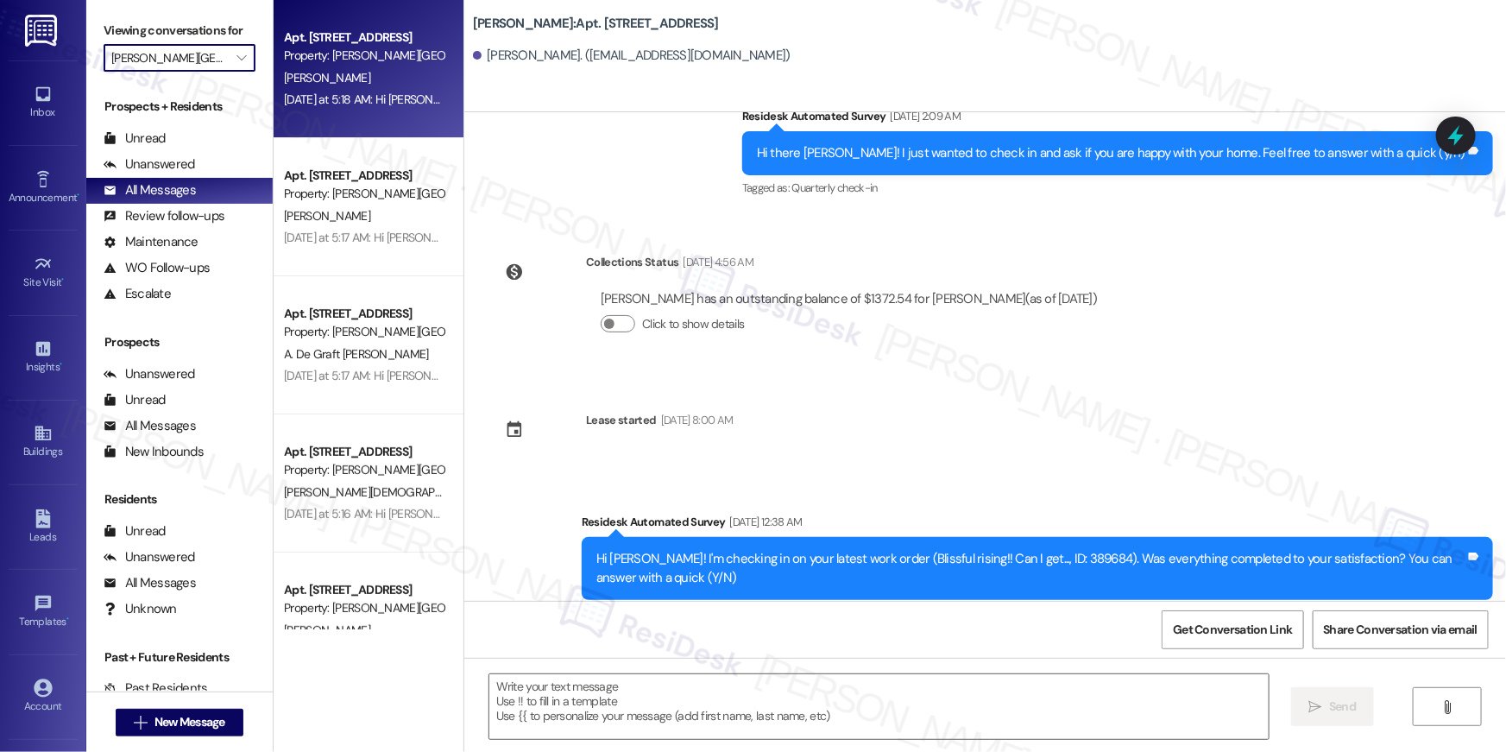
click at [325, 96] on div "Yesterday at 5:18 AM: Hi Timothy, your Elme Sandy Springs lease renewal offer i…" at bounding box center [801, 100] width 1034 height 16
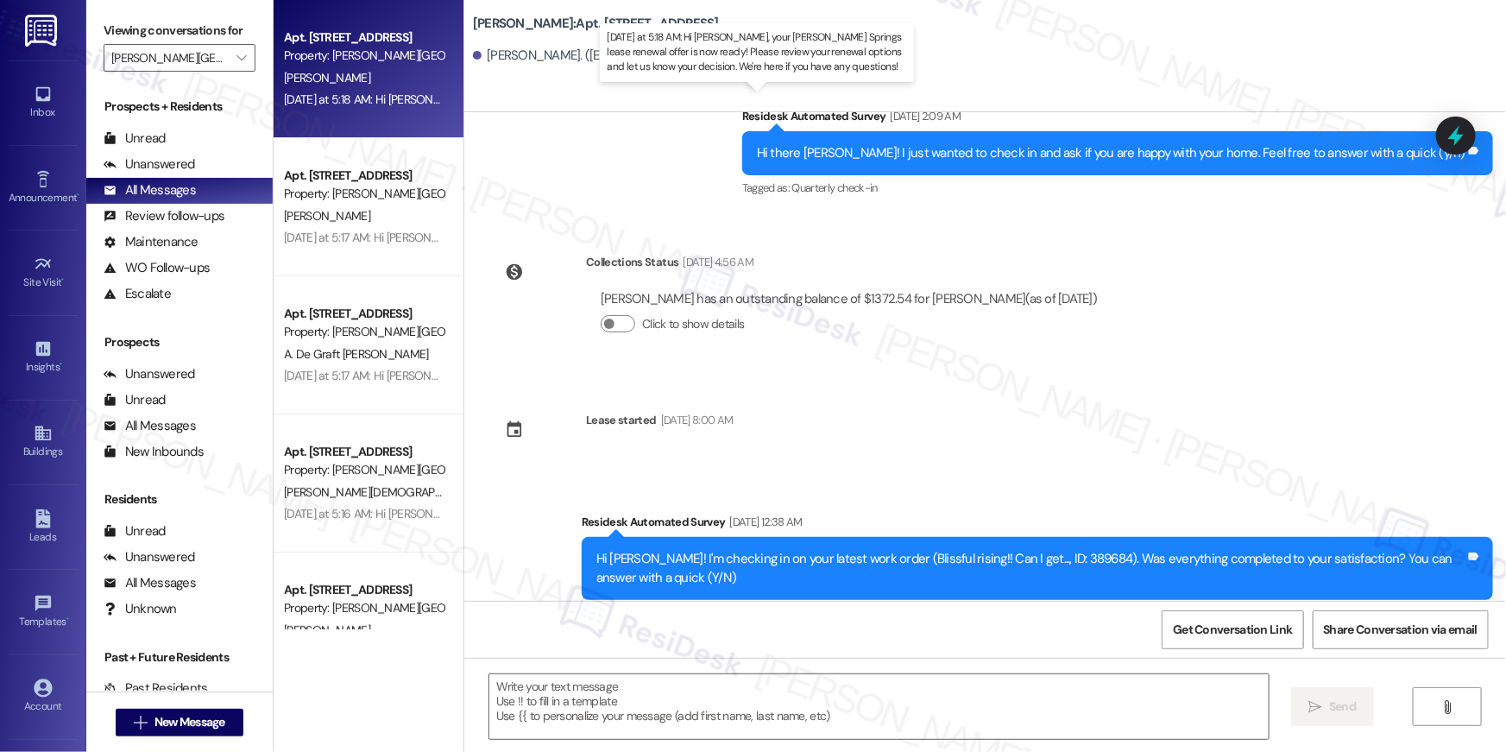
click at [367, 100] on div "Yesterday at 5:18 AM: Hi Timothy, your Elme Sandy Springs lease renewal offer i…" at bounding box center [801, 100] width 1034 height 16
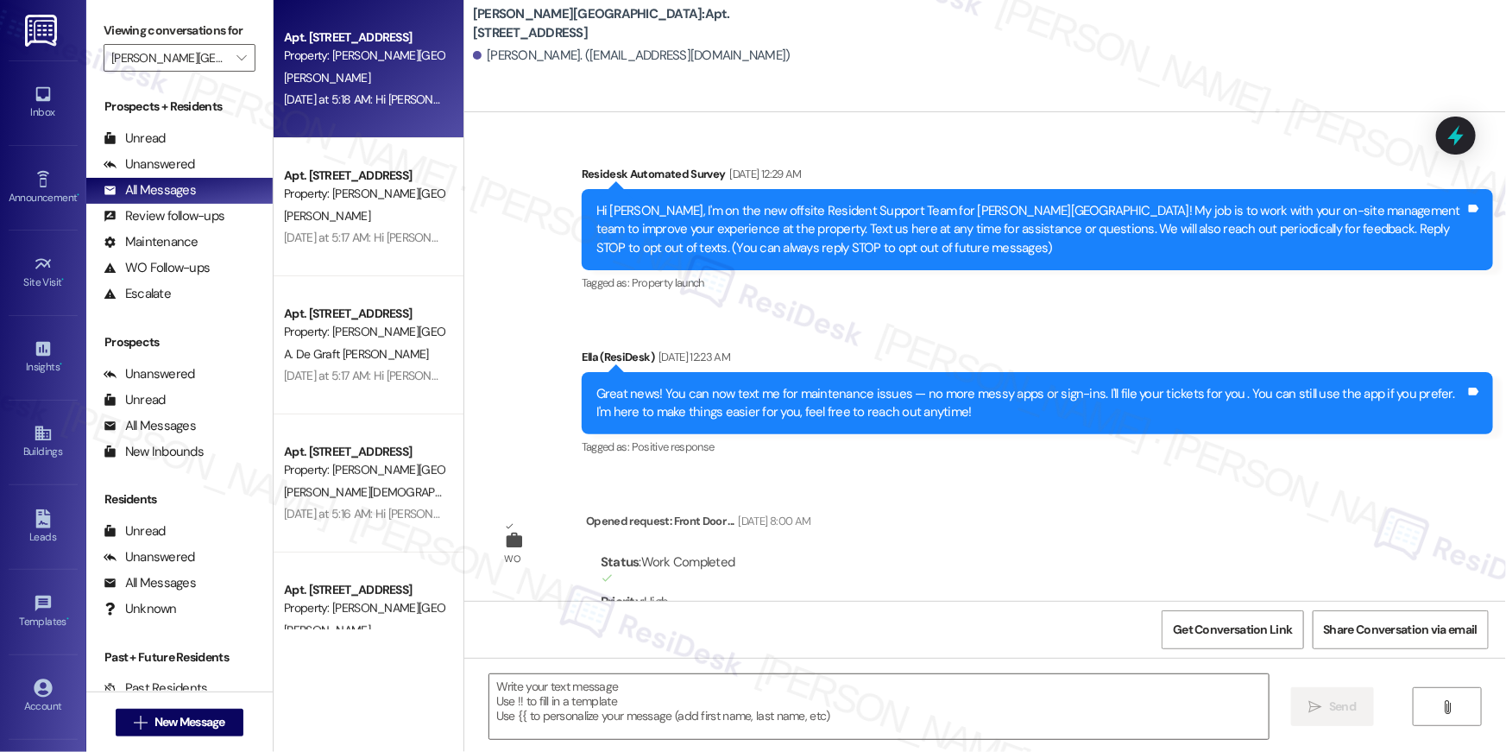
scroll to position [6500, 0]
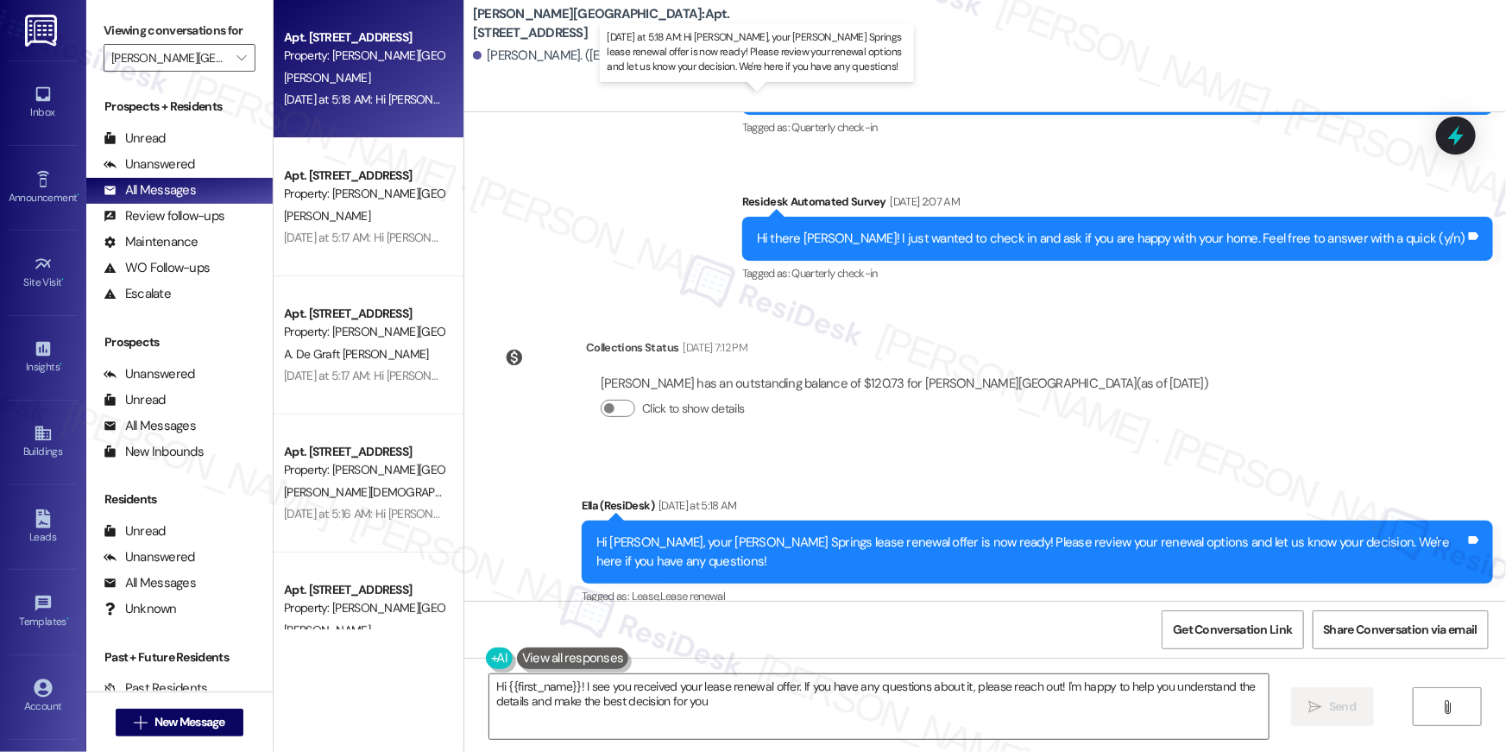
type textarea "Hi {{first_name}}! I see you received your lease renewal offer. If you have any…"
click at [1077, 426] on div "Collections Status Aug 09, 2025 at 7:12 PM Timothy Roper has an outstanding bal…" at bounding box center [856, 391] width 759 height 133
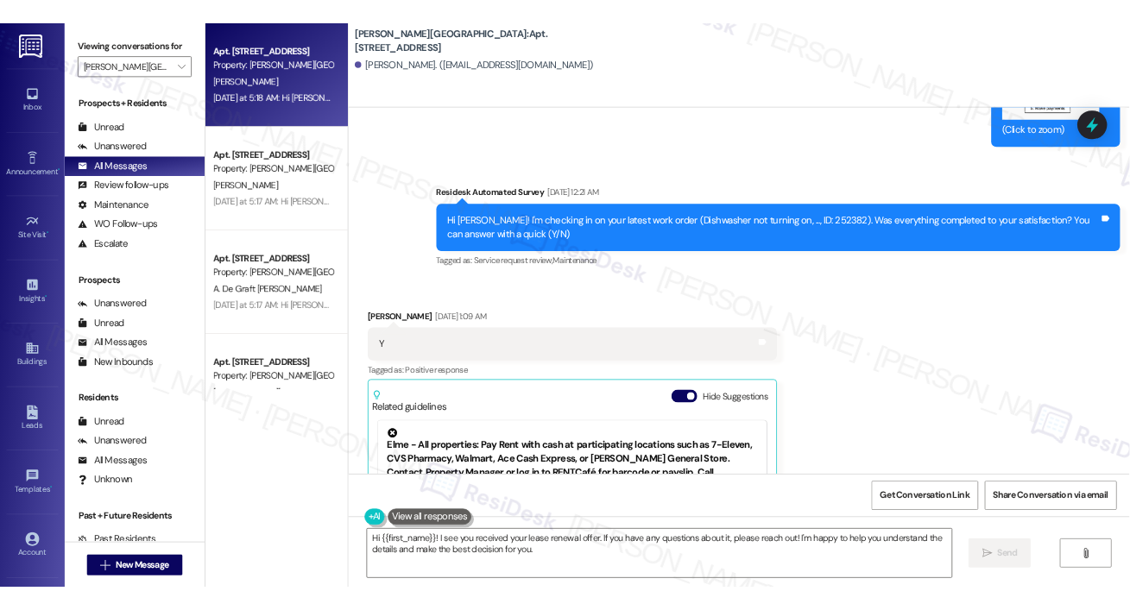
scroll to position [3585, 0]
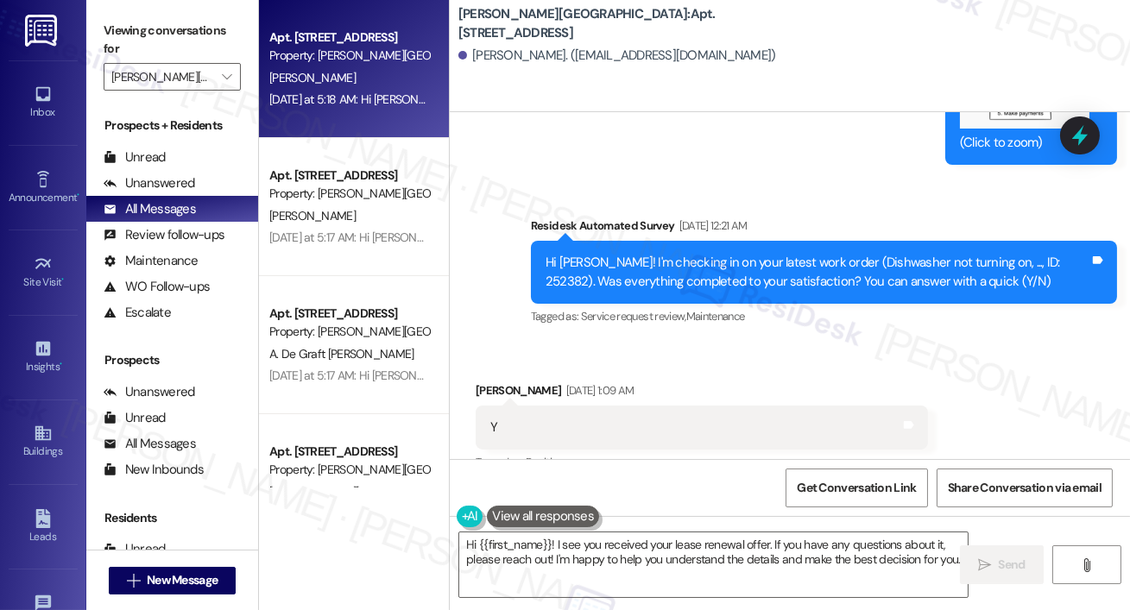
click at [350, 108] on div "Yesterday at 5:18 AM: Hi Timothy, your Elme Sandy Springs lease renewal offer i…" at bounding box center [349, 100] width 163 height 22
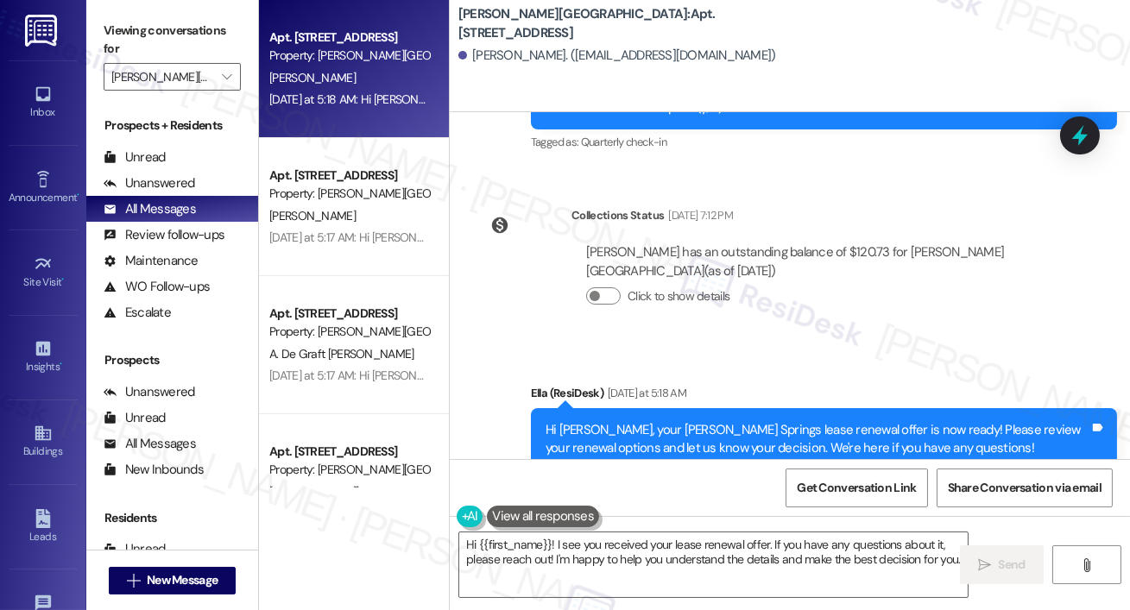
scroll to position [7197, 0]
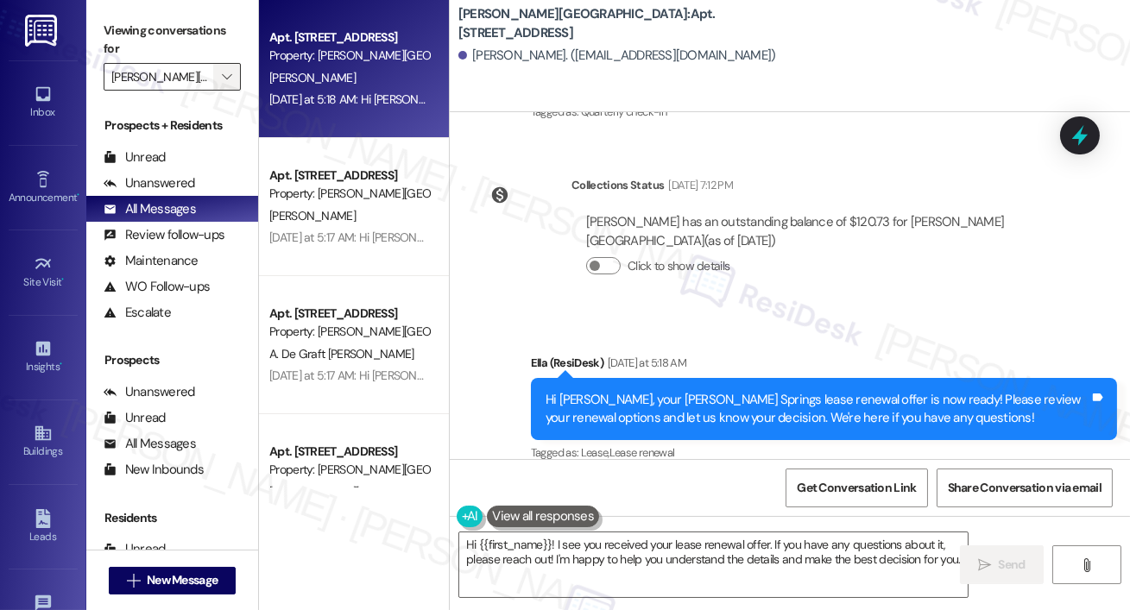
click at [218, 85] on span "" at bounding box center [226, 77] width 16 height 28
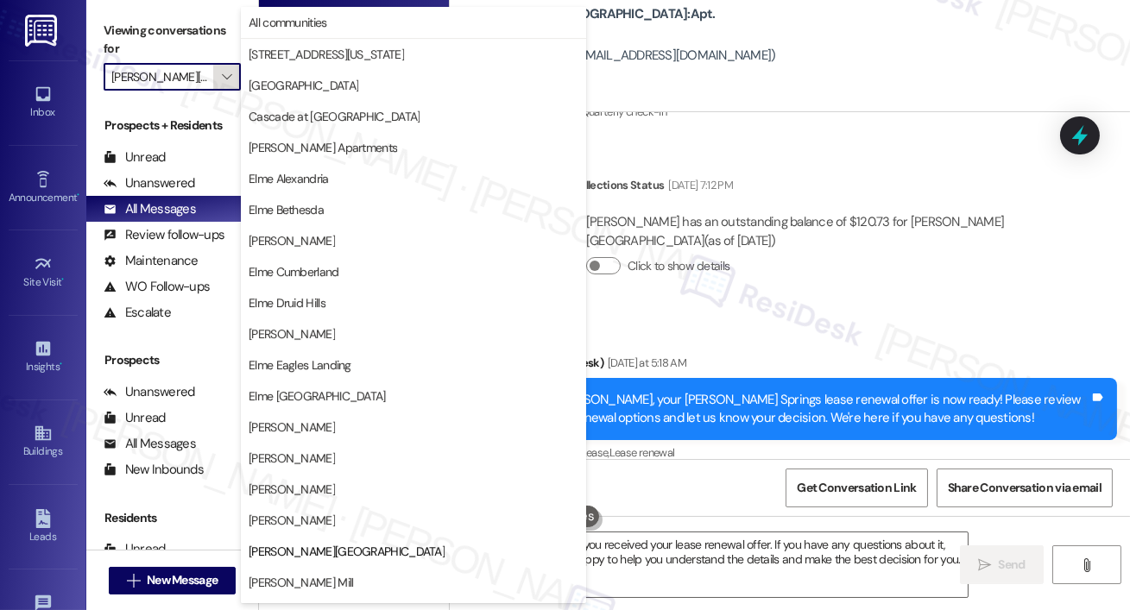
scroll to position [281, 0]
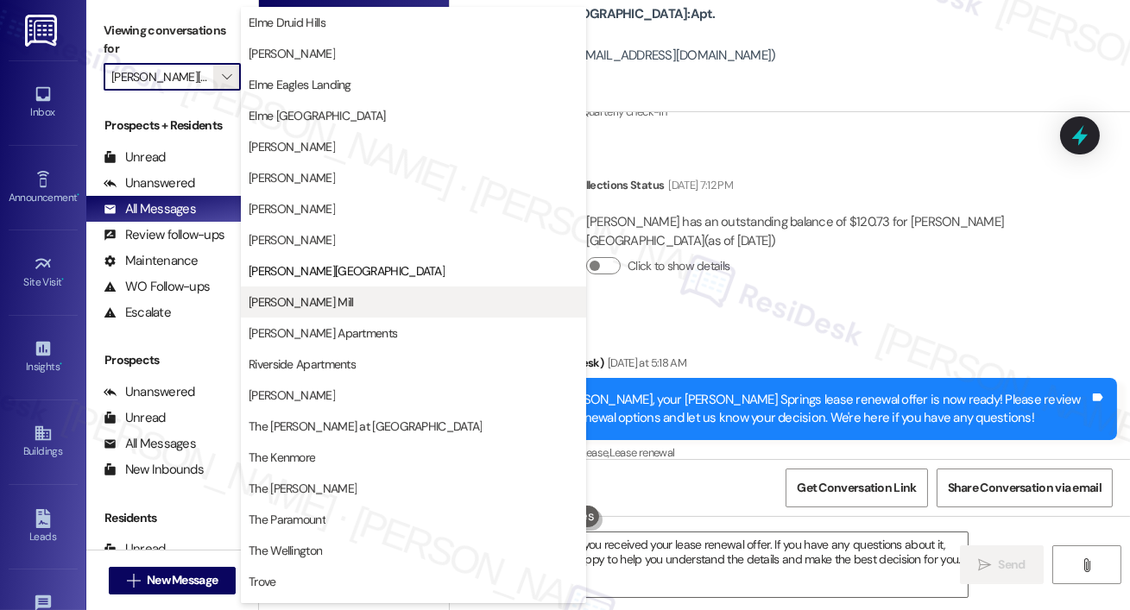
click at [315, 307] on span "Elme Watkins Mill" at bounding box center [301, 302] width 104 height 17
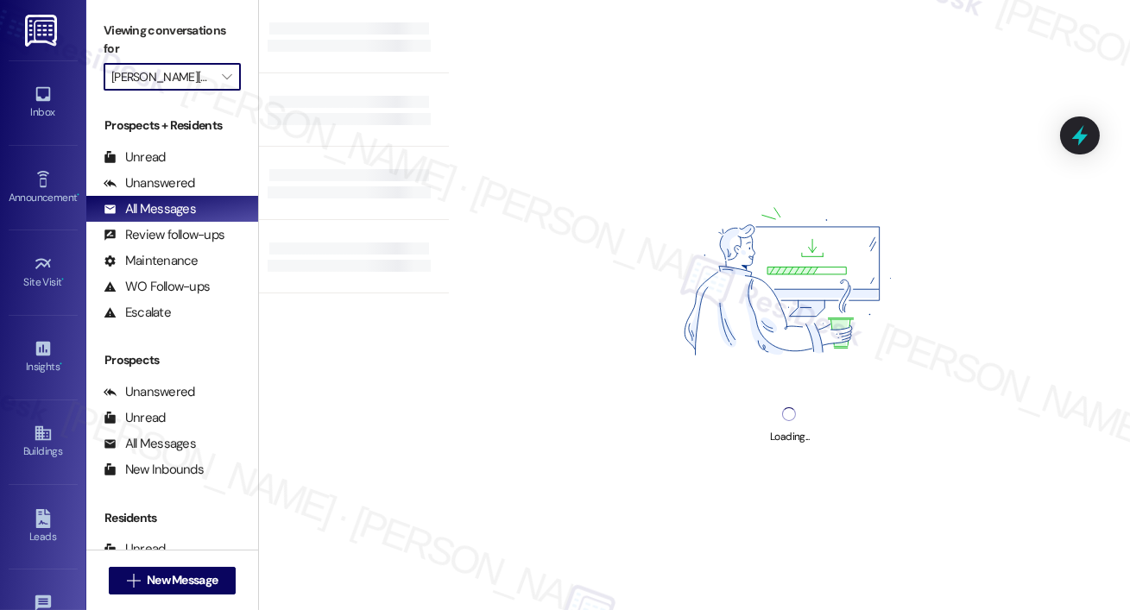
type input "Elme Watkins Mill"
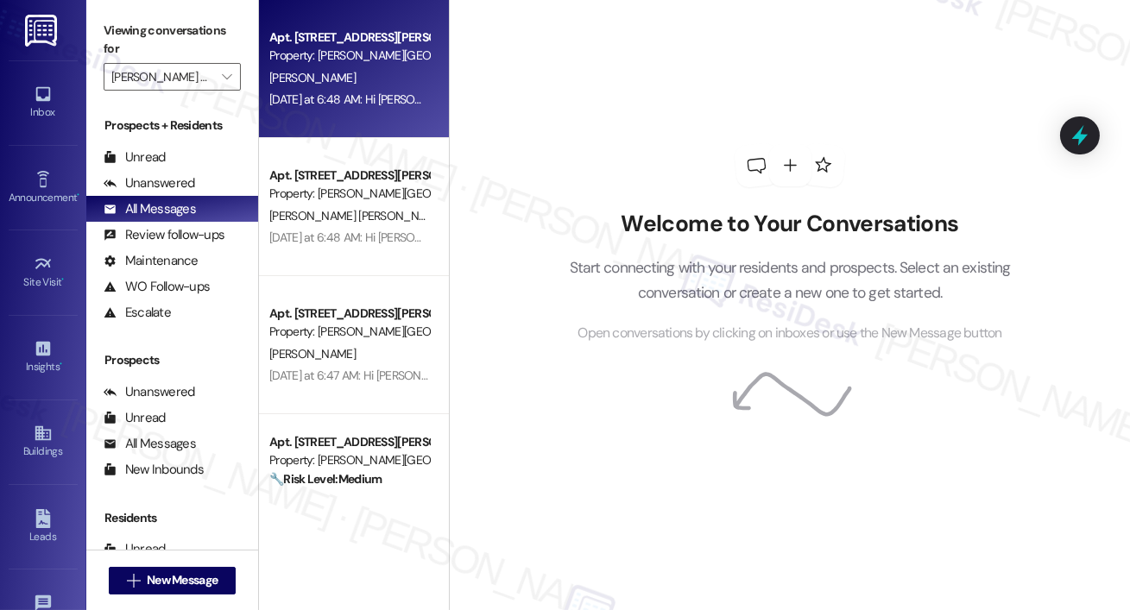
click at [346, 102] on div "Yesterday at 6:48 AM: Hi Derek, your Elme Watkins Mill lease renewal offer is n…" at bounding box center [777, 100] width 1017 height 16
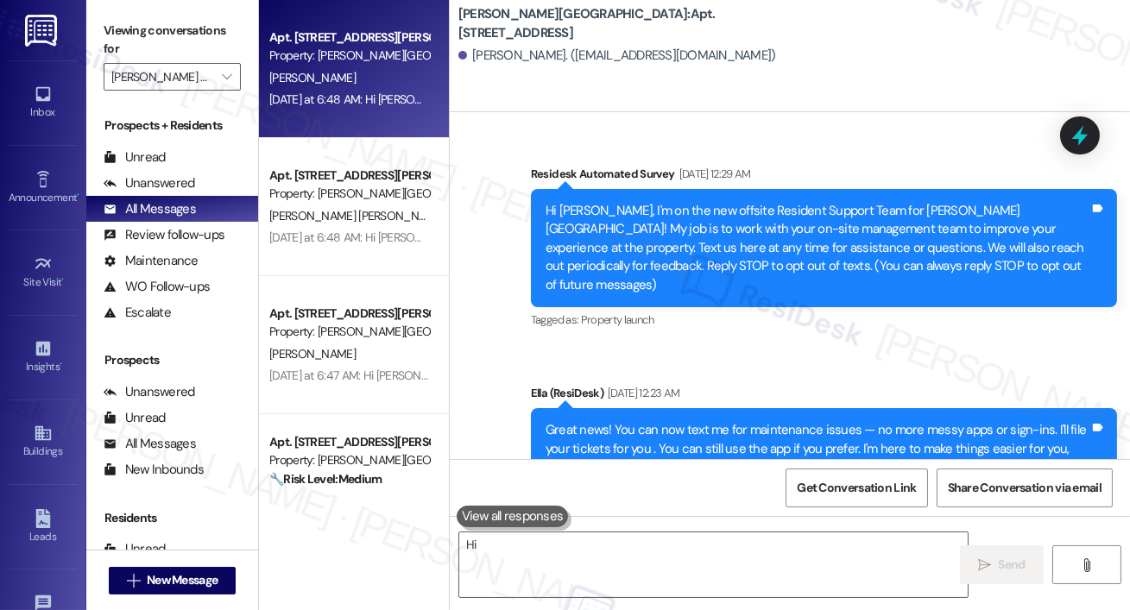
type textarea "Hi {{first_name}}"
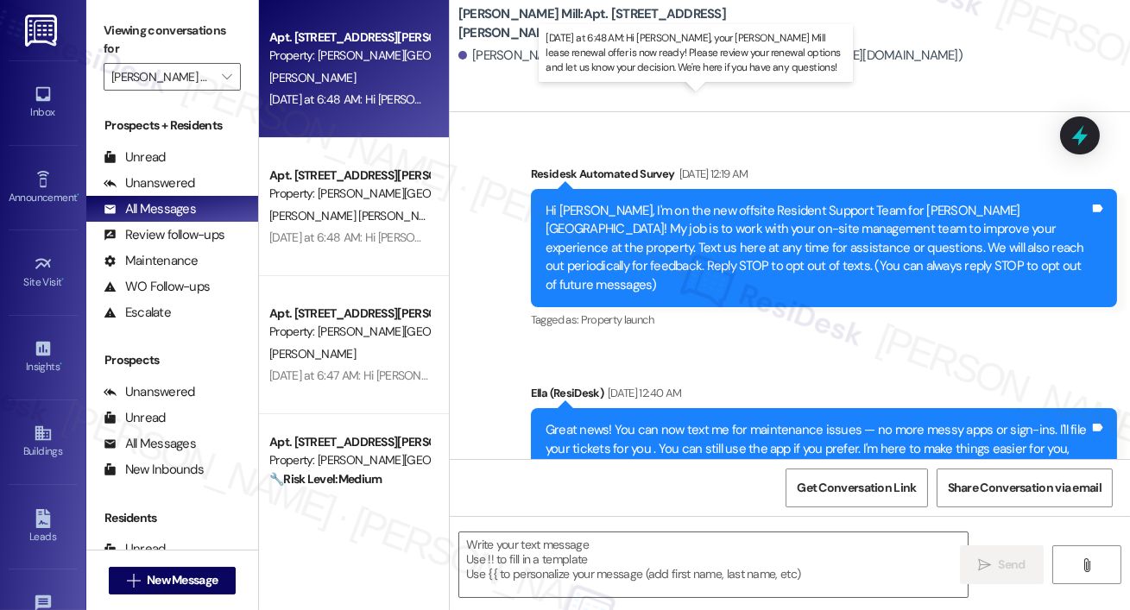
scroll to position [6453, 0]
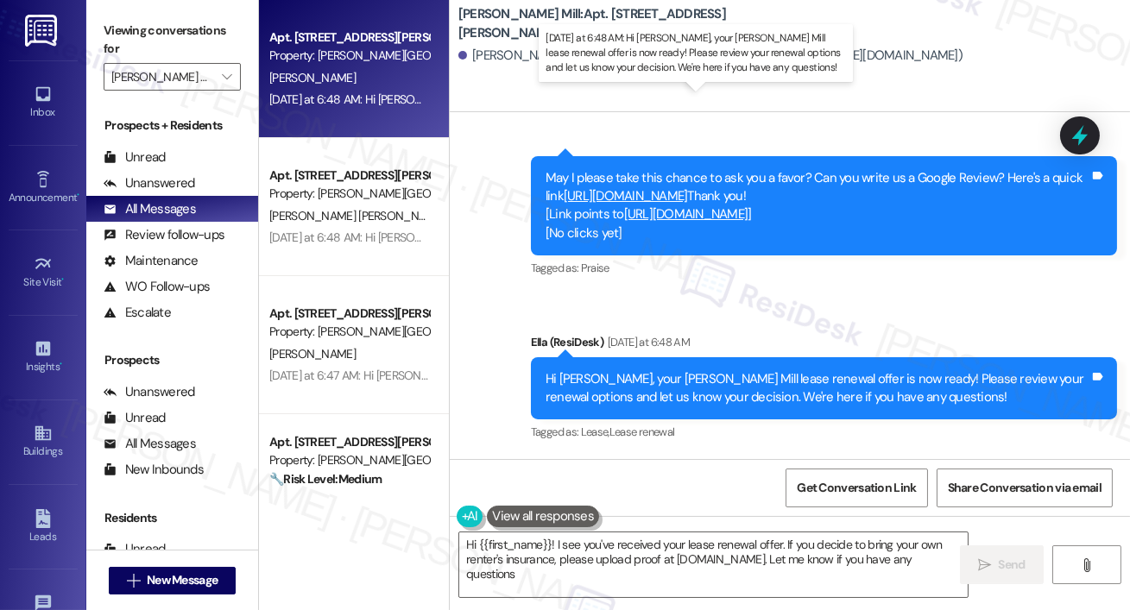
type textarea "Hi {{first_name}}! I see you've received your lease renewal offer. If you decid…"
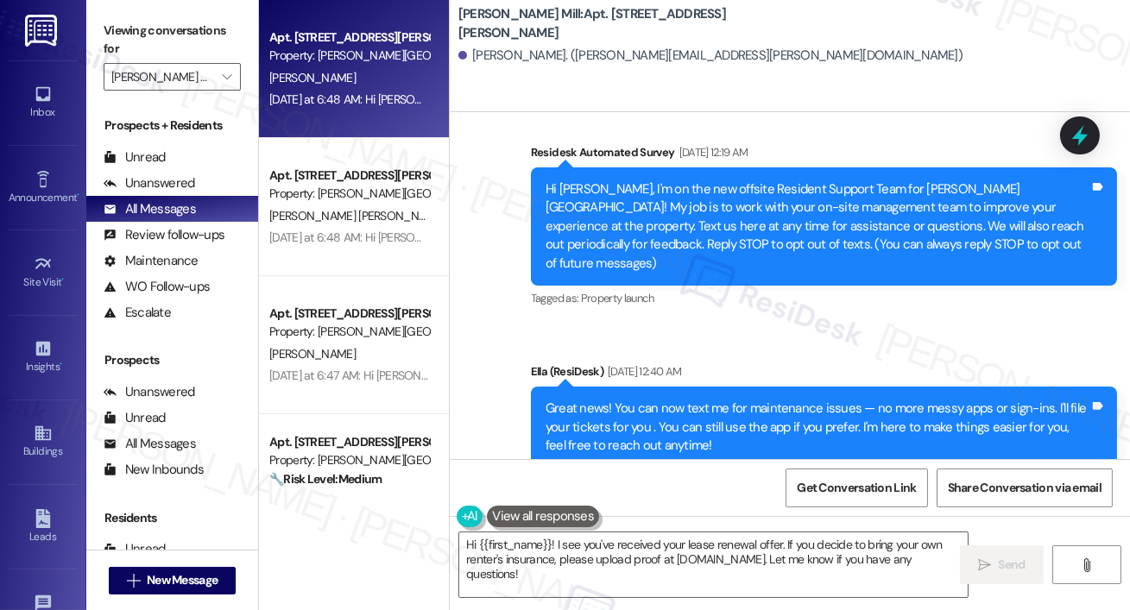
scroll to position [0, 0]
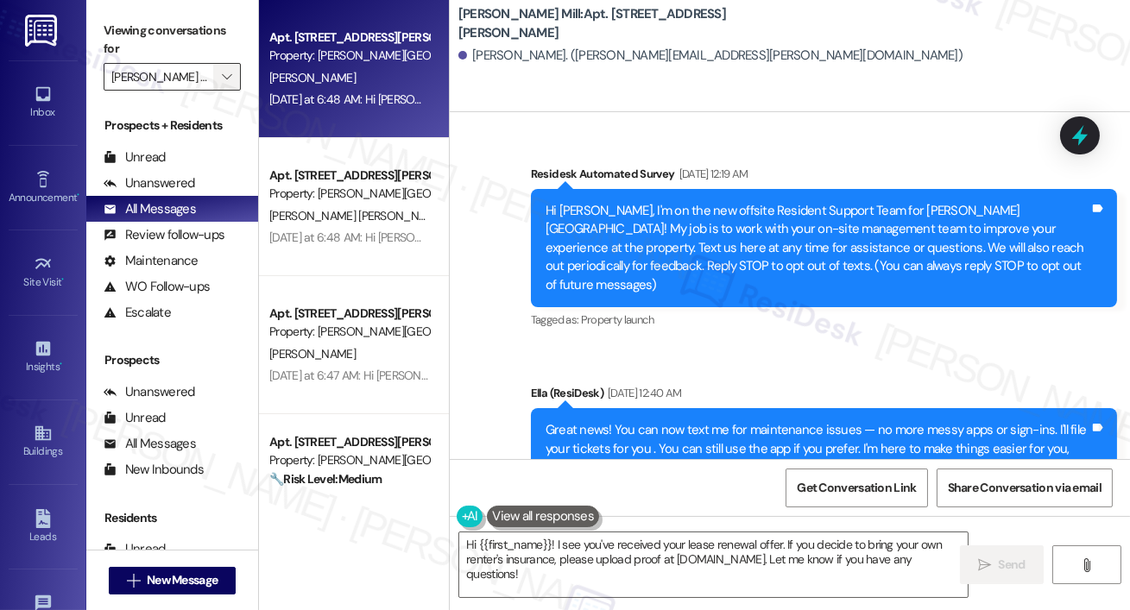
click at [213, 75] on button "" at bounding box center [227, 77] width 28 height 28
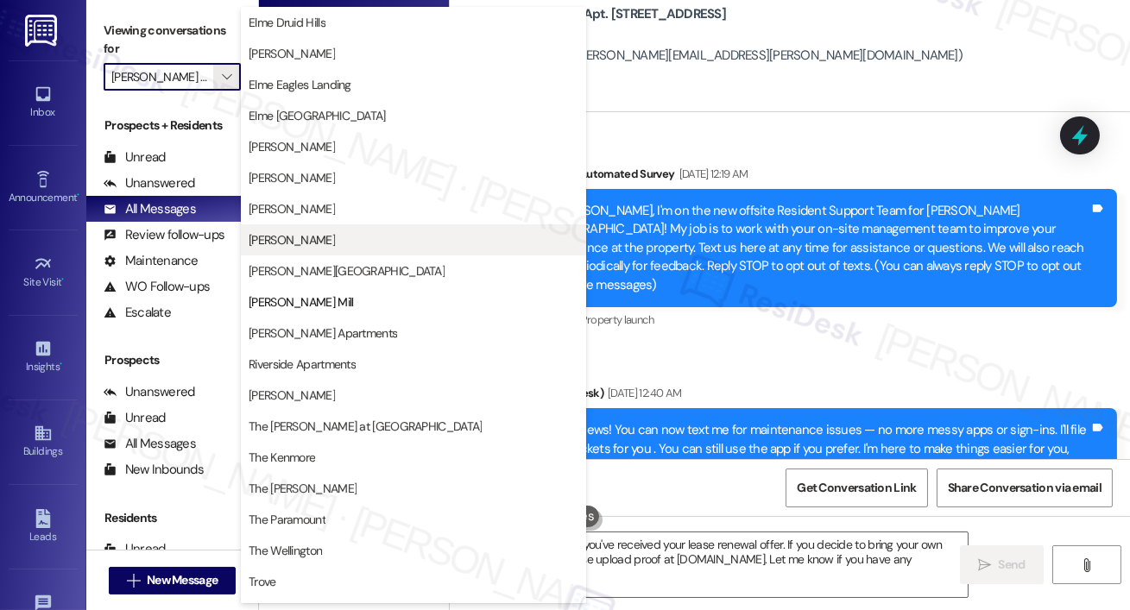
scroll to position [305, 0]
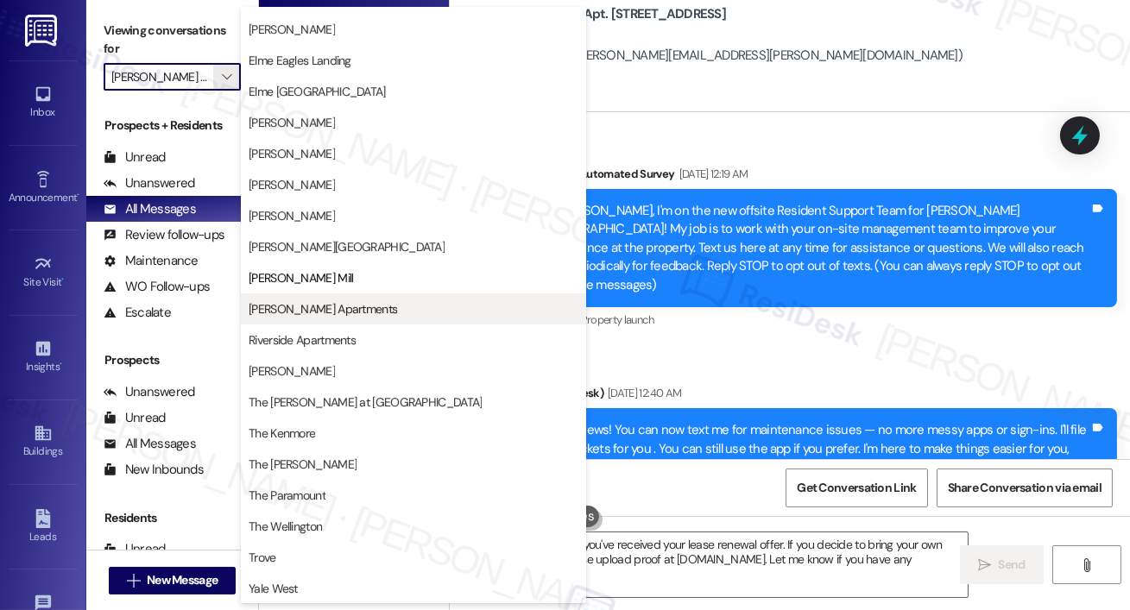
click at [317, 300] on span "Park Adams Apartments" at bounding box center [323, 308] width 148 height 17
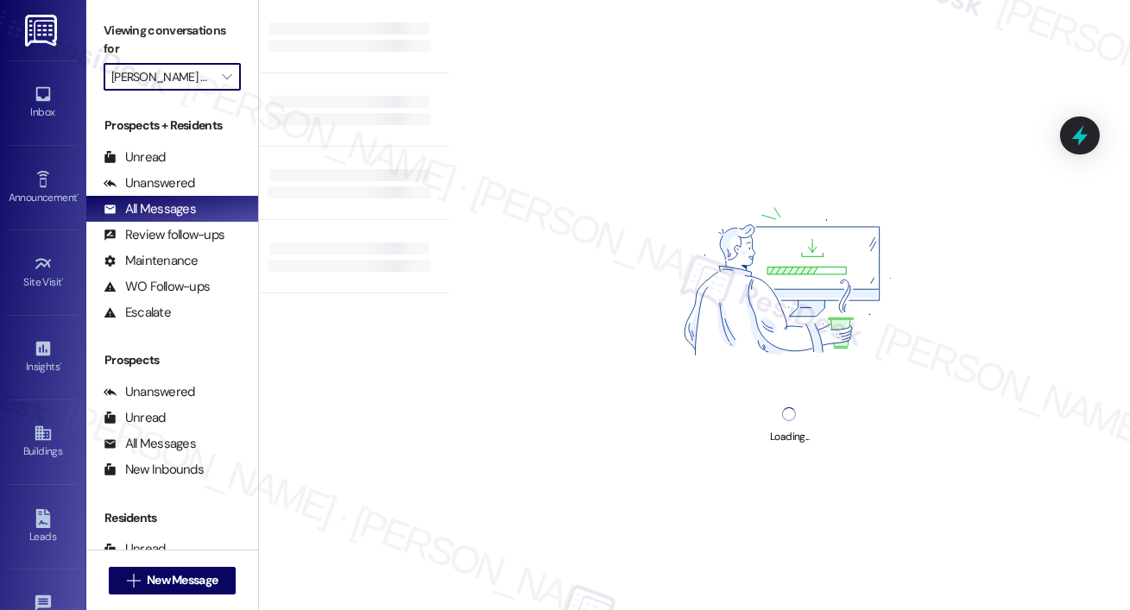
type input "Park Adams Apartments"
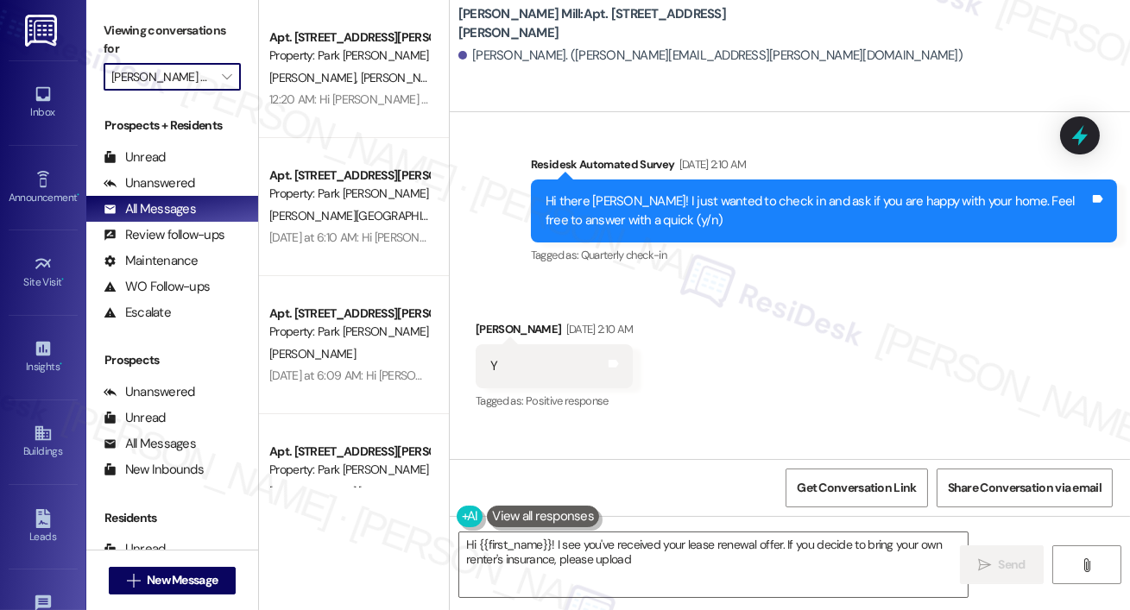
scroll to position [5928, 0]
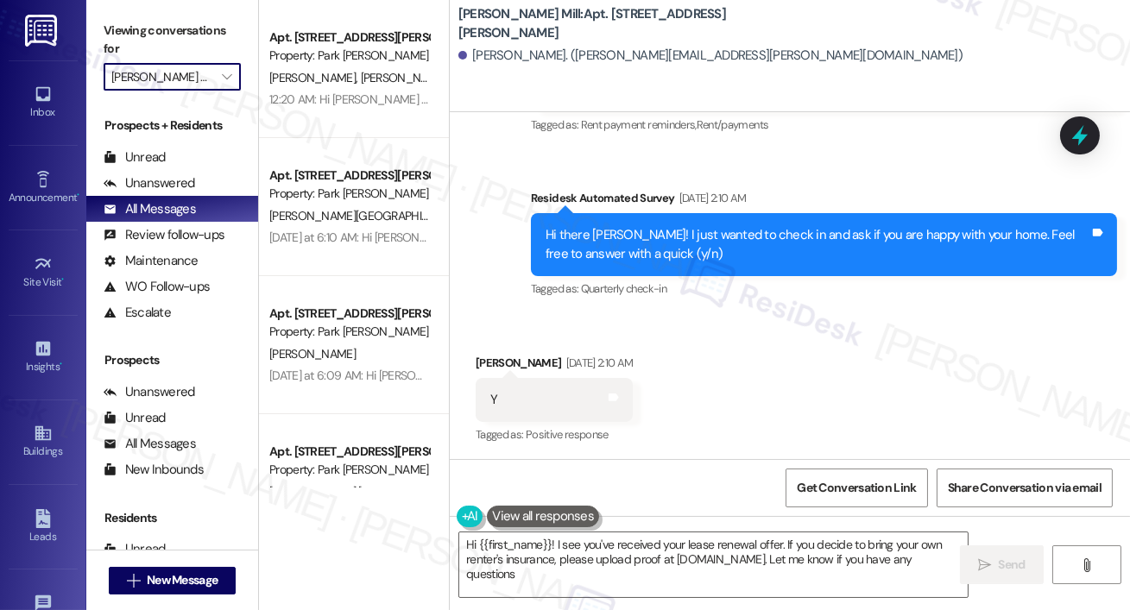
type textarea "Hi {{first_name}}! I see you've received your lease renewal offer. If you decid…"
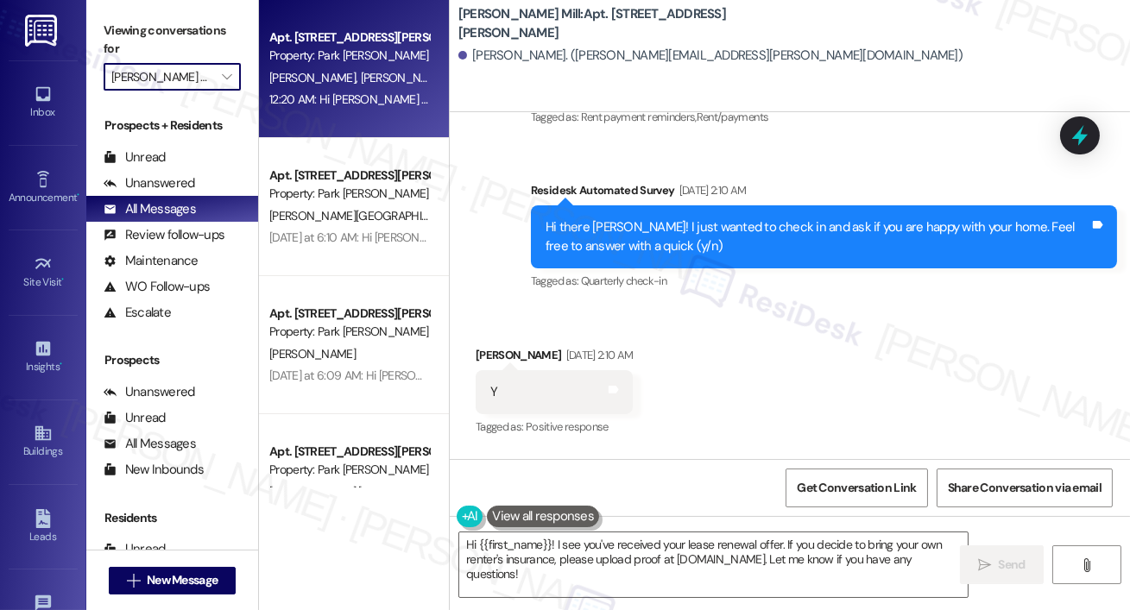
click at [353, 106] on div "12:20 AM: Hi Karthik and Harshada! We're so glad you chose Park Adams Apartment…" at bounding box center [1065, 100] width 1592 height 16
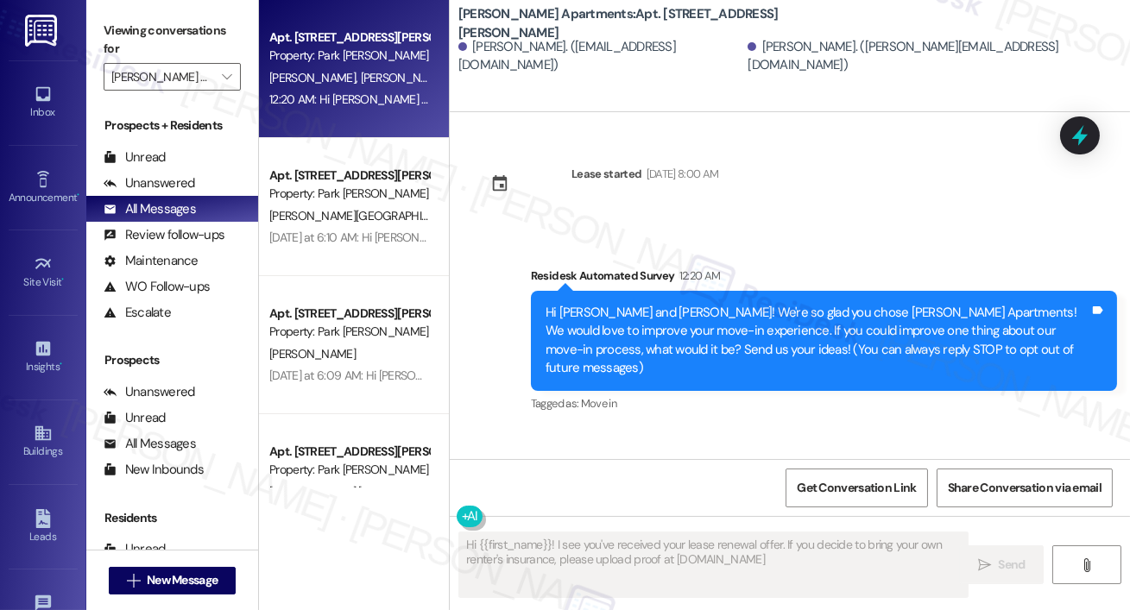
scroll to position [0, 0]
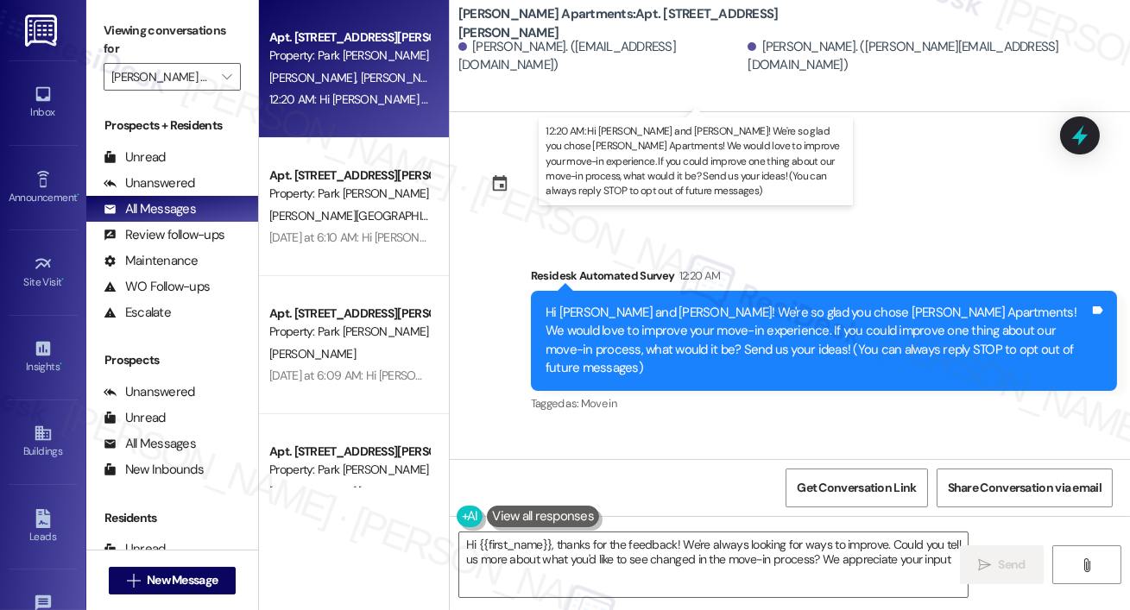
type textarea "Hi {{first_name}}, thanks for the feedback! We're always looking for ways to im…"
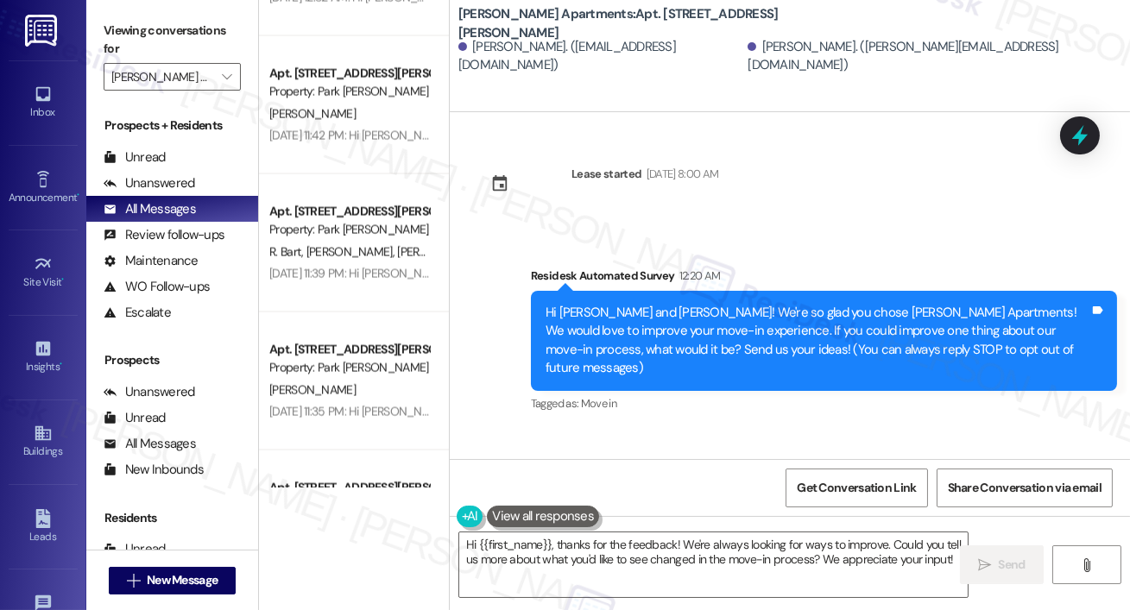
scroll to position [6280, 0]
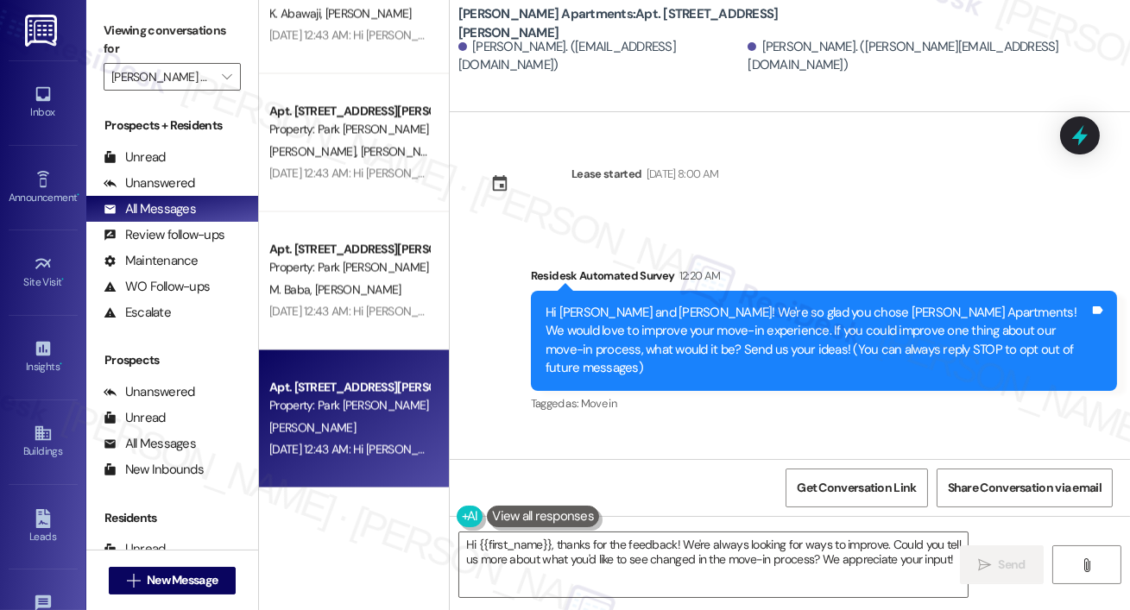
click at [382, 382] on div "Apt. 516, 2000 North Adams Street" at bounding box center [349, 387] width 160 height 18
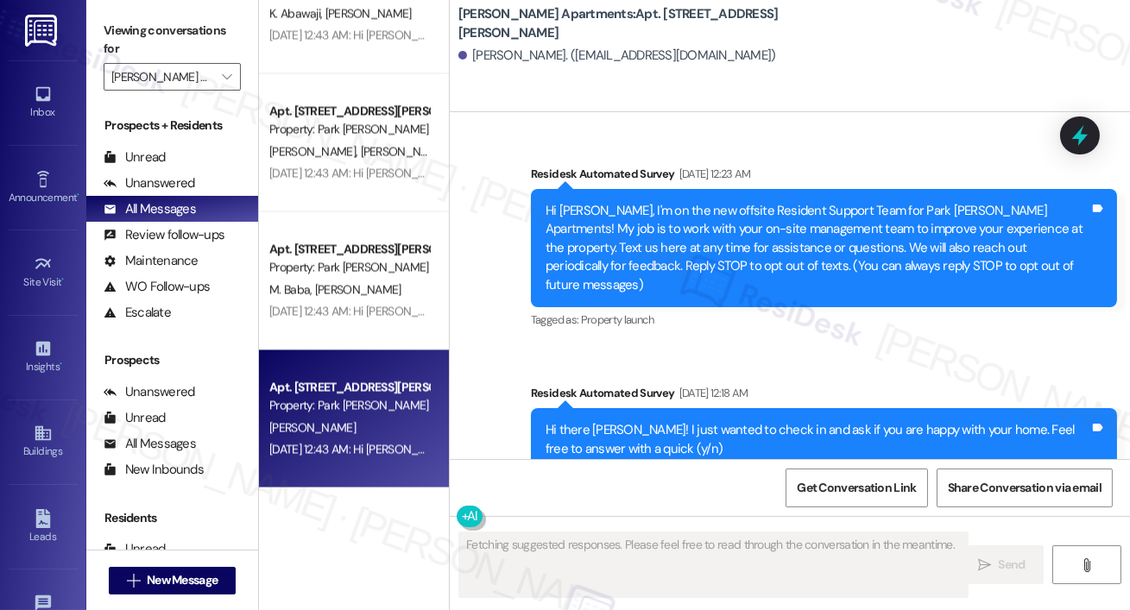
scroll to position [7078, 0]
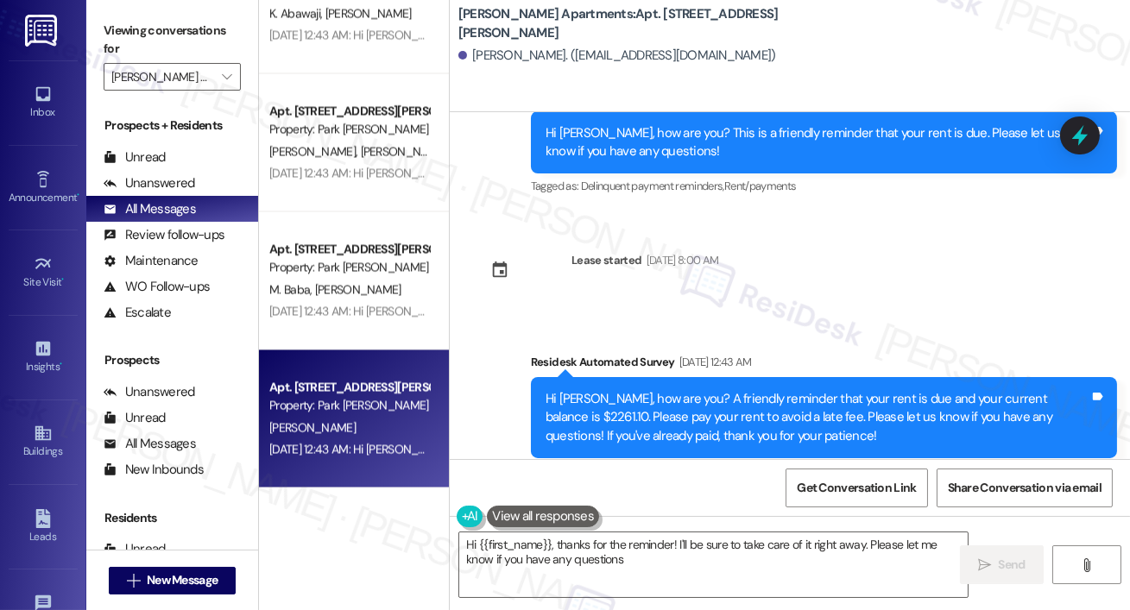
type textarea "Hi {{first_name}}, thanks for the reminder! I'll be sure to take care of it rig…"
click at [206, 75] on input "Park Adams Apartments" at bounding box center [162, 77] width 102 height 28
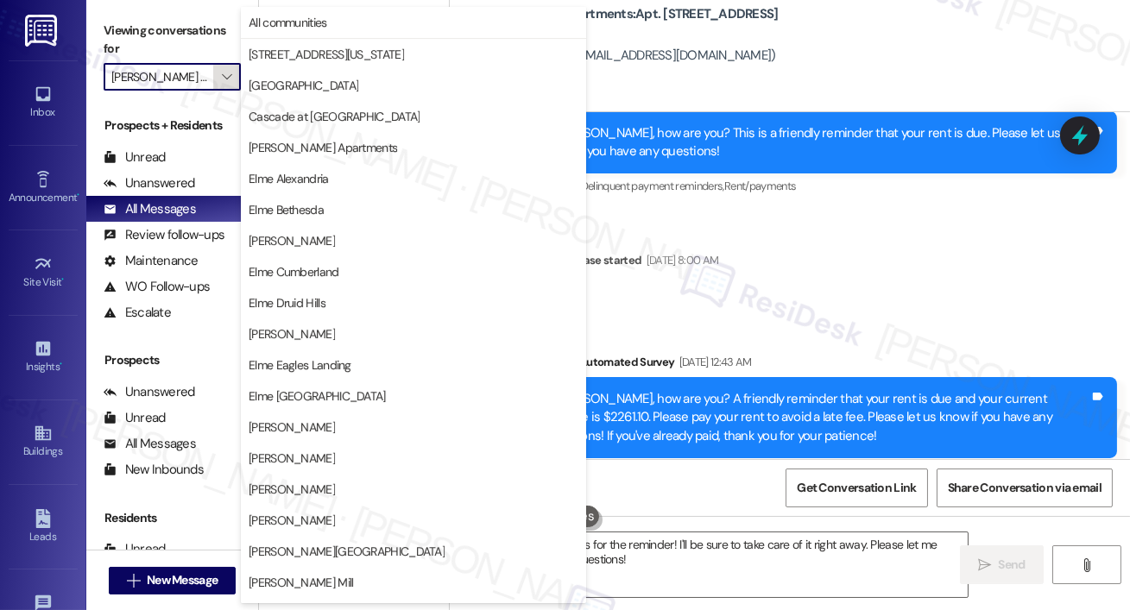
scroll to position [306, 0]
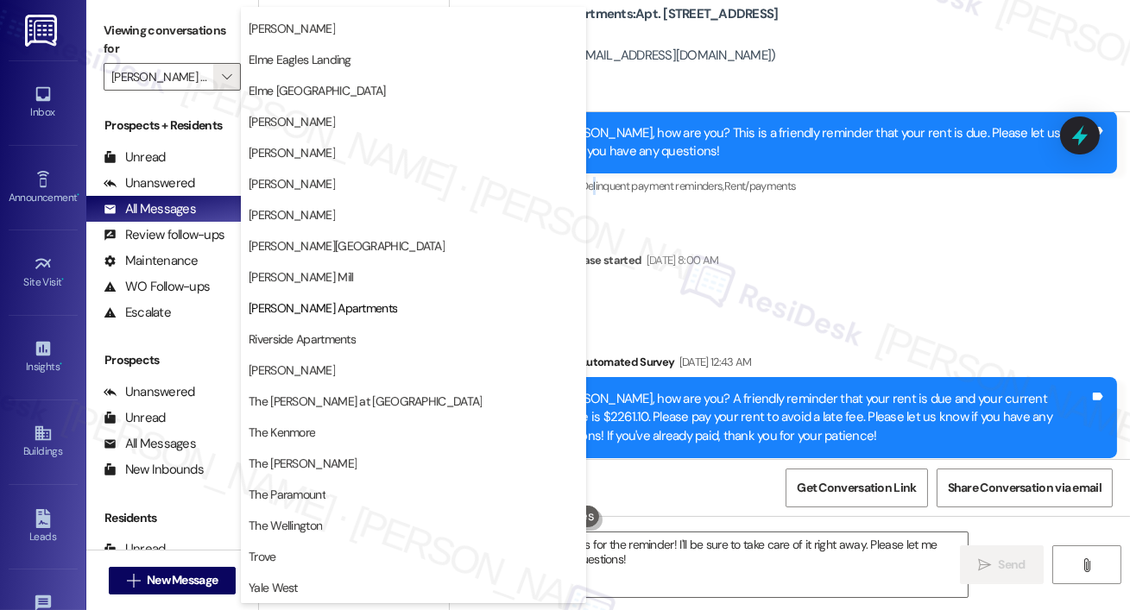
drag, startPoint x: 595, startPoint y: 155, endPoint x: 609, endPoint y: 164, distance: 16.3
click at [596, 174] on div "Tagged as: Delinquent payment reminders , Click to highlight conversations abou…" at bounding box center [824, 186] width 586 height 25
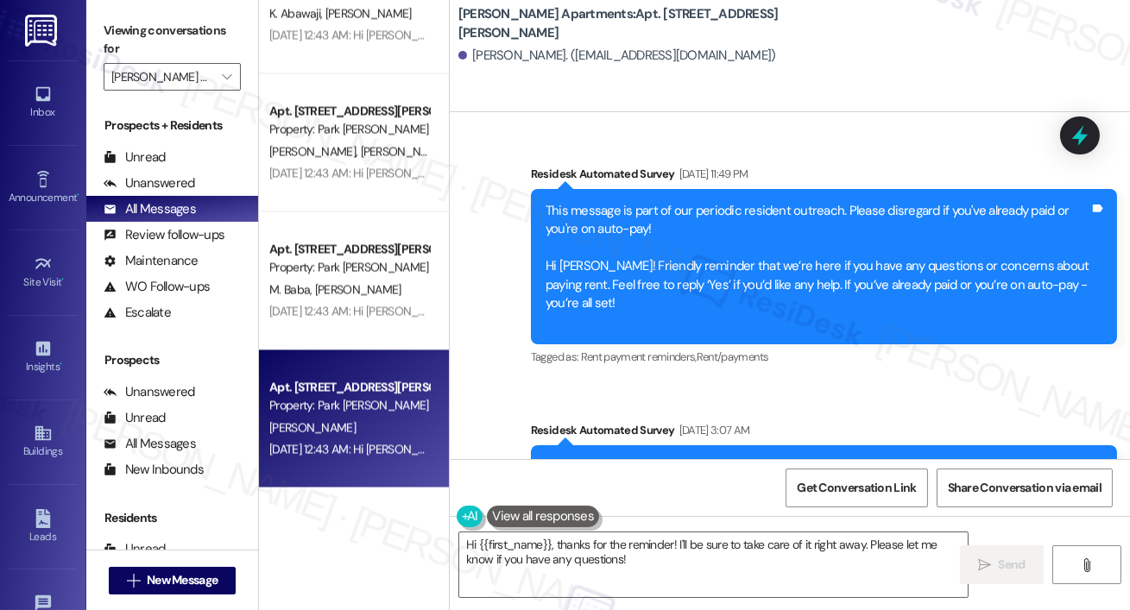
scroll to position [640, 0]
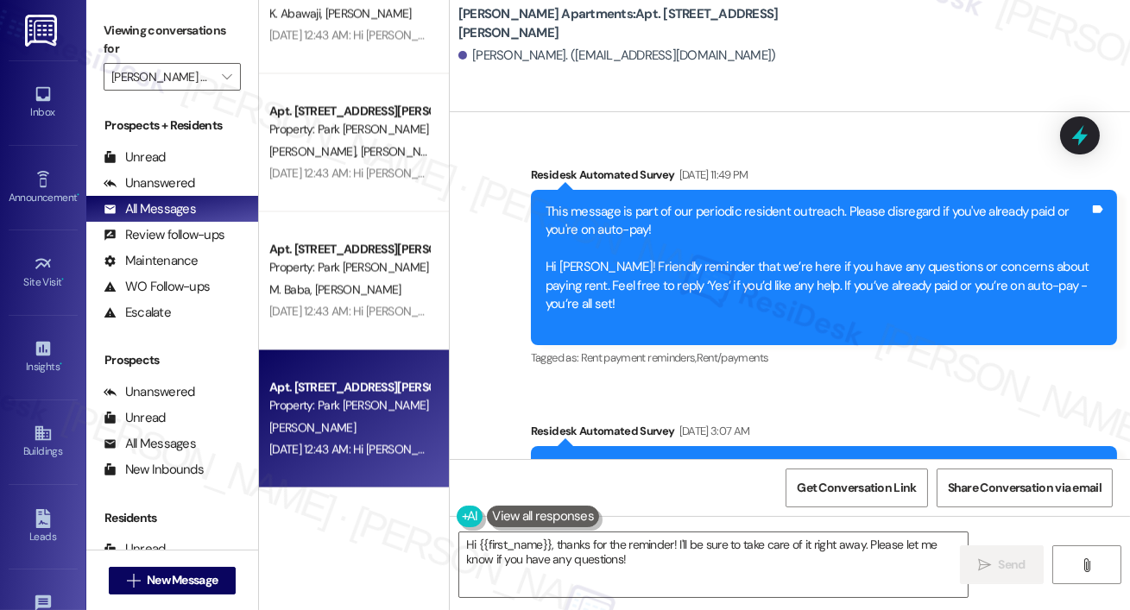
click at [224, 92] on div "Viewing conversations for Park Adams Apartments " at bounding box center [172, 54] width 172 height 108
click at [228, 78] on icon "" at bounding box center [226, 77] width 9 height 14
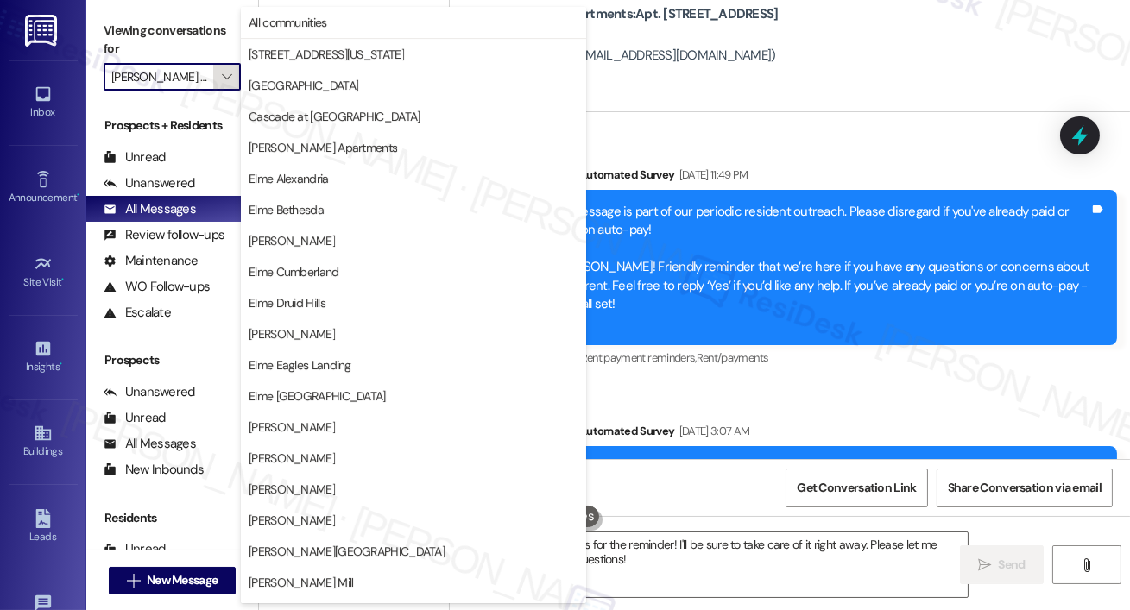
scroll to position [306, 0]
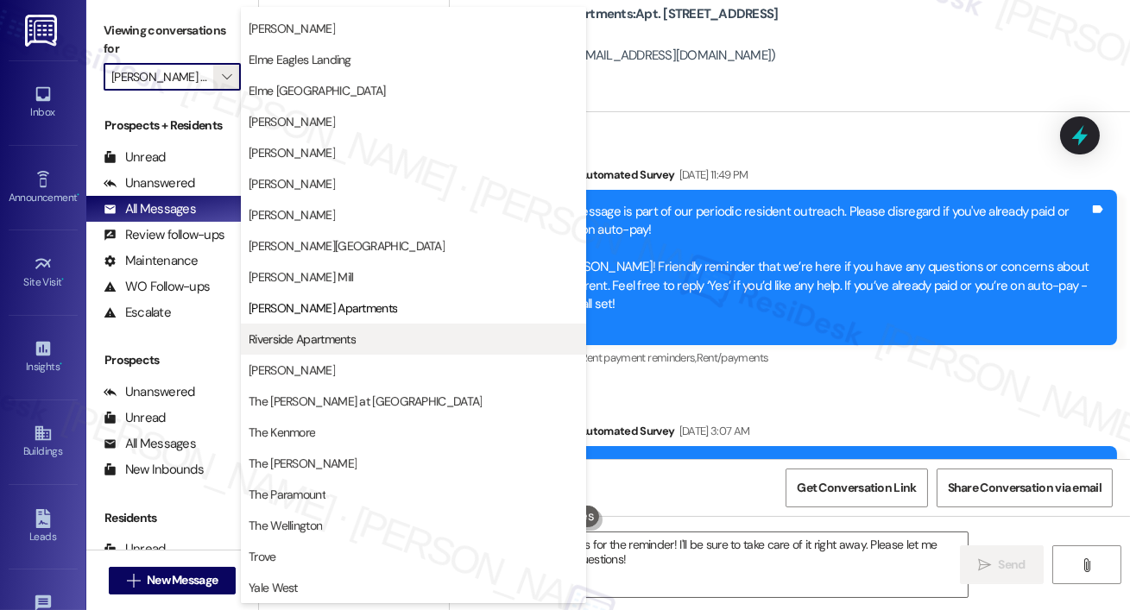
click at [285, 334] on span "Riverside Apartments" at bounding box center [302, 339] width 107 height 17
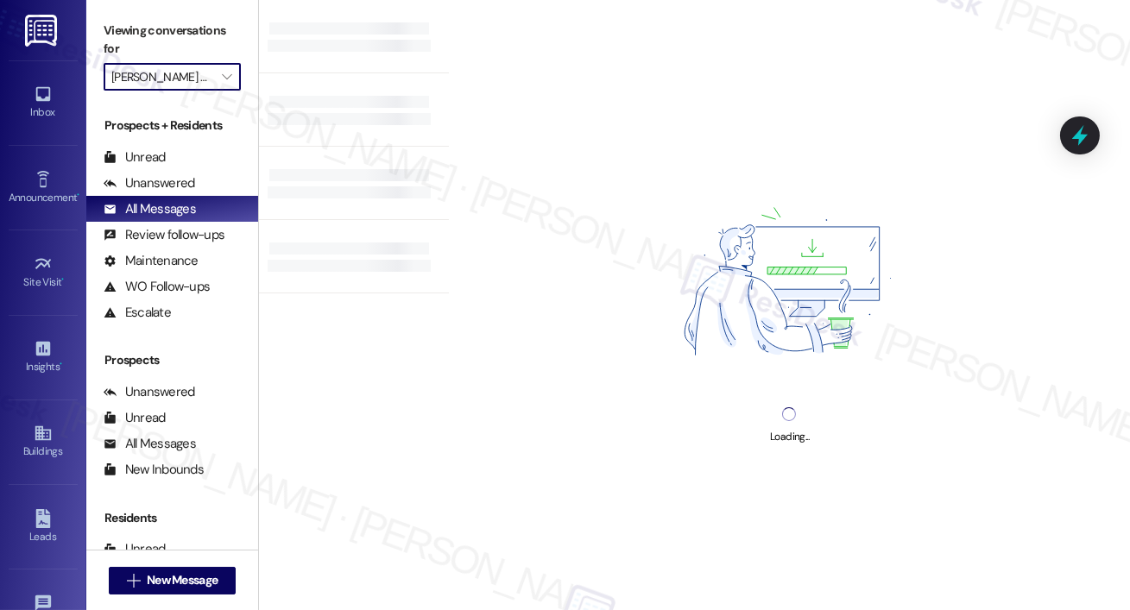
type input "Riverside Apartments"
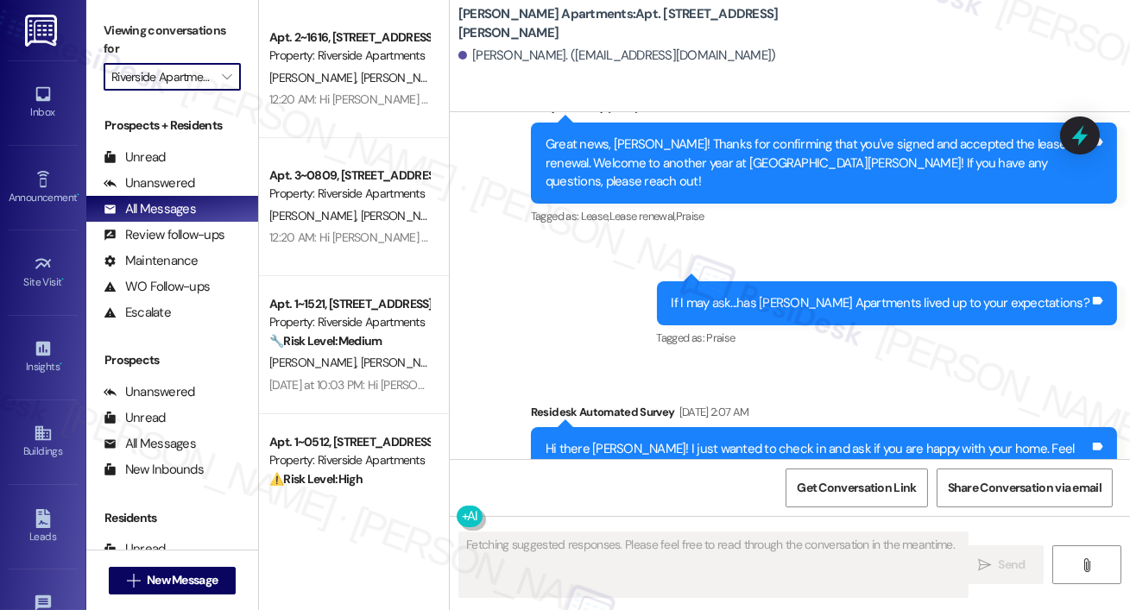
scroll to position [5191, 0]
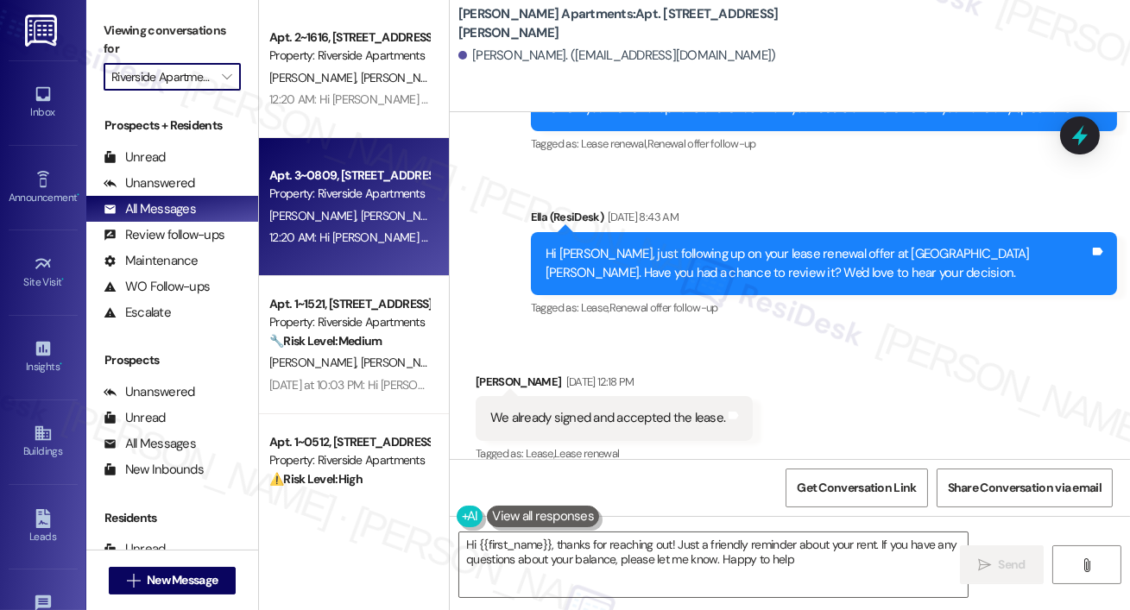
type textarea "Hi {{first_name}}, thanks for reaching out! Just a friendly reminder about your…"
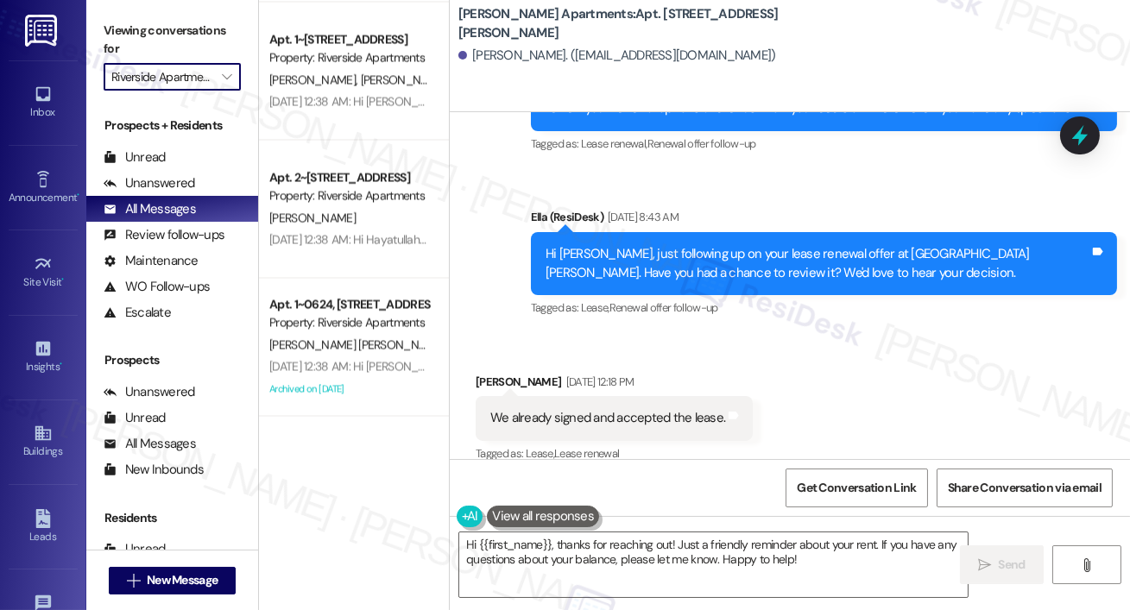
scroll to position [6418, 0]
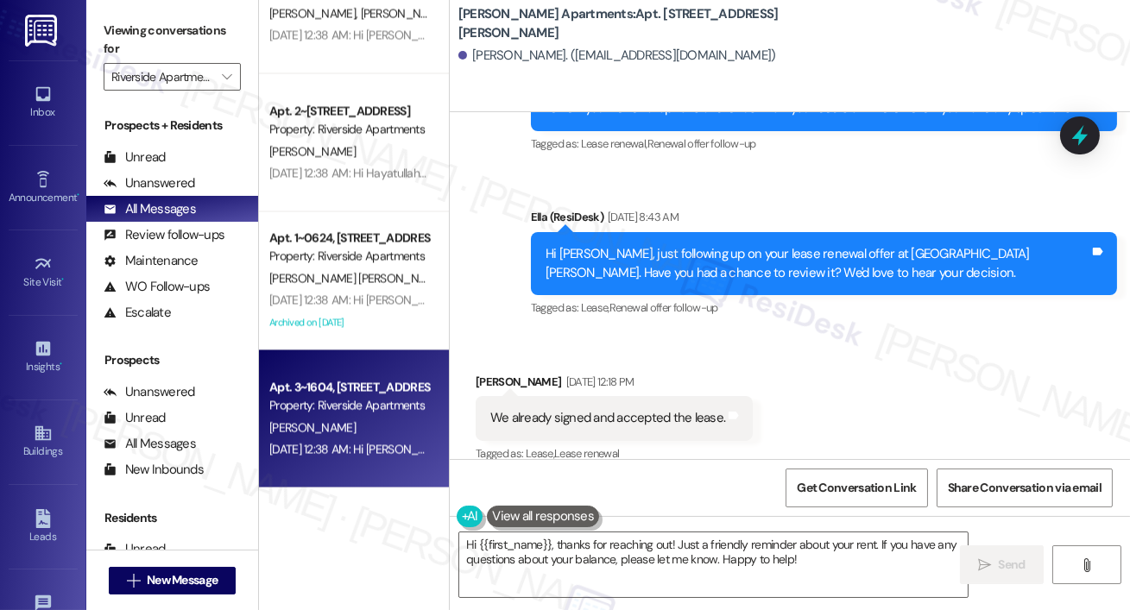
click at [388, 423] on div "B. Cook" at bounding box center [349, 428] width 163 height 22
type textarea "Fetching suggested responses. Please feel free to read through the conversation…"
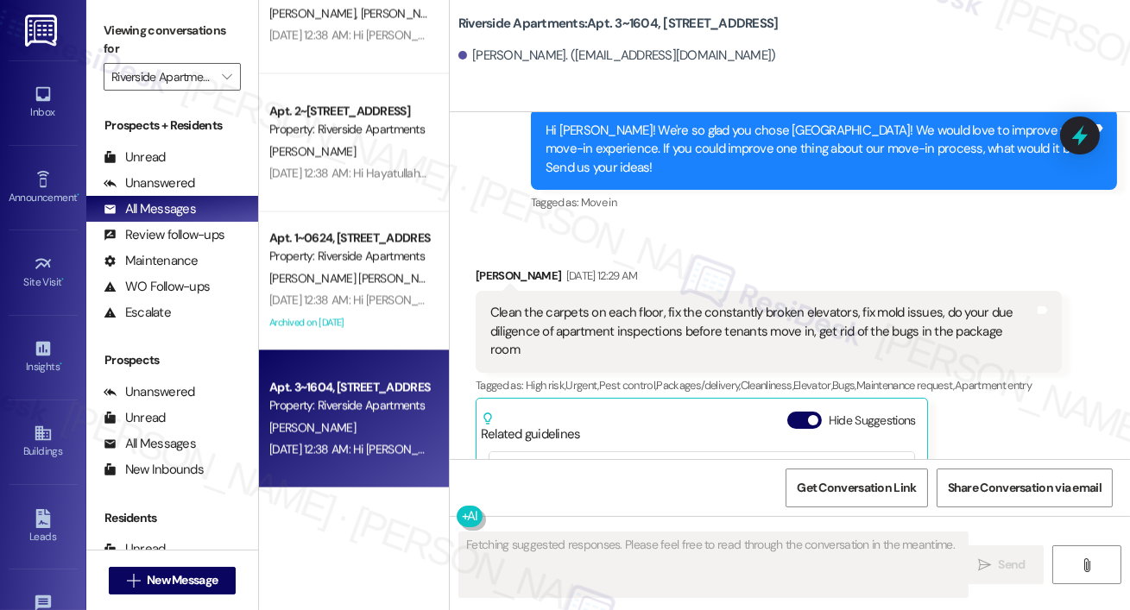
scroll to position [1285, 0]
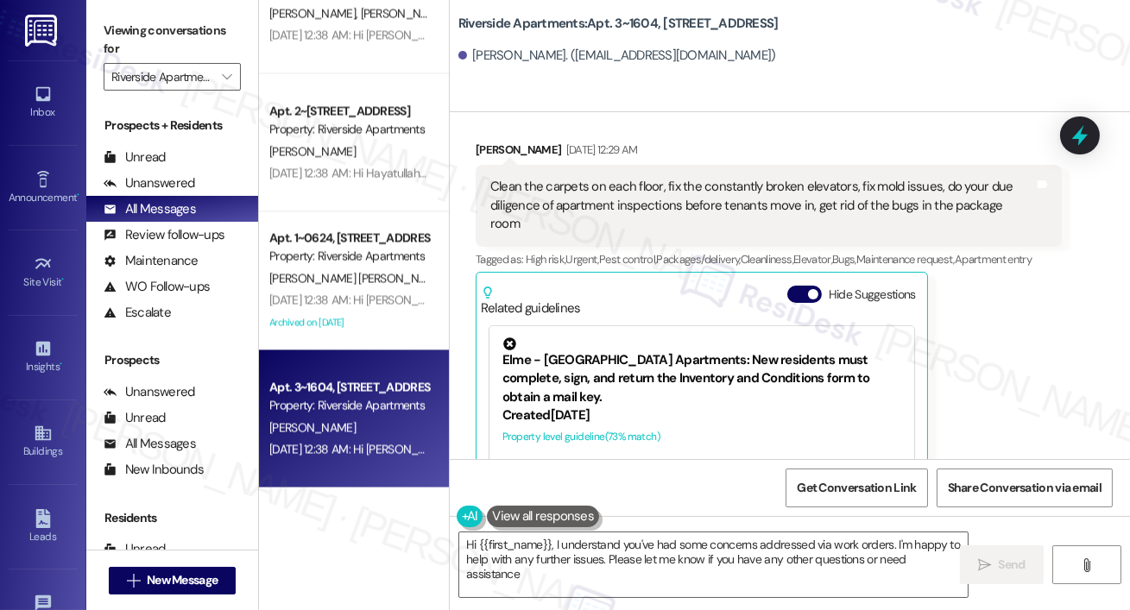
type textarea "Hi {{first_name}}, I understand you've had some concerns addressed via work ord…"
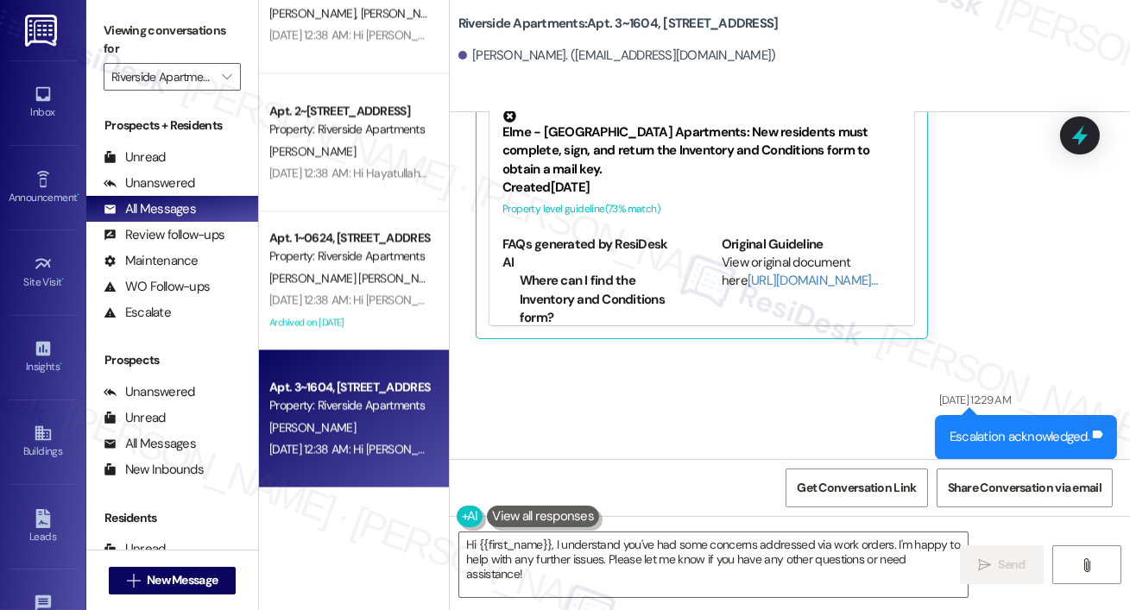
scroll to position [1443, 0]
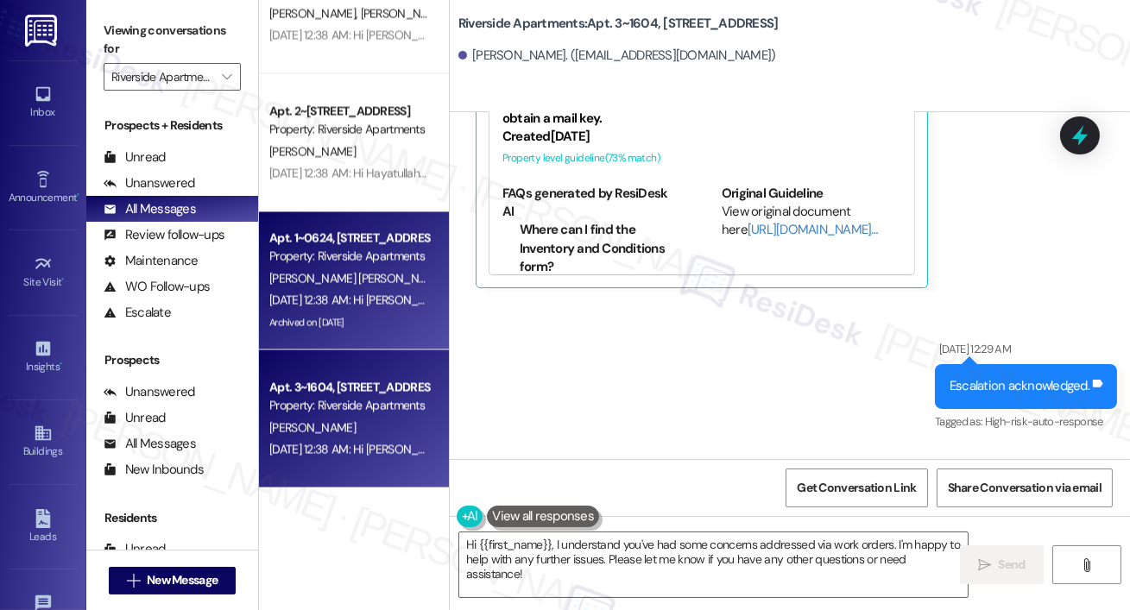
click at [421, 268] on div "D. Espinosa Ramirez L. De La Paz Valdes" at bounding box center [349, 279] width 163 height 22
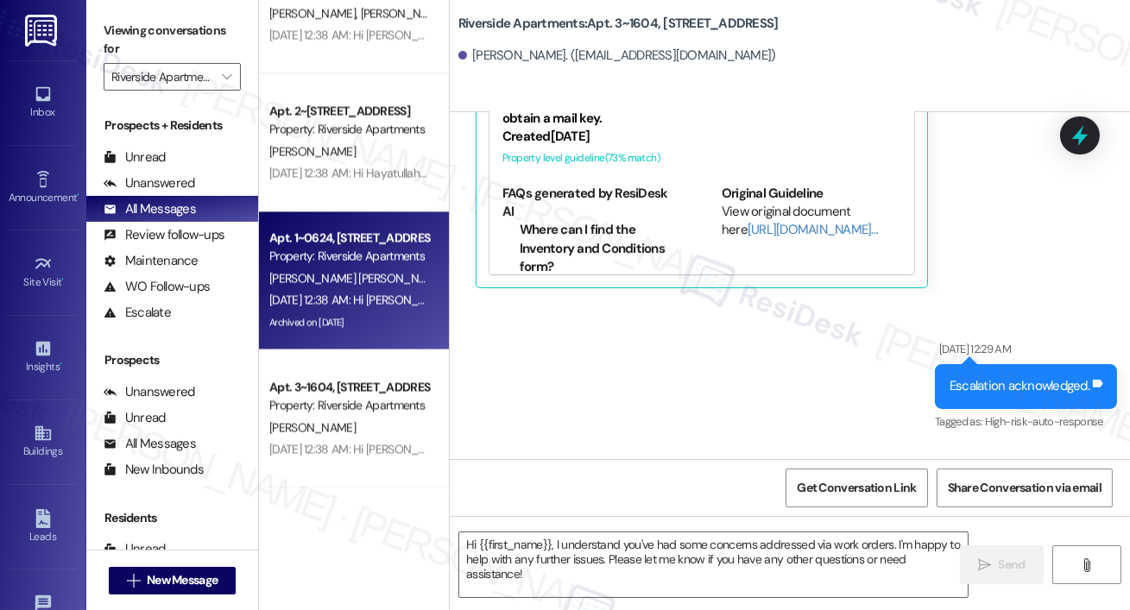
type textarea "Fetching suggested responses. Please feel free to read through the conversation…"
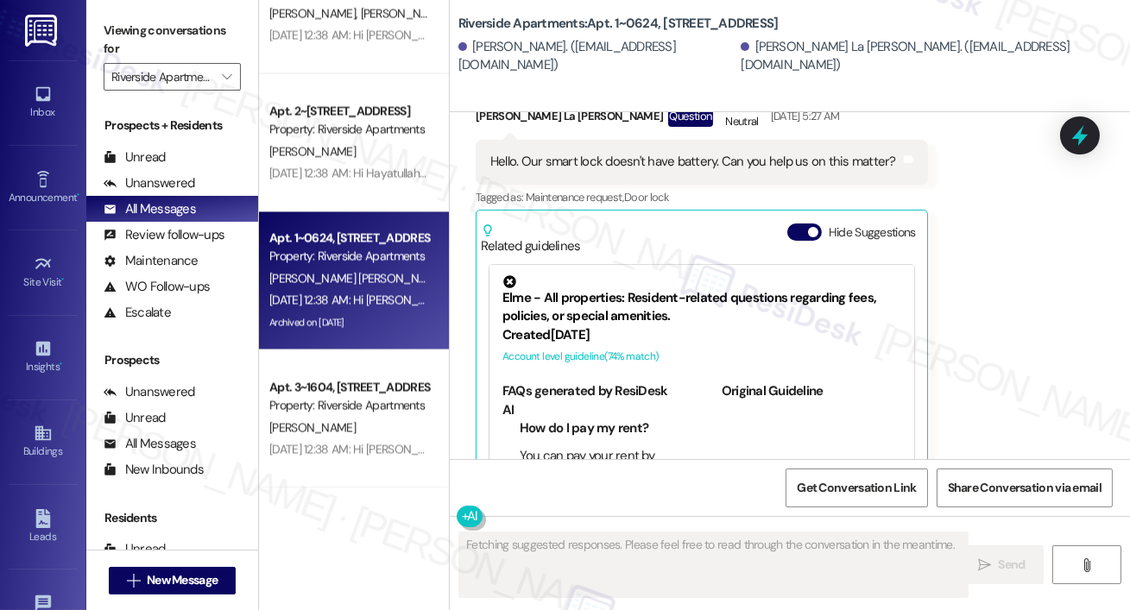
scroll to position [2478, 0]
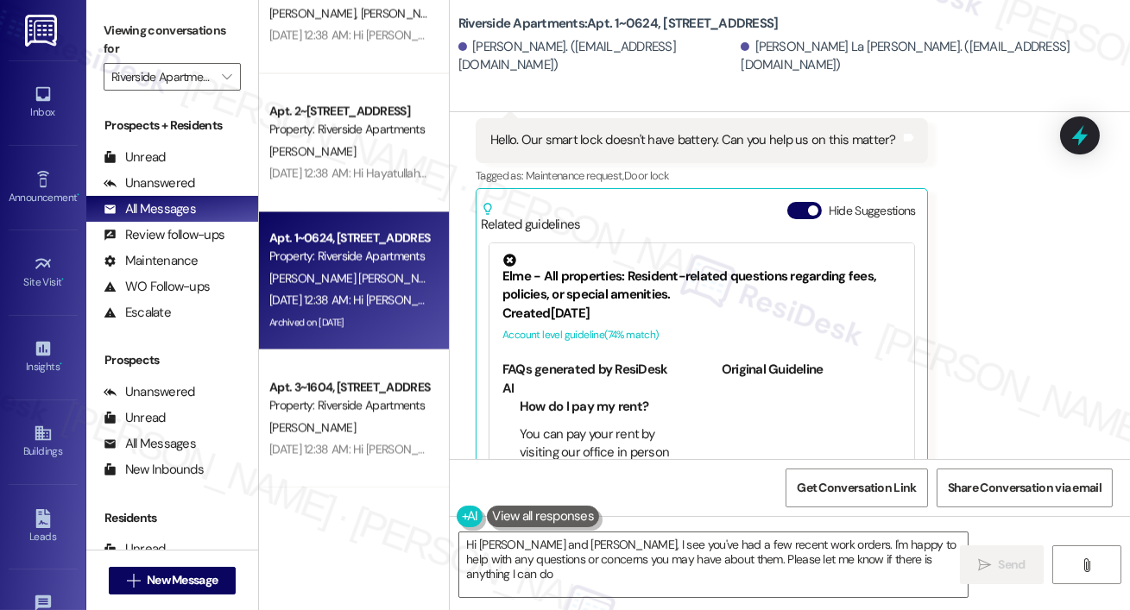
type textarea "Hi David and Lisandra, I see you've had a few recent work orders. I'm happy to …"
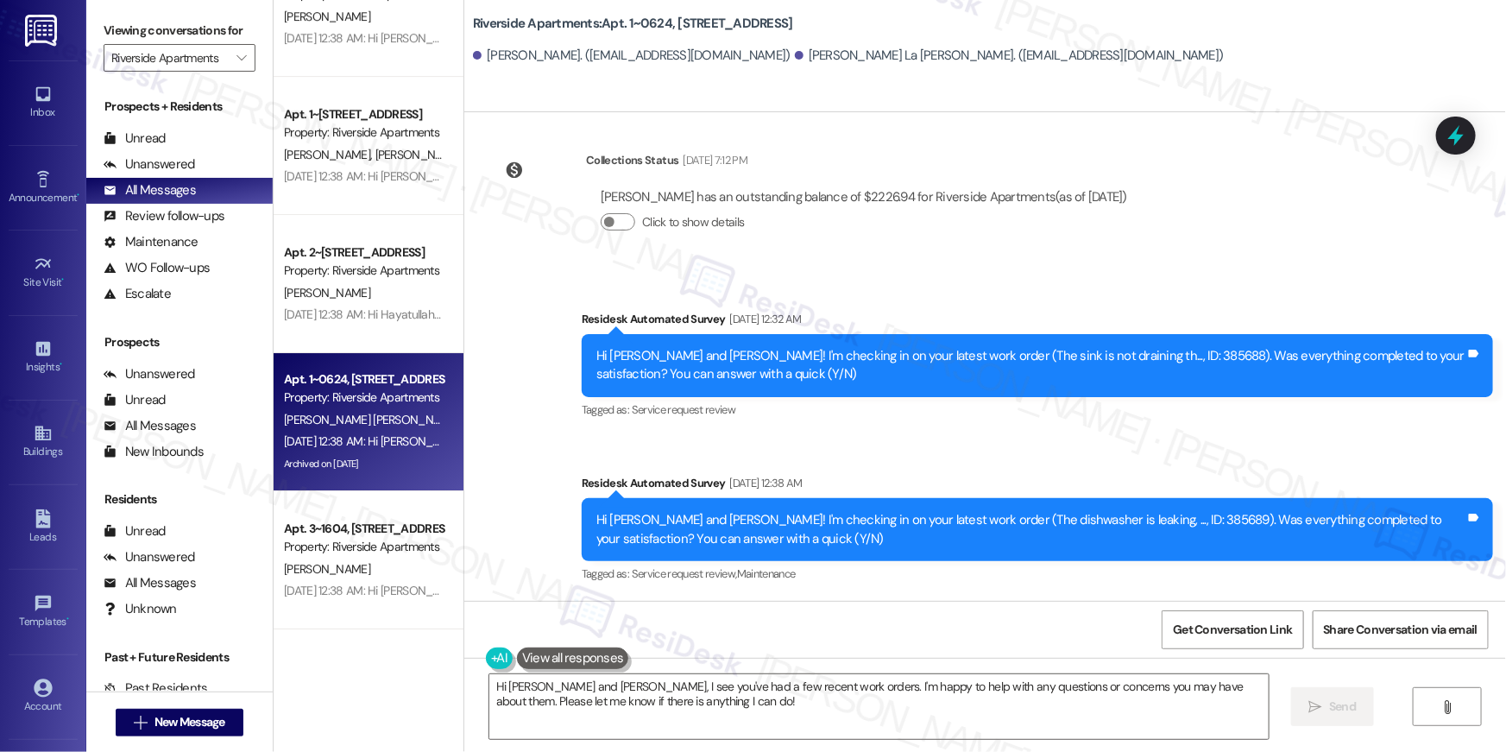
scroll to position [6276, 0]
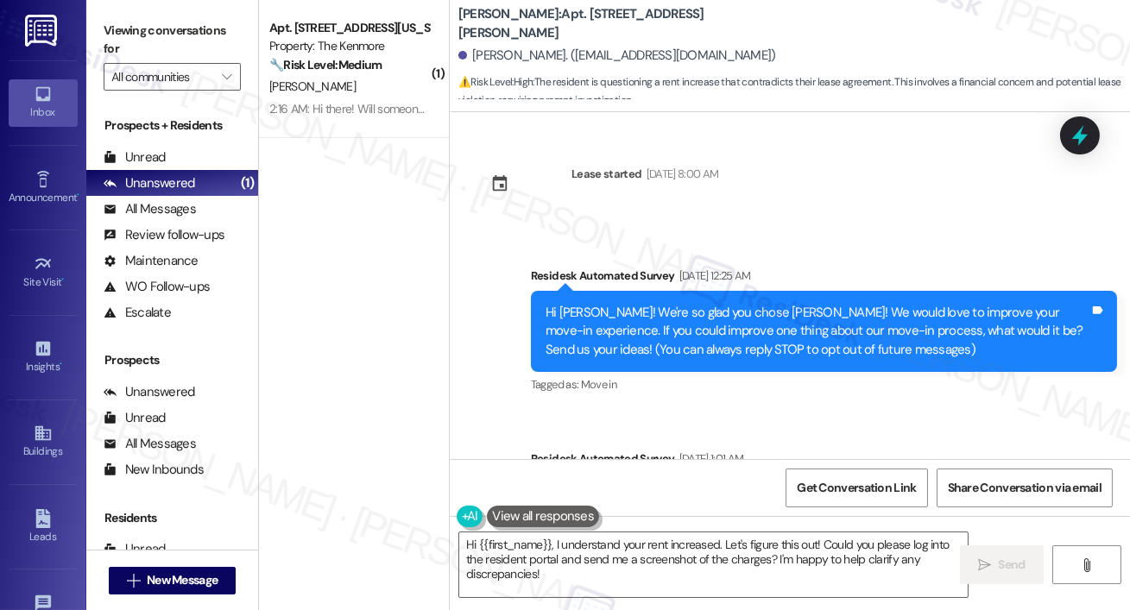
scroll to position [6462, 0]
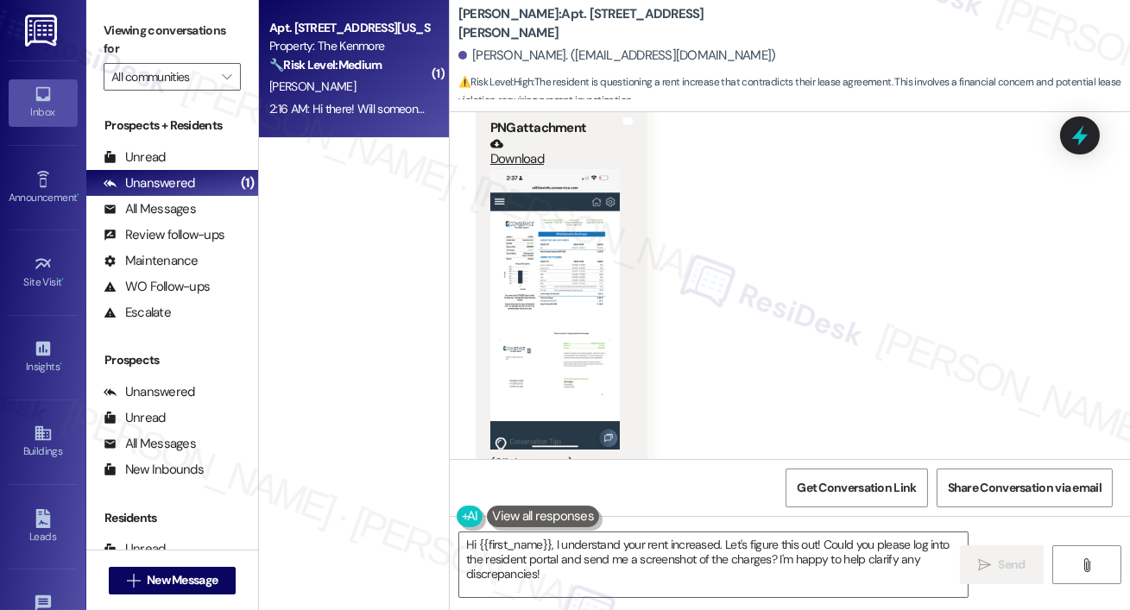
click at [375, 60] on strong "🔧 Risk Level: Medium" at bounding box center [325, 65] width 112 height 16
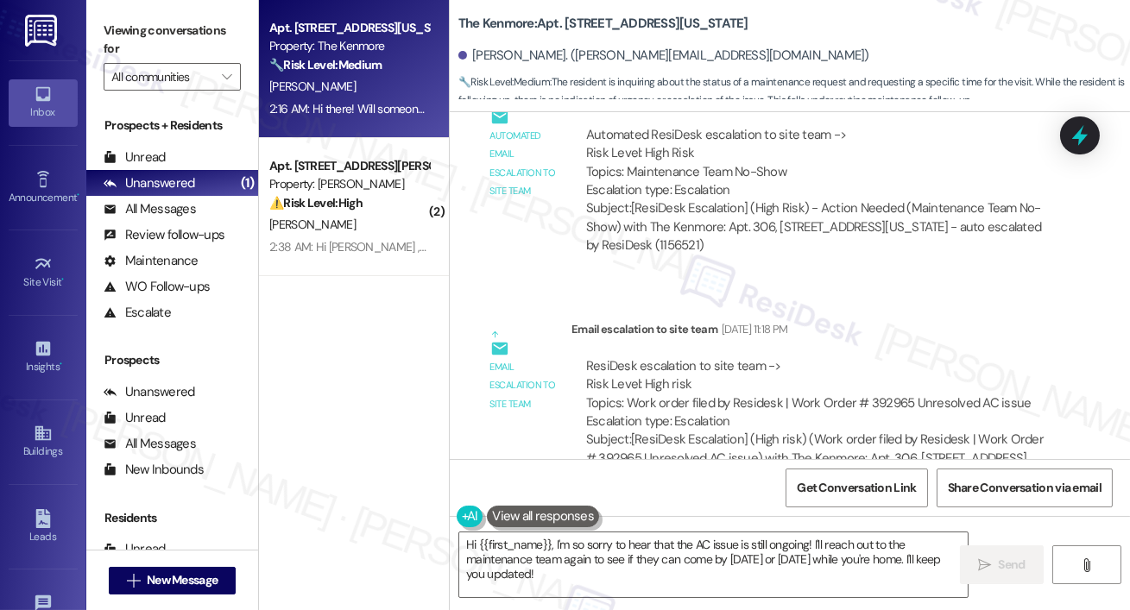
scroll to position [9013, 0]
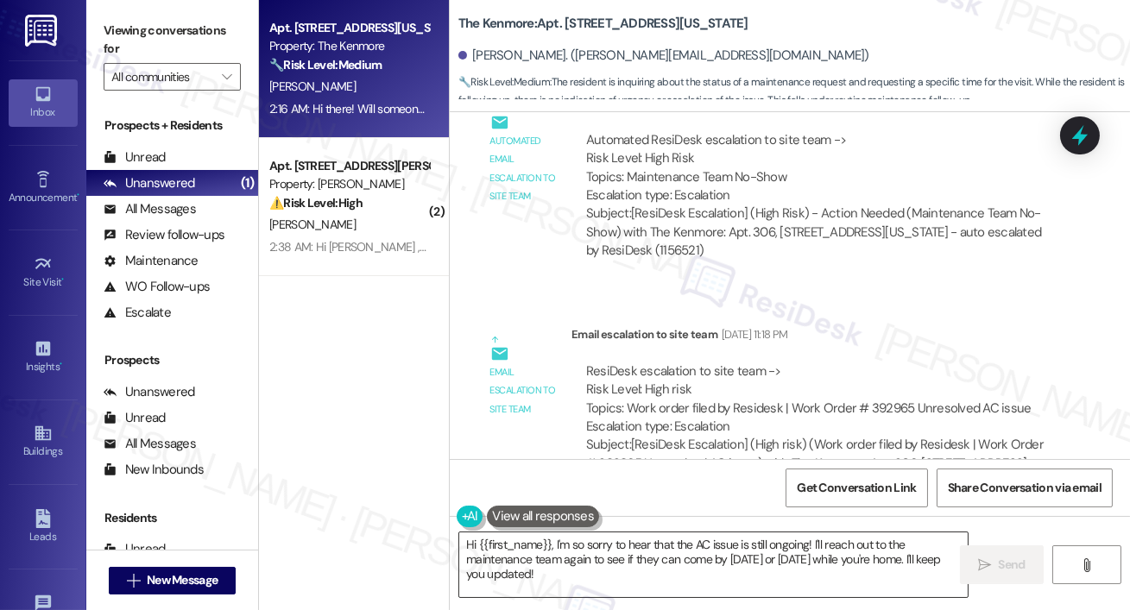
click at [584, 559] on textarea "Hi {{first_name}}, I'm so sorry to hear that the AC issue is still ongoing! I'l…" at bounding box center [713, 565] width 508 height 65
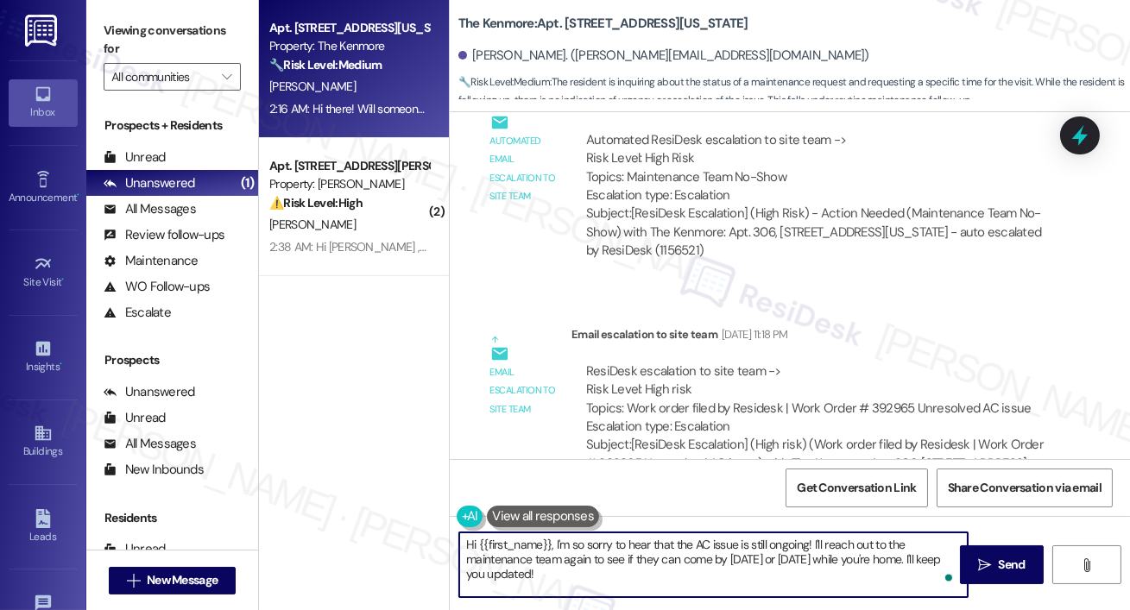
click at [587, 571] on textarea "Hi {{first_name}}, I'm so sorry to hear that the AC issue is still ongoing! I'l…" at bounding box center [713, 565] width 508 height 65
drag, startPoint x: 586, startPoint y: 576, endPoint x: 563, endPoint y: 546, distance: 38.2
click at [563, 546] on textarea "Hi {{first_name}}, I'm so sorry to hear that the AC issue is still ongoing! I'l…" at bounding box center [713, 565] width 508 height 65
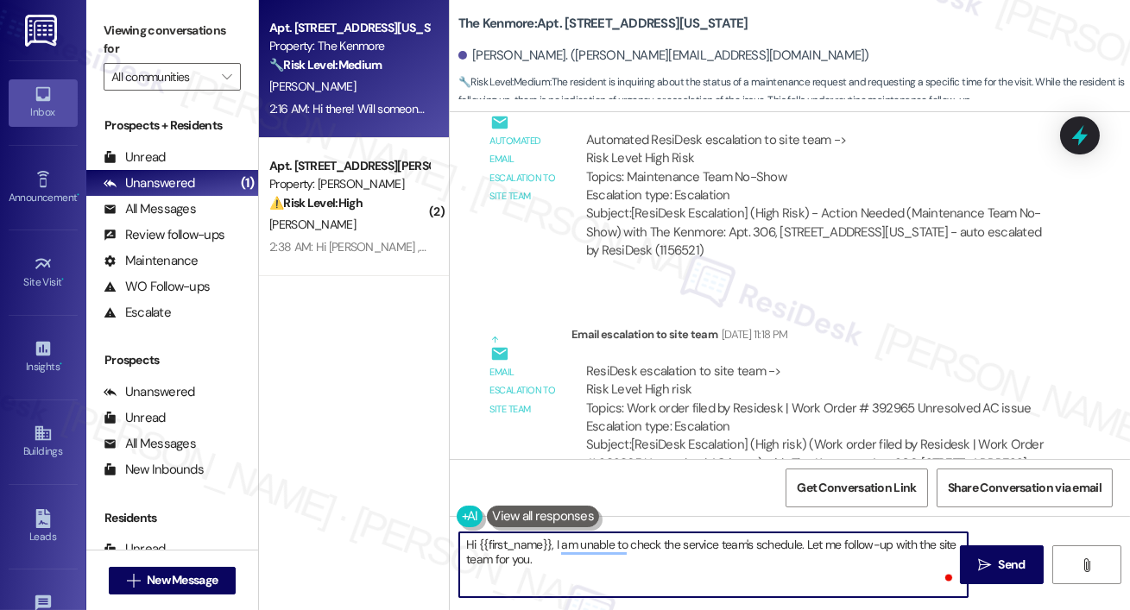
type textarea "Hi {{first_name}}, I am unable to check the service team's schedule. Let me fol…"
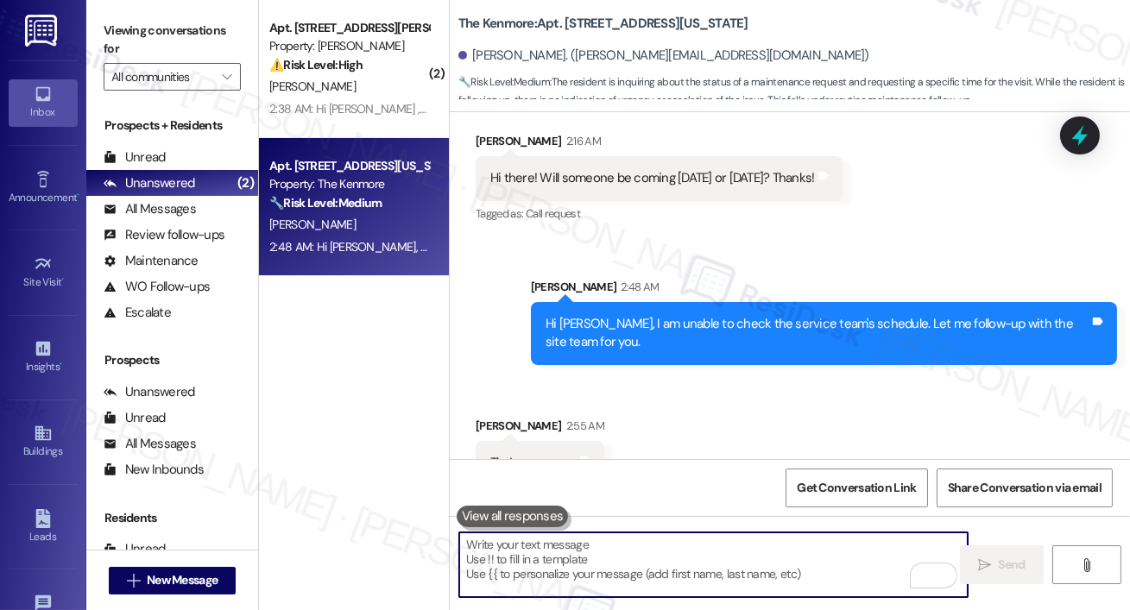
scroll to position [10620, 0]
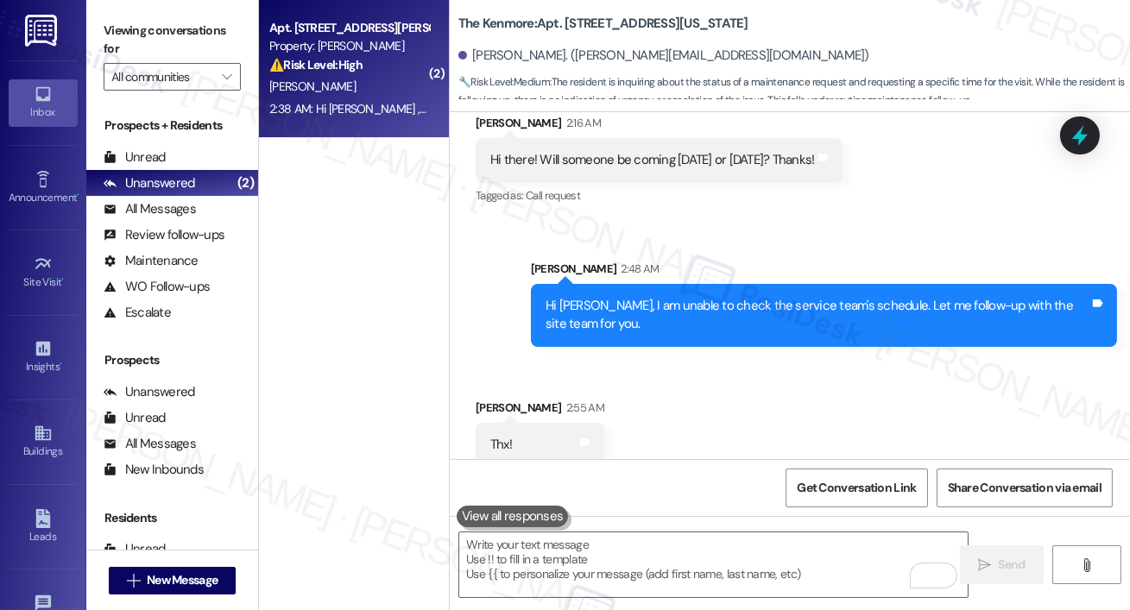
click at [366, 100] on div "2:38 AM: Hi [PERSON_NAME] , thank you for bringing this important matter to our…" at bounding box center [349, 109] width 163 height 22
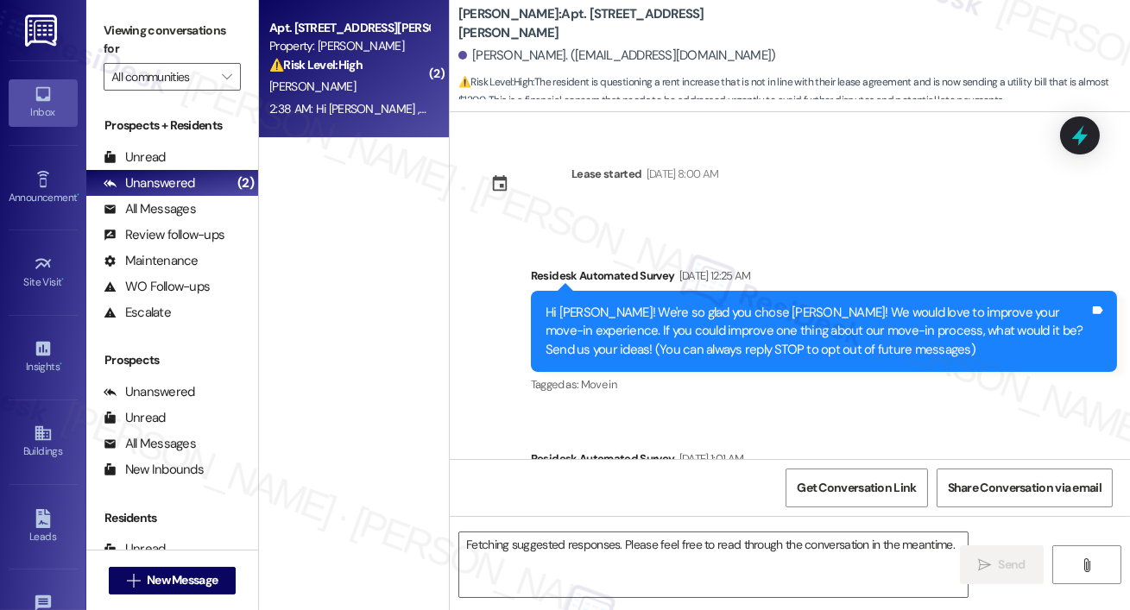
scroll to position [7365, 0]
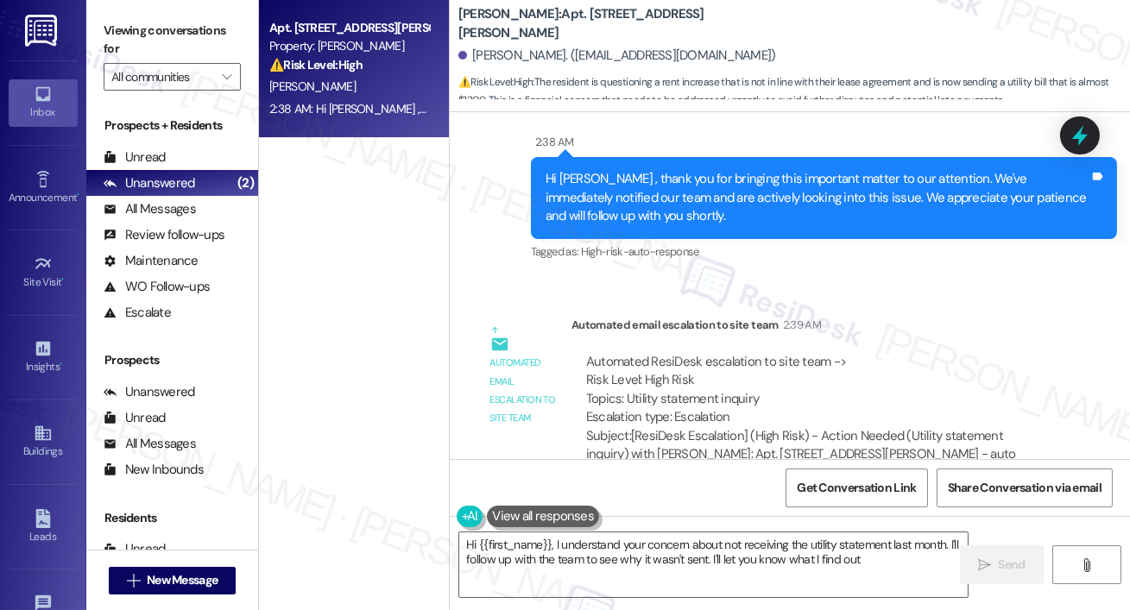
type textarea "Hi {{first_name}}, I understand your concern about not receiving the utility st…"
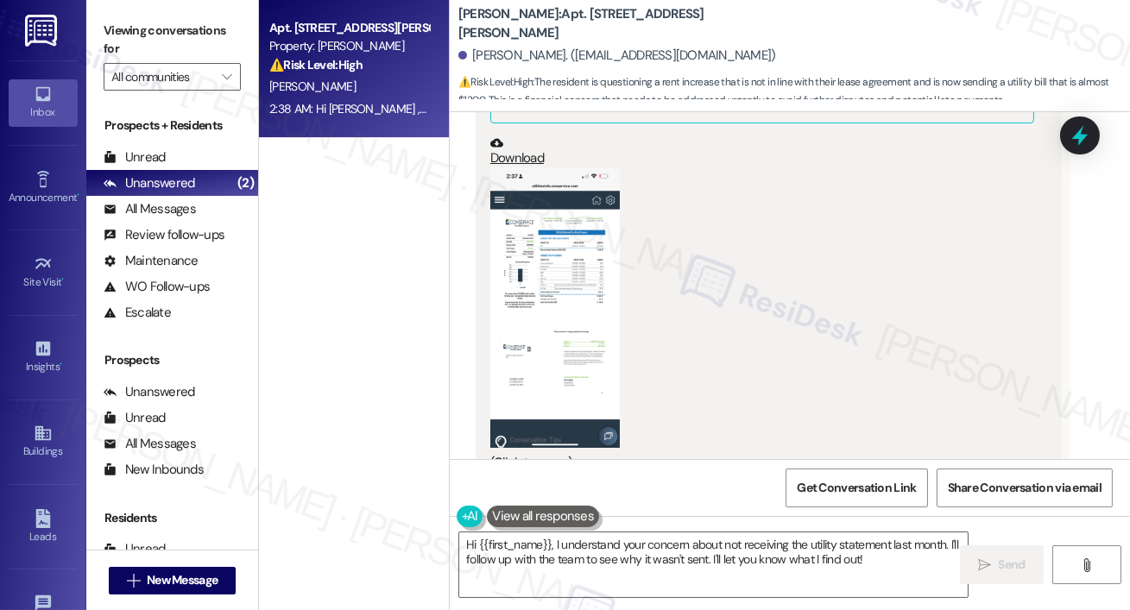
scroll to position [6614, 0]
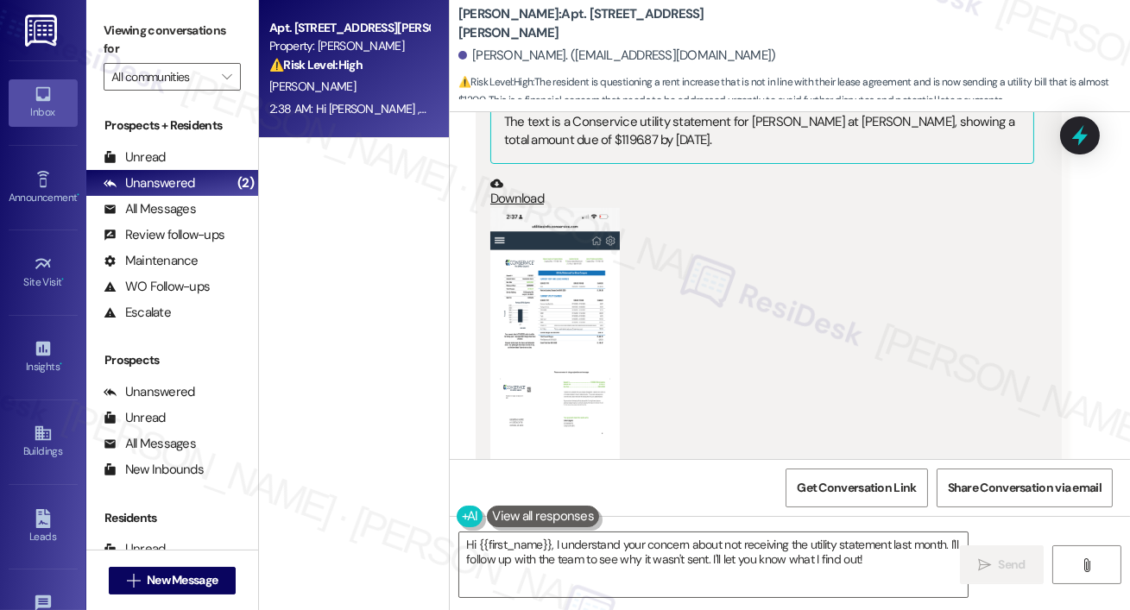
click at [543, 245] on button "Zoom image" at bounding box center [554, 348] width 129 height 281
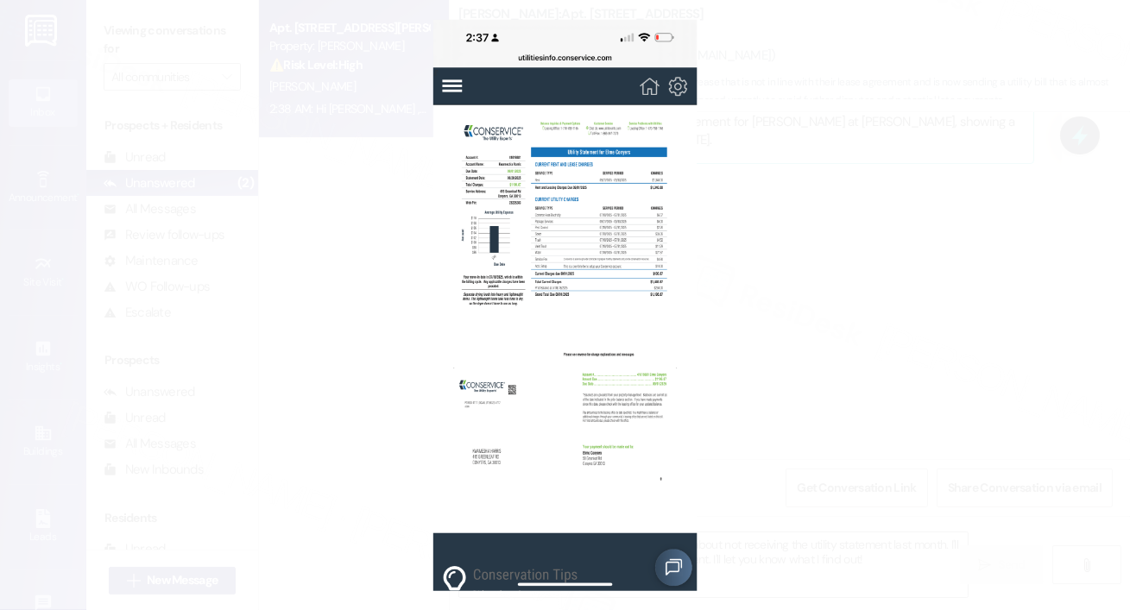
click at [638, 281] on button "Unzoom image" at bounding box center [565, 305] width 1130 height 610
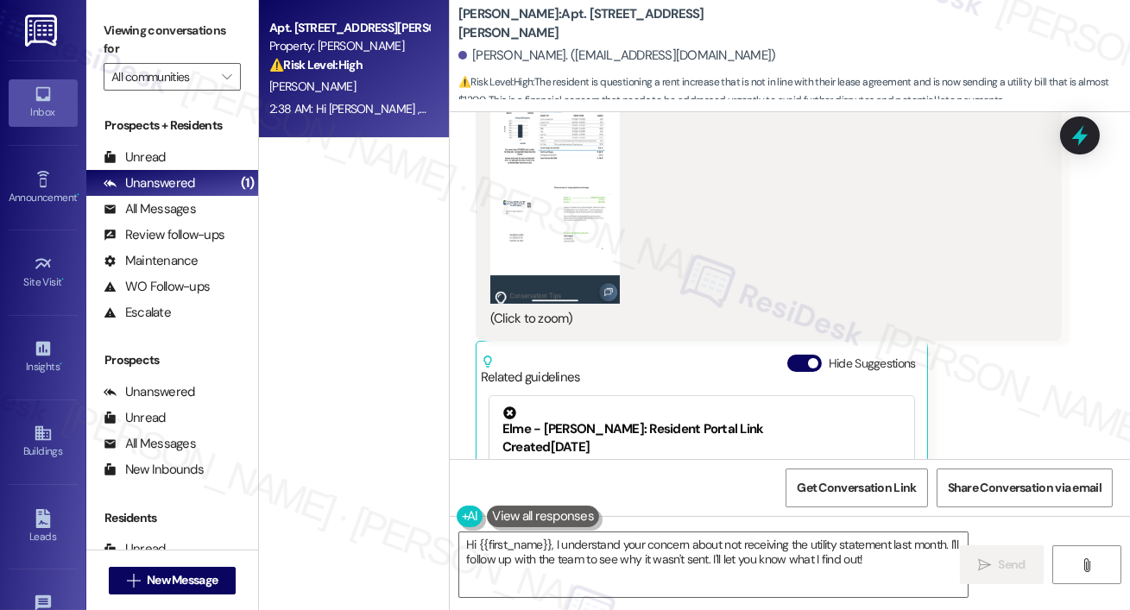
scroll to position [6788, 0]
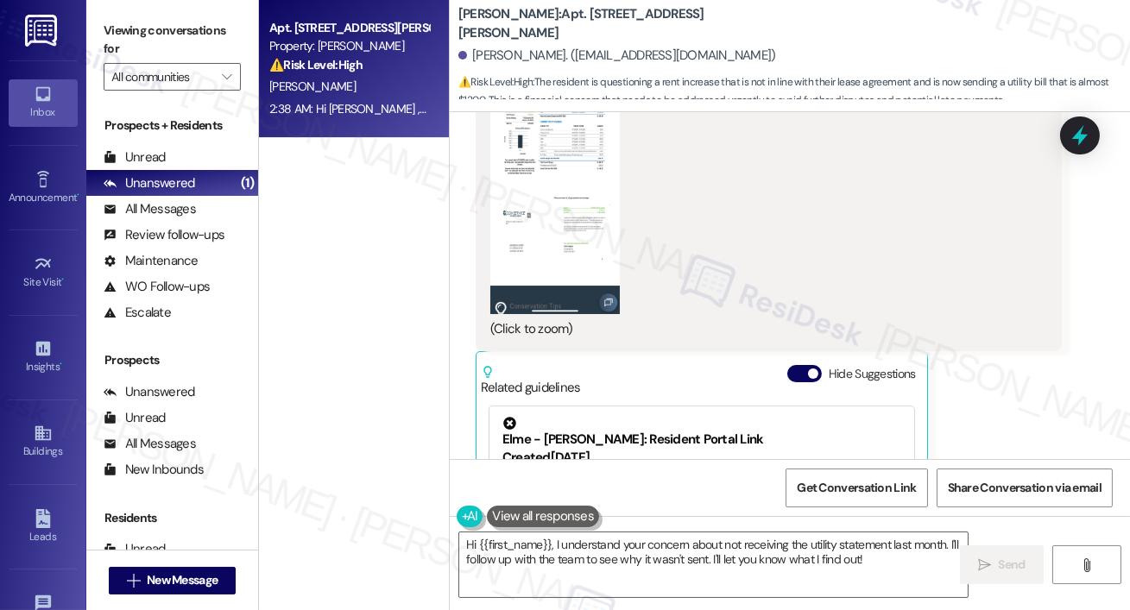
click at [534, 203] on button "Zoom image" at bounding box center [554, 174] width 129 height 281
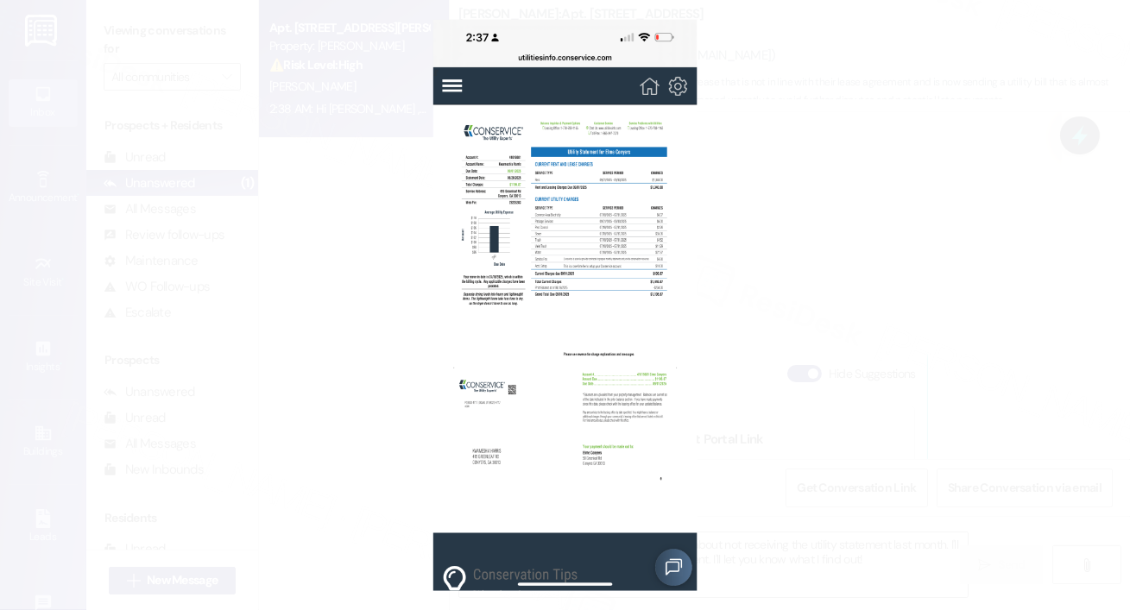
click at [588, 221] on button "Unzoom image" at bounding box center [565, 305] width 1130 height 610
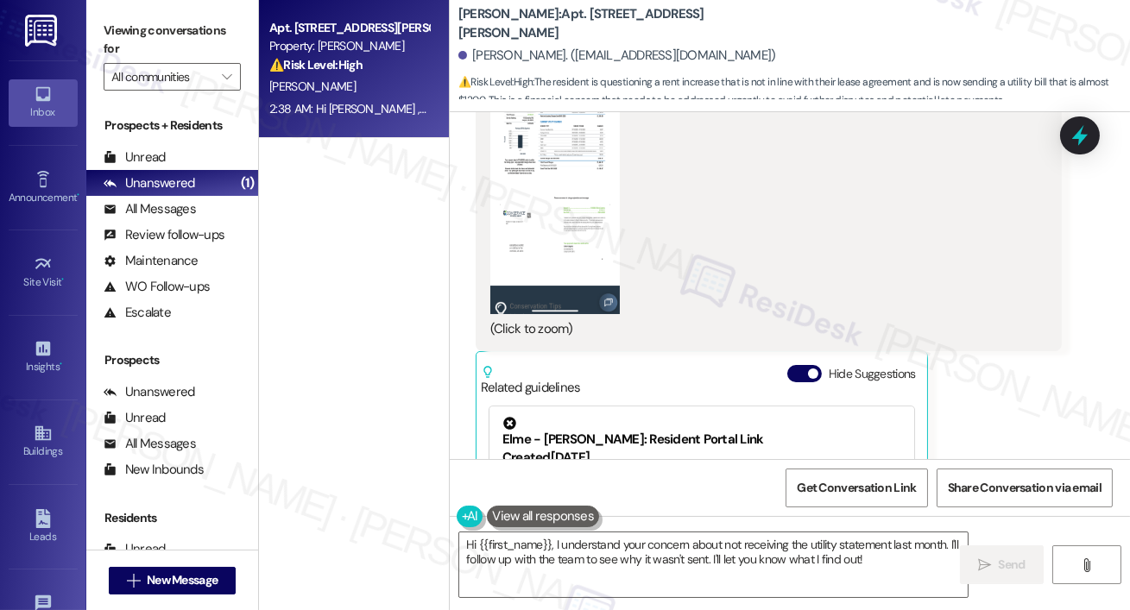
click at [579, 202] on button "Zoom image" at bounding box center [554, 174] width 129 height 281
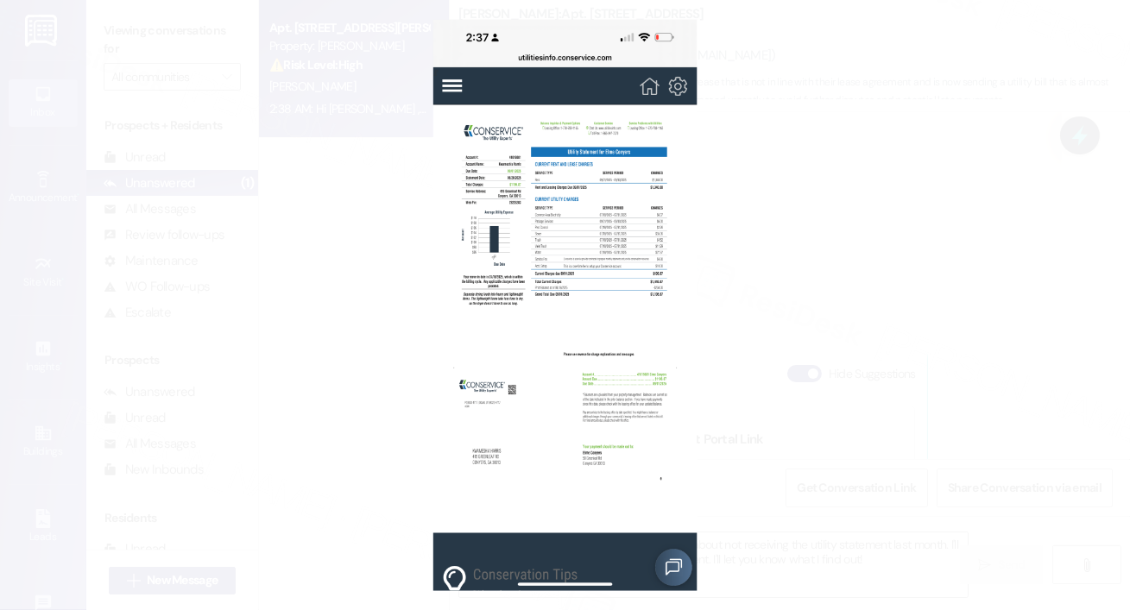
click at [755, 267] on button "Unzoom image" at bounding box center [565, 305] width 1130 height 610
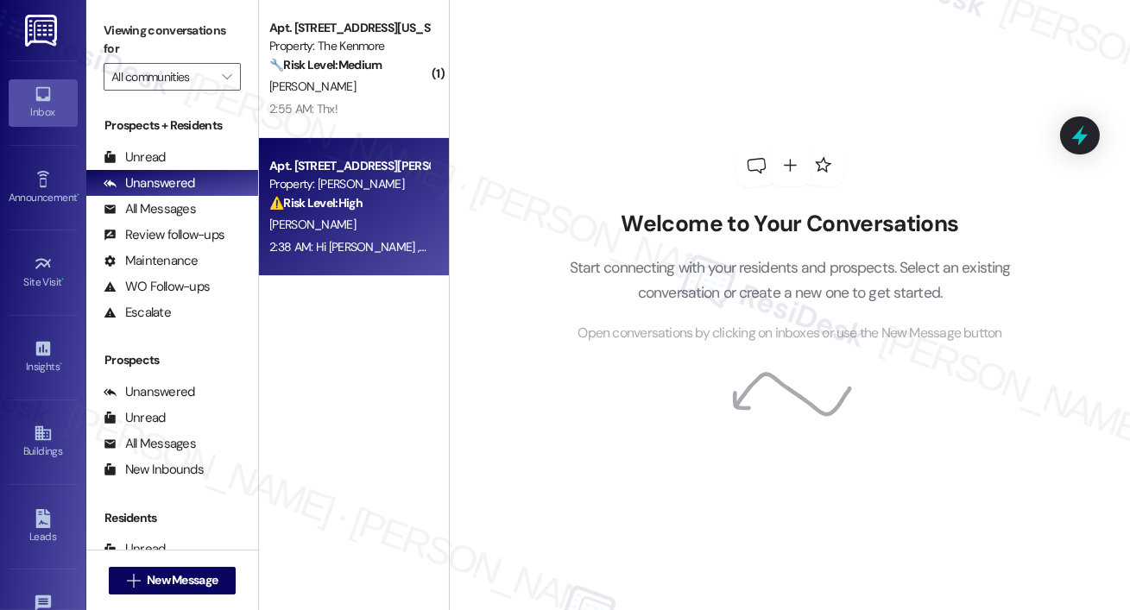
click at [379, 176] on div "Property: [PERSON_NAME]" at bounding box center [349, 184] width 160 height 18
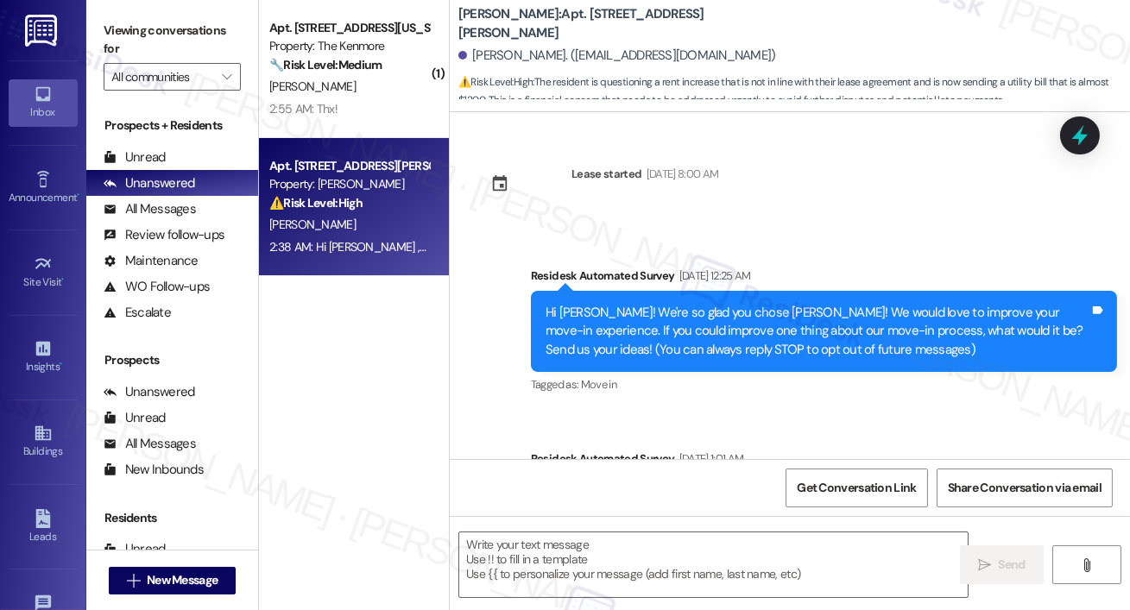
type textarea "Fetching suggested responses. Please feel free to read through the conversation…"
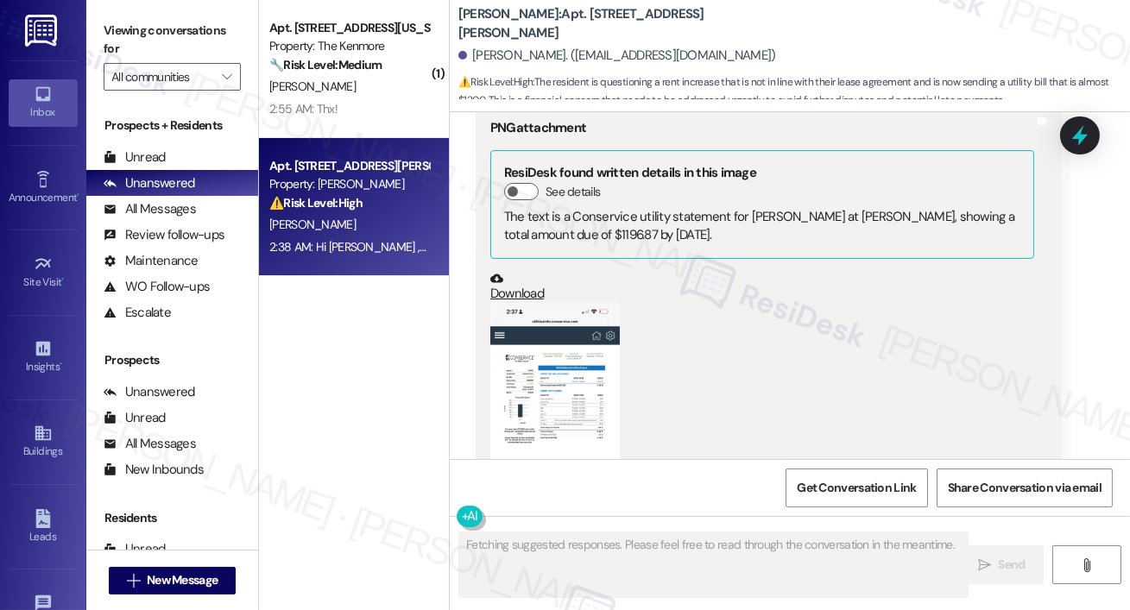
scroll to position [6516, 0]
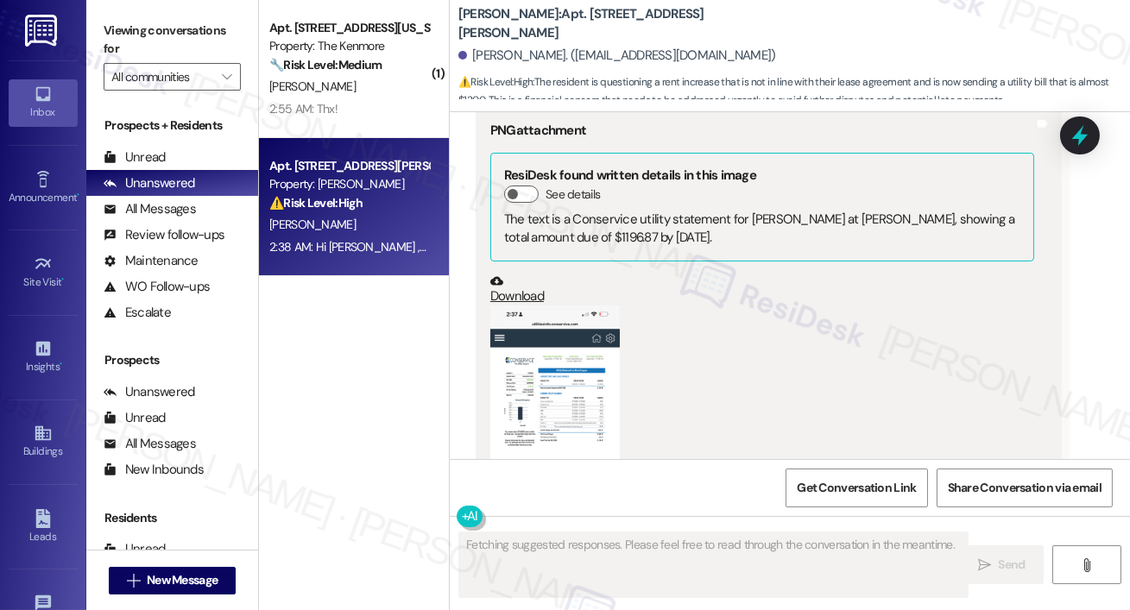
click at [570, 331] on button "Zoom image" at bounding box center [554, 446] width 129 height 281
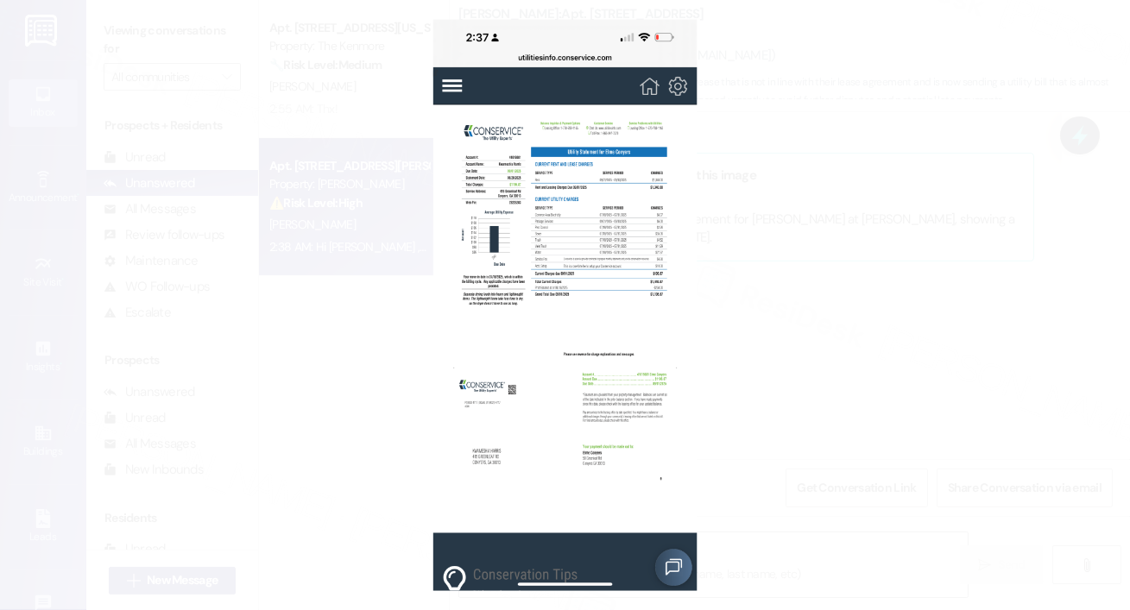
click at [281, 126] on button "Unzoom image" at bounding box center [565, 305] width 1130 height 610
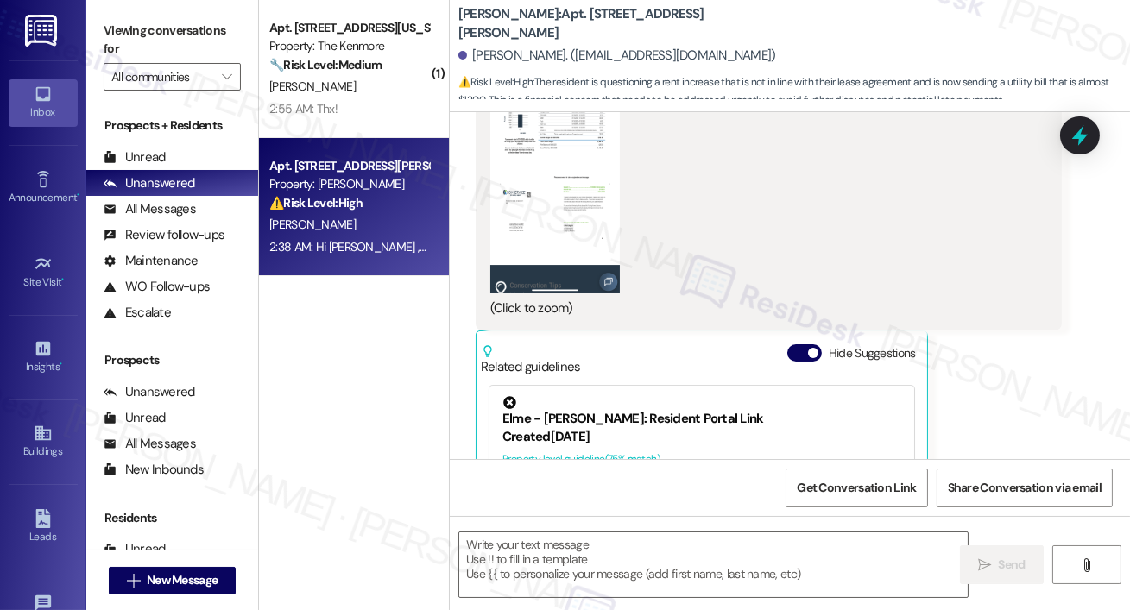
scroll to position [6785, 0]
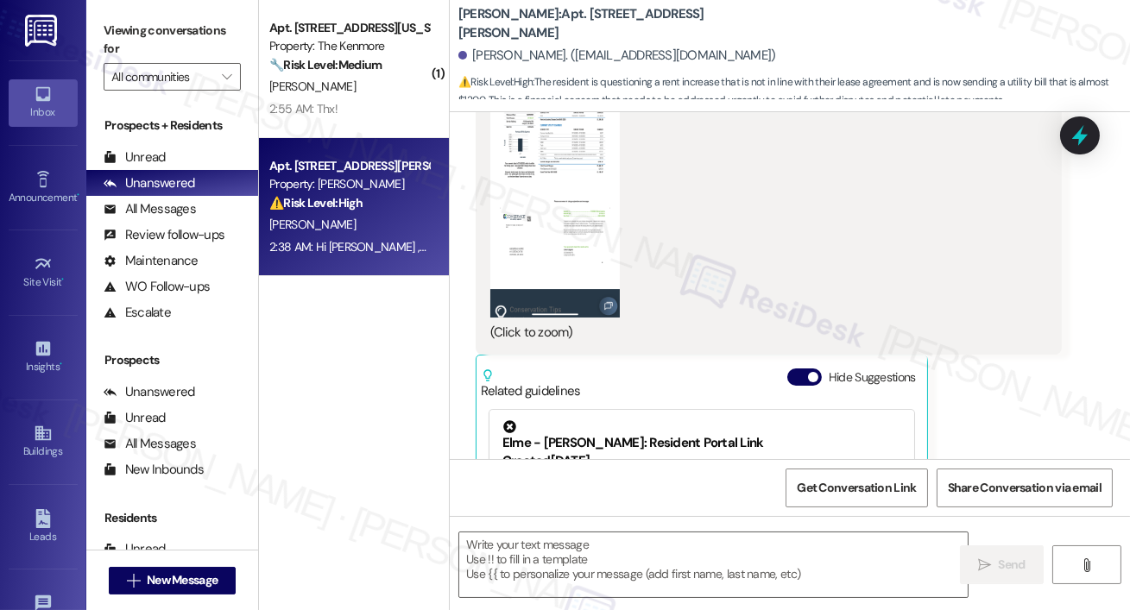
click at [589, 229] on button "Zoom image" at bounding box center [554, 177] width 129 height 281
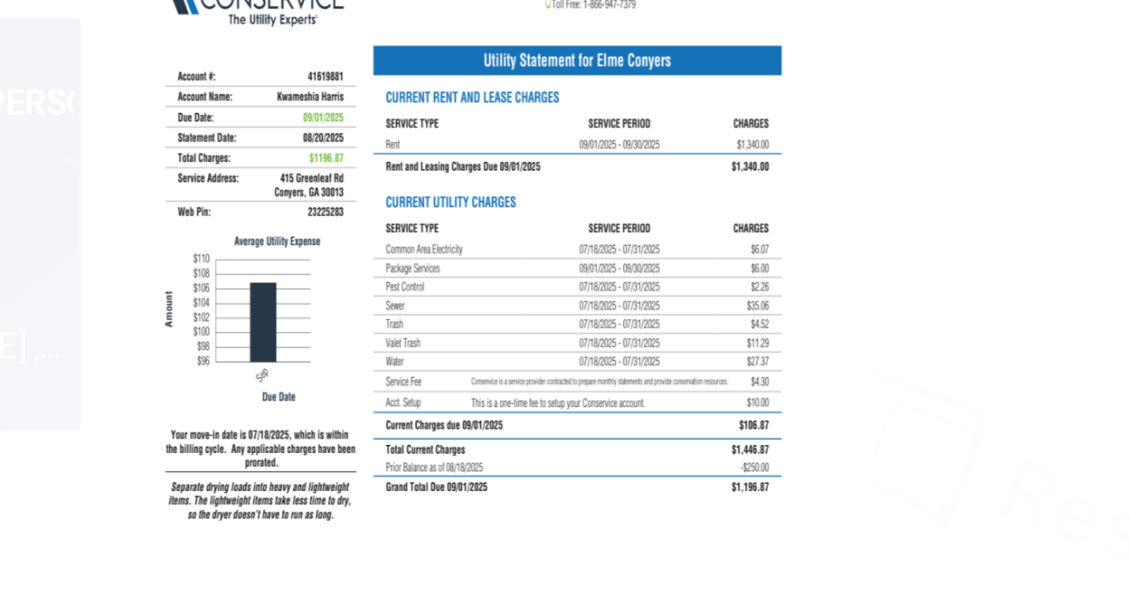
click at [696, 180] on button "Unzoom image" at bounding box center [565, 305] width 1130 height 610
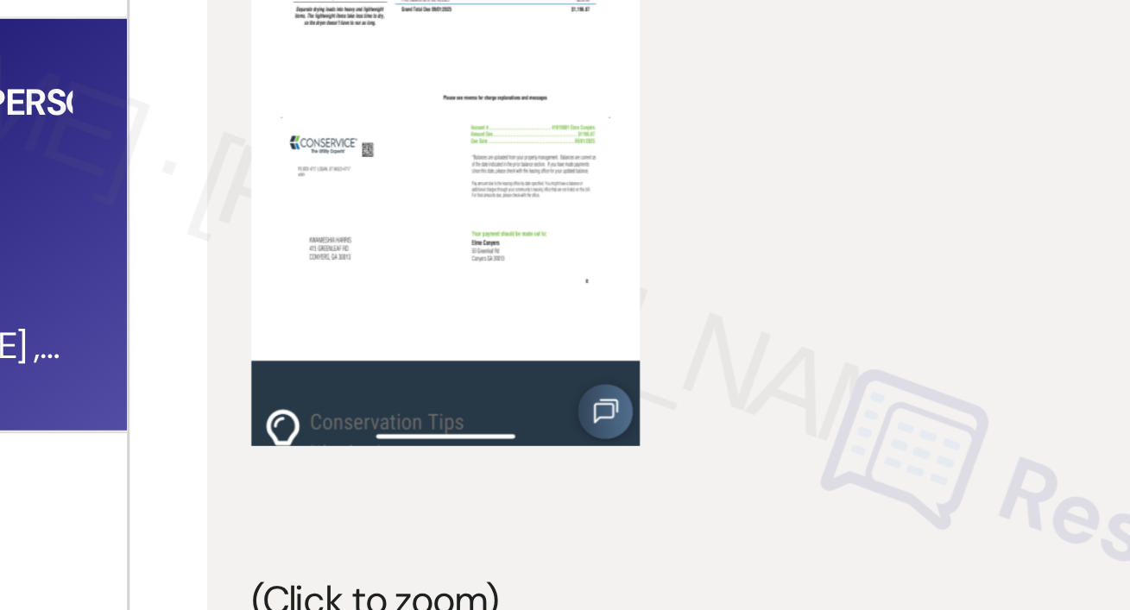
click at [696, 180] on button "Unzoom image" at bounding box center [565, 305] width 1130 height 610
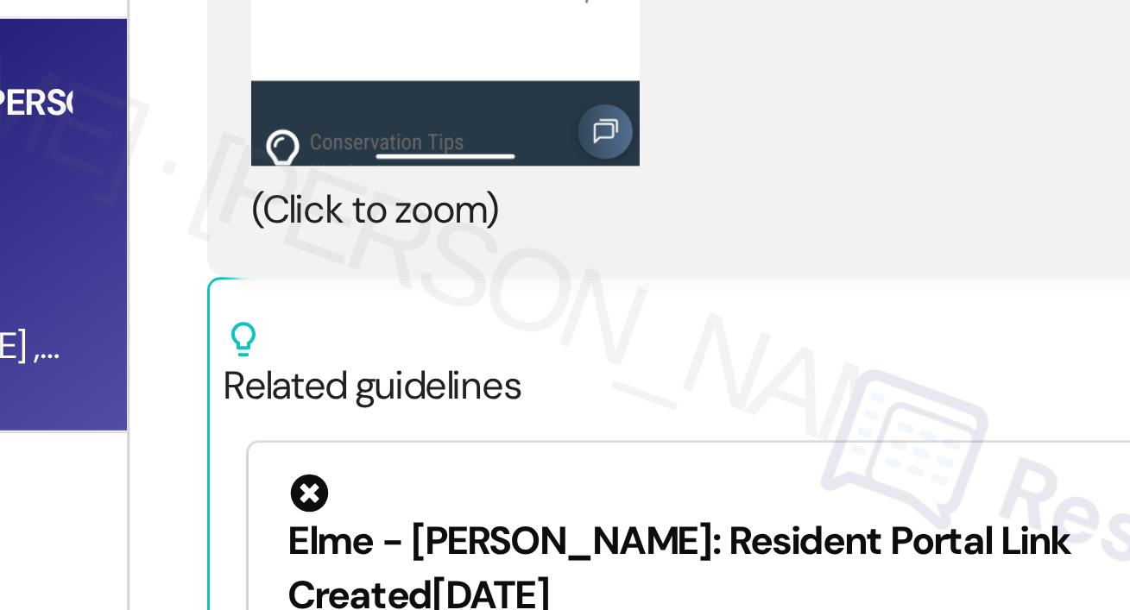
scroll to position [6919, 0]
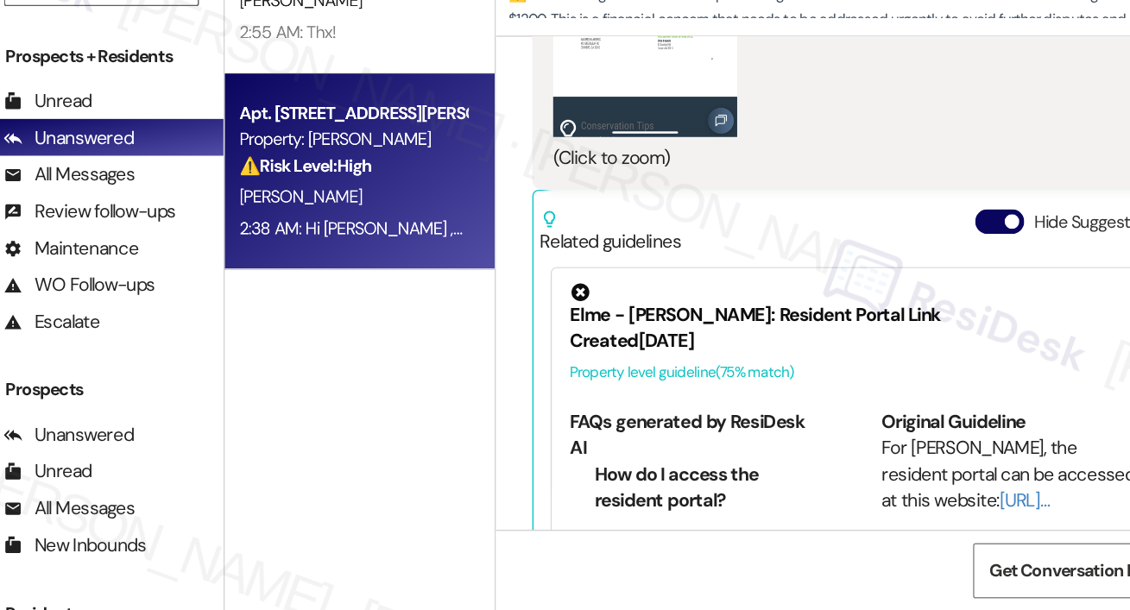
click at [571, 478] on div "Get Conversation Link Share Conversation via email" at bounding box center [790, 487] width 680 height 57
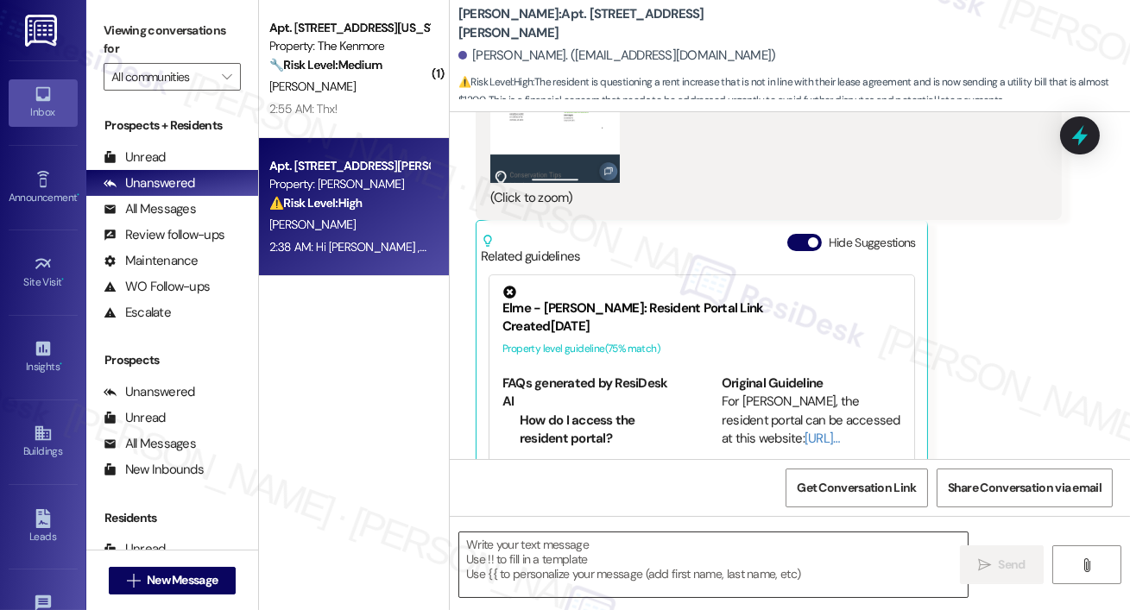
click at [703, 559] on textarea at bounding box center [713, 565] width 508 height 65
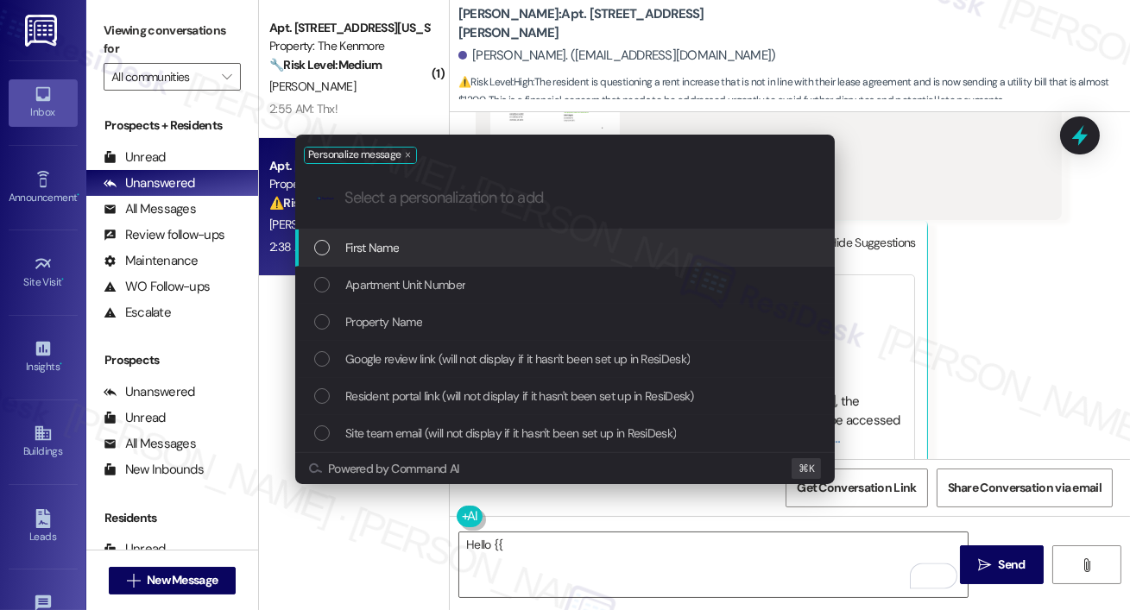
click at [636, 242] on div "First Name" at bounding box center [566, 247] width 505 height 19
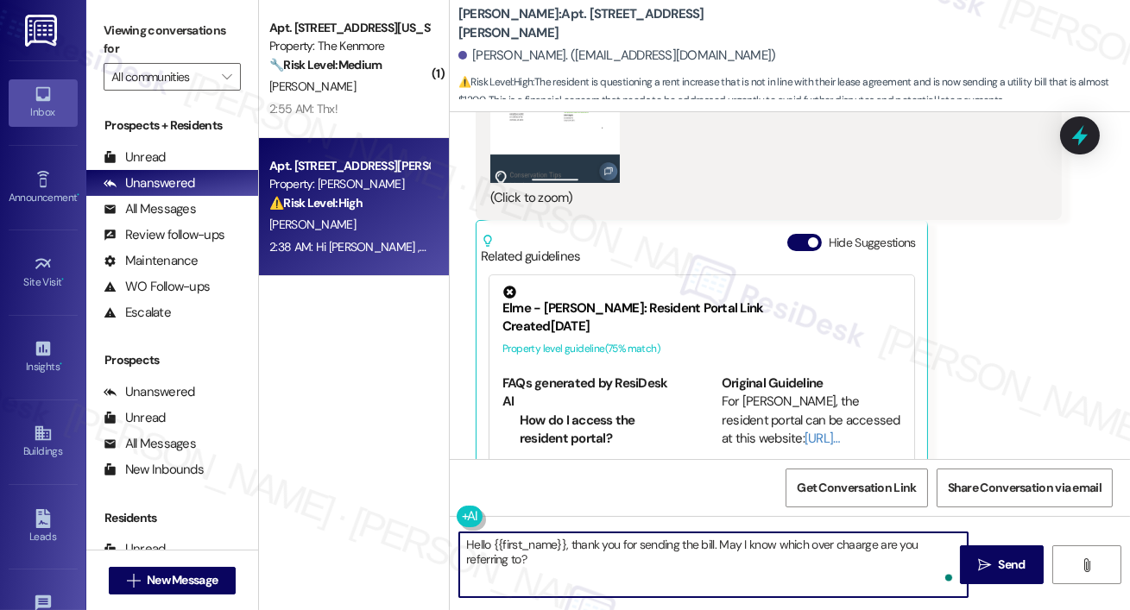
type textarea "Hello {{first_name}}, thank you for sending the bill. May I know which over cha…"
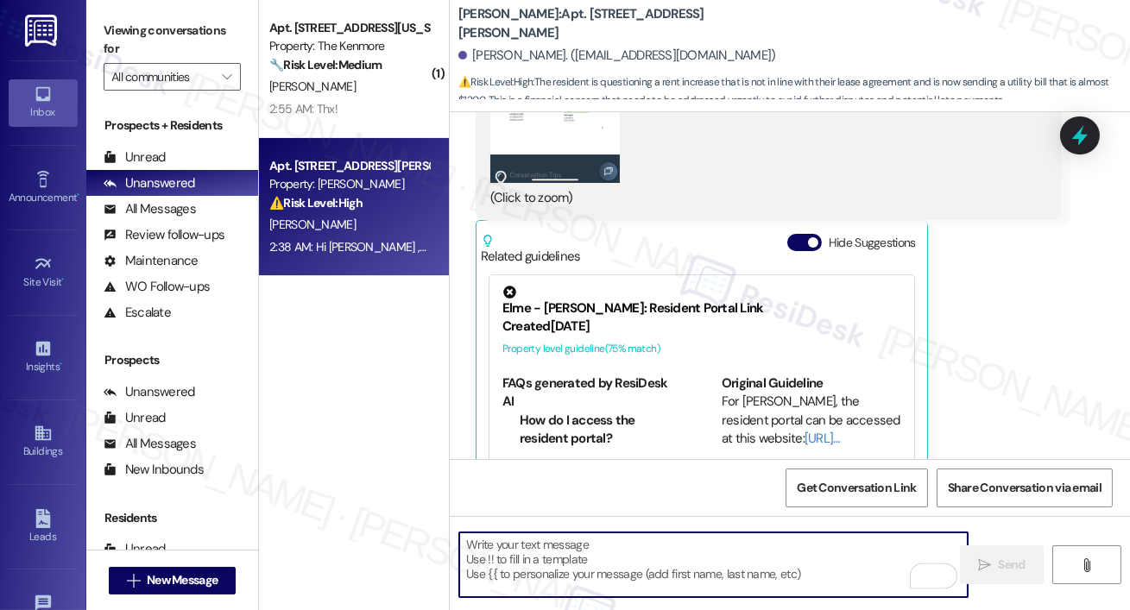
scroll to position [6949, 0]
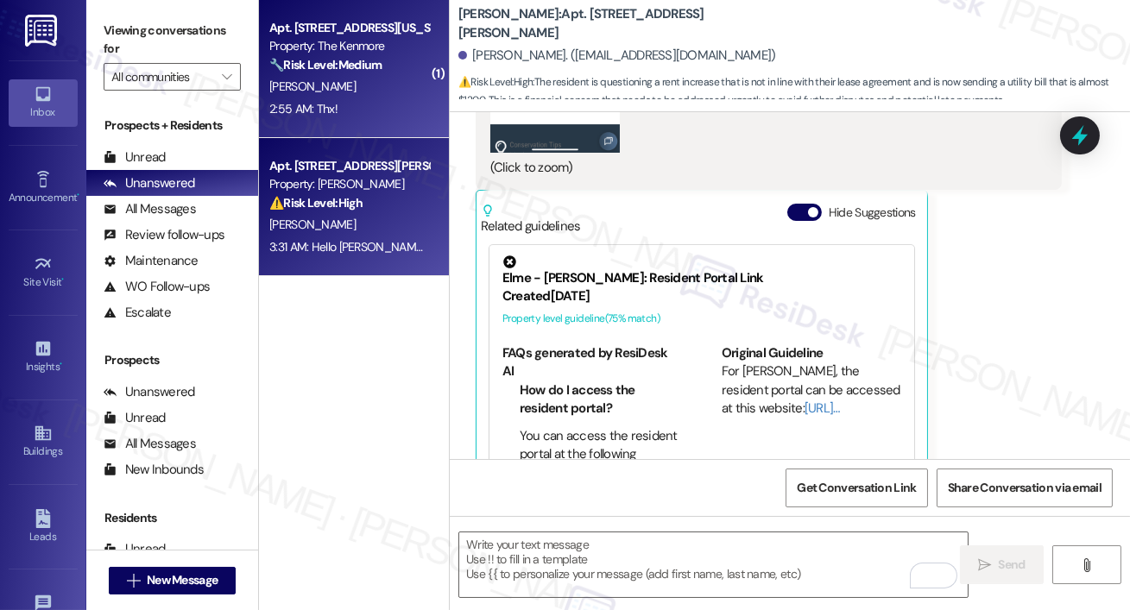
click at [292, 60] on strong "🔧 Risk Level: Medium" at bounding box center [325, 65] width 112 height 16
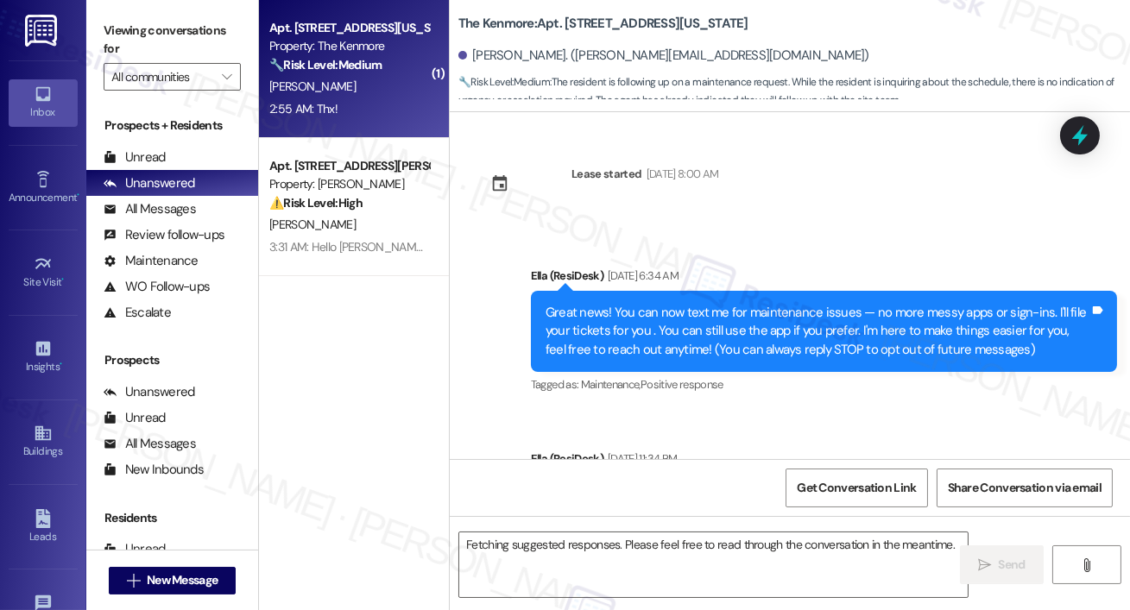
scroll to position [10671, 0]
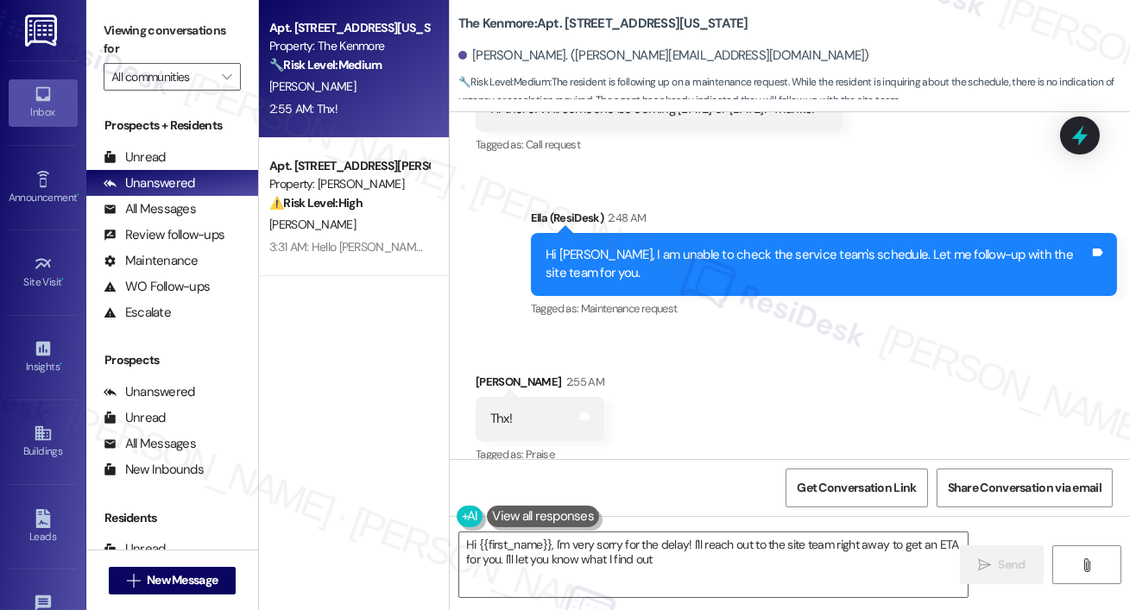
type textarea "Hi {{first_name}}, I'm very sorry for the delay! I'll reach out to the site tea…"
click at [670, 560] on textarea "Hi {{first_name}}, I'm very sorry for the delay! I'll reach out to the site tea…" at bounding box center [713, 565] width 508 height 65
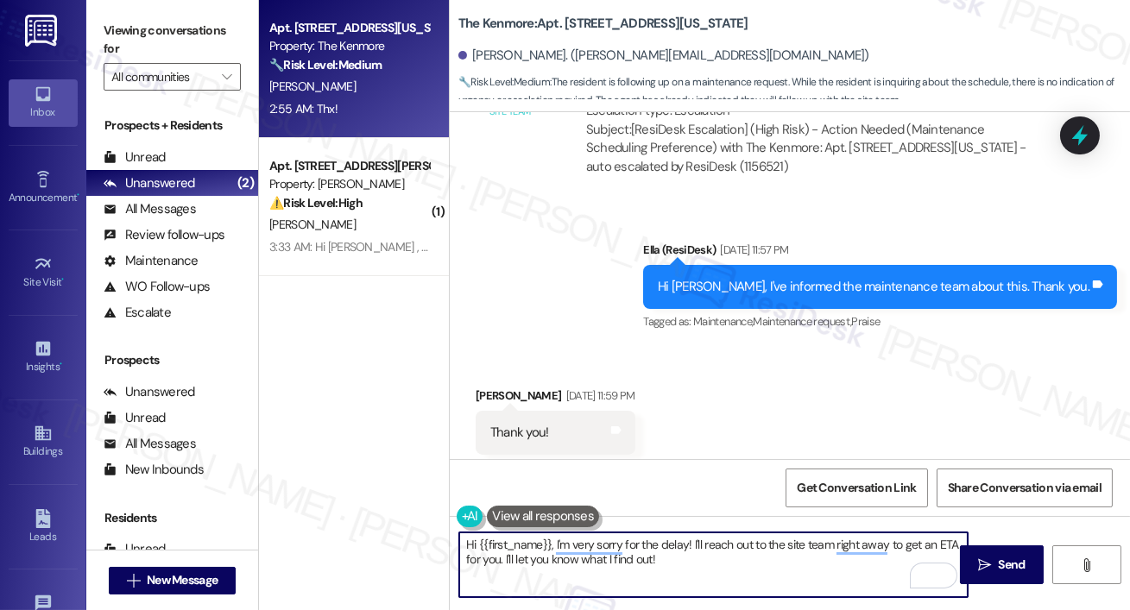
scroll to position [9740, 0]
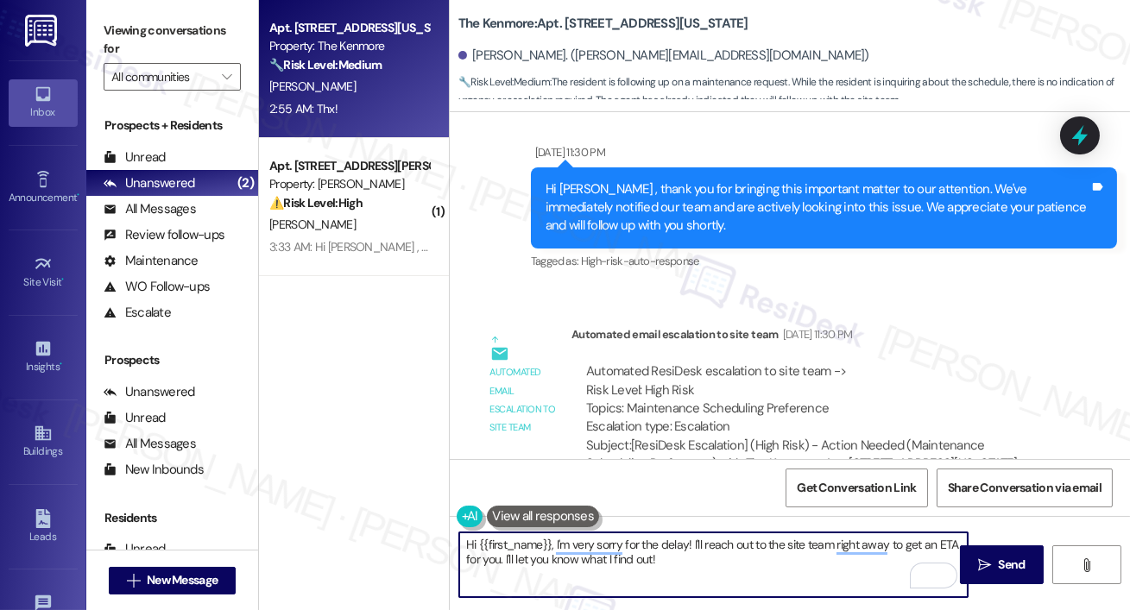
click at [673, 557] on textarea "Hi {{first_name}}, I'm very sorry for the delay! I'll reach out to the site tea…" at bounding box center [713, 565] width 508 height 65
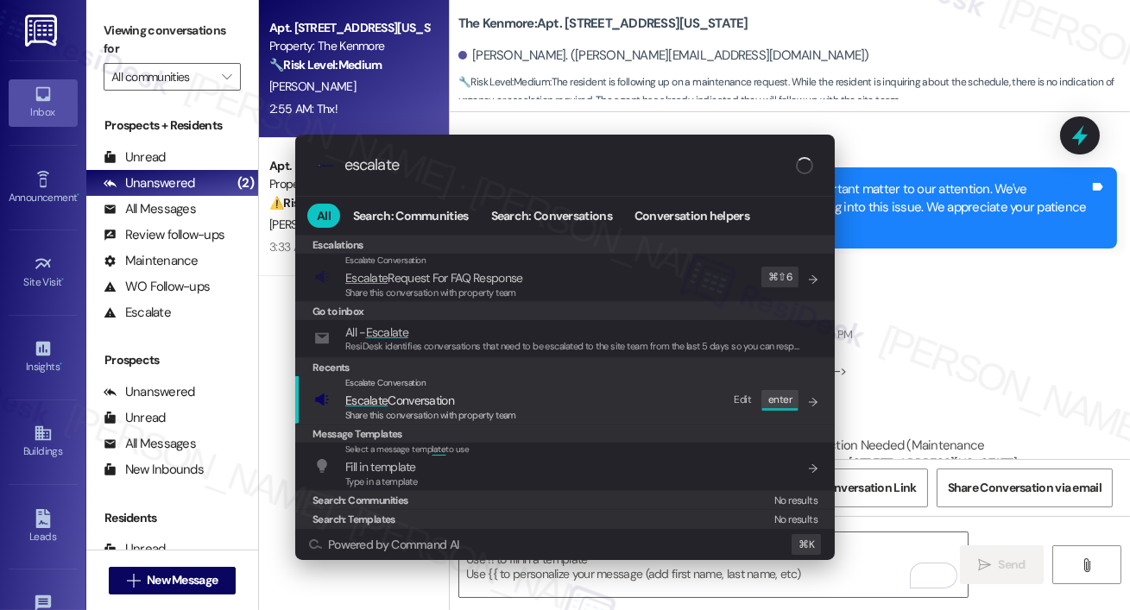
type input "escalate"
click at [585, 413] on div "Escalate Conversation Escalate Conversation Share this conversation with proper…" at bounding box center [566, 399] width 505 height 47
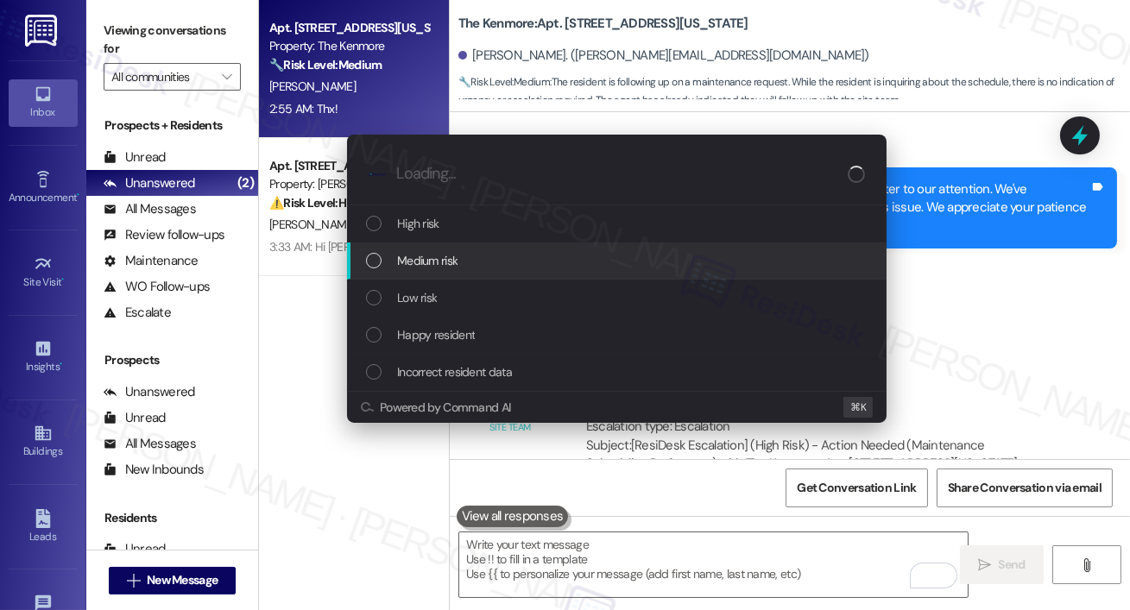
click at [500, 262] on div "Medium risk" at bounding box center [618, 260] width 505 height 19
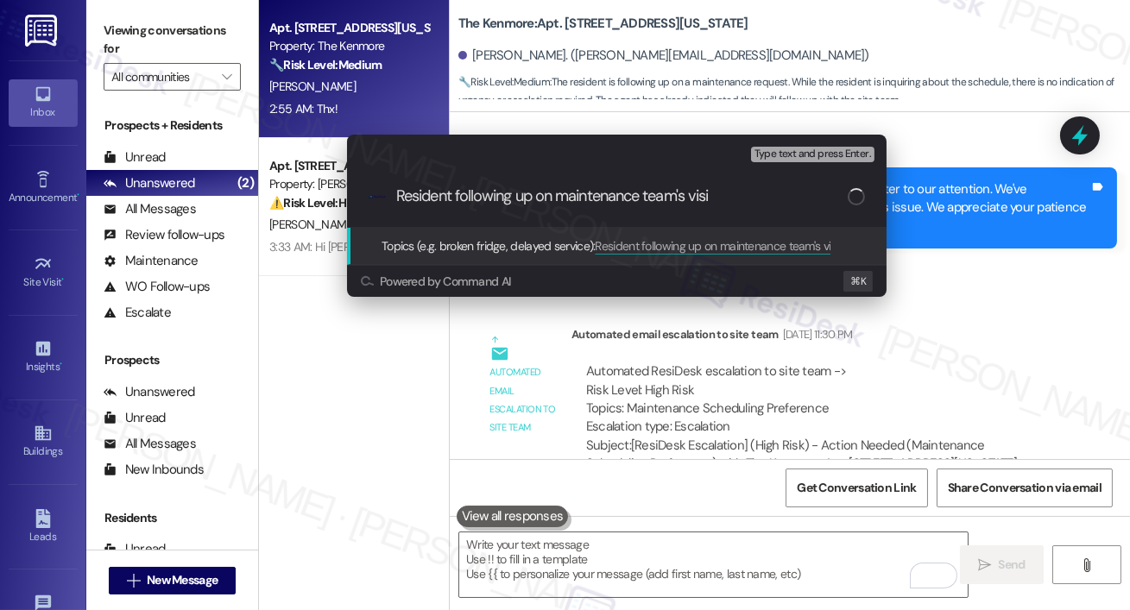
type input "Resident following up on maintenance team's visit"
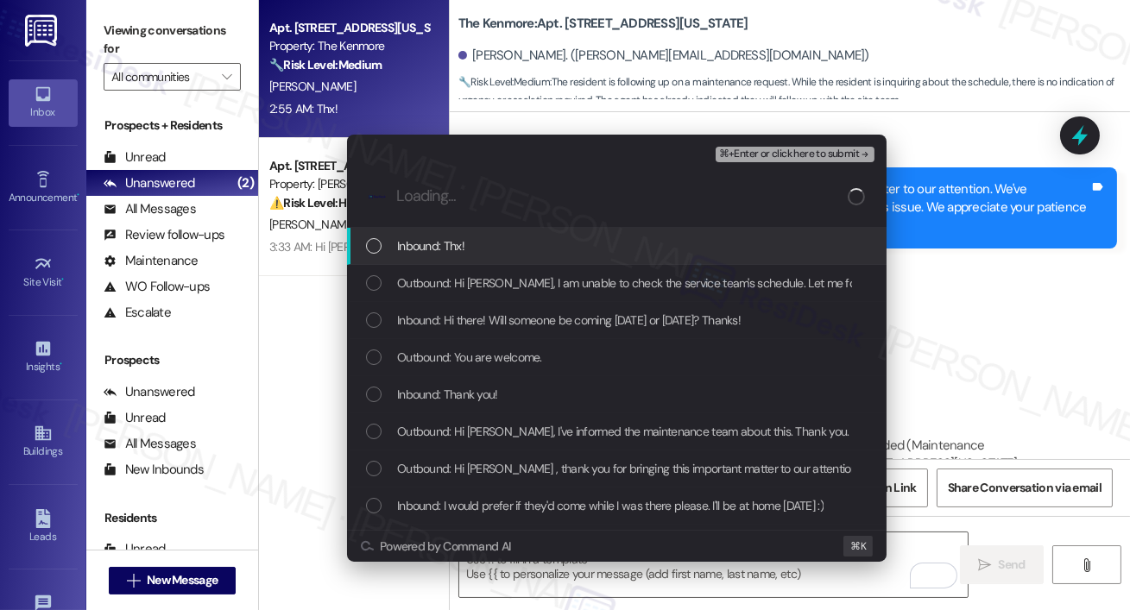
click at [446, 249] on span "Inbound: Thx!" at bounding box center [430, 246] width 67 height 19
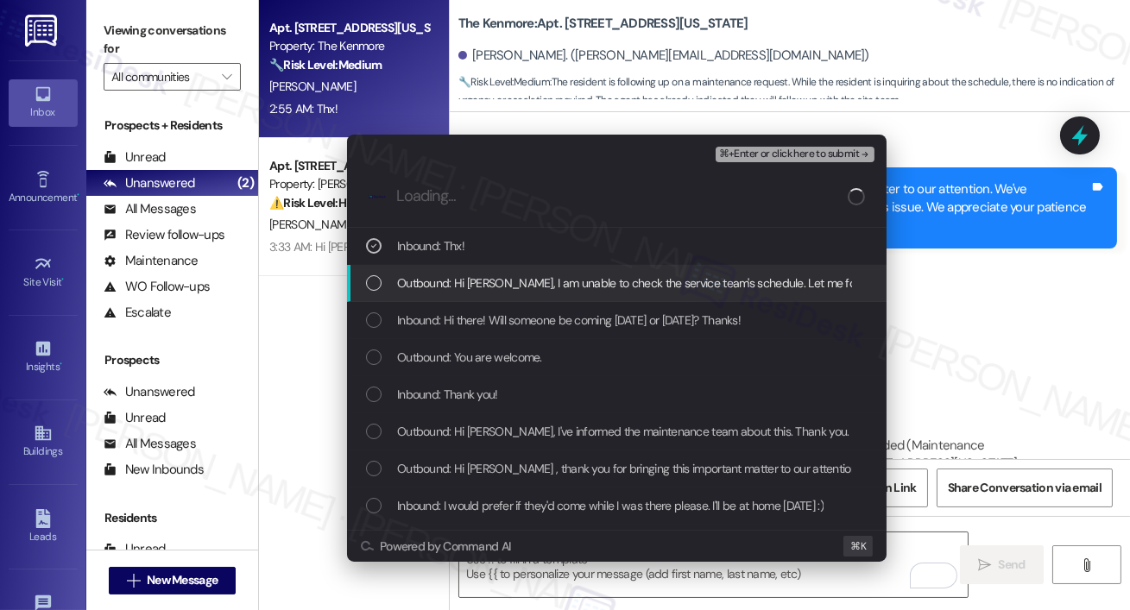
click at [451, 274] on span "Outbound: Hi Rachel, I am unable to check the service team's schedule. Let me f…" at bounding box center [711, 283] width 629 height 19
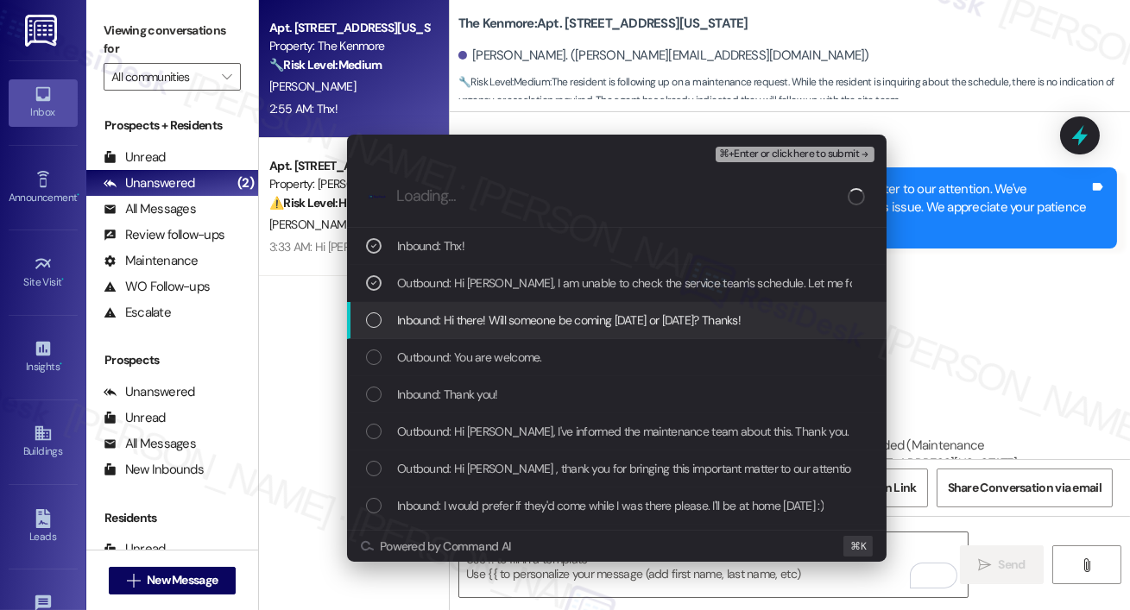
click at [458, 308] on div "Inbound: Hi there! Will someone be coming today or tomorrow? Thanks!" at bounding box center [617, 320] width 540 height 37
click at [465, 338] on div "Inbound: Hi there! Will someone be coming today or tomorrow? Thanks!" at bounding box center [617, 320] width 540 height 37
click at [467, 328] on span "Inbound: Hi there! Will someone be coming today or tomorrow? Thanks!" at bounding box center [569, 320] width 344 height 19
click at [508, 328] on span "Inbound: Hi there! Will someone be coming today or tomorrow? Thanks!" at bounding box center [569, 320] width 344 height 19
click at [680, 306] on div "Inbound: Hi there! Will someone be coming today or tomorrow? Thanks!" at bounding box center [617, 320] width 540 height 37
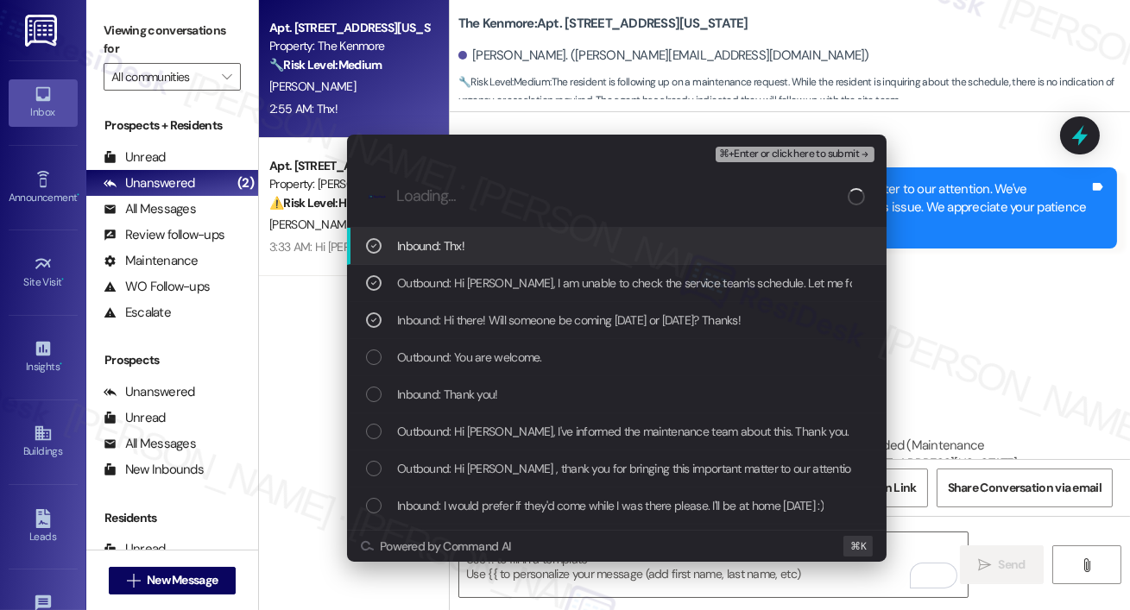
click at [761, 159] on span "⌘+Enter or click here to submit" at bounding box center [789, 154] width 140 height 12
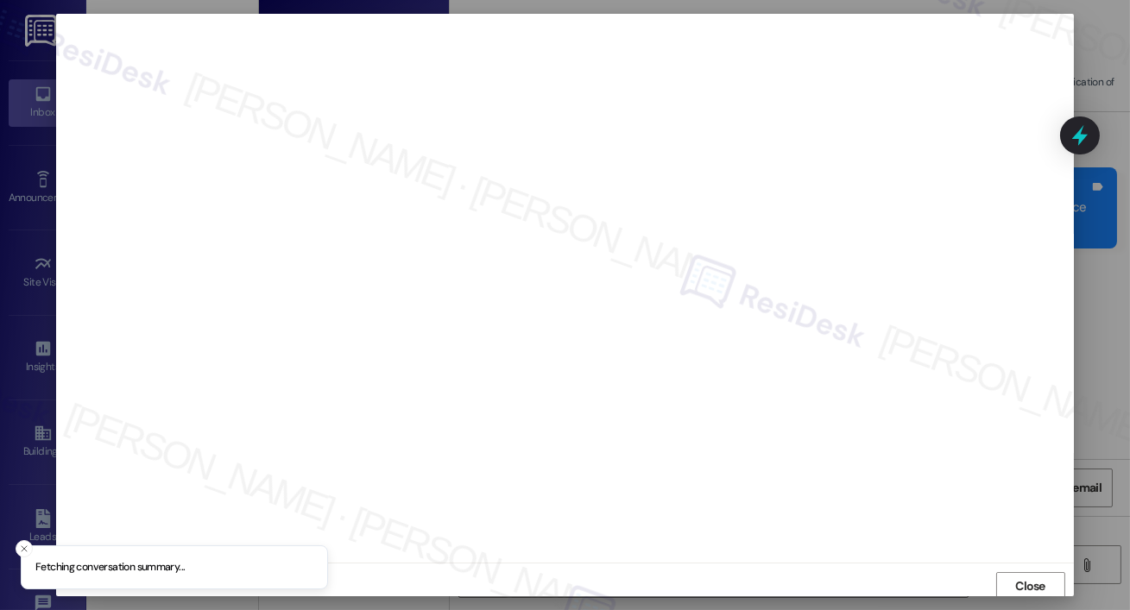
scroll to position [3, 0]
click at [1004, 571] on button "Close" at bounding box center [1030, 583] width 69 height 28
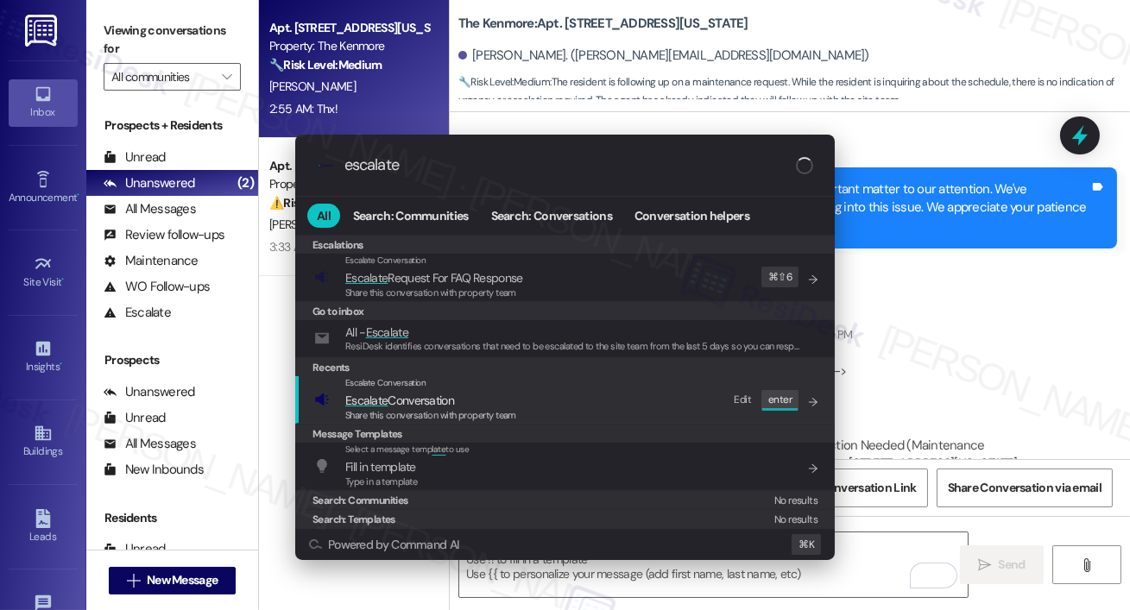
type input "escalate"
click at [634, 412] on div "Escalate Conversation Escalate Conversation Share this conversation with proper…" at bounding box center [566, 399] width 505 height 47
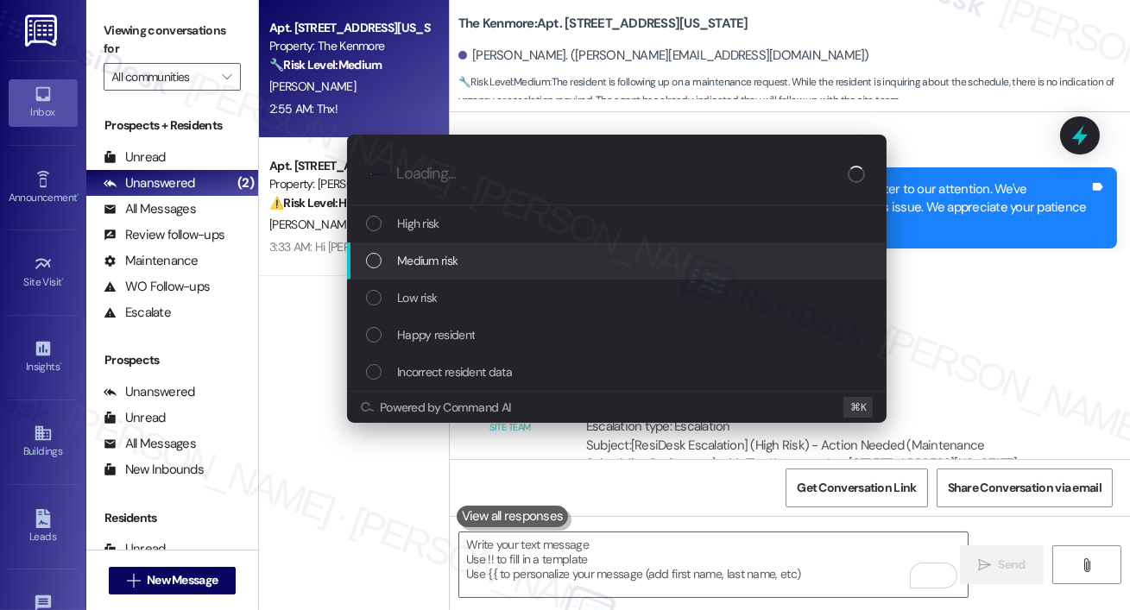
click at [487, 258] on div "Medium risk" at bounding box center [618, 260] width 505 height 19
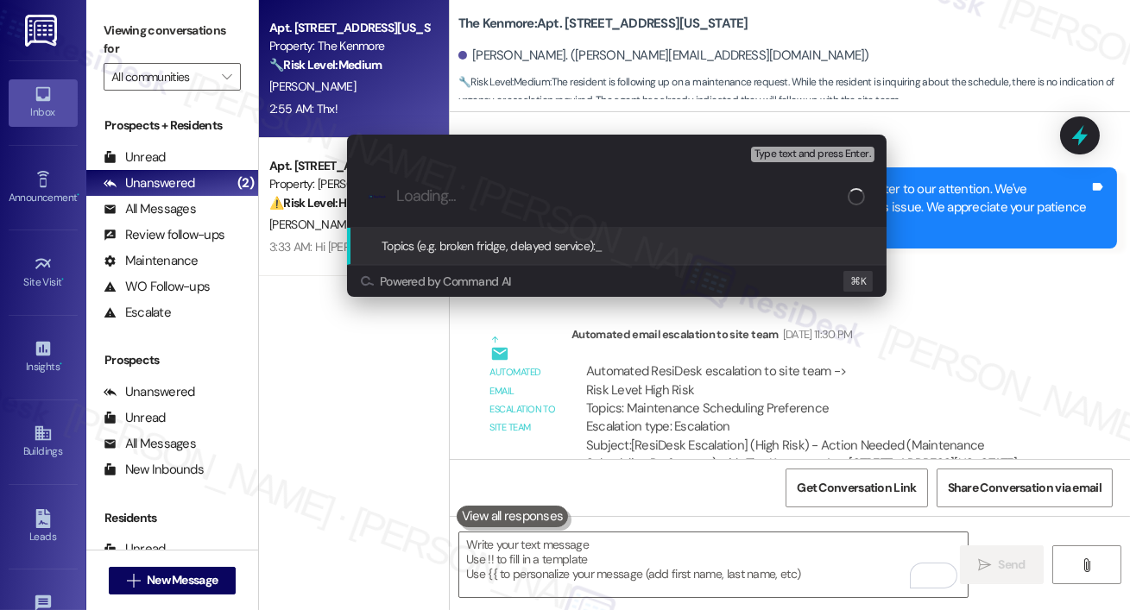
paste input "Resident following up on maintenance team's visit"
type input "Resident following up on maintenance team's visit"
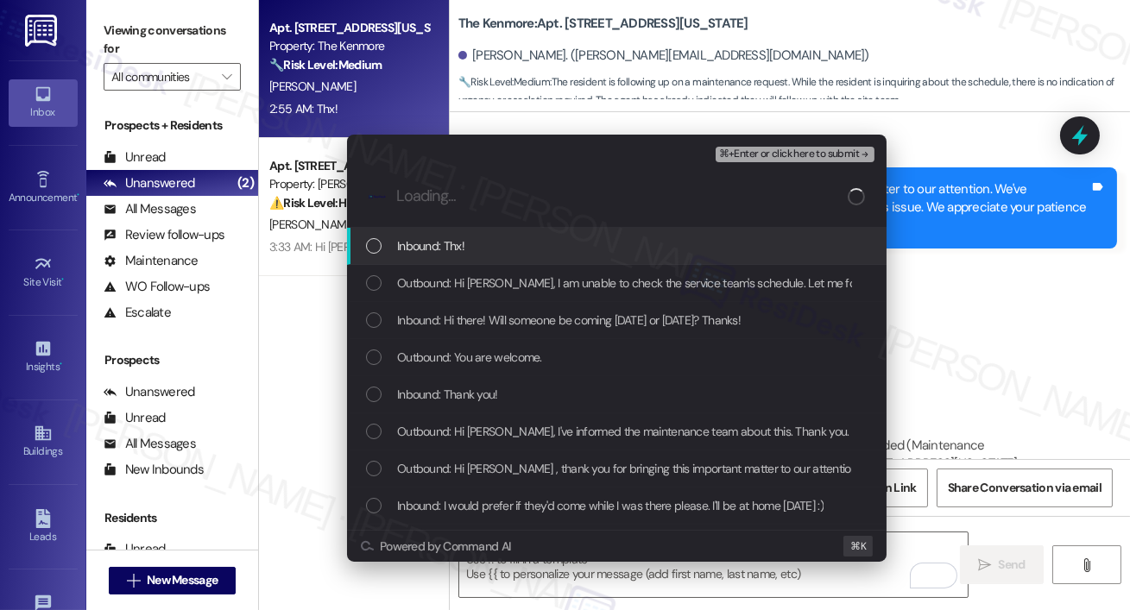
click at [494, 249] on div "Inbound: Thx!" at bounding box center [618, 246] width 505 height 19
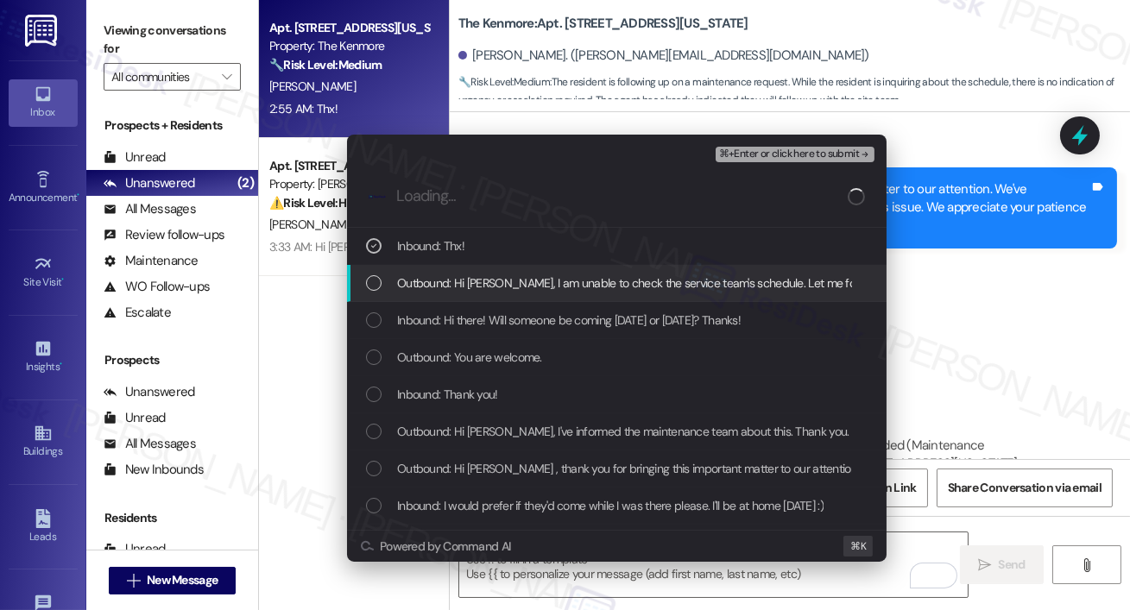
click at [489, 282] on span "Outbound: Hi Rachel, I am unable to check the service team's schedule. Let me f…" at bounding box center [711, 283] width 629 height 19
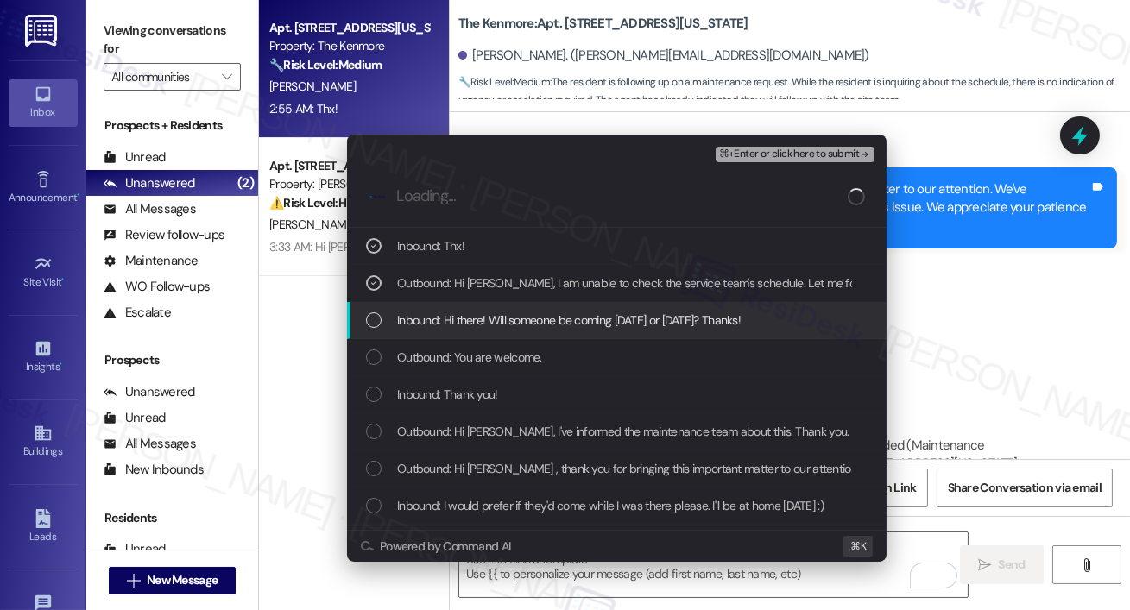
click at [483, 314] on span "Inbound: Hi there! Will someone be coming today or tomorrow? Thanks!" at bounding box center [569, 320] width 344 height 19
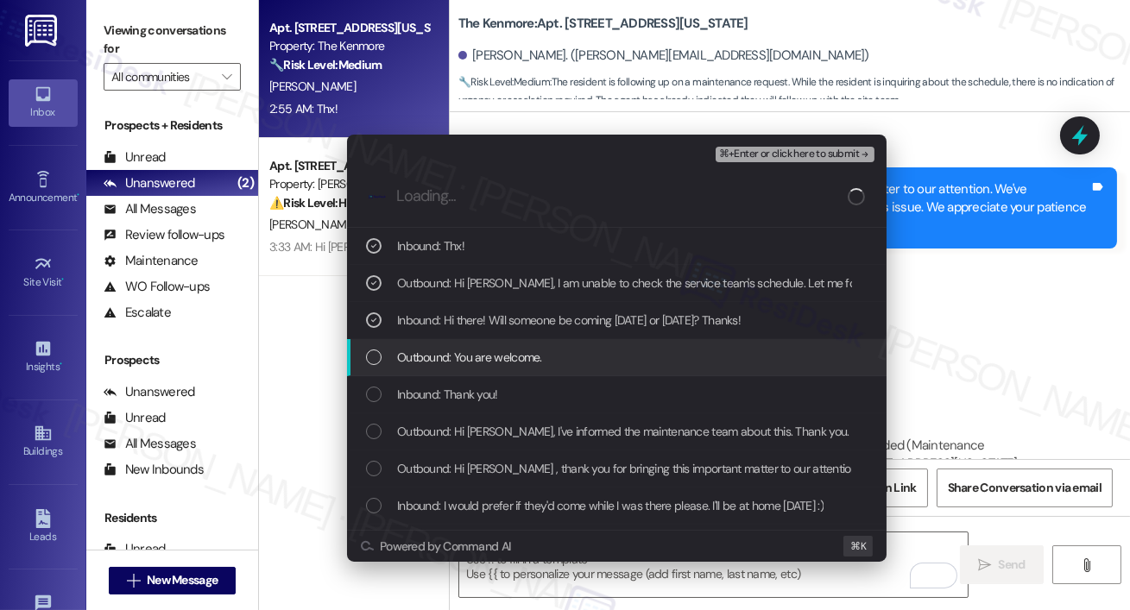
click at [489, 353] on span "Outbound: You are welcome." at bounding box center [469, 357] width 145 height 19
click at [489, 354] on span "Outbound: You are welcome." at bounding box center [469, 357] width 145 height 19
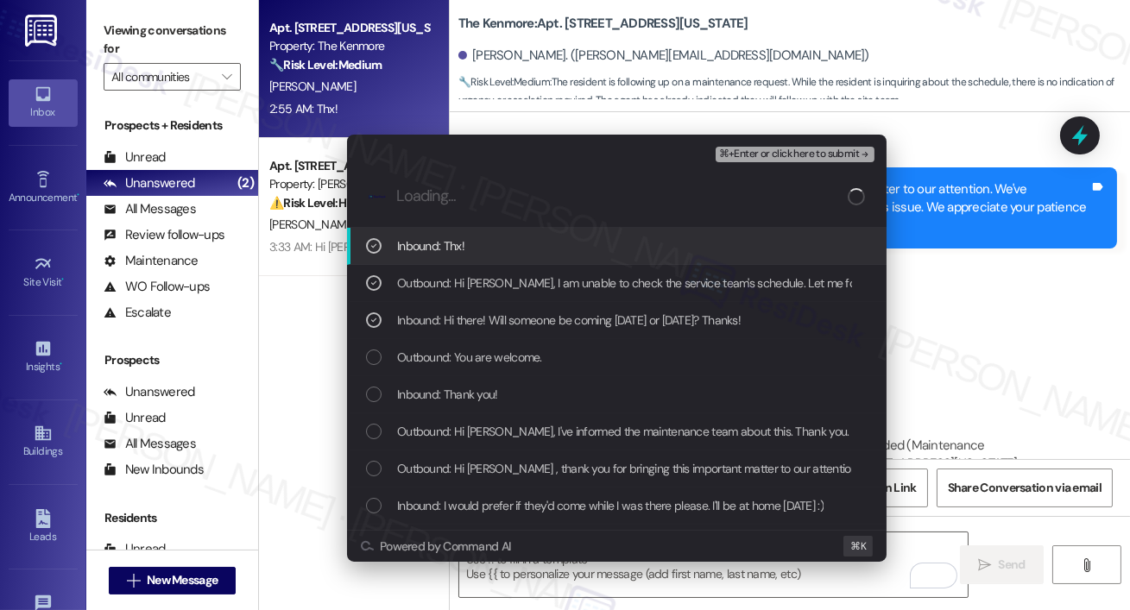
click at [759, 156] on span "⌘+Enter or click here to submit" at bounding box center [789, 154] width 140 height 12
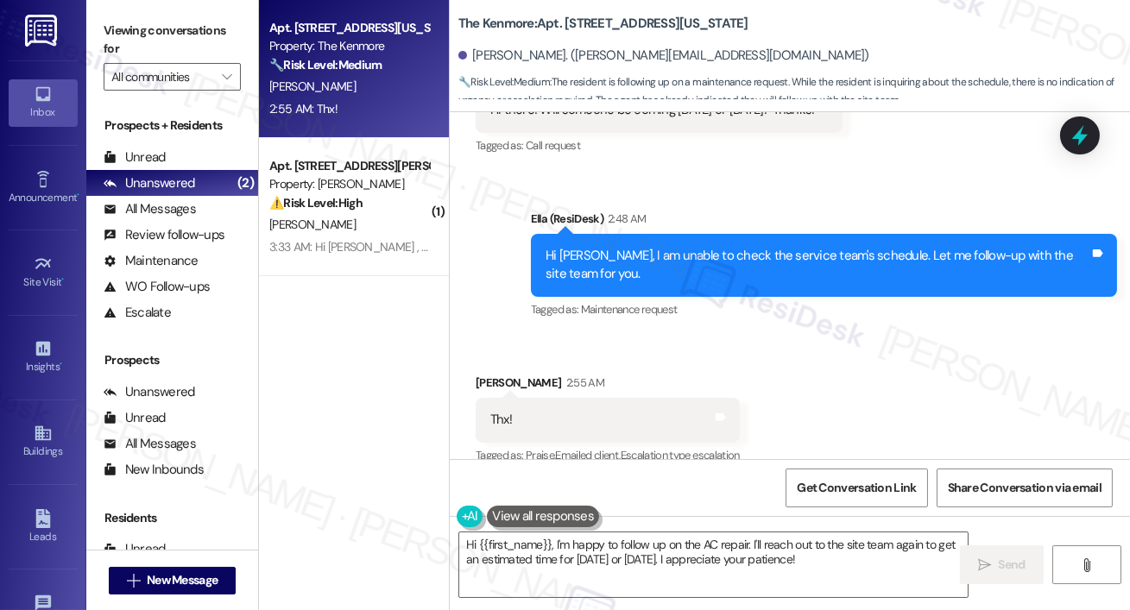
scroll to position [10671, 0]
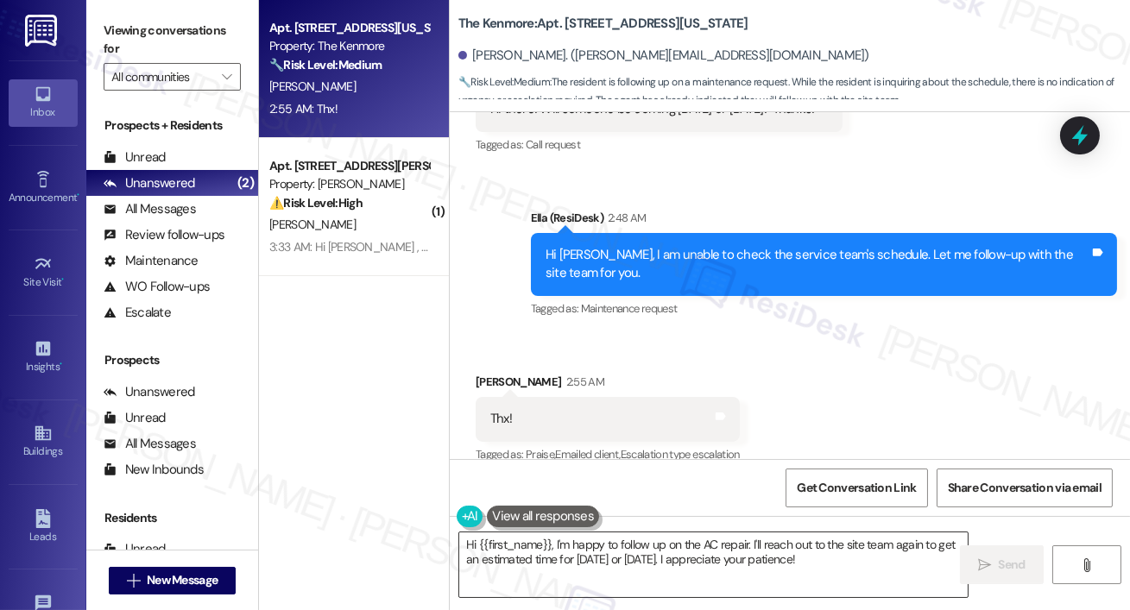
click at [737, 543] on textarea "Hi {{first_name}}, I'm happy to follow up on the AC repair. I'll reach out to t…" at bounding box center [713, 565] width 508 height 65
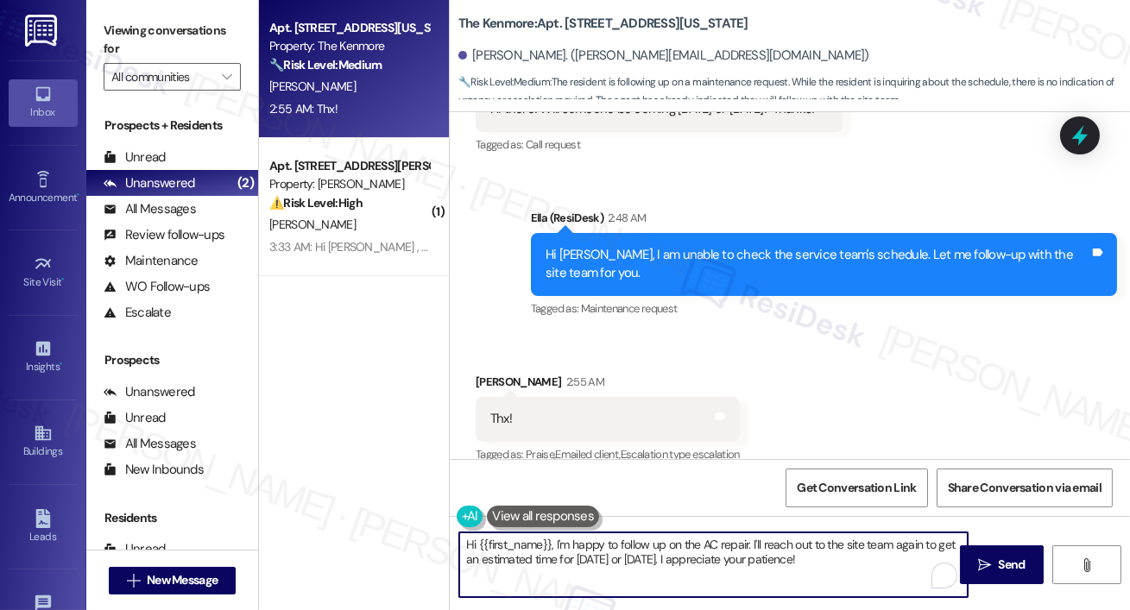
click at [737, 543] on textarea "Hi {{first_name}}, I'm happy to follow up on the AC repair. I'll reach out to t…" at bounding box center [713, 565] width 508 height 65
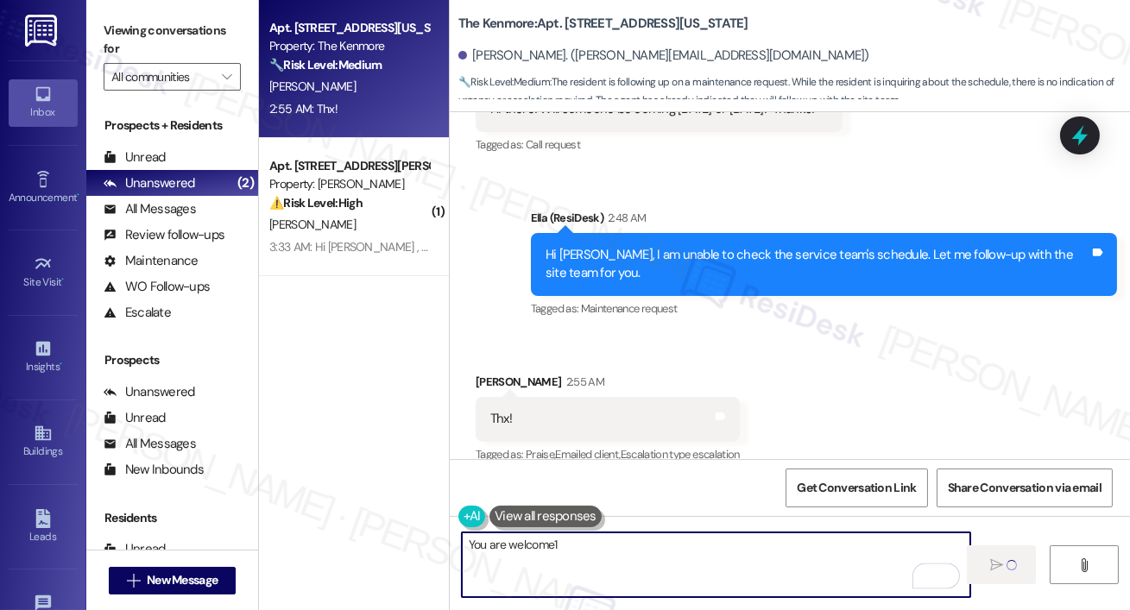
type textarea "You are welcome1"
